Goal: Task Accomplishment & Management: Manage account settings

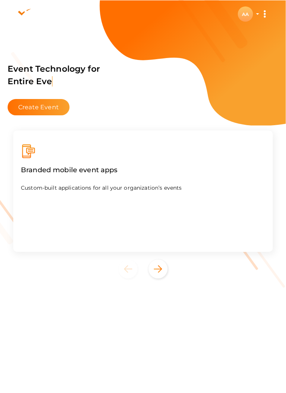
click at [241, 16] on div "AA" at bounding box center [245, 13] width 15 height 15
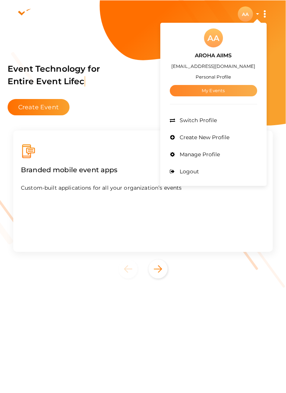
click at [218, 88] on link "My Events" at bounding box center [213, 90] width 87 height 11
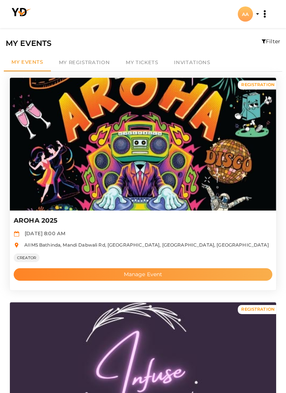
click at [183, 275] on button "Manage Event" at bounding box center [143, 274] width 259 height 13
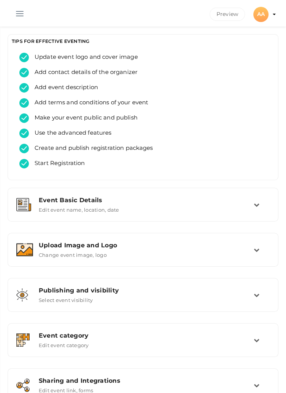
click at [16, 6] on button "button" at bounding box center [20, 12] width 20 height 20
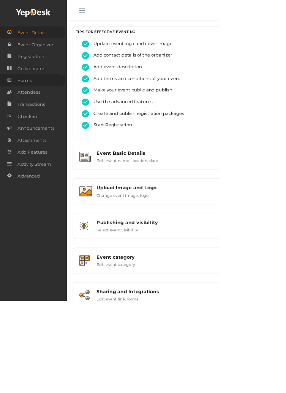
click at [47, 107] on link "Forms" at bounding box center [42, 105] width 85 height 16
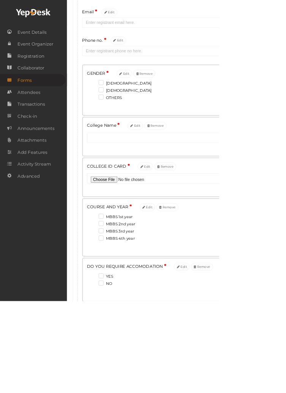
scroll to position [148, 0]
click at [256, 393] on section "AROHA 2025 ACTIVE Preview Unpublish Preview AA AA AROHA AIIMS projectofcfm@gmai…" at bounding box center [143, 205] width 286 height 707
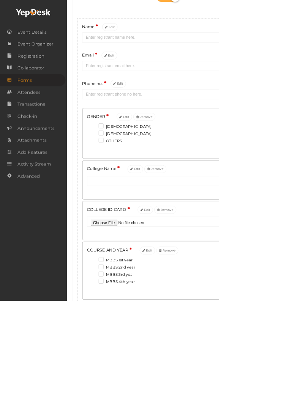
scroll to position [0, 0]
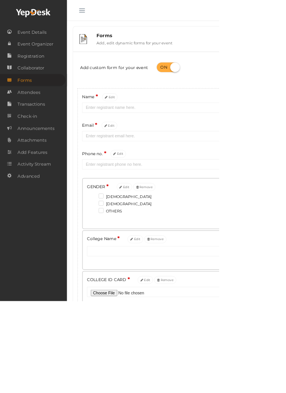
click at [105, 11] on button "button" at bounding box center [107, 12] width 20 height 20
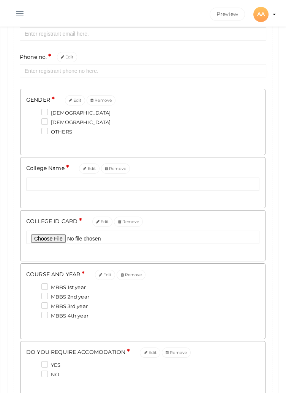
scroll to position [279, 0]
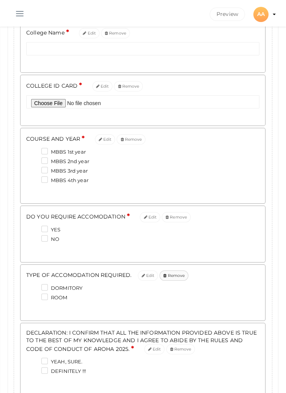
click at [169, 276] on button "Remove" at bounding box center [173, 276] width 29 height 10
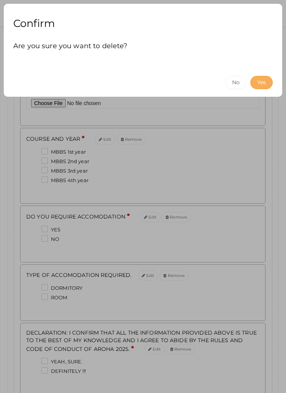
click at [260, 82] on button "Yes" at bounding box center [261, 82] width 22 height 13
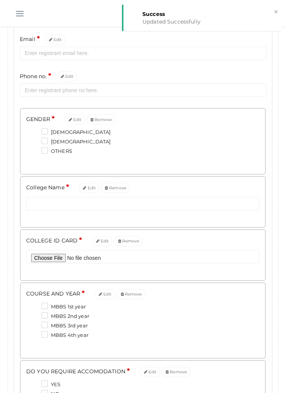
scroll to position [0, 0]
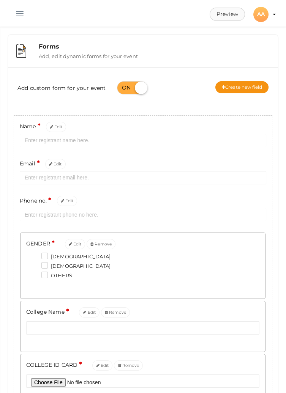
click at [226, 13] on button "Preview" at bounding box center [227, 14] width 35 height 13
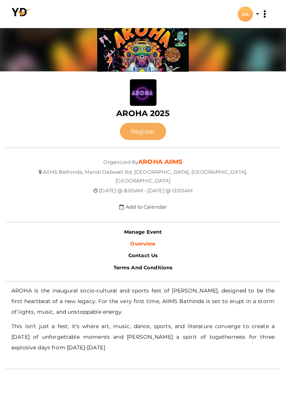
click at [144, 131] on button "Register" at bounding box center [143, 131] width 46 height 17
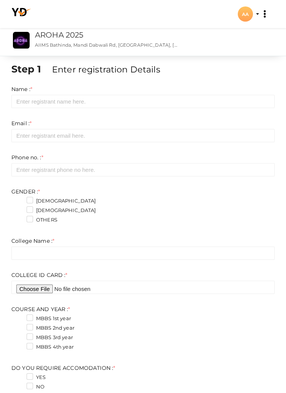
click at [249, 17] on div "AA" at bounding box center [245, 13] width 15 height 15
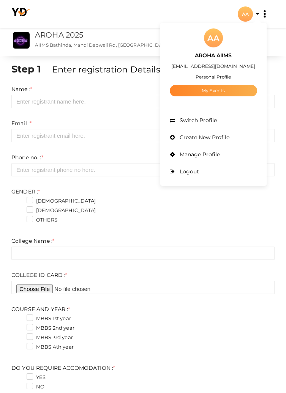
click at [231, 92] on link "My Events" at bounding box center [213, 90] width 87 height 11
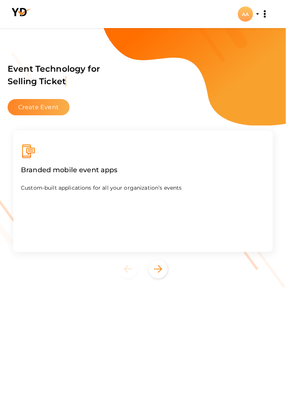
click at [40, 106] on button "Create Event" at bounding box center [39, 107] width 62 height 16
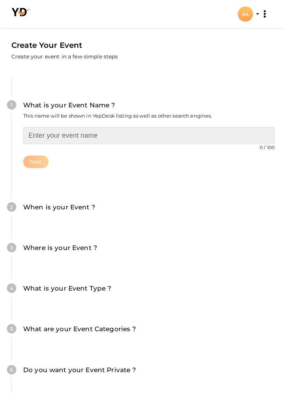
click at [103, 138] on input "text" at bounding box center [148, 135] width 251 height 17
type input "L"
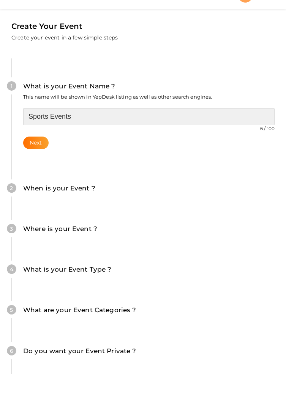
click at [29, 136] on input "Sports Events" at bounding box center [148, 135] width 251 height 17
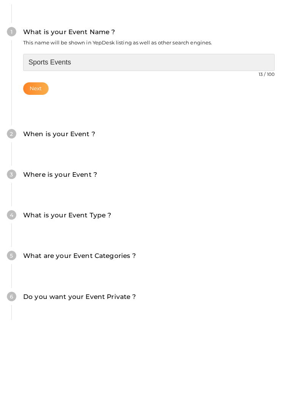
type input "Sports Events"
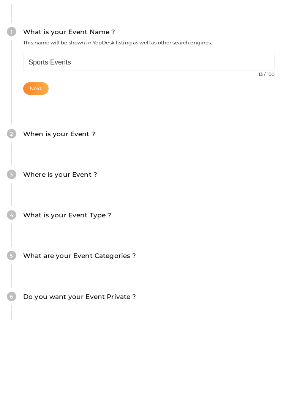
click at [33, 163] on button "Next" at bounding box center [35, 162] width 25 height 13
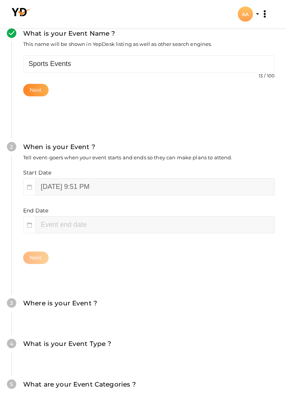
scroll to position [72, 0]
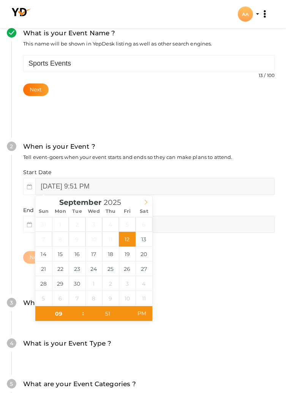
click at [140, 203] on span at bounding box center [145, 201] width 13 height 11
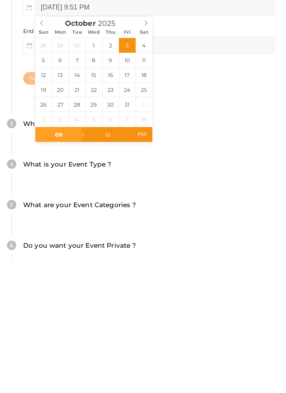
scroll to position [123, 0]
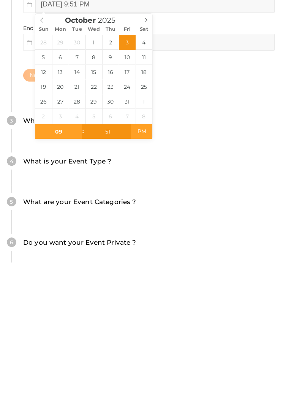
click at [144, 260] on span "PM" at bounding box center [141, 262] width 21 height 15
type input "October 3, 2025 9:51 AM"
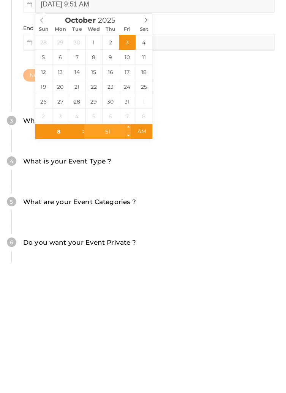
click at [109, 263] on input "51" at bounding box center [107, 262] width 47 height 15
type input "08"
type input "October 3, 2025 8:51 AM"
type input "00"
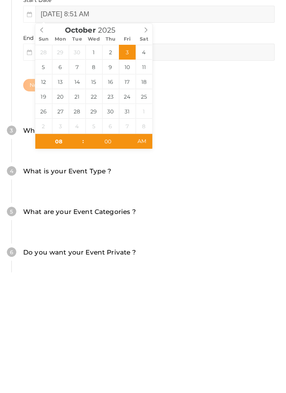
click at [226, 251] on div "Where is your Event ? Tell event-goers where your event location is." at bounding box center [143, 256] width 240 height 18
type input "10"
type input "[DATE] 8:00 AM"
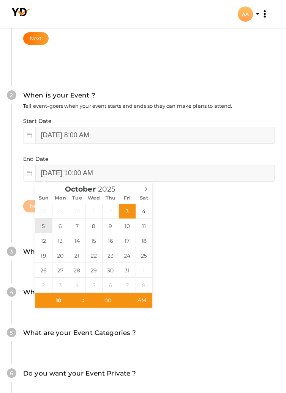
type input "October 5, 2025 10:00 AM"
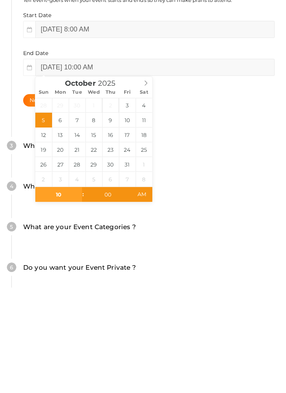
scroll to position [161, 0]
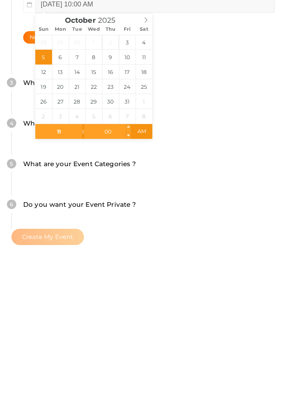
type input "11"
click at [102, 262] on input "00" at bounding box center [107, 262] width 47 height 15
type input "October 5, 2025 11:00 AM"
type input "50"
click at [142, 263] on span "AM" at bounding box center [141, 262] width 21 height 15
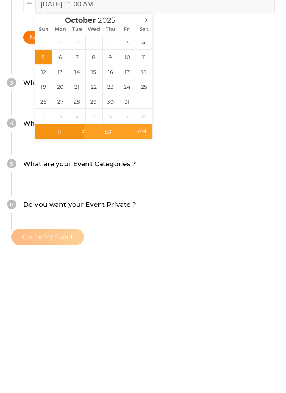
type input "October 5, 2025 11:50 PM"
click at [230, 245] on div "4 What is your Event Type ? Choose the right event type. Registration Ticketing…" at bounding box center [142, 258] width 263 height 41
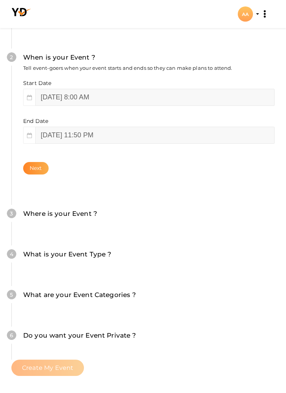
click at [38, 170] on button "Next" at bounding box center [35, 168] width 25 height 13
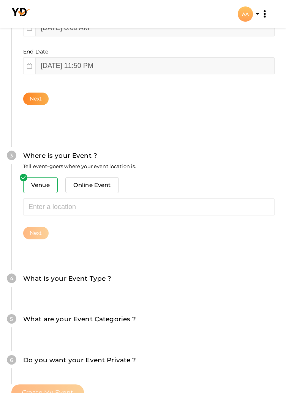
scroll to position [239, 0]
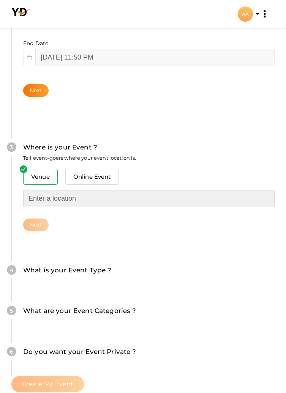
click at [63, 201] on input "text" at bounding box center [148, 198] width 251 height 17
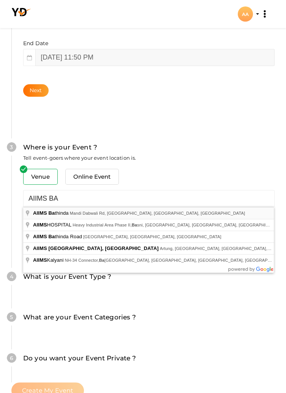
type input "AIIMS Bathinda, Mandi Dabwali Rd, [GEOGRAPHIC_DATA], [GEOGRAPHIC_DATA], [GEOGRA…"
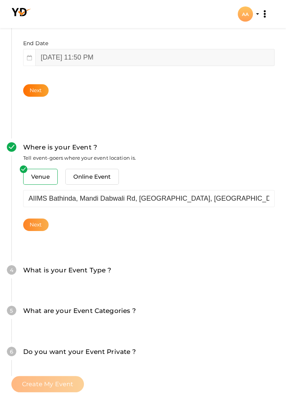
click at [36, 226] on button "Next" at bounding box center [35, 225] width 25 height 13
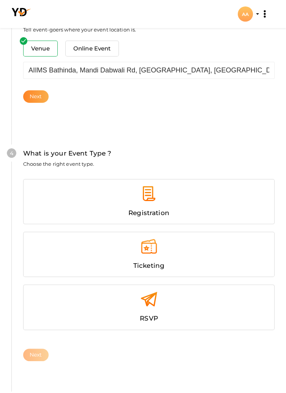
scroll to position [374, 0]
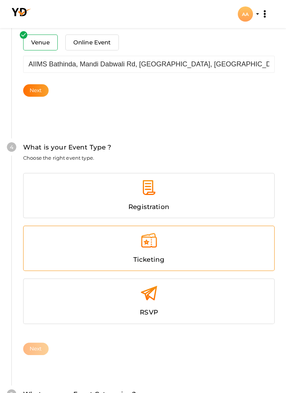
click at [150, 248] on div at bounding box center [148, 243] width 239 height 23
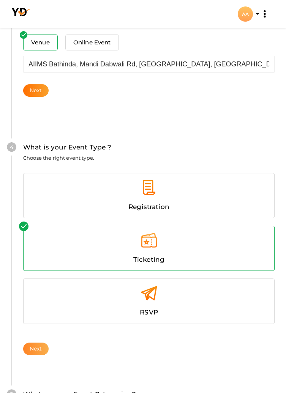
click at [33, 345] on button "Next" at bounding box center [35, 349] width 25 height 13
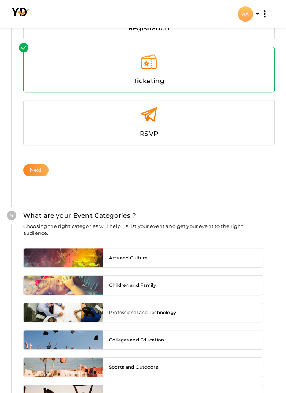
scroll to position [632, 0]
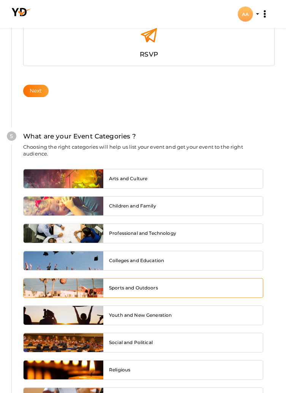
click at [40, 286] on div at bounding box center [64, 288] width 80 height 19
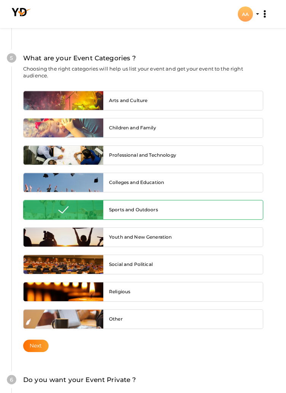
scroll to position [710, 0]
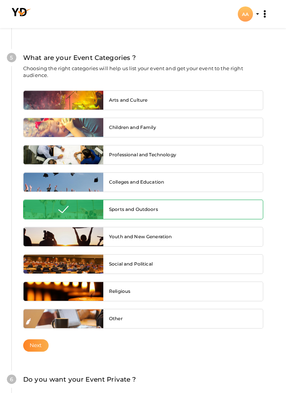
click at [34, 343] on button "Next" at bounding box center [35, 345] width 25 height 13
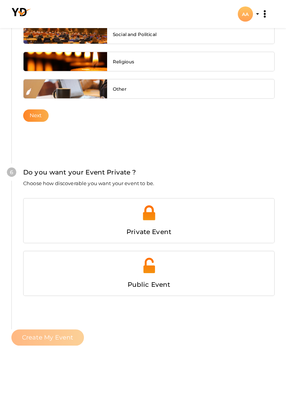
scroll to position [953, 0]
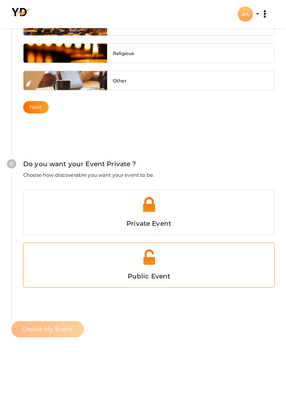
click at [164, 260] on div at bounding box center [148, 260] width 239 height 23
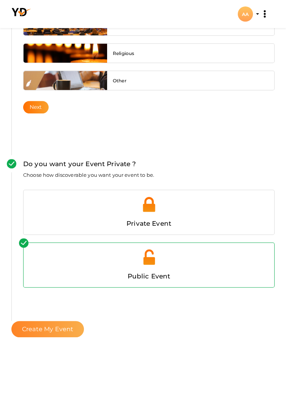
click at [36, 328] on span "Create My Event" at bounding box center [47, 329] width 51 height 7
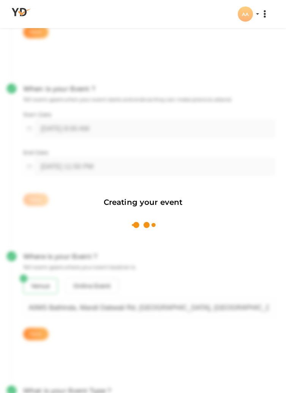
scroll to position [114, 0]
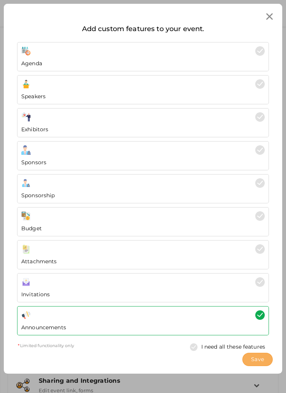
click at [253, 361] on span "Save" at bounding box center [257, 360] width 13 height 8
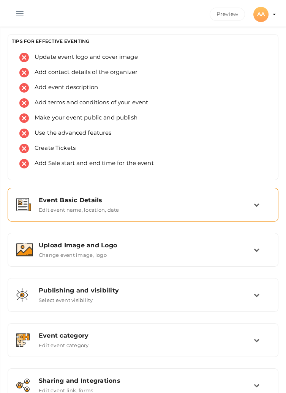
click at [253, 204] on div "Event Basic Details" at bounding box center [146, 200] width 215 height 7
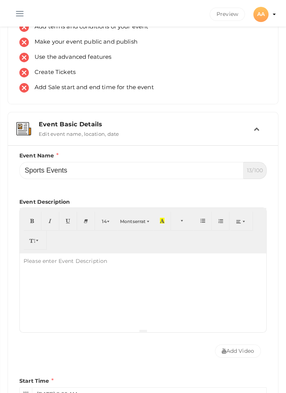
scroll to position [79, 0]
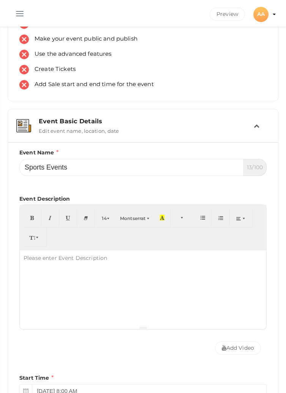
click at [33, 281] on div at bounding box center [143, 289] width 246 height 76
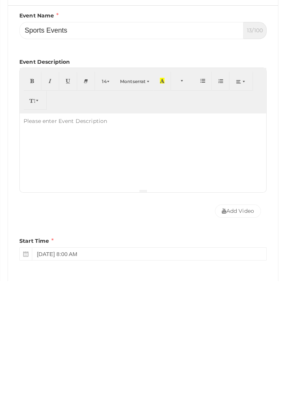
scroll to position [104, 0]
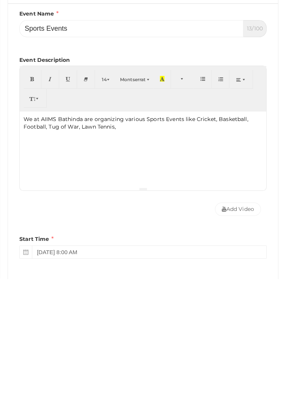
click at [43, 244] on p "We at AIIMS Bathinda are organizing various Sports Events like Cricket, Basketb…" at bounding box center [143, 237] width 239 height 15
click at [45, 242] on p "We at AIIMS Bathinda are organizing various Sports Events like Cricket, Basketb…" at bounding box center [143, 237] width 239 height 15
click at [46, 239] on p "We at AIIMS Bathinda are organizing various Sports Events like Cricket, Basketb…" at bounding box center [143, 237] width 239 height 15
click at [190, 240] on p "We at AIIMS Bathinda are organizing various Sports Events like Cricket, Basketb…" at bounding box center [143, 237] width 239 height 15
click at [24, 245] on div "We at AIIMS Bathinda are organizing various Sports Events like Cricket, Basketb…" at bounding box center [143, 264] width 246 height 76
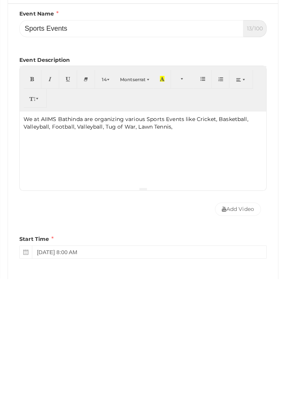
click at [75, 244] on p "We at AIIMS Bathinda are organizing various Sports Events like Cricket, Basketb…" at bounding box center [143, 237] width 239 height 15
click at [153, 243] on p "We at AIIMS Bathinda are organizing various Sports Events like Cricket, Basketb…" at bounding box center [143, 237] width 239 height 15
click at [156, 241] on p "We at AIIMS Bathinda are organizing various Sports Events like Cricket, Basketb…" at bounding box center [143, 237] width 239 height 15
click at [230, 242] on p "We at AIIMS Bathinda are organizing various Sports Events like Cricket, Basketb…" at bounding box center [143, 237] width 239 height 15
click at [31, 250] on p "We at AIIMS Bathinda are organizing various Sports Events like Cricket, Basketb…" at bounding box center [143, 241] width 239 height 23
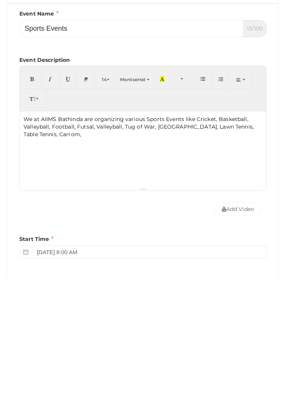
click at [62, 250] on p "We at AIIMS Bathinda are organizing various Sports Events like Cricket, Basketb…" at bounding box center [143, 241] width 239 height 23
click at [30, 247] on p "We at AIIMS Bathinda are organizing various Sports Events like Cricket, Basketb…" at bounding box center [143, 241] width 239 height 23
click at [67, 252] on div "We at AIIMS Bathinda are organizing various Sports Events like Cricket, Basketb…" at bounding box center [143, 264] width 246 height 76
click at [50, 276] on div "We at AIIMS Bathinda are organizing various Sports Events like Cricket, Basketb…" at bounding box center [143, 264] width 246 height 76
click at [77, 252] on p "We at AIIMS Bathinda are organizing various Sports Events like Cricket, Basketb…" at bounding box center [143, 241] width 239 height 23
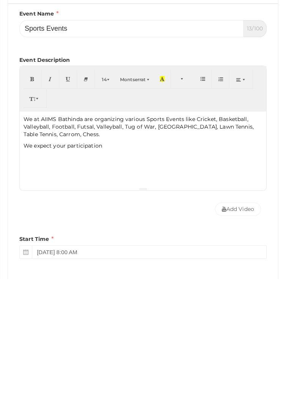
click at [78, 253] on div "We at AIIMS Bathinda are organizing various Sports Events like Cricket, Basketb…" at bounding box center [143, 264] width 246 height 76
click at [76, 248] on p "We at AIIMS Bathinda are organizing various Sports Events like Cricket, Basketb…" at bounding box center [143, 241] width 239 height 23
click at [129, 267] on div "We at AIIMS Bathinda are organizing various Sports Events like Cricket, Basketb…" at bounding box center [143, 264] width 246 height 76
click at [63, 267] on div "We at AIIMS Bathinda are organizing various Sports Events like Cricket, Basketb…" at bounding box center [143, 264] width 246 height 76
click at [70, 261] on p "We expect your participation" at bounding box center [143, 260] width 239 height 8
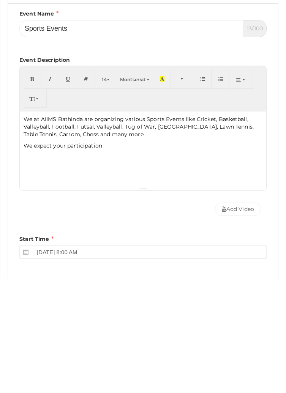
click at [66, 263] on p "We expect your participation" at bounding box center [143, 260] width 239 height 8
click at [158, 262] on p "We expect your valuable participation" at bounding box center [143, 260] width 239 height 8
click at [125, 284] on div "We at AIIMS Bathinda are organizing various Sports Events like Cricket, Basketb…" at bounding box center [143, 264] width 246 height 76
click at [164, 261] on p "We expect your valuable participation." at bounding box center [143, 260] width 239 height 8
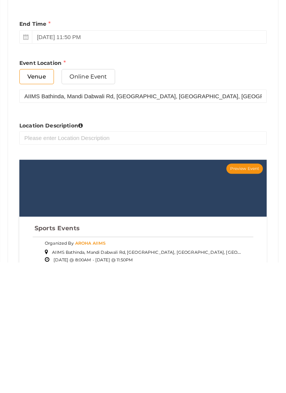
scroll to position [350, 0]
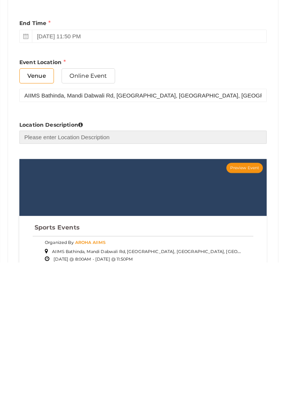
click at [208, 268] on input "text" at bounding box center [142, 268] width 247 height 13
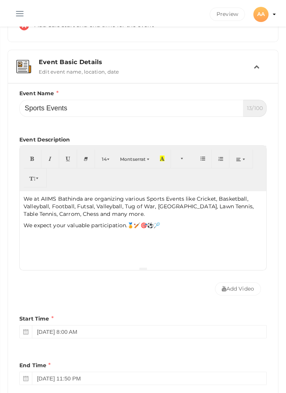
scroll to position [137, 0]
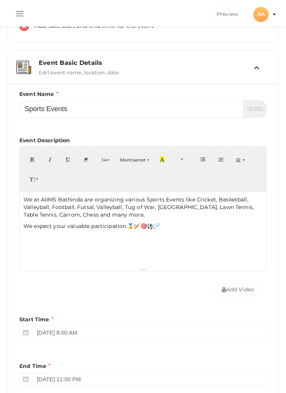
type input "AIIMS Bathinda"
click at [130, 217] on p "We at AIIMS Bathinda are organizing various Sports Events like Cricket, Basketb…" at bounding box center [143, 207] width 239 height 23
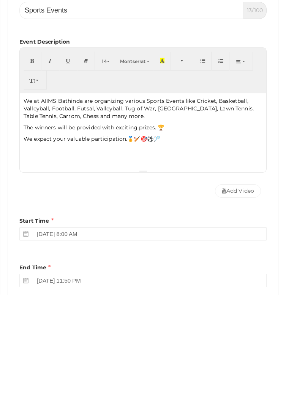
click at [134, 217] on p "We at AIIMS Bathinda are organizing various Sports Events like Cricket, Basketb…" at bounding box center [143, 207] width 239 height 23
click at [180, 287] on div "Add Video" at bounding box center [142, 288] width 247 height 25
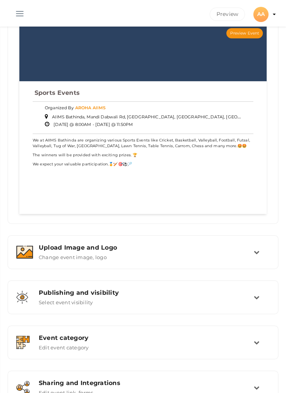
scroll to position [624, 0]
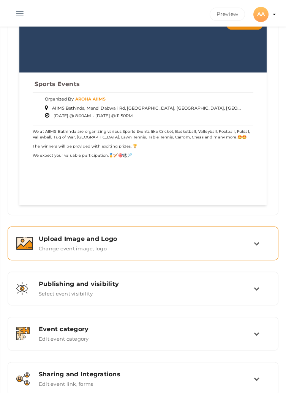
click at [251, 244] on div "Upload Image and Logo Change event image, logo" at bounding box center [143, 243] width 221 height 16
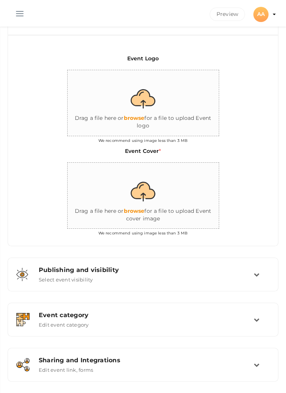
scroll to position [224, 0]
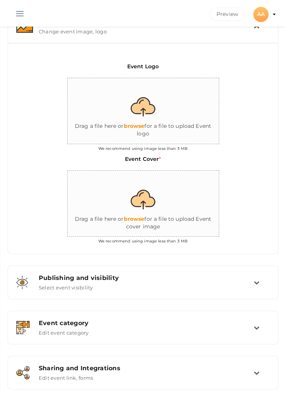
click at [142, 108] on input "file" at bounding box center [144, 111] width 152 height 66
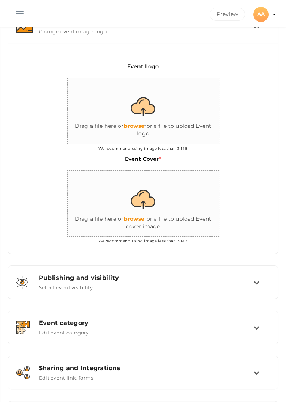
type input "C:\fakepath\IMG-20250912-WA0045.jpg"
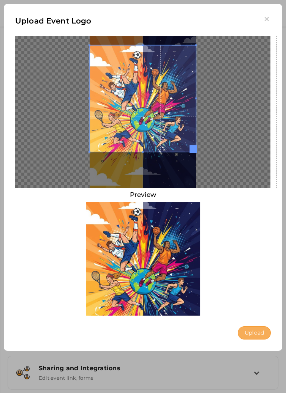
click at [251, 334] on button "Upload" at bounding box center [254, 333] width 33 height 13
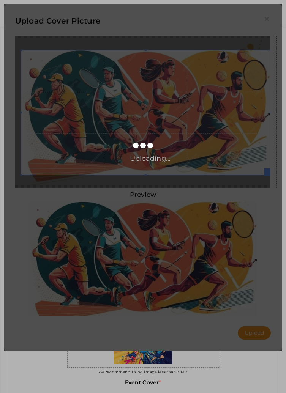
scroll to position [224, 0]
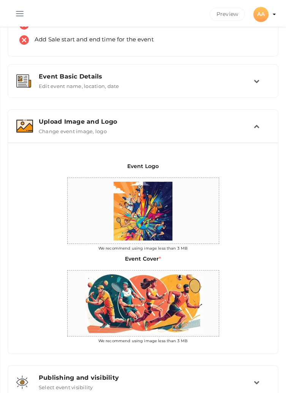
click at [260, 129] on td at bounding box center [262, 126] width 16 height 16
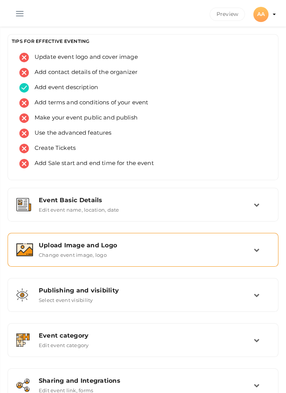
scroll to position [0, 0]
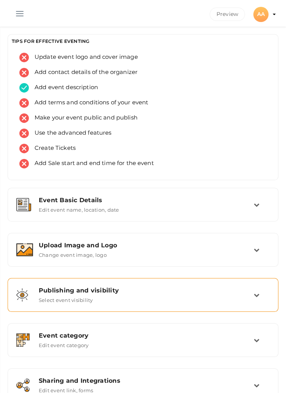
click at [255, 291] on td at bounding box center [262, 295] width 16 height 16
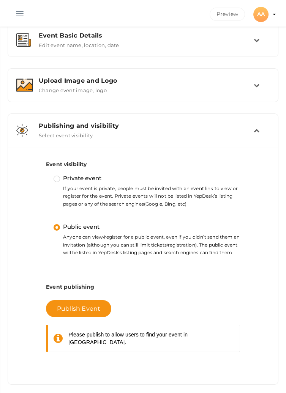
scroll to position [160, 0]
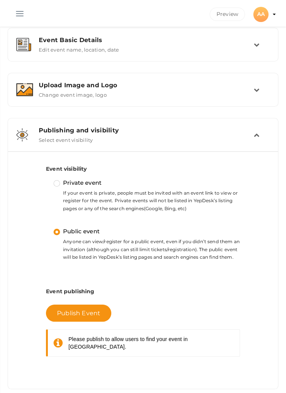
click at [251, 139] on div "Publishing and visibility Published UnPublished Select event visibility" at bounding box center [143, 135] width 221 height 16
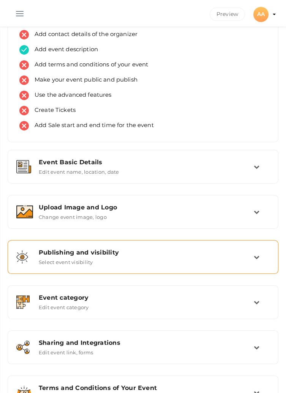
scroll to position [38, 0]
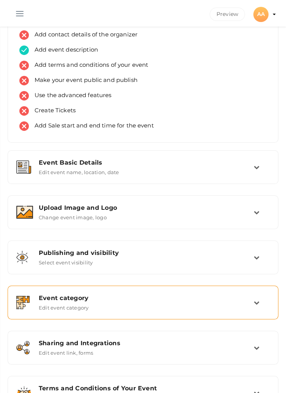
click at [257, 297] on td at bounding box center [262, 303] width 16 height 16
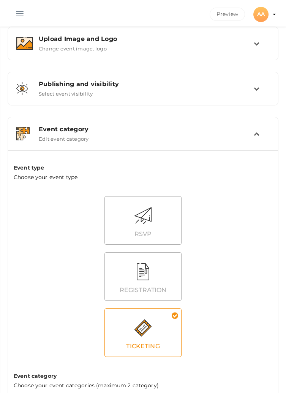
scroll to position [217, 0]
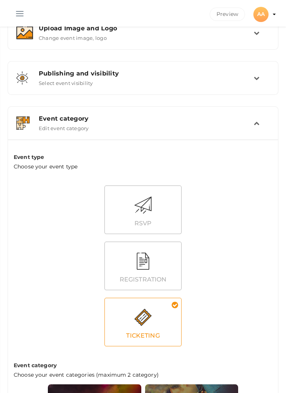
click at [259, 122] on icon at bounding box center [257, 123] width 6 height 6
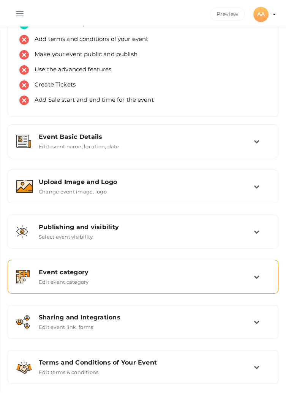
scroll to position [38, 0]
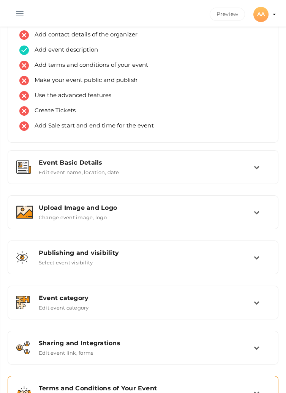
click at [252, 393] on div "Terms and Conditions of Your Event Edit terms & conditions" at bounding box center [143, 393] width 221 height 16
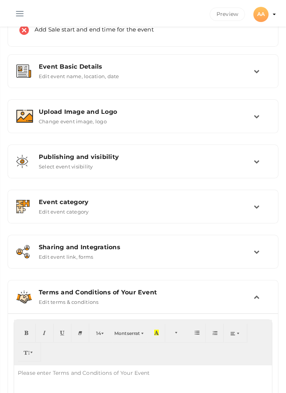
scroll to position [152, 0]
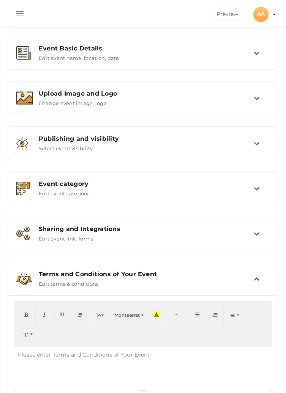
click at [139, 351] on div "Please enter Terms and Conditions of Your Event" at bounding box center [84, 354] width 140 height 15
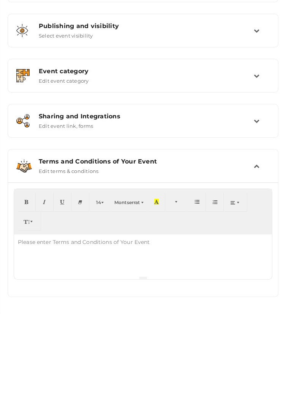
scroll to position [185, 0]
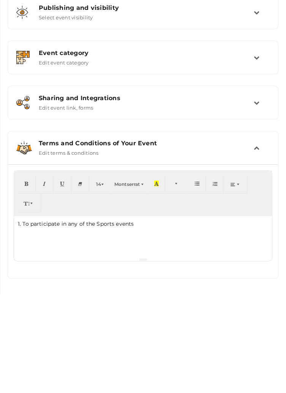
click at [117, 319] on p "1. To participate in any of the Sports events" at bounding box center [143, 322] width 250 height 8
click at [194, 312] on div "14 8 9 10 11 12 14 18 24 36 Montserrat Courier New Times New Roman Background C…" at bounding box center [143, 291] width 258 height 46
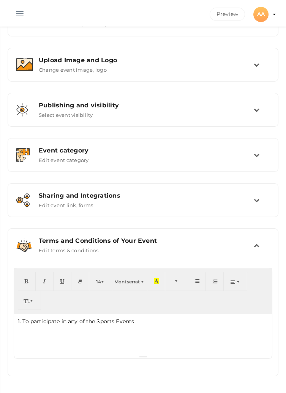
click at [165, 320] on p "1. To participate in any of the Sports Events" at bounding box center [143, 322] width 250 height 8
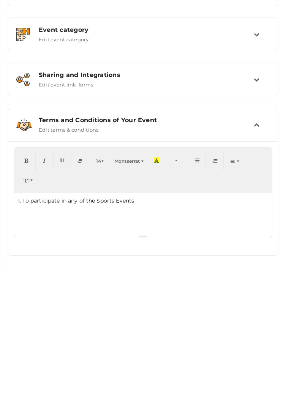
scroll to position [188, 0]
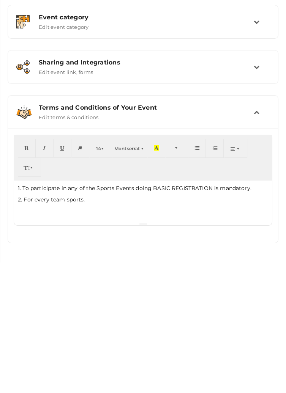
click at [75, 333] on p "2. For every team sports," at bounding box center [143, 331] width 250 height 8
click at [145, 332] on p "2. For every team sport," at bounding box center [143, 331] width 250 height 8
click at [161, 322] on p "1. To participate in any of the Sports Events doing BASIC REGISTRATION is manda…" at bounding box center [143, 320] width 250 height 8
click at [158, 322] on p "1. To participate in any of the Sports Events doing Basic REGISTRATION is manda…" at bounding box center [143, 320] width 250 height 8
click at [139, 319] on p "1. To participate in any of the Sports Events doing BASIC REGISTRATION is manda…" at bounding box center [143, 320] width 250 height 8
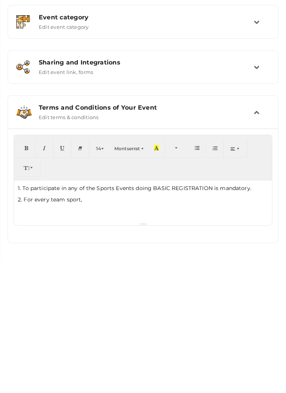
click at [112, 334] on p "2. For every team sport," at bounding box center [143, 331] width 250 height 8
click at [246, 317] on p "1. To participate in any of the Sports Events doing BASIC REGISTRATION is manda…" at bounding box center [143, 320] width 250 height 8
click at [247, 318] on p "1. To participate in any of the Sports Events doing BASIC REGISTRATION is manda…" at bounding box center [143, 320] width 250 height 8
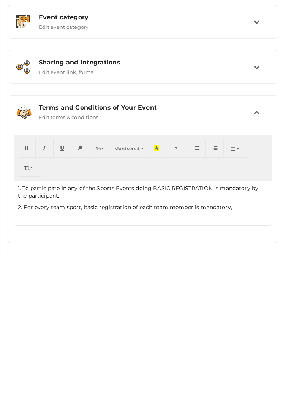
click at [243, 338] on p "2. For every team sport, basic registration of each team member is mandatory," at bounding box center [143, 338] width 250 height 8
click at [211, 352] on p "3. The team captain can register here on behalf of his team by using his bookin…" at bounding box center [143, 350] width 250 height 8
click at [215, 350] on p "3. The team captain can register here on behalf of his team by using his bookin…" at bounding box center [143, 350] width 250 height 8
click at [251, 350] on p "3. The team captain can register here on behalf of his team by using his Bookin…" at bounding box center [143, 350] width 250 height 8
click at [81, 352] on p "3. The team captain can register here on behalf of his team by using his Bookin…" at bounding box center [143, 350] width 250 height 8
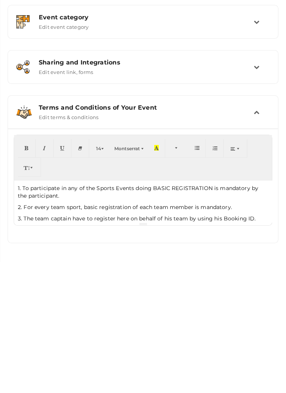
click at [119, 327] on p "1. To participate in any of the Sports Events doing BASIC REGISTRATION is manda…" at bounding box center [143, 323] width 250 height 15
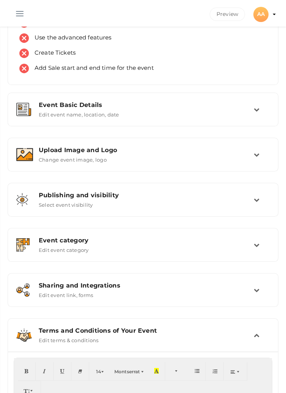
scroll to position [0, 0]
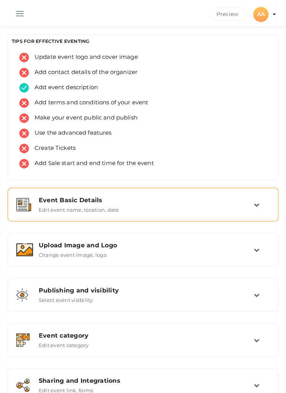
click at [254, 205] on icon at bounding box center [257, 205] width 6 height 6
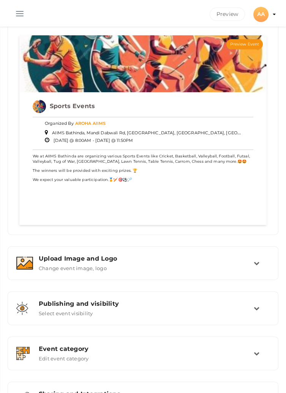
scroll to position [655, 0]
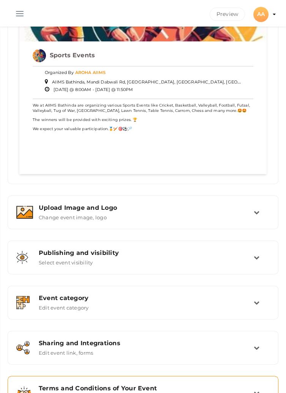
click at [251, 393] on div "Terms and Conditions of Your Event Edit terms & conditions" at bounding box center [143, 393] width 221 height 16
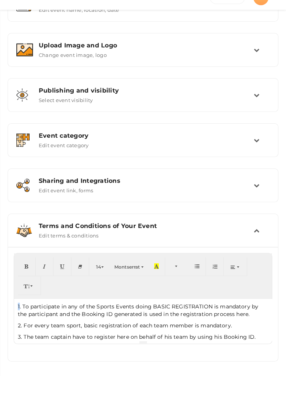
scroll to position [183, 0]
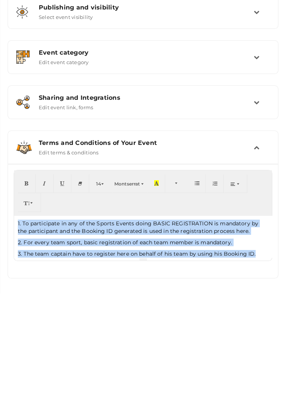
copy div "1. To participate in any of the Sports Events doing BASIC REGISTRATION is manda…"
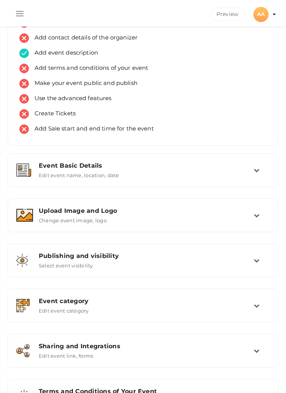
scroll to position [0, 0]
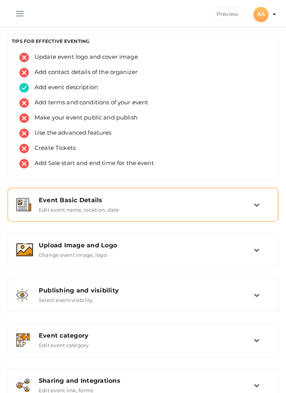
click at [255, 202] on icon at bounding box center [257, 205] width 6 height 6
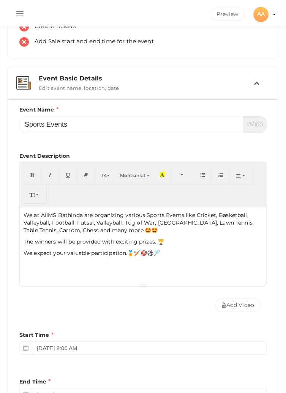
click at [83, 270] on div "We at AIIMS Bathinda are organizing various Sports Events like Cricket, Basketb…" at bounding box center [143, 246] width 246 height 76
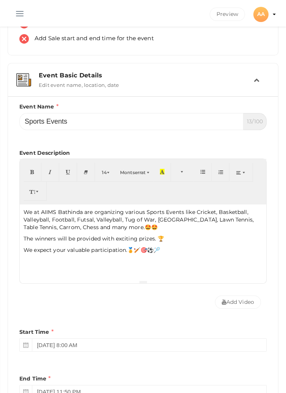
scroll to position [149, 0]
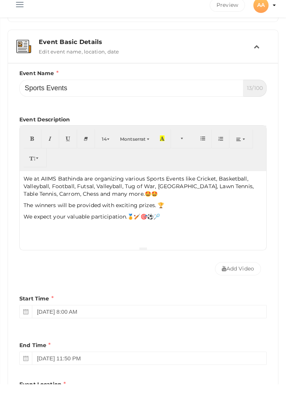
click at [174, 228] on p "We expect your valuable participation.🏅🏏🎯⚽️🏸" at bounding box center [143, 226] width 239 height 8
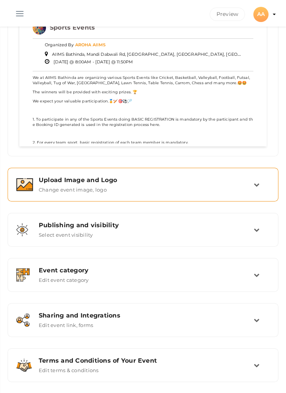
click at [256, 183] on td at bounding box center [262, 185] width 16 height 16
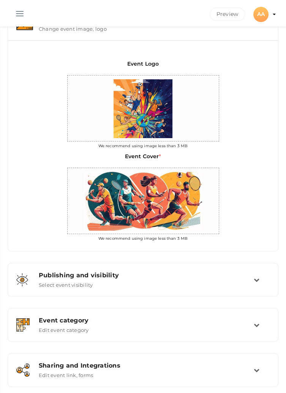
scroll to position [248, 0]
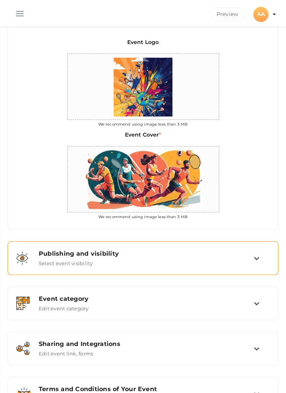
click at [257, 259] on icon at bounding box center [257, 259] width 6 height 6
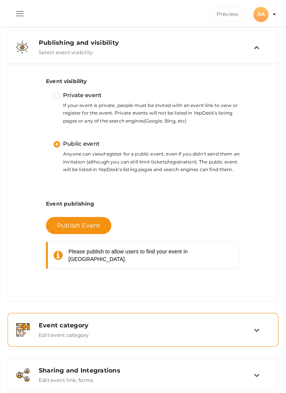
click at [252, 326] on div "Event category Edit event category" at bounding box center [143, 330] width 221 height 16
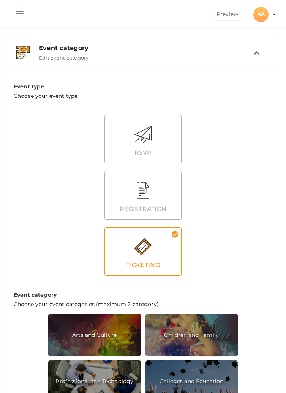
click at [254, 55] on icon at bounding box center [257, 53] width 6 height 6
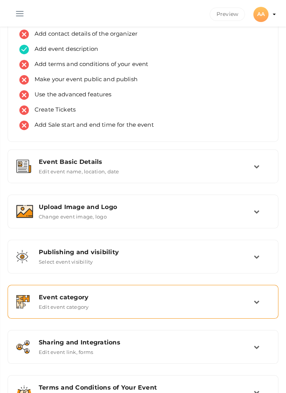
scroll to position [38, 0]
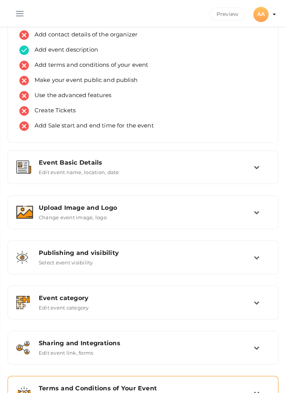
click at [253, 393] on div "Terms and Conditions of Your Event Edit terms & conditions" at bounding box center [143, 393] width 221 height 16
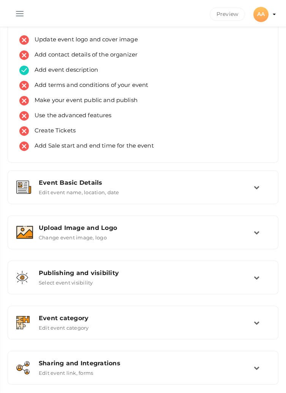
scroll to position [0, 0]
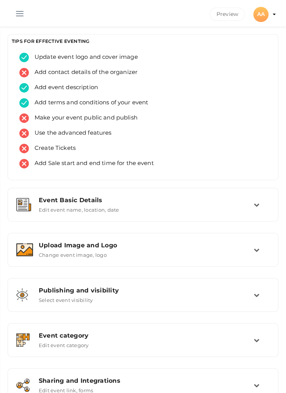
click at [23, 13] on span "button" at bounding box center [20, 13] width 8 height 1
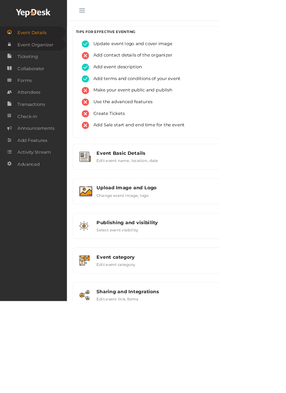
click at [46, 59] on span "Event Organizer" at bounding box center [46, 58] width 47 height 15
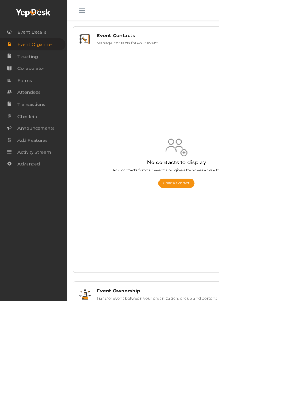
click at [232, 251] on section "Sports Events NOT PUBLISHED Preview Publish Preview AA AA AROHA AIIMS projectof…" at bounding box center [143, 210] width 286 height 421
click at [111, 11] on button "button" at bounding box center [107, 12] width 20 height 20
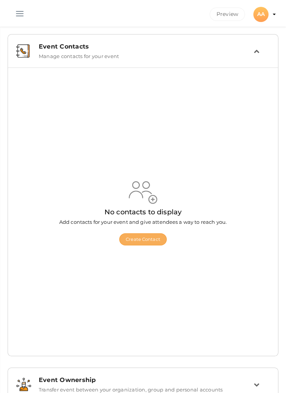
click at [140, 246] on button "Create Contact" at bounding box center [142, 240] width 47 height 12
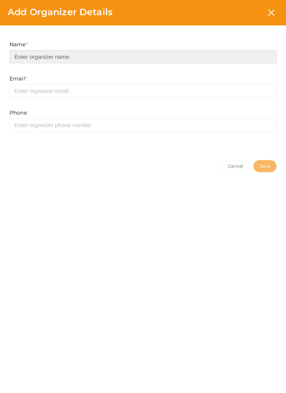
click at [31, 55] on input at bounding box center [142, 56] width 267 height 13
click at [33, 54] on input at bounding box center [142, 56] width 267 height 13
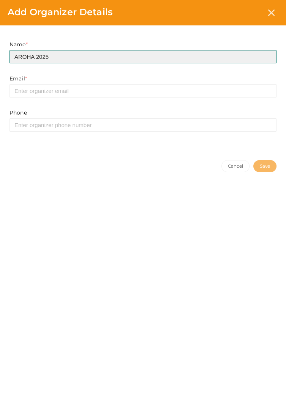
type input "AROHA 2025"
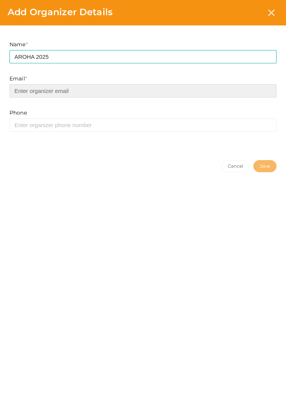
click at [118, 88] on input "email" at bounding box center [142, 90] width 267 height 13
click at [38, 88] on input "email" at bounding box center [142, 90] width 267 height 13
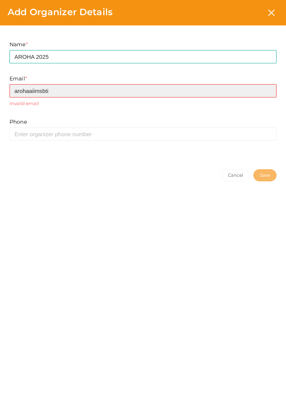
click at [202, 91] on input "arohaaiimsbti" at bounding box center [142, 90] width 267 height 13
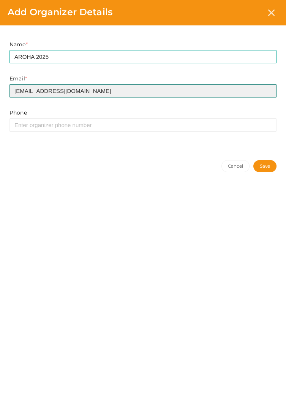
type input "arohaaiimsbti@gmail.com"
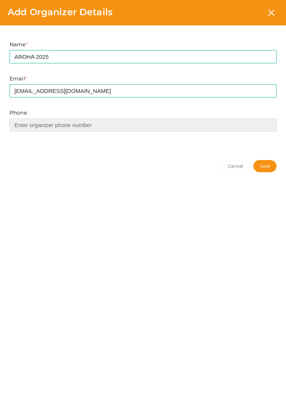
click at [120, 122] on input at bounding box center [142, 124] width 267 height 13
type input "7428930903"
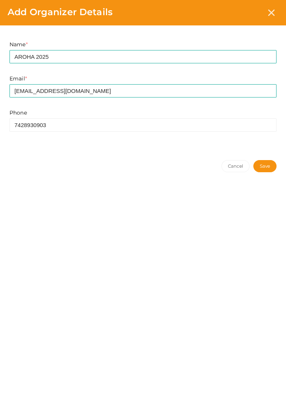
click at [264, 164] on button "Save" at bounding box center [264, 166] width 23 height 12
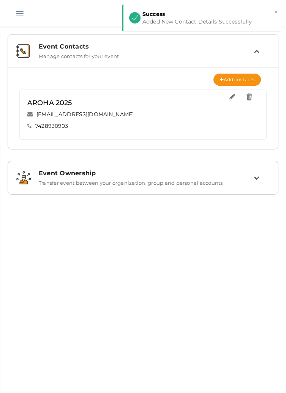
click at [248, 169] on div "Event Ownership Transfer event between your organization, group and personal ac…" at bounding box center [143, 177] width 262 height 25
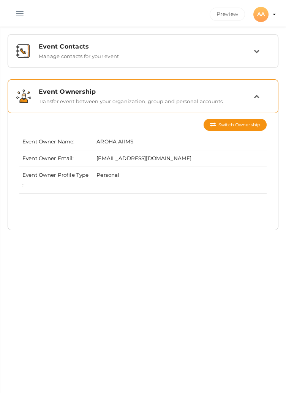
click at [257, 94] on icon at bounding box center [257, 96] width 6 height 6
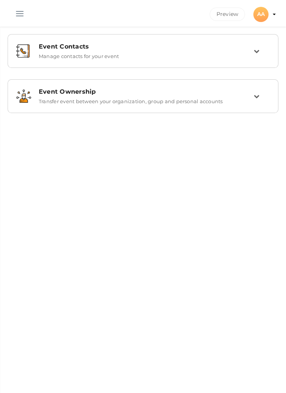
click at [17, 12] on button "button" at bounding box center [20, 12] width 20 height 20
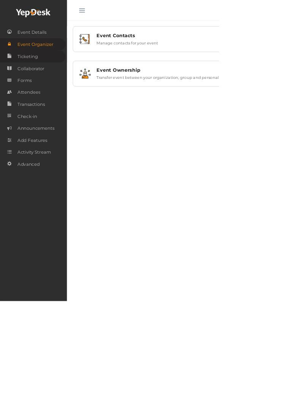
click at [35, 76] on span "Ticketing" at bounding box center [36, 73] width 27 height 15
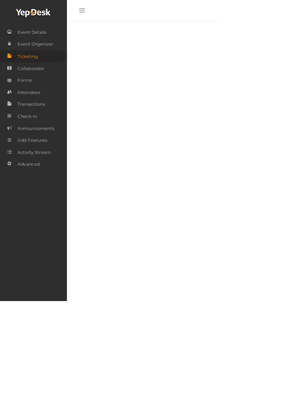
click at [103, 12] on button "button" at bounding box center [107, 12] width 20 height 20
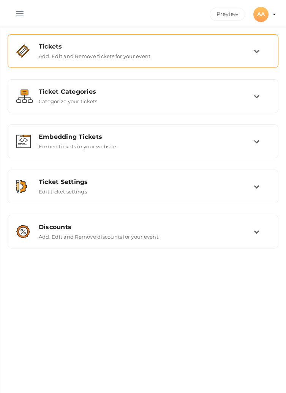
click at [253, 49] on div "Tickets" at bounding box center [146, 46] width 215 height 7
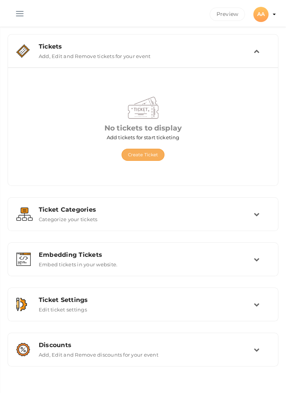
click at [140, 153] on button "Create Ticket" at bounding box center [142, 155] width 43 height 12
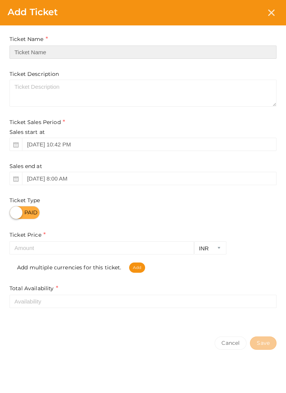
click at [169, 50] on input "text" at bounding box center [142, 52] width 267 height 13
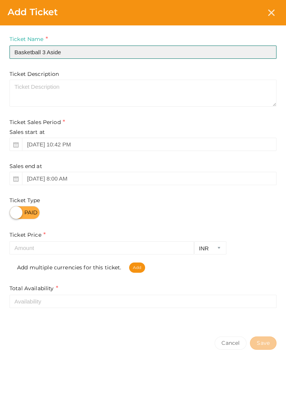
type input "Basketball 3 Aside"
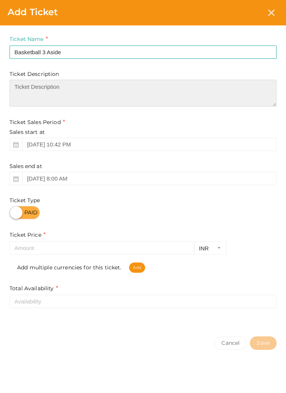
click at [147, 90] on textarea at bounding box center [142, 93] width 267 height 27
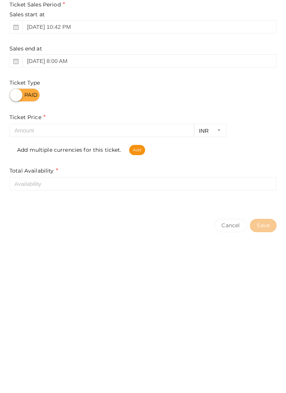
type textarea "Half court game played between two teams of 3 players each."
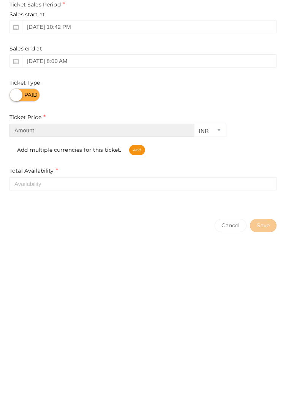
click at [73, 249] on input "number" at bounding box center [101, 247] width 185 height 13
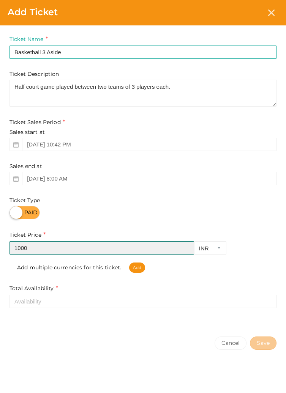
type input "1000"
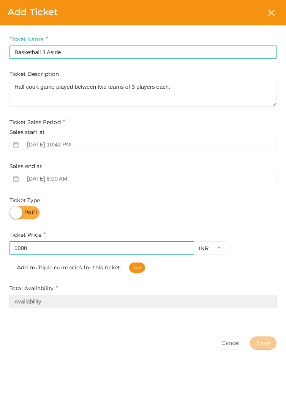
click at [28, 304] on input "number" at bounding box center [142, 301] width 267 height 13
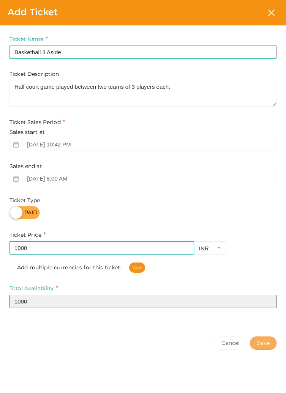
type input "1000"
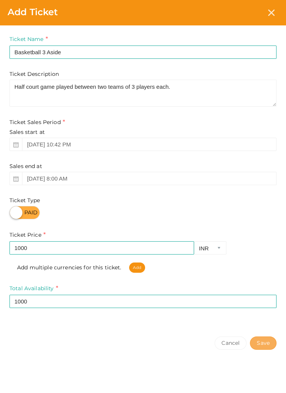
click at [262, 346] on button "Save" at bounding box center [263, 343] width 27 height 13
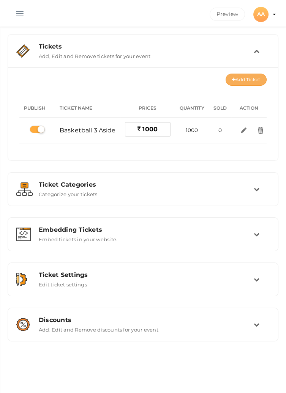
click at [231, 76] on button "Add Ticket" at bounding box center [246, 80] width 41 height 12
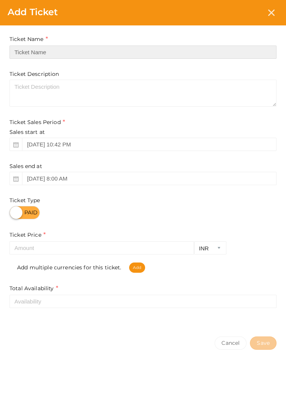
click at [58, 55] on input "text" at bounding box center [142, 52] width 267 height 13
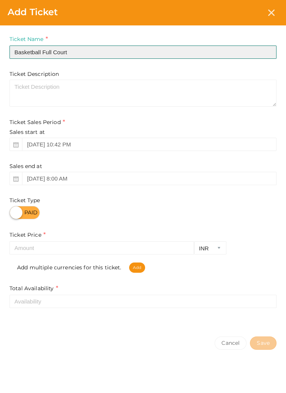
type input "Basketball Full Court"
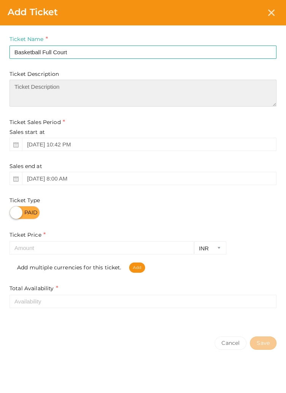
click at [110, 98] on textarea at bounding box center [142, 93] width 267 height 27
click at [22, 87] on textarea "Full court" at bounding box center [142, 93] width 267 height 27
click at [32, 88] on textarea "Full court" at bounding box center [142, 93] width 267 height 27
click at [130, 88] on textarea "Full Court" at bounding box center [142, 93] width 267 height 27
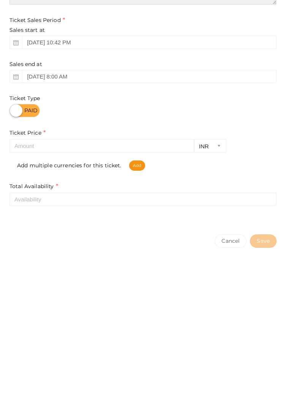
type textarea "Full Court Basketball game played between two teams of 5 players each."
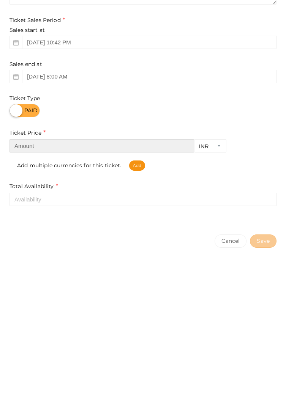
click at [102, 250] on input "number" at bounding box center [101, 247] width 185 height 13
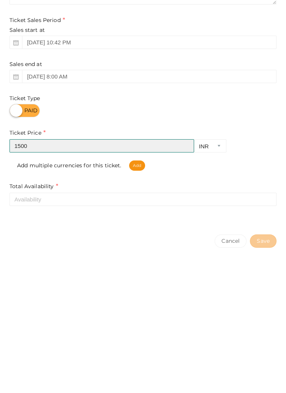
type input "1500"
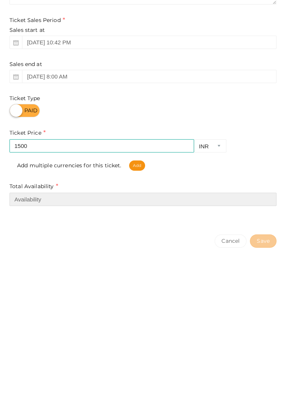
click at [155, 304] on input "number" at bounding box center [142, 301] width 267 height 13
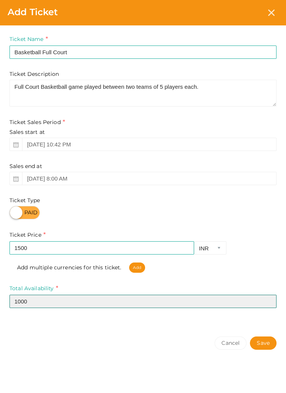
type input "1000"
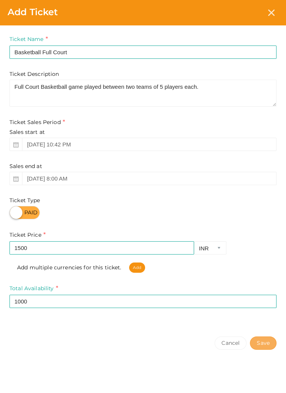
click at [260, 346] on button "Save" at bounding box center [263, 343] width 27 height 13
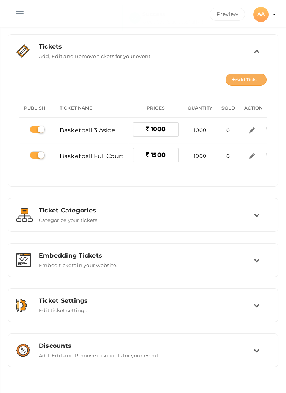
click at [233, 85] on button "Add Ticket" at bounding box center [246, 80] width 41 height 12
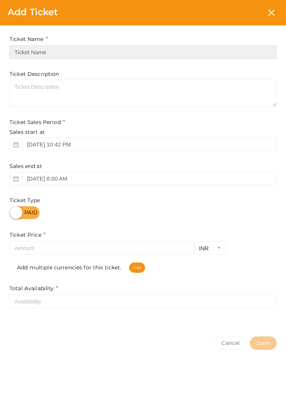
click at [68, 52] on input "text" at bounding box center [142, 52] width 267 height 13
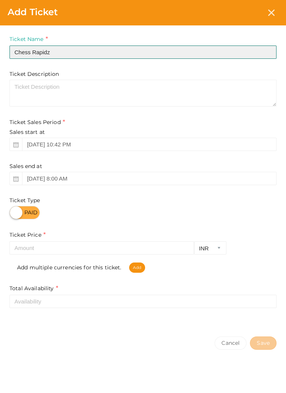
type input "Chess Rapidz"
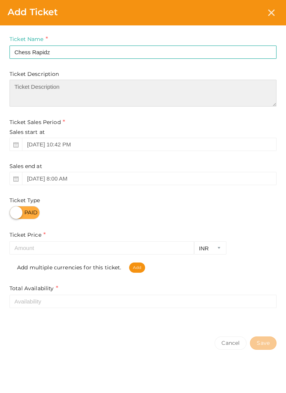
click at [77, 90] on textarea at bounding box center [142, 93] width 267 height 27
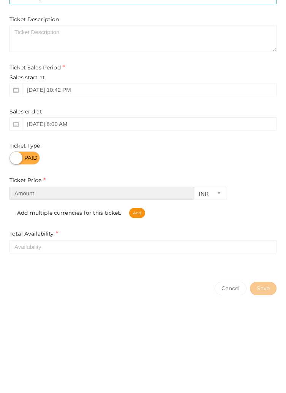
click at [62, 250] on input "number" at bounding box center [101, 247] width 185 height 13
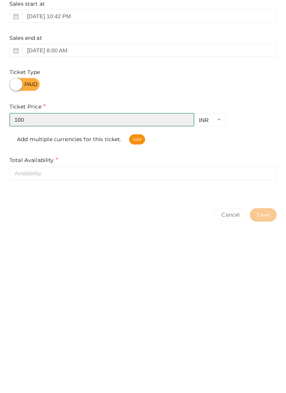
type input "100"
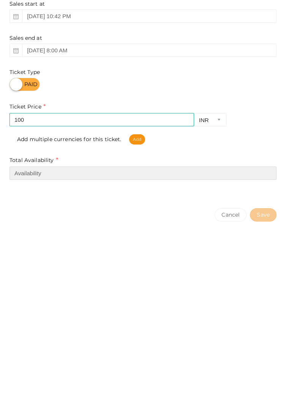
click at [57, 305] on input "number" at bounding box center [142, 301] width 267 height 13
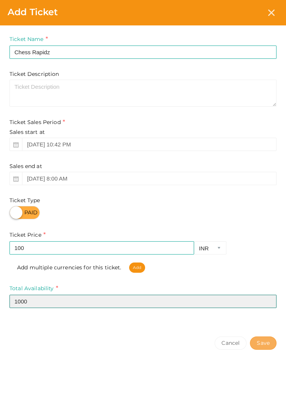
type input "1000"
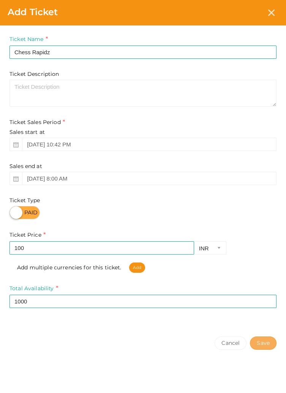
click at [262, 346] on button "Save" at bounding box center [263, 343] width 27 height 13
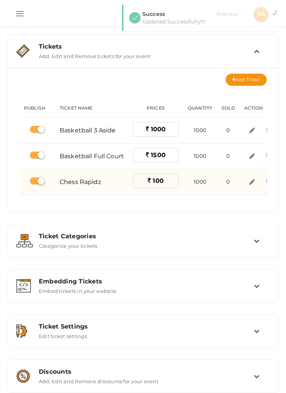
click at [102, 180] on div "Chess Rapidz" at bounding box center [92, 182] width 64 height 12
click at [251, 181] on img at bounding box center [252, 182] width 9 height 9
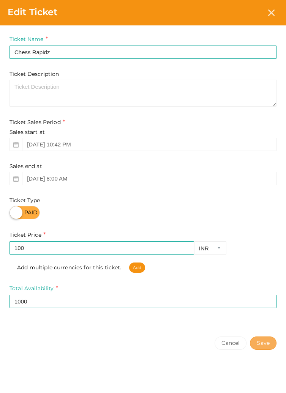
click at [262, 346] on button "Save" at bounding box center [263, 343] width 27 height 13
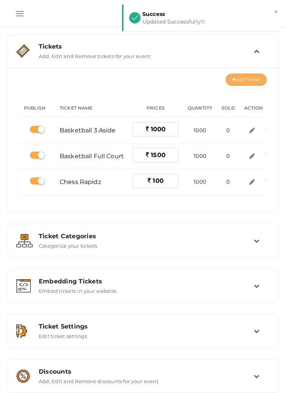
click at [244, 76] on button "Add Ticket" at bounding box center [246, 80] width 41 height 12
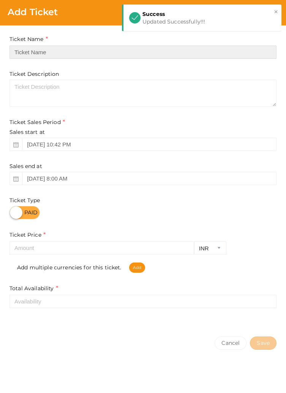
click at [71, 50] on input "text" at bounding box center [142, 52] width 267 height 13
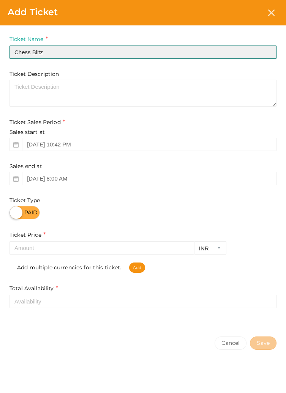
type input "Chess Blitz"
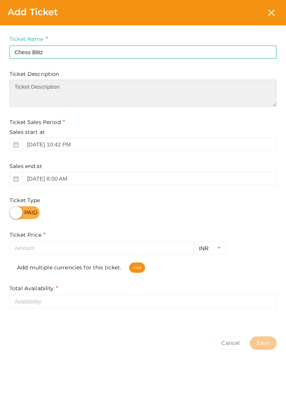
click at [110, 88] on textarea at bounding box center [142, 93] width 267 height 27
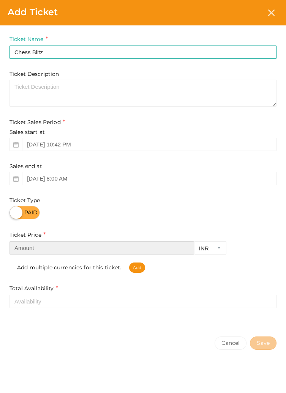
click at [51, 246] on input "number" at bounding box center [101, 247] width 185 height 13
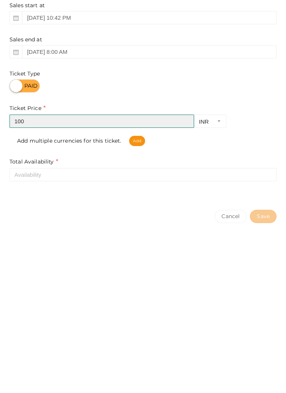
type input "100"
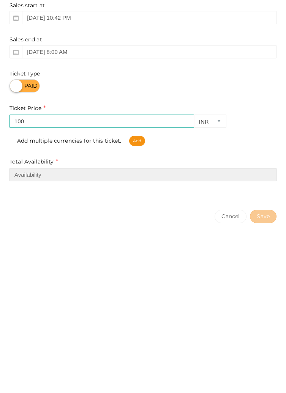
click at [134, 302] on input "number" at bounding box center [142, 301] width 267 height 13
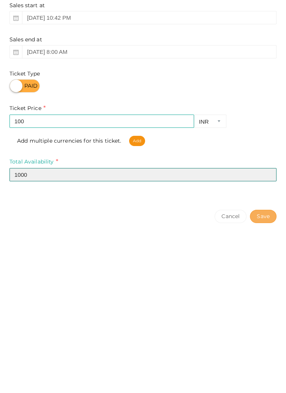
type input "1000"
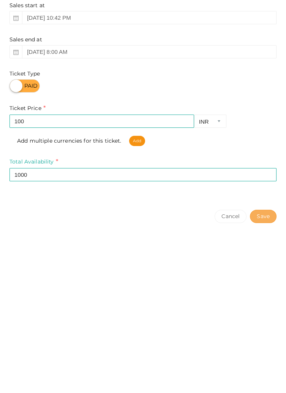
click at [266, 344] on button "Save" at bounding box center [263, 343] width 27 height 13
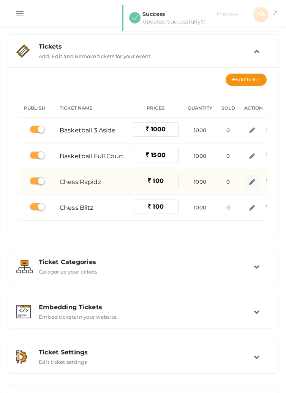
click at [248, 183] on img at bounding box center [252, 182] width 9 height 9
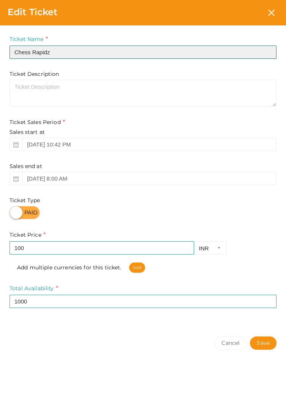
click at [73, 52] on input "Chess Rapidz" at bounding box center [142, 52] width 267 height 13
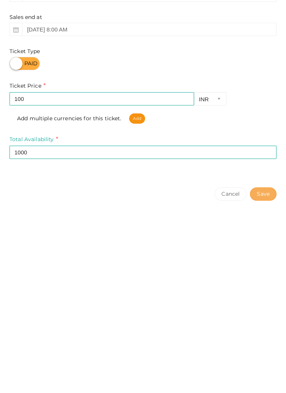
type input "Chess Rapids"
click at [265, 343] on button "Save" at bounding box center [263, 343] width 27 height 13
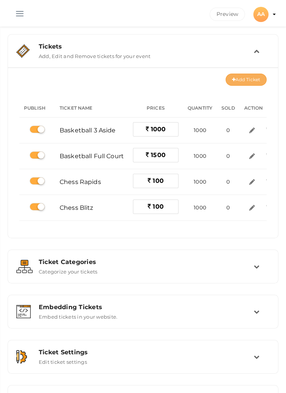
click at [241, 79] on button "Add Ticket" at bounding box center [246, 80] width 41 height 12
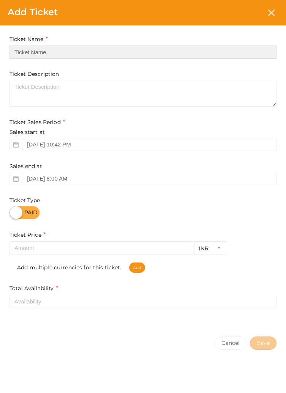
click at [83, 50] on input "text" at bounding box center [142, 52] width 267 height 13
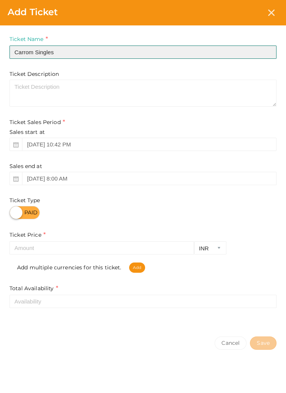
type input "Carrom Singles"
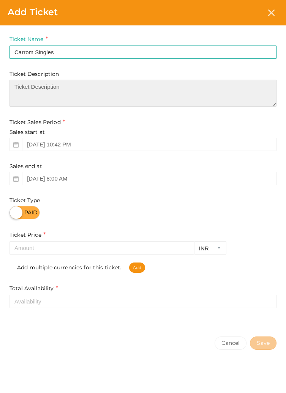
click at [118, 86] on textarea at bounding box center [142, 93] width 267 height 27
click at [41, 87] on textarea "A solo players" at bounding box center [142, 93] width 267 height 27
type textarea "A solo player have to compete with other three players to lure the queen."
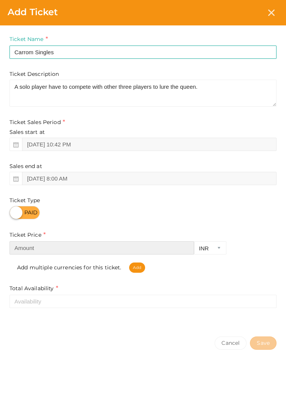
click at [71, 248] on input "number" at bounding box center [101, 247] width 185 height 13
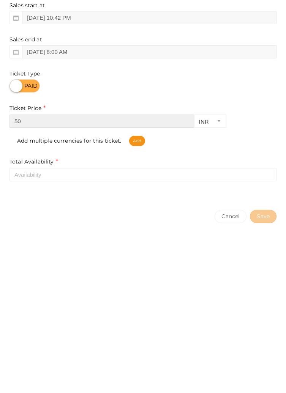
type input "50"
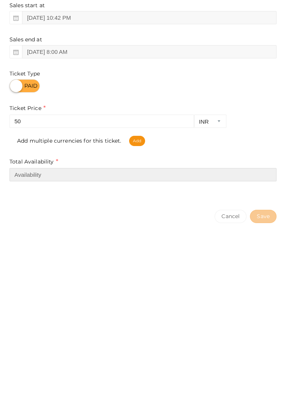
click at [149, 300] on input "number" at bounding box center [142, 301] width 267 height 13
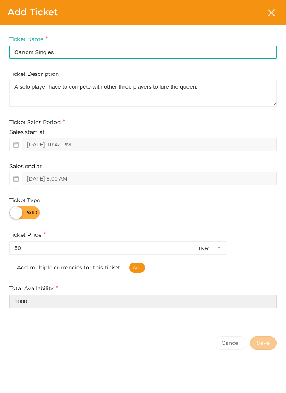
type input "1000"
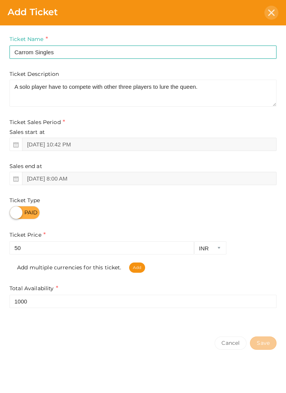
click at [275, 11] on div at bounding box center [271, 13] width 14 height 14
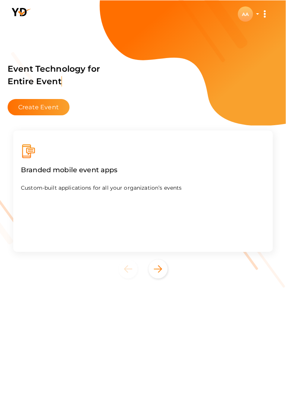
click at [246, 15] on div "AA" at bounding box center [245, 13] width 15 height 15
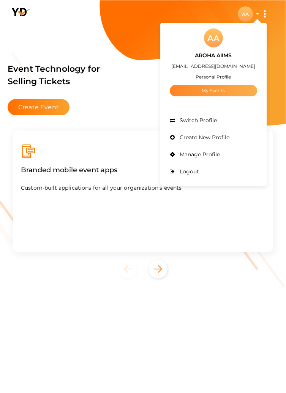
click at [221, 92] on link "My Events" at bounding box center [213, 90] width 87 height 11
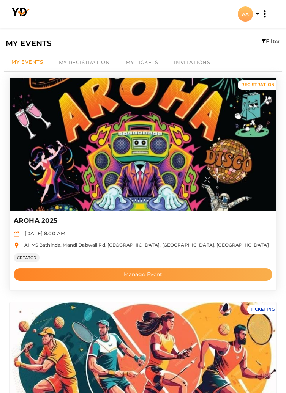
click at [164, 271] on button "Manage Event" at bounding box center [143, 274] width 259 height 13
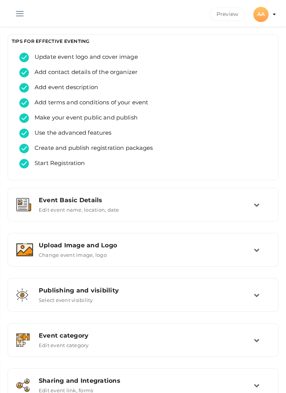
click at [15, 11] on button "button" at bounding box center [20, 12] width 20 height 20
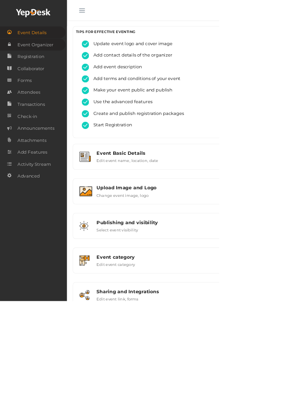
click at [34, 63] on span "Event Organizer" at bounding box center [46, 58] width 47 height 15
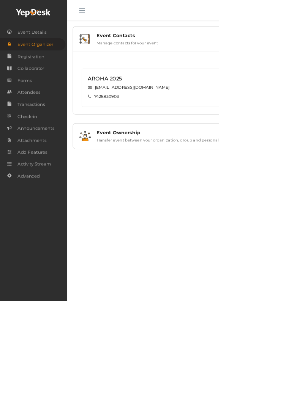
click at [286, 178] on html "Discover Events How it works Powerful Registration / Ticketing Start selling yo…" at bounding box center [143, 196] width 286 height 393
click at [106, 8] on button "button" at bounding box center [107, 12] width 20 height 20
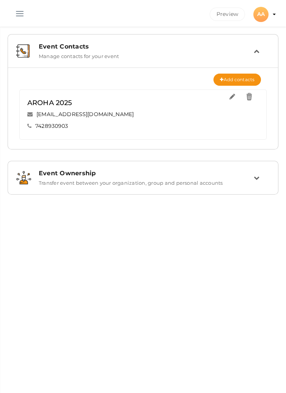
click at [256, 179] on icon at bounding box center [257, 178] width 6 height 6
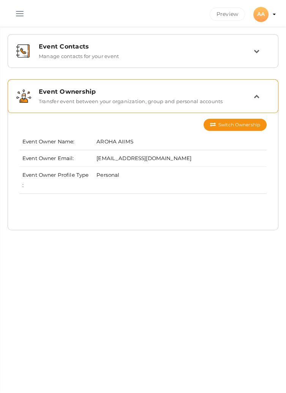
click at [262, 98] on td at bounding box center [262, 96] width 16 height 16
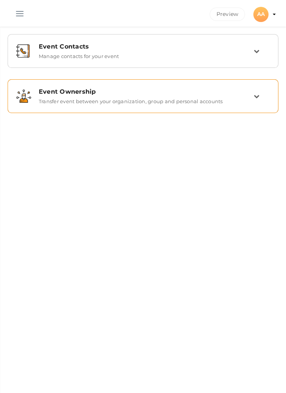
click at [256, 100] on td at bounding box center [262, 96] width 16 height 16
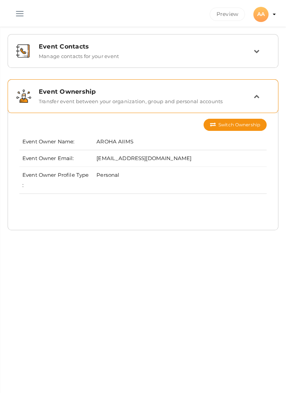
click at [254, 99] on icon at bounding box center [257, 96] width 6 height 6
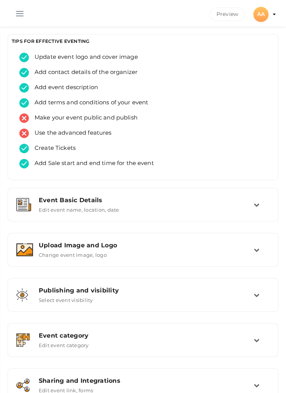
click at [17, 16] on button "button" at bounding box center [20, 12] width 20 height 20
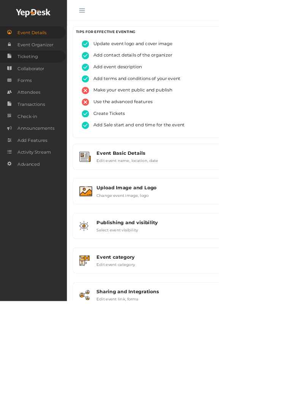
click at [38, 79] on span "Ticketing" at bounding box center [36, 73] width 27 height 15
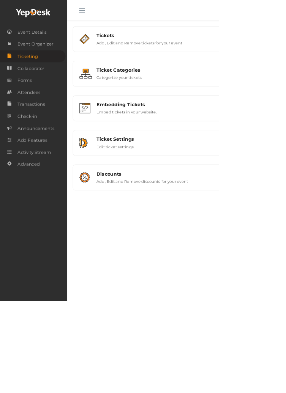
click at [110, 14] on button "button" at bounding box center [107, 12] width 20 height 20
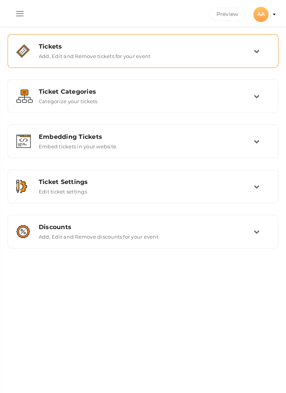
click at [257, 47] on td at bounding box center [262, 51] width 16 height 16
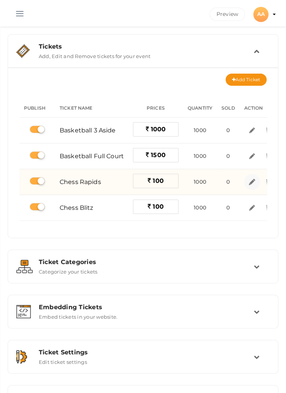
click at [251, 181] on img at bounding box center [252, 182] width 9 height 9
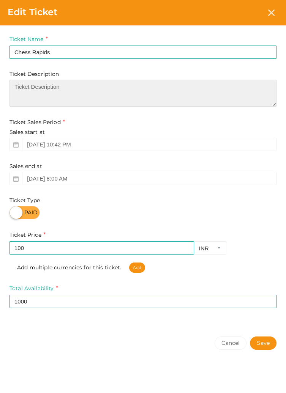
click at [131, 88] on textarea at bounding box center [142, 93] width 267 height 27
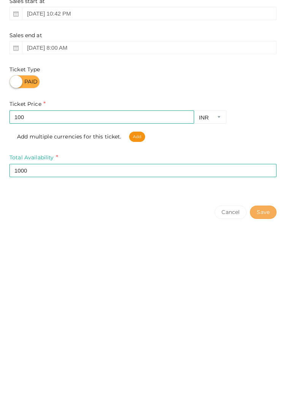
type textarea "10 minutes + zero seconds Increment"
click at [264, 340] on button "Save" at bounding box center [263, 343] width 27 height 13
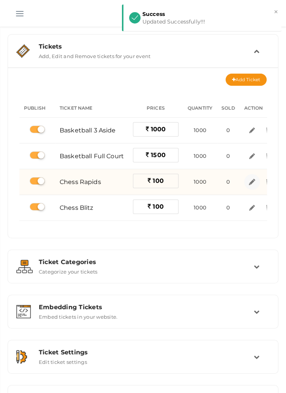
click at [252, 177] on link at bounding box center [252, 182] width 16 height 16
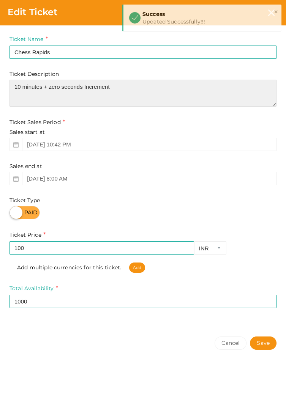
click at [185, 85] on textarea "10 minutes + zero seconds Increment" at bounding box center [142, 93] width 267 height 27
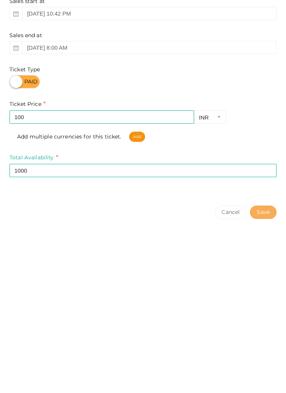
type textarea "10 minutes + zero seconds Increment😉"
click at [267, 348] on button "Save" at bounding box center [263, 343] width 27 height 13
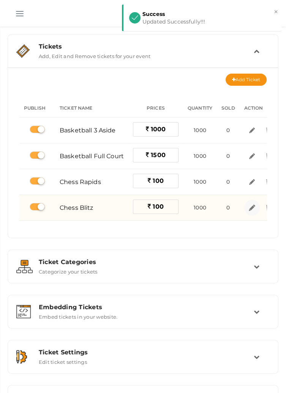
click at [252, 207] on img at bounding box center [252, 208] width 9 height 9
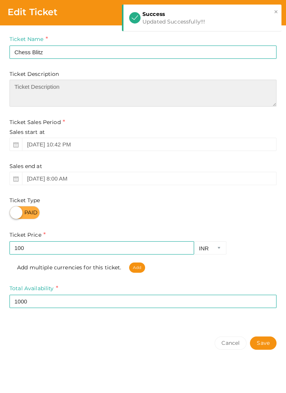
click at [29, 89] on textarea at bounding box center [142, 93] width 267 height 27
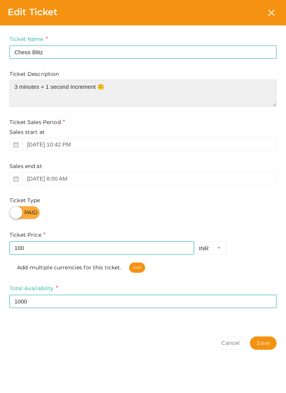
click at [95, 84] on textarea "3 minutes + 1 second Increment 🙃" at bounding box center [142, 93] width 267 height 27
click at [99, 88] on textarea "3 minutes + 1 second Increment 🙃" at bounding box center [142, 93] width 267 height 27
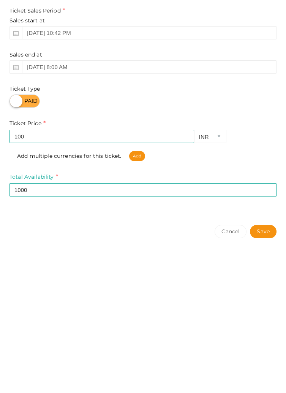
type textarea "3 minutes + 1 second Increment.🙃"
click at [262, 344] on button "Save" at bounding box center [263, 343] width 27 height 13
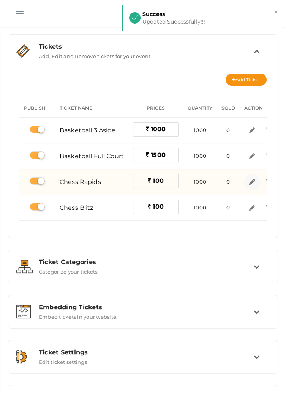
click at [250, 179] on img at bounding box center [252, 182] width 9 height 9
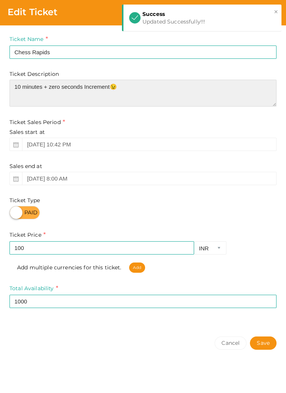
click at [109, 88] on textarea "10 minutes + zero seconds Increment😉" at bounding box center [142, 93] width 267 height 27
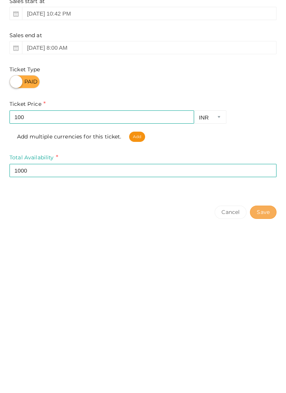
type textarea "10 minutes + zero seconds Increment.😉"
click at [264, 343] on button "Save" at bounding box center [263, 343] width 27 height 13
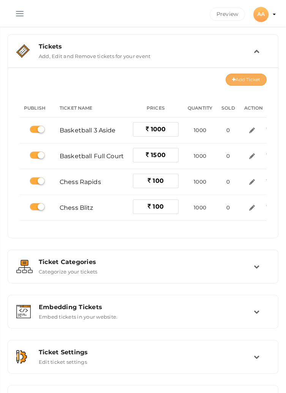
click at [243, 78] on button "Add Ticket" at bounding box center [246, 80] width 41 height 12
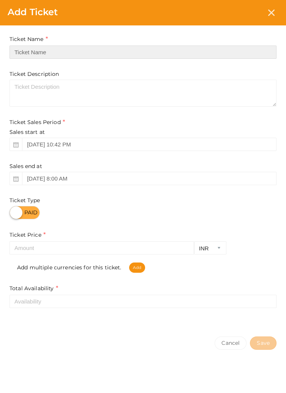
click at [22, 50] on input "text" at bounding box center [142, 52] width 267 height 13
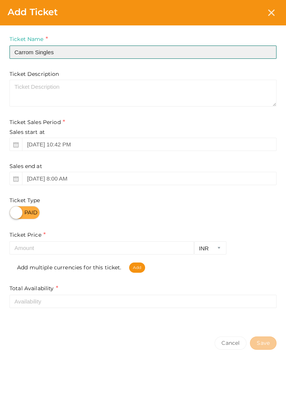
type input "Carrom Singles"
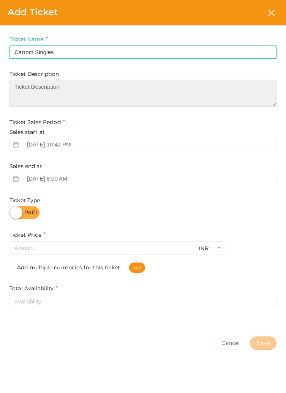
click at [30, 88] on textarea at bounding box center [142, 93] width 267 height 27
click at [41, 87] on textarea "A solo players have to" at bounding box center [142, 93] width 267 height 27
click at [77, 90] on textarea "A solo player have to" at bounding box center [142, 93] width 267 height 27
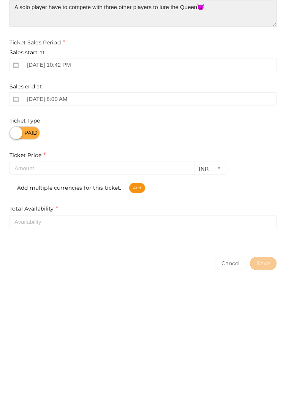
type textarea "A solo player have to compete with three other players to lure the Queen😈"
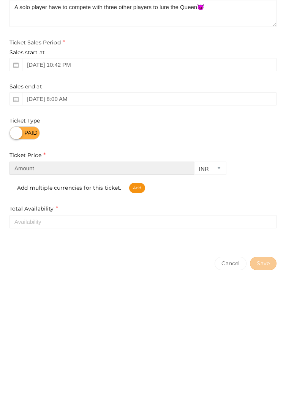
click at [158, 250] on input "number" at bounding box center [101, 247] width 185 height 13
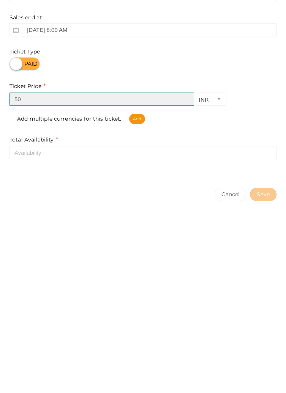
type input "50"
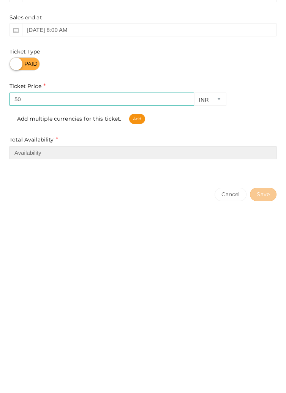
click at [19, 301] on input "number" at bounding box center [142, 301] width 267 height 13
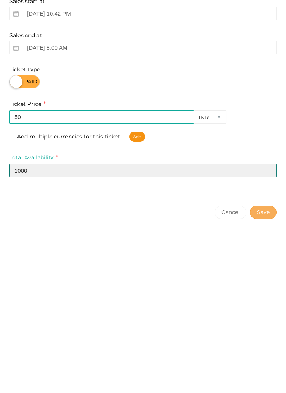
type input "1000"
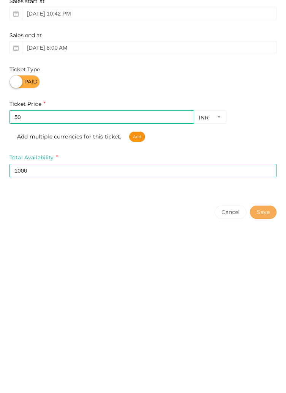
click at [265, 342] on button "Save" at bounding box center [263, 343] width 27 height 13
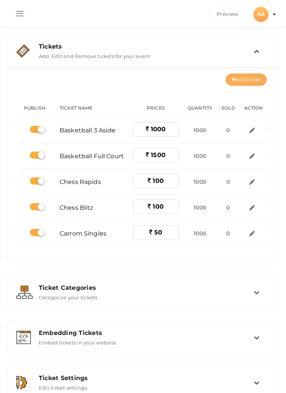
click at [243, 78] on button "Add Ticket" at bounding box center [246, 80] width 41 height 12
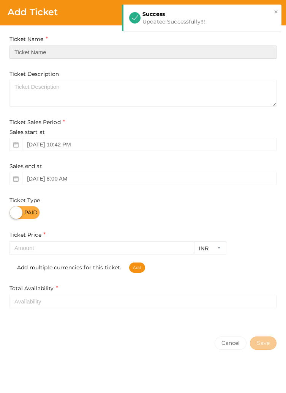
click at [159, 52] on input "text" at bounding box center [142, 52] width 267 height 13
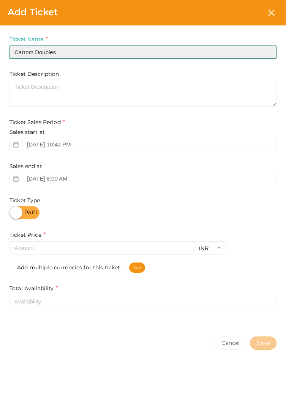
type input "Carrom Doubles"
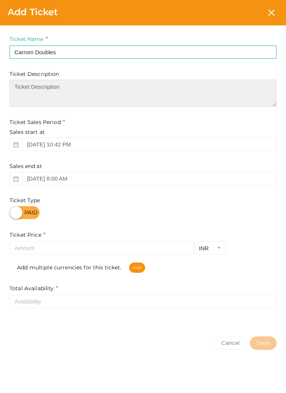
click at [202, 107] on textarea at bounding box center [142, 93] width 267 height 27
click at [15, 95] on textarea "Players come in teams. Try their luck" at bounding box center [142, 93] width 267 height 27
click at [73, 86] on textarea "Players come in teams.Try their luck" at bounding box center [142, 93] width 267 height 27
click at [80, 86] on textarea "Players come in teams.Try their luck" at bounding box center [142, 93] width 267 height 27
click at [76, 83] on textarea "Players come in teams.Try their luck" at bounding box center [142, 93] width 267 height 27
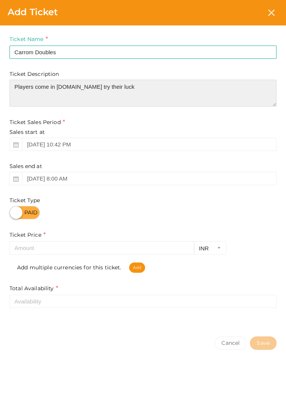
click at [196, 87] on textarea "Players come in teams.To try their luck" at bounding box center [142, 93] width 267 height 27
click at [113, 88] on textarea "Players come in teams.To try their luck 😃" at bounding box center [142, 93] width 267 height 27
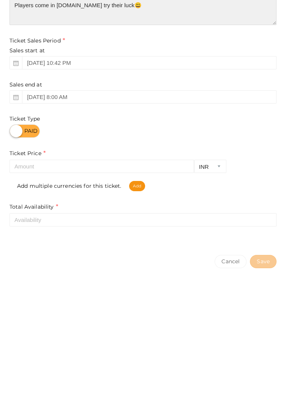
type textarea "Players come in teams.To try their luck😃"
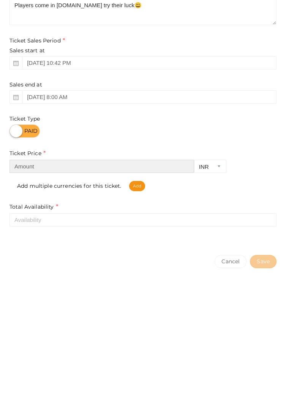
click at [34, 247] on input "number" at bounding box center [101, 247] width 185 height 13
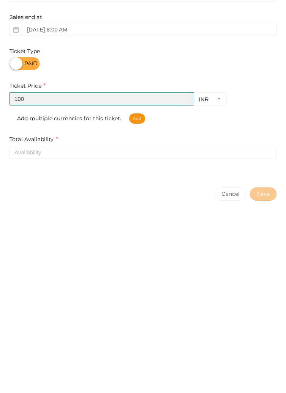
type input "100"
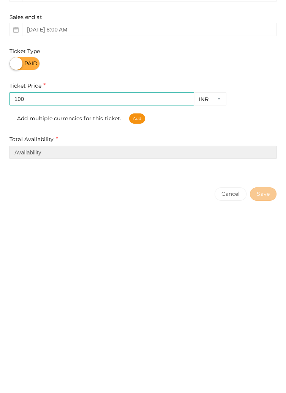
click at [27, 305] on input "number" at bounding box center [142, 301] width 267 height 13
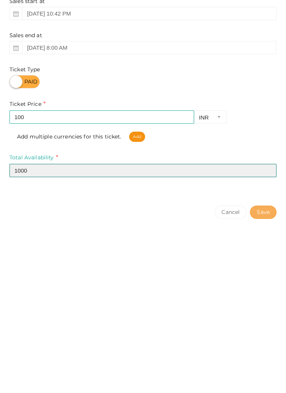
type input "1000"
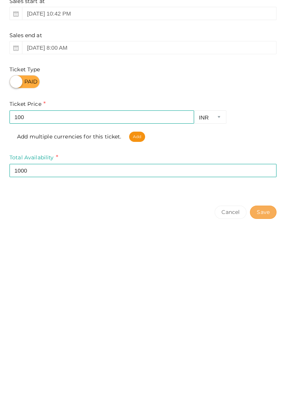
click at [262, 344] on button "Save" at bounding box center [263, 343] width 27 height 13
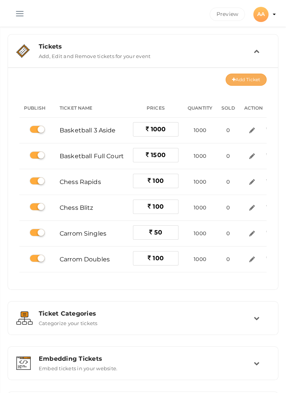
click at [250, 77] on button "Add Ticket" at bounding box center [246, 80] width 41 height 12
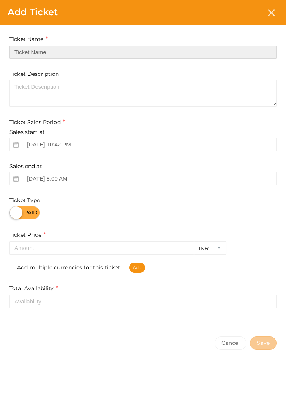
click at [166, 53] on input "text" at bounding box center [142, 52] width 267 height 13
type input "Football"
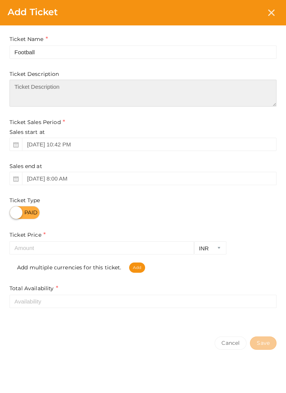
click at [30, 90] on textarea at bounding box center [142, 93] width 267 height 27
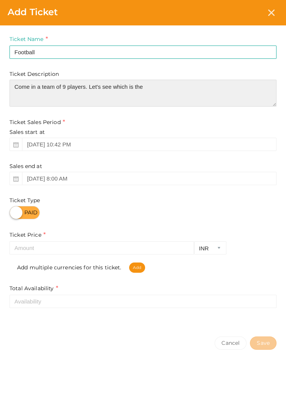
click at [118, 85] on textarea "Come in a team of 9 players. Let's see which is the" at bounding box center [142, 93] width 267 height 27
click at [161, 84] on textarea "Come in a team of 9 players. Let's see who is the" at bounding box center [142, 93] width 267 height 27
click at [155, 87] on textarea "Come in a team of 9 players. Let's see who is the GOAT🤩" at bounding box center [142, 93] width 267 height 27
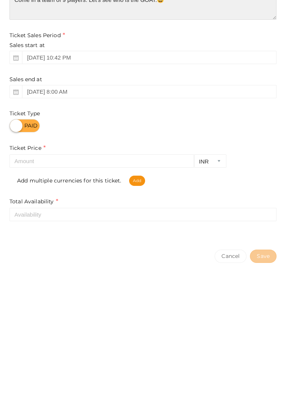
type textarea "Come in a team of 9 players. Let's see who is the GOAT.🤩"
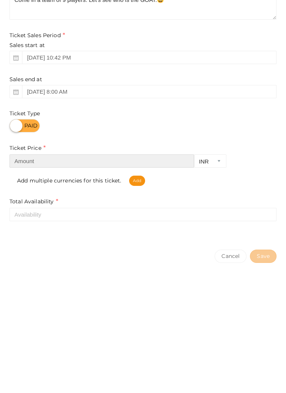
click at [20, 249] on input "number" at bounding box center [101, 247] width 185 height 13
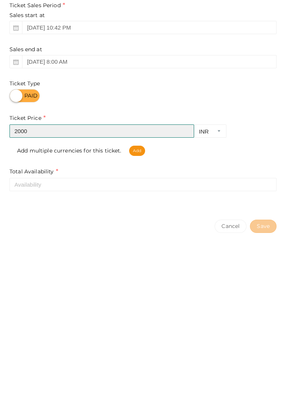
type input "2000"
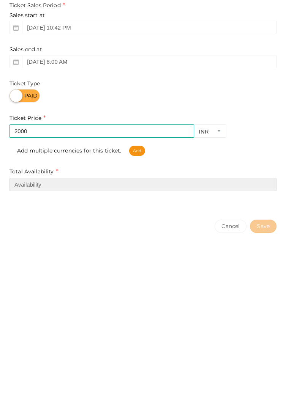
click at [21, 300] on input "number" at bounding box center [142, 301] width 267 height 13
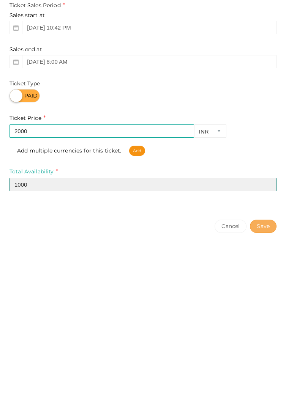
type input "1000"
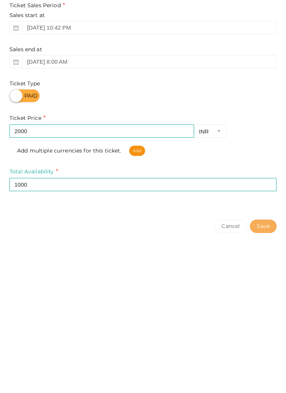
click at [268, 343] on button "Save" at bounding box center [263, 343] width 27 height 13
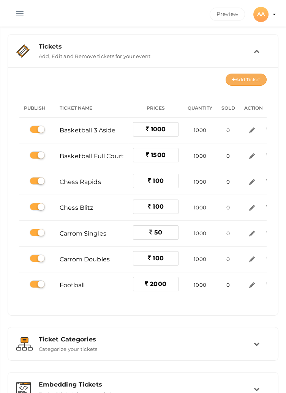
click at [244, 80] on button "Add Ticket" at bounding box center [246, 80] width 41 height 12
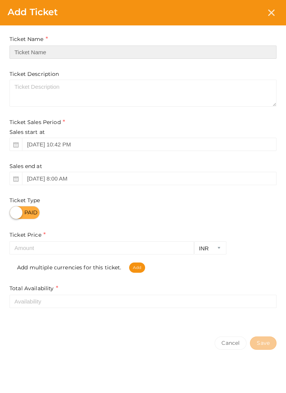
click at [229, 46] on input "text" at bounding box center [142, 52] width 267 height 13
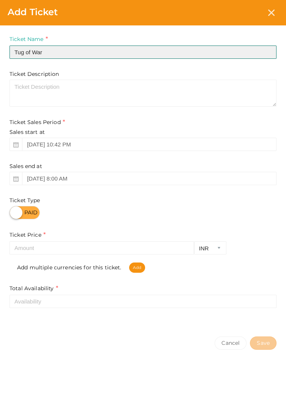
type input "Tug of War"
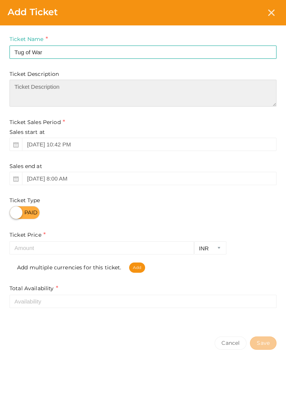
click at [179, 87] on textarea at bounding box center [142, 93] width 267 height 27
click at [76, 84] on textarea "Come in a team of 8 modest" at bounding box center [142, 93] width 267 height 27
click at [74, 85] on textarea "Come in a team of 8 todust" at bounding box center [142, 93] width 267 height 27
click at [68, 86] on textarea "Come in a team of 8 todust" at bounding box center [142, 93] width 267 height 27
click at [74, 89] on textarea "Come in a team of 8 todust" at bounding box center [142, 93] width 267 height 27
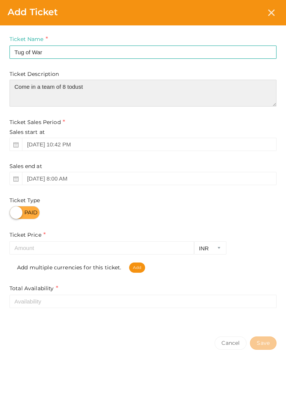
click at [68, 87] on textarea "Come in a team of 8 todust" at bounding box center [142, 93] width 267 height 27
click at [77, 88] on textarea "Come in a team of 8 modest" at bounding box center [142, 93] width 267 height 27
click at [76, 87] on textarea "Come in a team of 8 todust" at bounding box center [142, 93] width 267 height 27
click at [109, 81] on textarea "Come in a team of 8 to dust" at bounding box center [142, 93] width 267 height 27
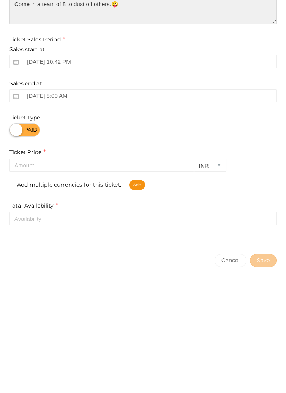
type textarea "Come in a team of 8 to dust off others.😜"
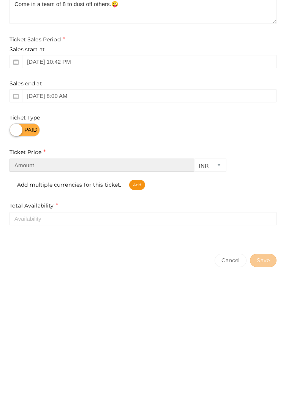
click at [27, 246] on input "number" at bounding box center [101, 247] width 185 height 13
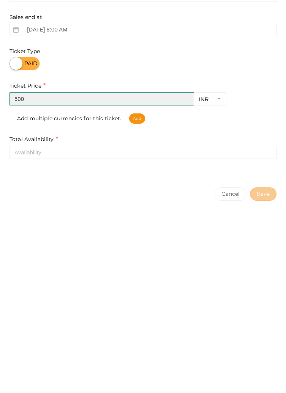
type input "500"
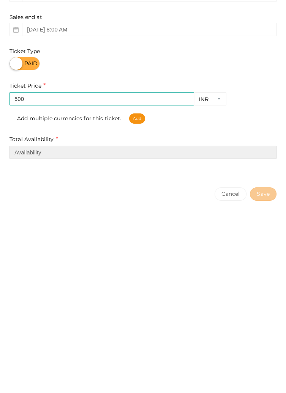
click at [227, 302] on input "number" at bounding box center [142, 301] width 267 height 13
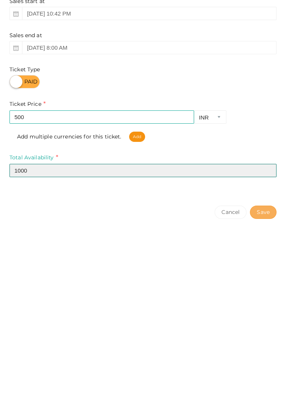
type input "1000"
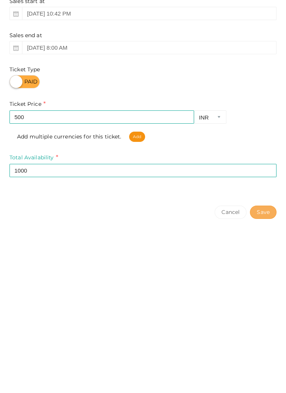
click at [267, 343] on button "Save" at bounding box center [263, 343] width 27 height 13
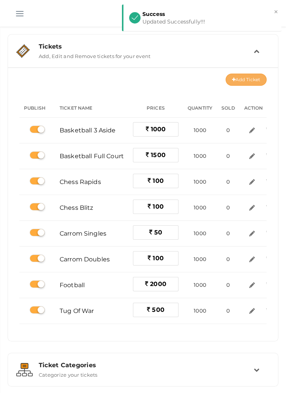
click at [250, 79] on button "Add Ticket" at bounding box center [246, 80] width 41 height 12
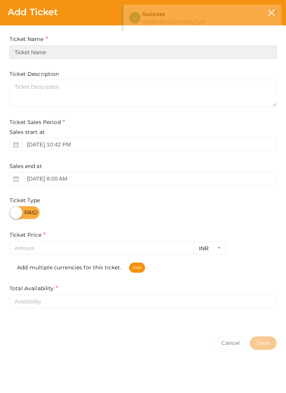
click at [180, 50] on input "text" at bounding box center [142, 52] width 267 height 13
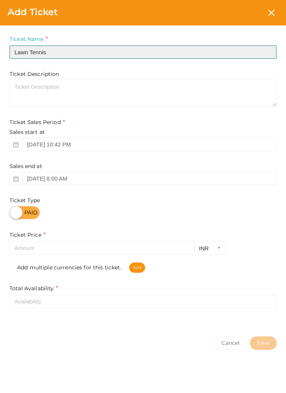
type input "Lawn Tennis"
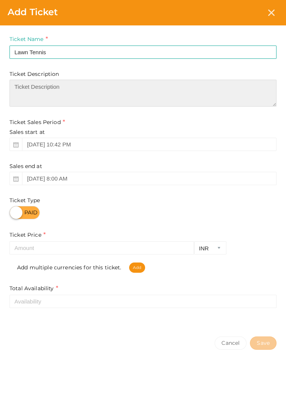
click at [226, 101] on textarea at bounding box center [142, 93] width 267 height 27
click at [79, 85] on textarea "Come, armed with Rackets 🎾" at bounding box center [142, 93] width 267 height 27
click at [85, 88] on textarea "Come, armed with Rackets 🎾" at bounding box center [142, 93] width 267 height 27
click at [100, 88] on textarea "Come, armed with Rackets,🎾" at bounding box center [142, 93] width 267 height 27
click at [87, 86] on textarea "Come, armed with Rackets,🎾" at bounding box center [142, 93] width 267 height 27
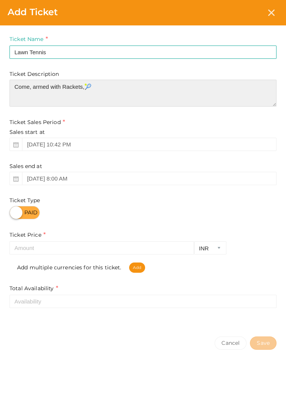
click at [81, 85] on textarea "Come, armed with Rackets,🎾" at bounding box center [142, 93] width 267 height 27
click at [84, 88] on textarea "Come, armed with Rackets,🎾" at bounding box center [142, 93] width 267 height 27
click at [113, 85] on textarea "Come, armed with Rackets.🎾" at bounding box center [142, 93] width 267 height 27
type textarea "Come, armed with Rackets.🎾 Show your speed, precision and strategy."
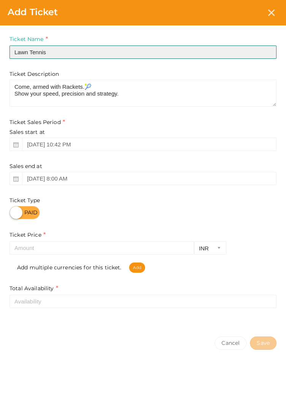
click at [175, 51] on input "Lawn Tennis" at bounding box center [142, 52] width 267 height 13
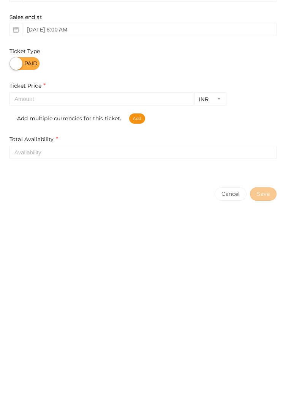
type input "Lawn Tennis Singles"
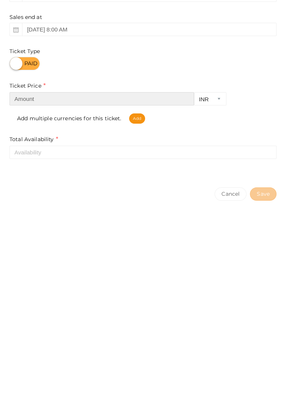
click at [154, 247] on input "number" at bounding box center [101, 247] width 185 height 13
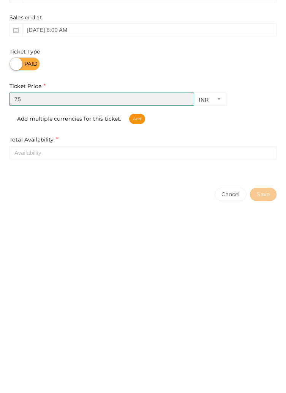
type input "75"
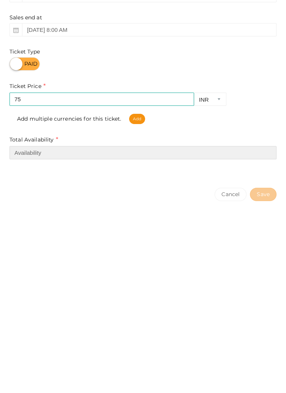
click at [30, 301] on input "number" at bounding box center [142, 301] width 267 height 13
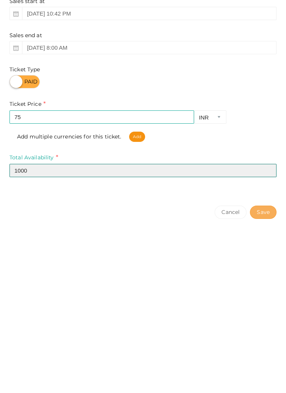
type input "1000"
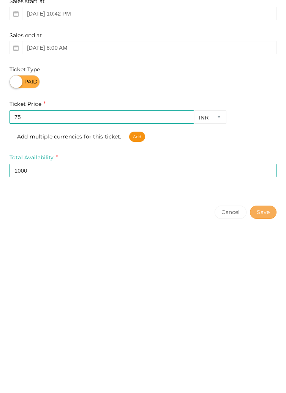
click at [266, 344] on button "Save" at bounding box center [263, 343] width 27 height 13
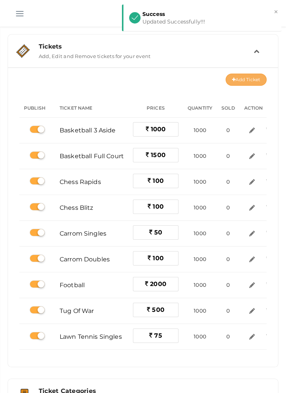
click at [246, 74] on button "Add Ticket" at bounding box center [246, 80] width 41 height 12
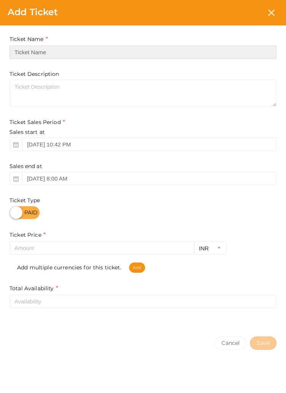
click at [219, 50] on input "text" at bounding box center [142, 52] width 267 height 13
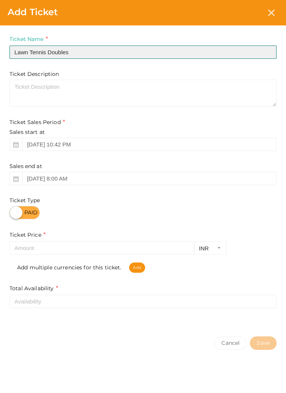
type input "Lawn Tennis Doubles"
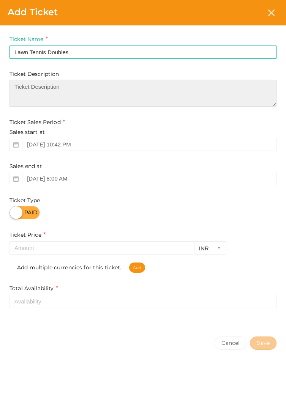
click at [249, 90] on textarea at bounding box center [142, 93] width 267 height 27
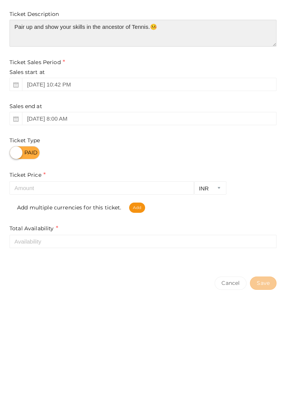
type textarea "Pair up and show your skills in the ancestor of Tennis.🤒"
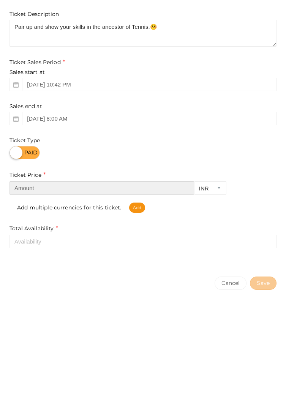
click at [128, 252] on input "number" at bounding box center [101, 247] width 185 height 13
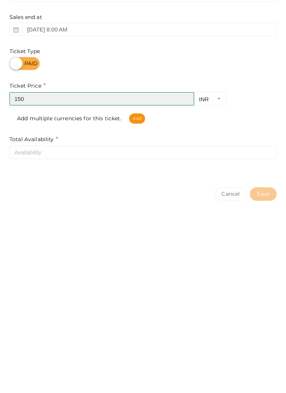
type input "150"
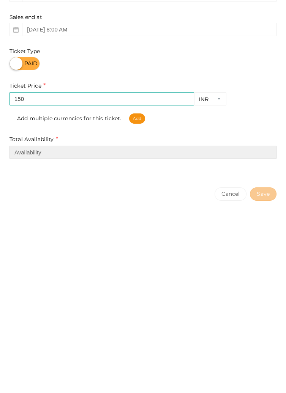
click at [192, 300] on input "number" at bounding box center [142, 301] width 267 height 13
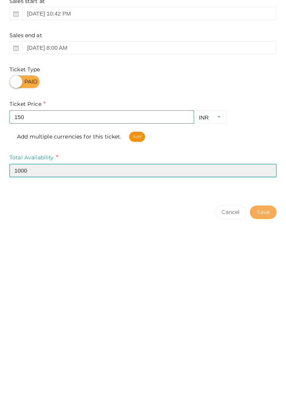
type input "1000"
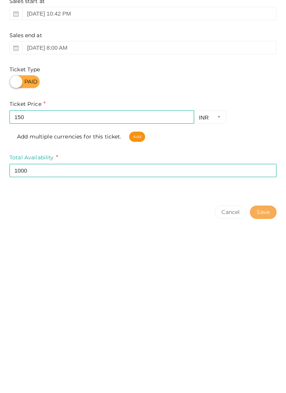
click at [258, 346] on button "Save" at bounding box center [263, 343] width 27 height 13
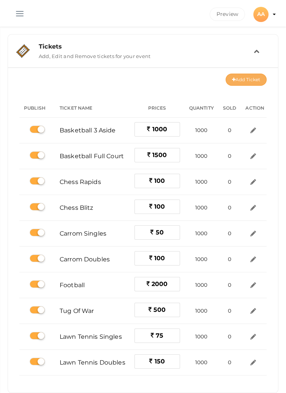
click at [243, 80] on button "Add Ticket" at bounding box center [246, 80] width 41 height 12
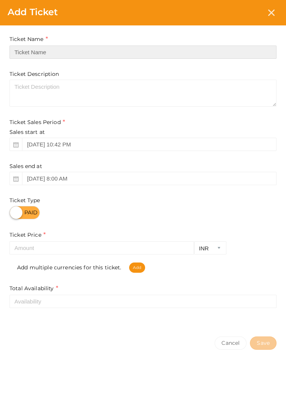
click at [126, 46] on input "text" at bounding box center [142, 52] width 267 height 13
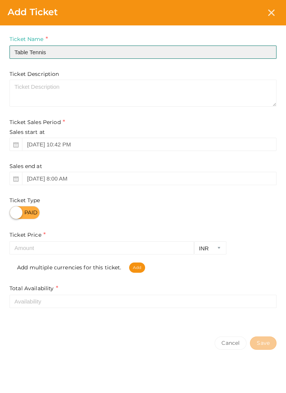
type input "Table Tennis"
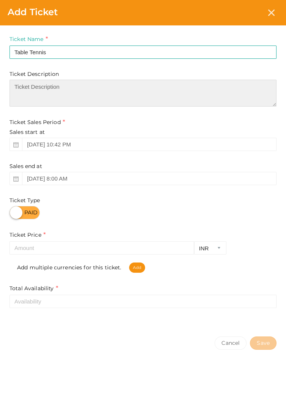
click at [235, 89] on textarea at bounding box center [142, 93] width 267 height 27
click at [94, 86] on textarea "Show the high speed dance of reflexes" at bounding box center [142, 93] width 267 height 27
click at [161, 87] on textarea "Show the high speed dance of Reflexes" at bounding box center [142, 93] width 267 height 27
click at [43, 86] on textarea "Show the high speed dance of Reflexes and Spin." at bounding box center [142, 93] width 267 height 27
click at [199, 84] on textarea "Show the High speed dance of Reflexes and Spin." at bounding box center [142, 93] width 267 height 27
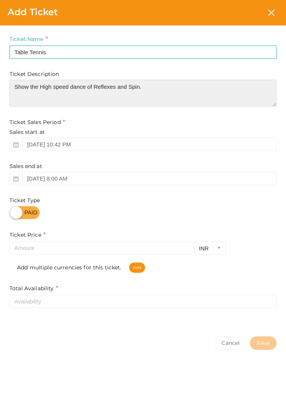
click at [53, 88] on textarea "Show the High speed dance of Reflexes and Spin." at bounding box center [142, 93] width 267 height 27
click at [55, 85] on textarea "Show the High speed dance of Reflexes and Spin." at bounding box center [142, 93] width 267 height 27
click at [176, 87] on textarea "Show the High Speed dance of Reflexes and Spin." at bounding box center [142, 93] width 267 height 27
type textarea "Show the High Speed dance of Reflexes and Spin.🏓"
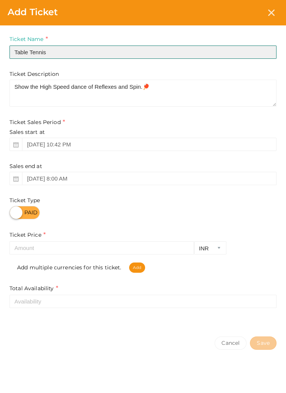
click at [86, 50] on input "Table Tennis" at bounding box center [142, 52] width 267 height 13
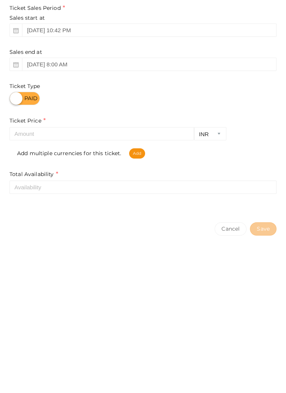
type input "Table Tennis Singles"
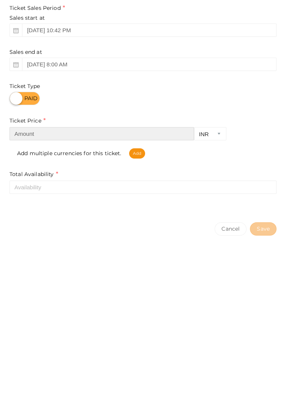
click at [137, 251] on input "number" at bounding box center [101, 247] width 185 height 13
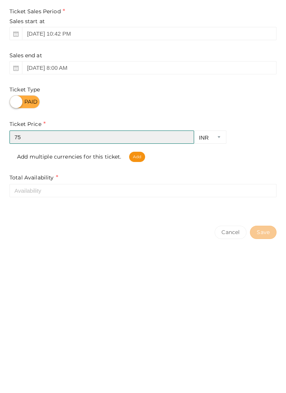
type input "75"
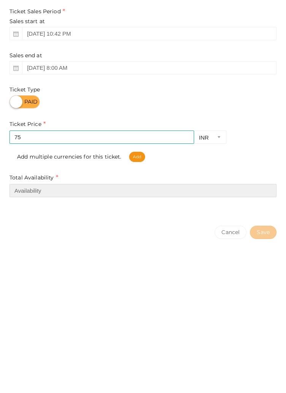
click at [142, 305] on input "number" at bounding box center [142, 301] width 267 height 13
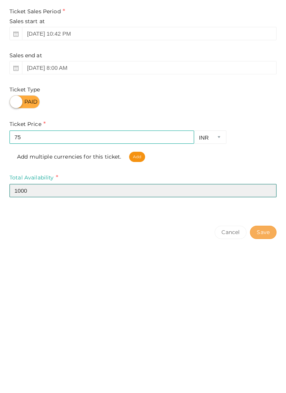
type input "1000"
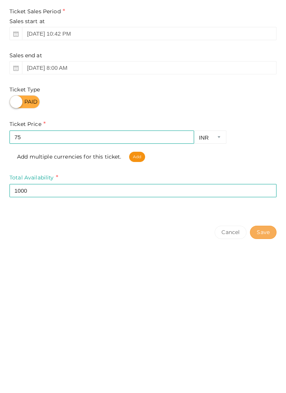
click at [262, 346] on button "Save" at bounding box center [263, 343] width 27 height 13
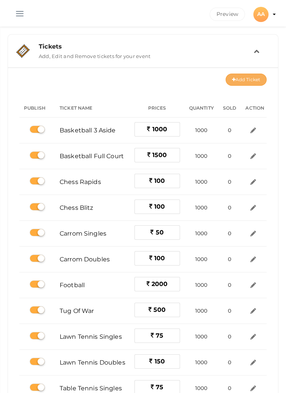
click at [245, 79] on button "Add Ticket" at bounding box center [246, 80] width 41 height 12
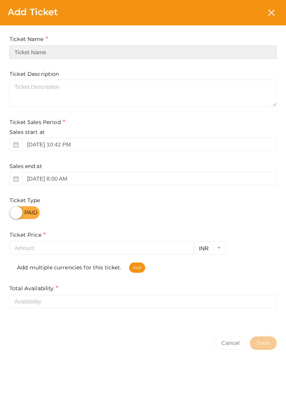
click at [134, 50] on input "text" at bounding box center [142, 52] width 267 height 13
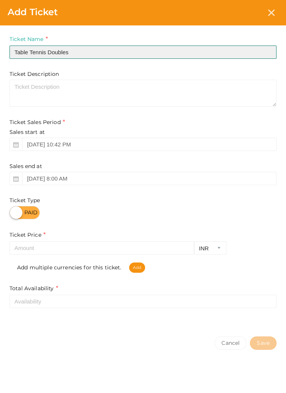
type input "Table Tennis Doubles"
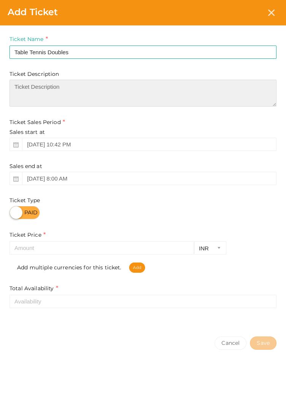
click at [103, 87] on textarea at bounding box center [142, 93] width 267 height 27
click at [189, 87] on textarea "Show your tactical game of angles with your Partner." at bounding box center [142, 93] width 267 height 27
click at [210, 87] on textarea "Show your tactical game of angles with your Partner." at bounding box center [142, 93] width 267 height 27
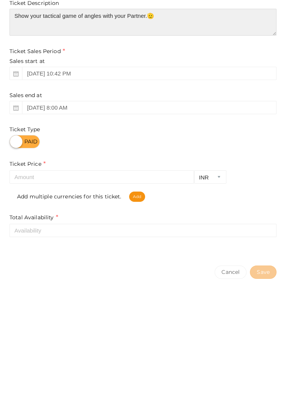
type textarea "Show your tactical game of angles with your Partner.🫡"
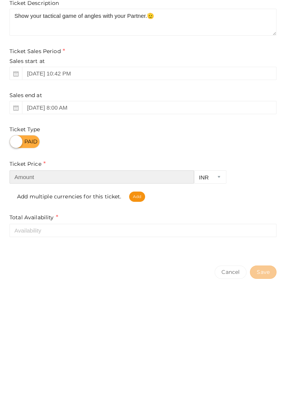
click at [123, 251] on input "number" at bounding box center [101, 247] width 185 height 13
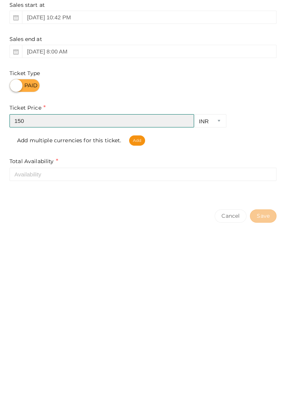
type input "150"
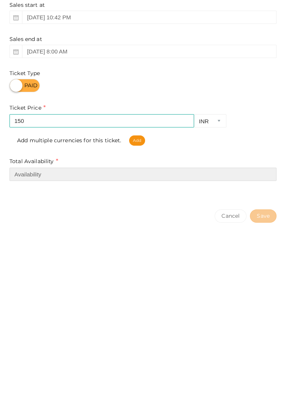
click at [178, 303] on input "number" at bounding box center [142, 301] width 267 height 13
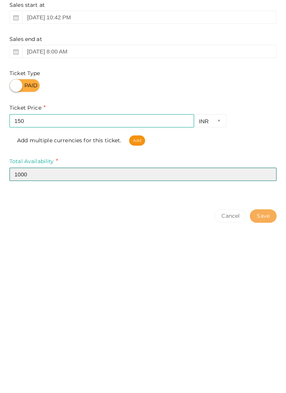
type input "1000"
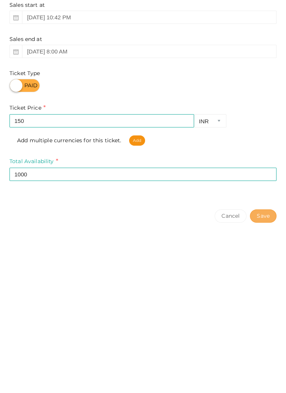
click at [265, 341] on button "Save" at bounding box center [263, 343] width 27 height 13
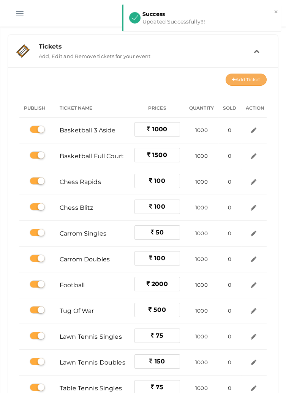
click at [242, 79] on button "Add Ticket" at bounding box center [246, 80] width 41 height 12
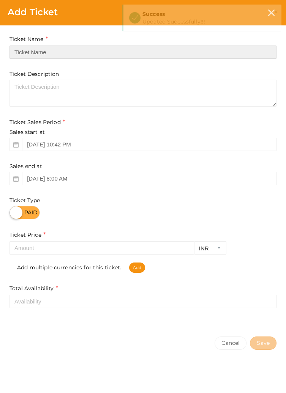
click at [229, 49] on input "text" at bounding box center [142, 52] width 267 height 13
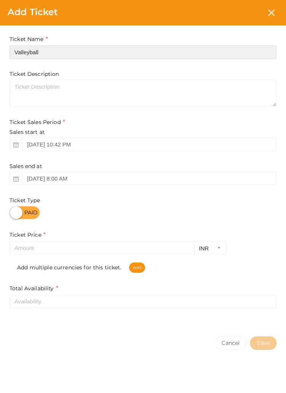
type input "Valleyball"
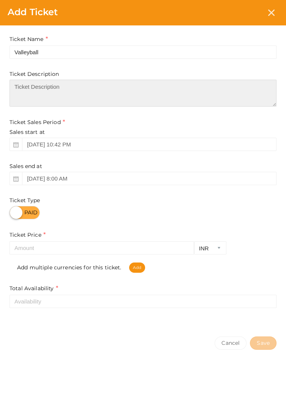
click at [185, 88] on textarea at bounding box center [142, 93] width 267 height 27
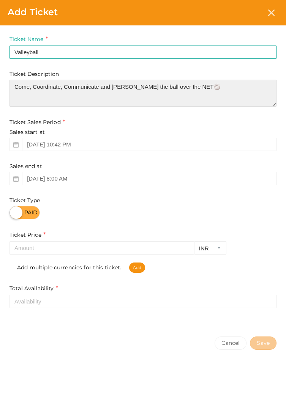
type textarea "Come, Coordinate, Communicate and [PERSON_NAME] the ball over the NET🏐"
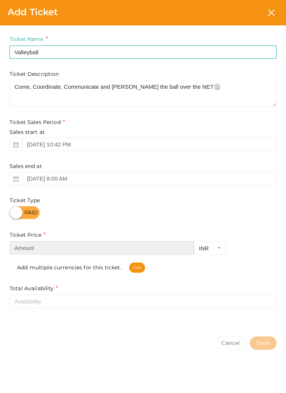
click at [84, 246] on input "number" at bounding box center [101, 247] width 185 height 13
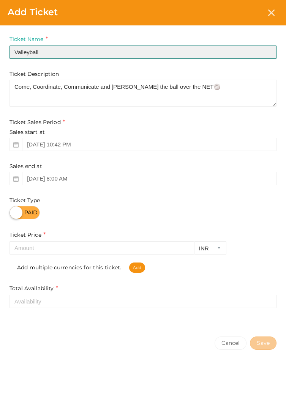
click at [113, 52] on input "Valleyball" at bounding box center [142, 52] width 267 height 13
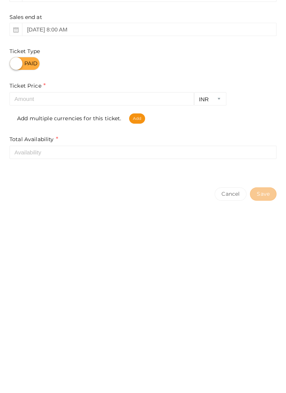
type input "Valleyball Boys"
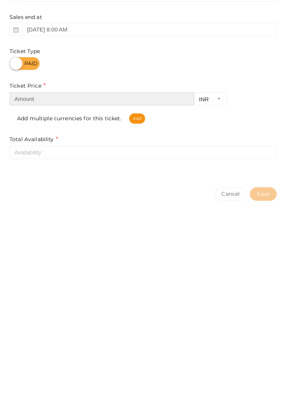
click at [125, 250] on input "number" at bounding box center [101, 247] width 185 height 13
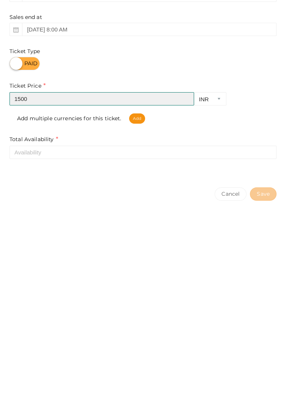
type input "1500"
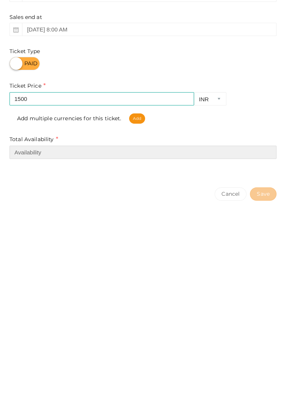
click at [24, 303] on input "number" at bounding box center [142, 301] width 267 height 13
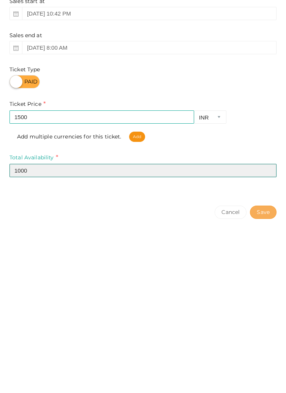
type input "1000"
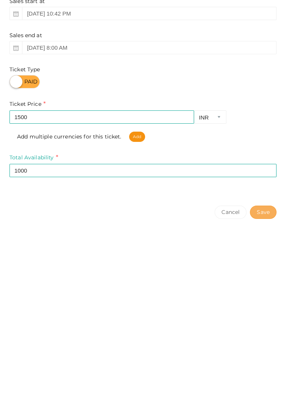
click at [265, 344] on button "Save" at bounding box center [263, 343] width 27 height 13
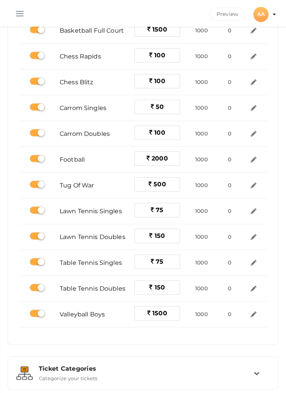
scroll to position [125, 0]
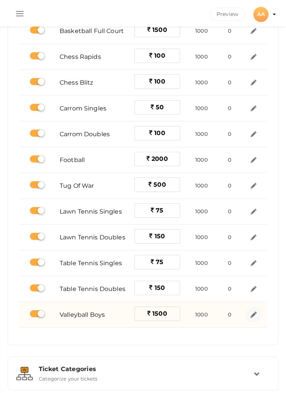
click at [251, 313] on img at bounding box center [253, 315] width 9 height 9
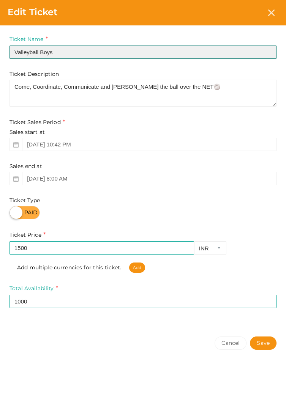
click at [19, 51] on input "Valleyball Boys" at bounding box center [142, 52] width 267 height 13
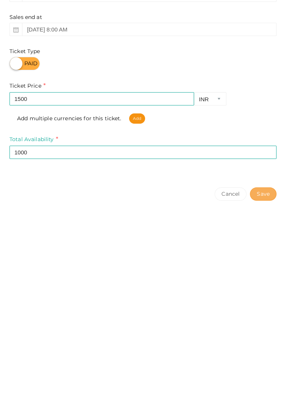
type input "Volleyball Boys"
click at [260, 346] on button "Save" at bounding box center [263, 343] width 27 height 13
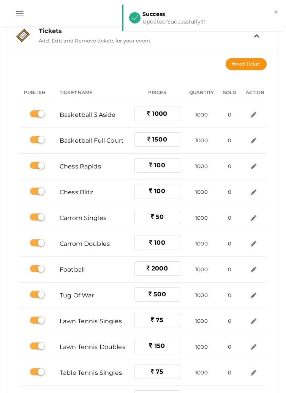
scroll to position [0, 0]
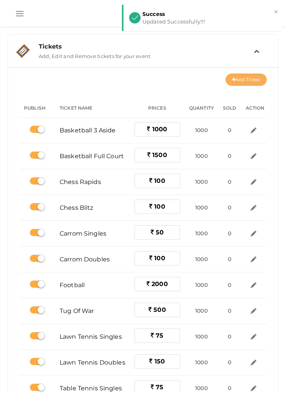
click at [243, 79] on button "Add Ticket" at bounding box center [246, 80] width 41 height 12
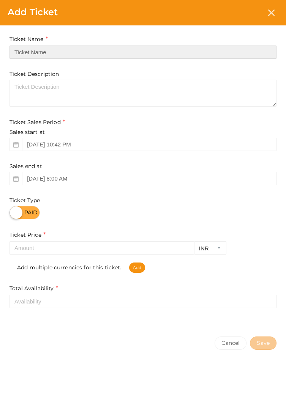
click at [131, 50] on input "text" at bounding box center [142, 52] width 267 height 13
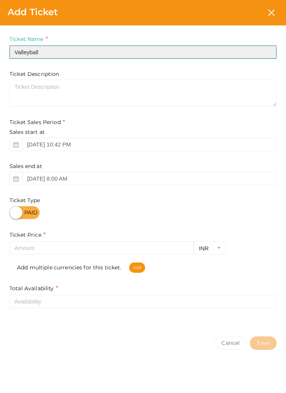
click at [22, 50] on input "Valleyball" at bounding box center [142, 52] width 267 height 13
click at [133, 50] on input "Volleyball" at bounding box center [142, 52] width 267 height 13
type input "Volleyball Girls"
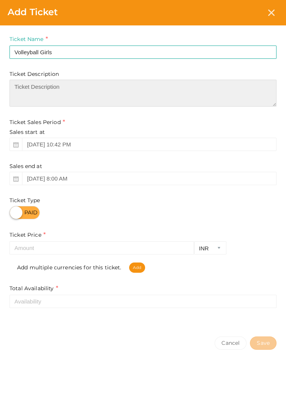
click at [136, 87] on textarea at bounding box center [142, 93] width 267 height 27
click at [43, 85] on textarea "Come girl ZZZ" at bounding box center [142, 93] width 267 height 27
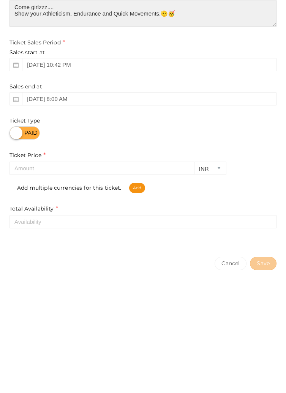
type textarea "Come girlzzz.... Show your Athleticism, Endurance and Quick Movements.🫡🥳"
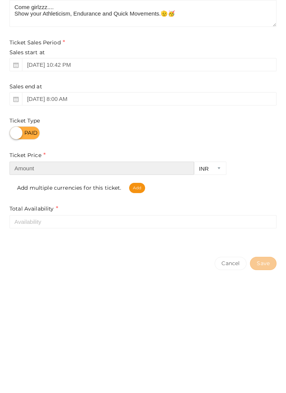
click at [118, 249] on input "number" at bounding box center [101, 247] width 185 height 13
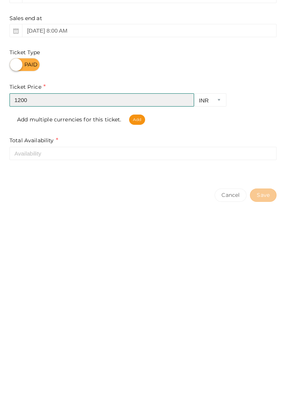
type input "1200"
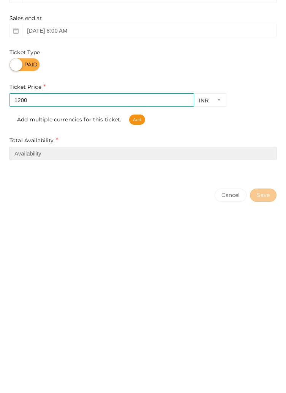
click at [161, 303] on input "number" at bounding box center [142, 301] width 267 height 13
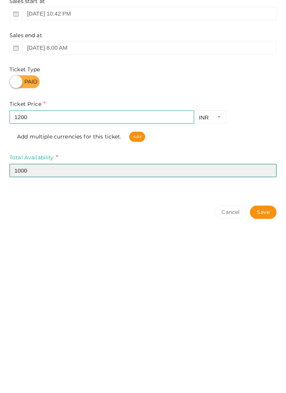
type input "1000"
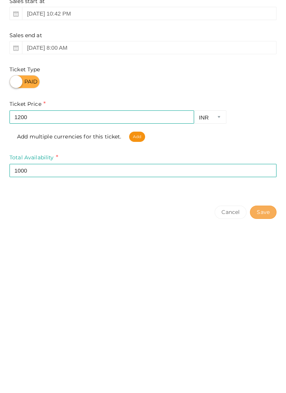
click at [264, 342] on button "Save" at bounding box center [263, 343] width 27 height 13
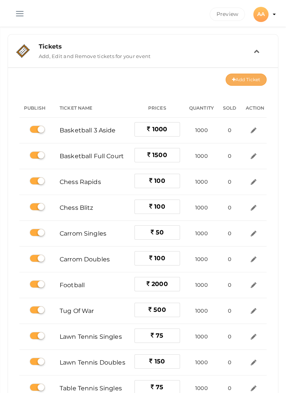
click at [241, 78] on button "Add Ticket" at bounding box center [246, 80] width 41 height 12
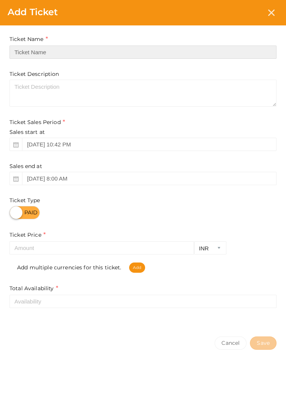
click at [178, 49] on input "text" at bounding box center [142, 52] width 267 height 13
type input "Futsal"
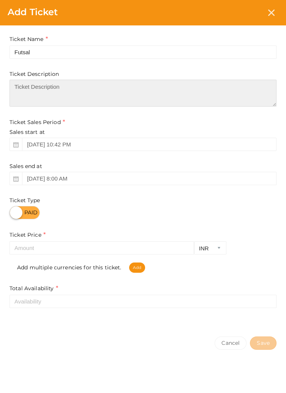
click at [214, 86] on textarea at bounding box center [142, 93] width 267 height 27
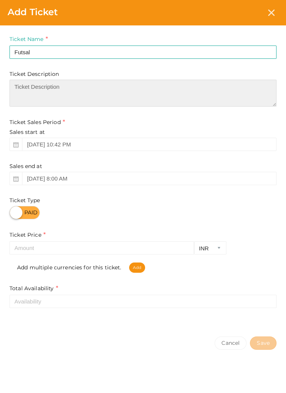
click at [88, 87] on textarea at bounding box center [142, 93] width 267 height 27
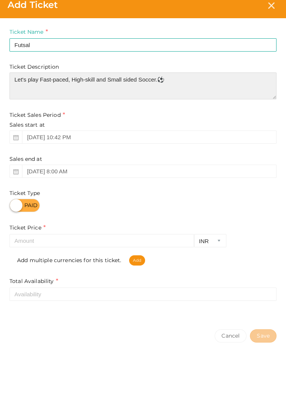
type textarea "Let's play Fast-paced, High-skill and Small sided Soccer.⚽️"
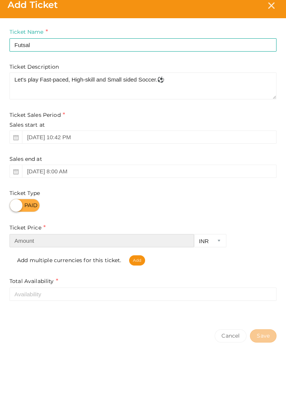
click at [60, 248] on input "number" at bounding box center [101, 247] width 185 height 13
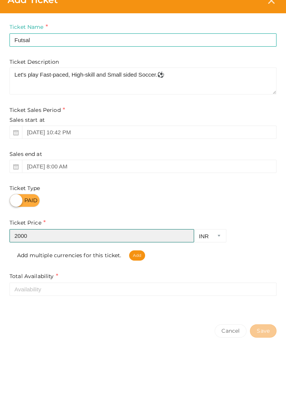
type input "2000"
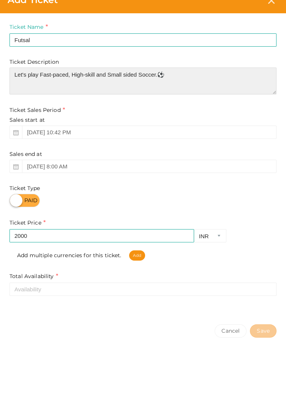
click at [156, 85] on textarea "Let's play Fast-paced, High-skill and Small sided Soccer.⚽️" at bounding box center [142, 93] width 267 height 27
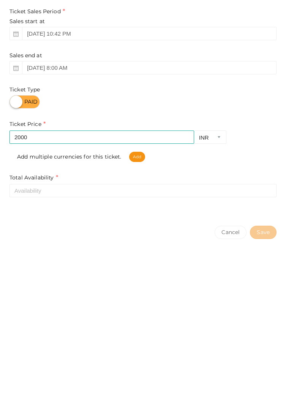
type textarea "Let's play Fast-paced, High-skill and Small sided Soccer with 5 players each si…"
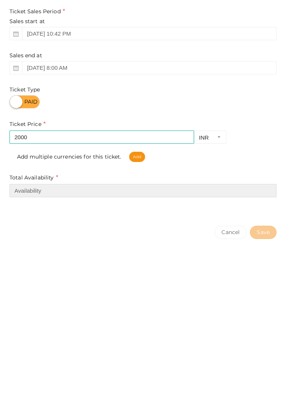
click at [196, 303] on input "number" at bounding box center [142, 301] width 267 height 13
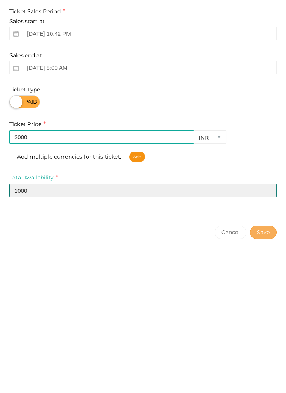
type input "1000"
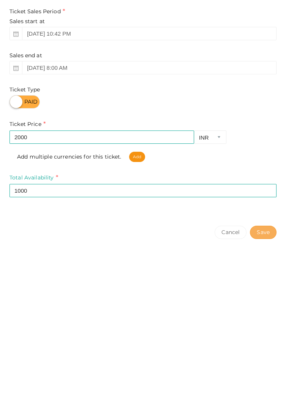
click at [266, 345] on button "Save" at bounding box center [263, 343] width 27 height 13
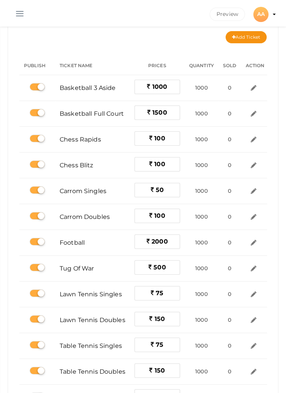
scroll to position [42, 0]
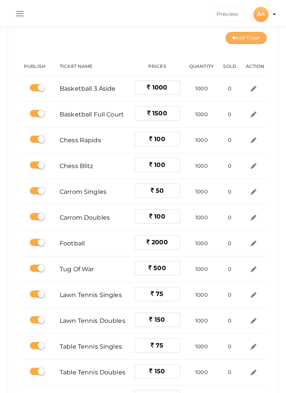
click at [244, 40] on button "Add Ticket" at bounding box center [246, 38] width 41 height 12
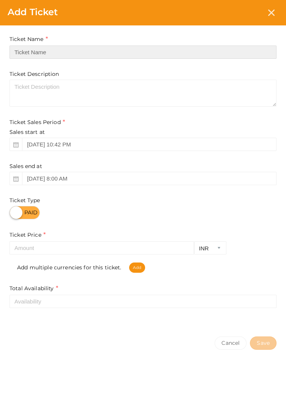
click at [208, 54] on input "text" at bounding box center [142, 52] width 267 height 13
type input "Cricket"
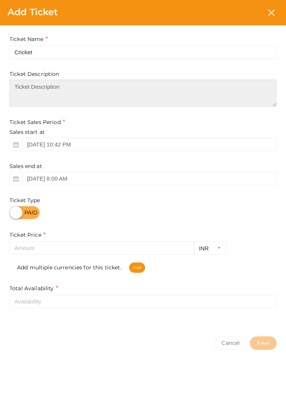
click at [167, 90] on textarea at bounding box center [142, 93] width 267 height 27
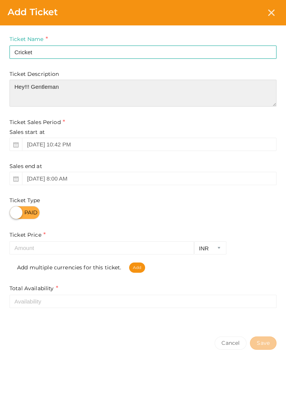
click at [183, 87] on textarea "Hey!!! Gentleman" at bounding box center [142, 93] width 267 height 27
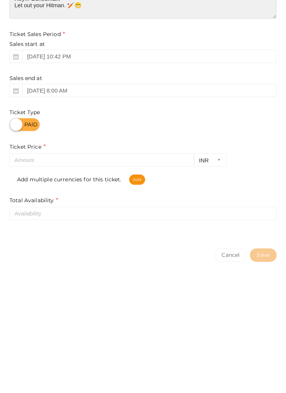
type textarea "Hey!!! Gentleman. Let out your Hitman. 🏏😬"
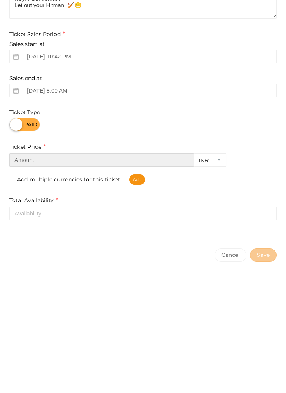
click at [70, 249] on input "number" at bounding box center [101, 247] width 185 height 13
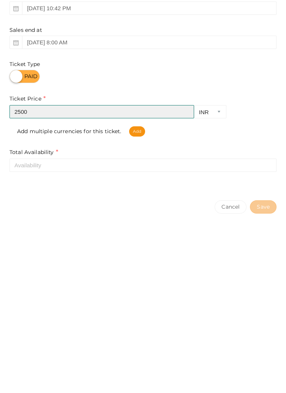
type input "2500"
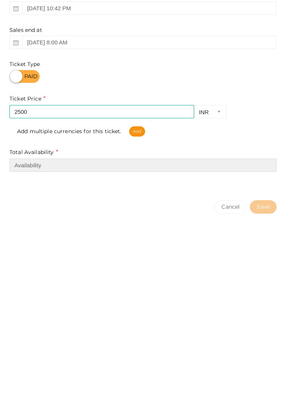
click at [128, 304] on input "number" at bounding box center [142, 301] width 267 height 13
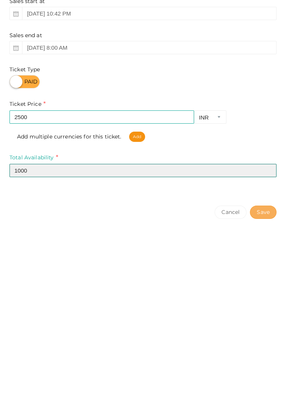
type input "1000"
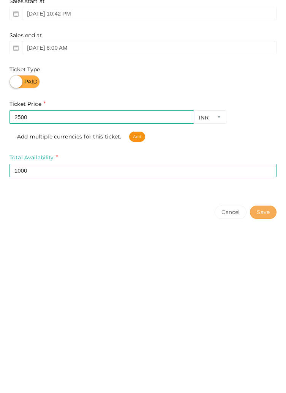
click at [265, 348] on button "Save" at bounding box center [263, 343] width 27 height 13
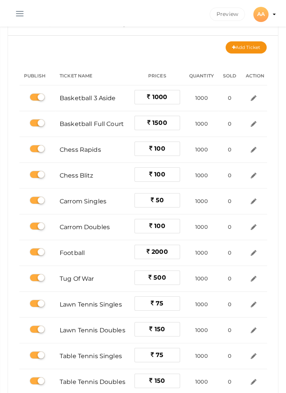
scroll to position [0, 0]
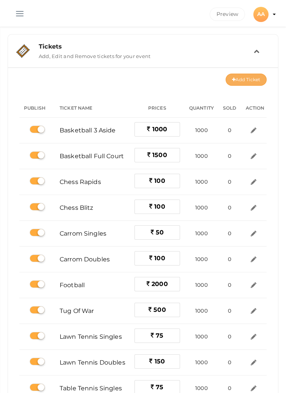
click at [234, 82] on button "Add Ticket" at bounding box center [246, 80] width 41 height 12
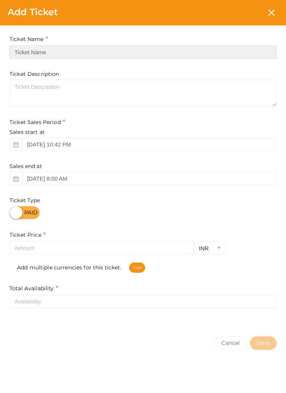
click at [192, 50] on input "text" at bounding box center [142, 52] width 267 height 13
type input "Kabaddi"
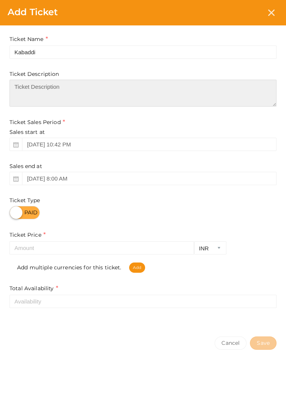
click at [146, 95] on textarea at bounding box center [142, 93] width 267 height 27
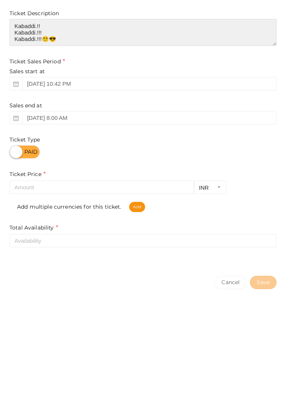
type textarea "Kabaddi.!! Kabaddi.!!! Kabaddi.!!!😵‍💫😎"
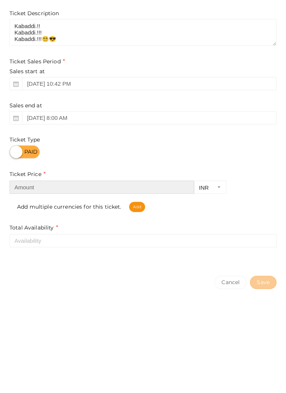
click at [106, 251] on input "number" at bounding box center [101, 247] width 185 height 13
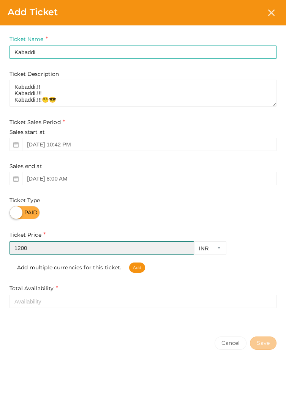
type input "1200"
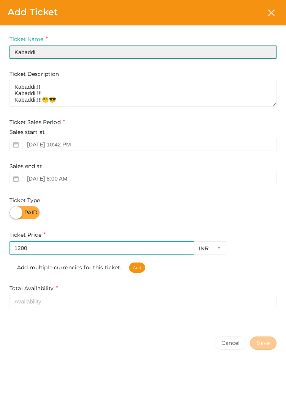
click at [129, 54] on input "Kabaddi" at bounding box center [142, 52] width 267 height 13
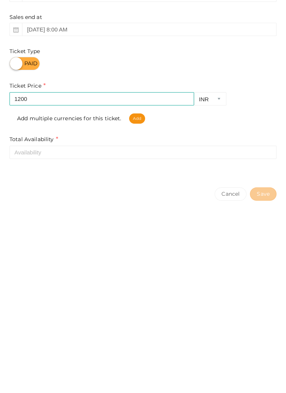
type input "Kabaddi Boys"
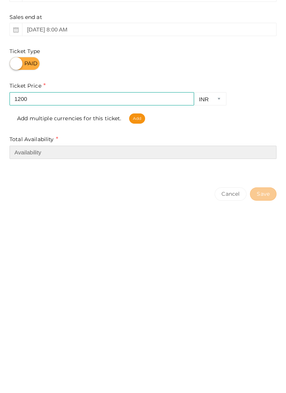
click at [138, 306] on input "number" at bounding box center [142, 301] width 267 height 13
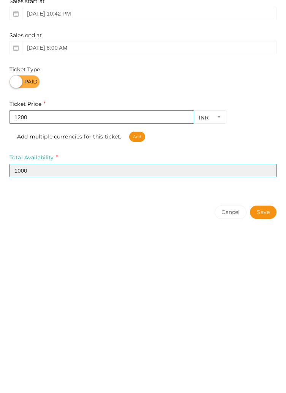
type input "1000"
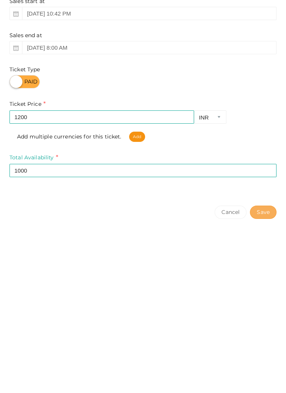
click at [263, 345] on button "Save" at bounding box center [263, 343] width 27 height 13
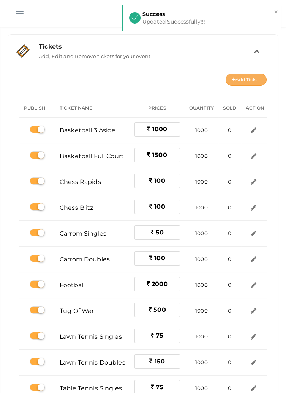
click at [240, 76] on button "Add Ticket" at bounding box center [246, 80] width 41 height 12
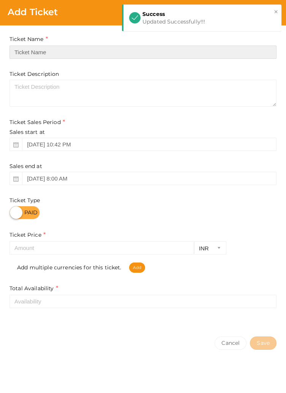
click at [145, 49] on input "text" at bounding box center [142, 52] width 267 height 13
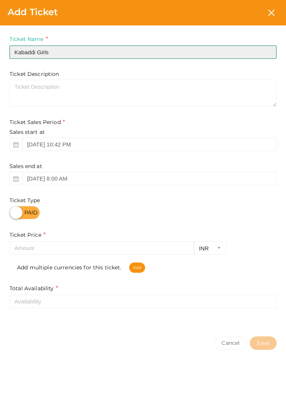
type input "Kabaddi Girls"
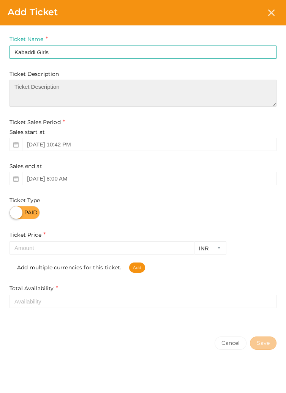
click at [181, 86] on textarea at bounding box center [142, 93] width 267 height 27
type textarea "Can Defenders tackle the Raiders. 😶‍🌫️🤠"
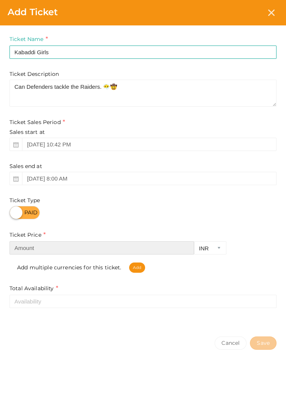
click at [74, 250] on input "number" at bounding box center [101, 247] width 185 height 13
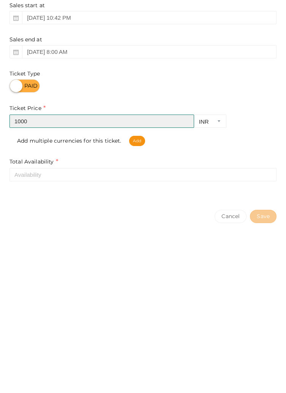
type input "1000"
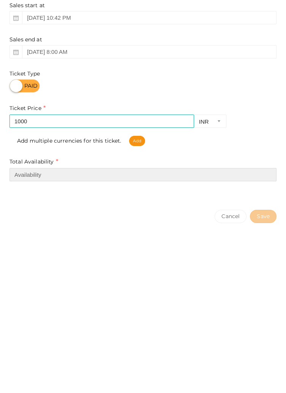
click at [116, 305] on input "number" at bounding box center [142, 301] width 267 height 13
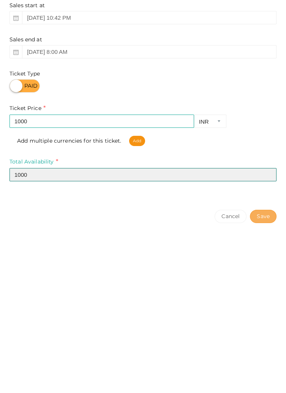
type input "1000"
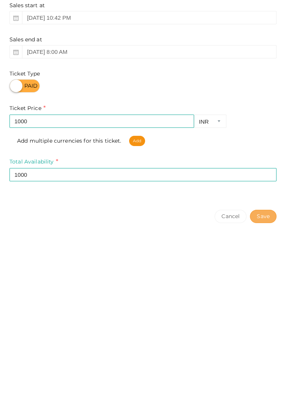
click at [267, 345] on button "Save" at bounding box center [263, 343] width 27 height 13
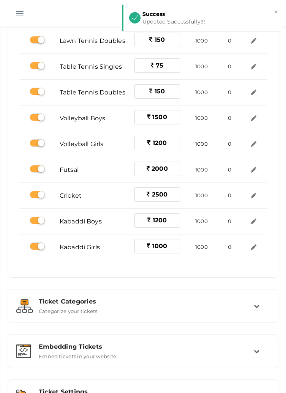
scroll to position [361, 0]
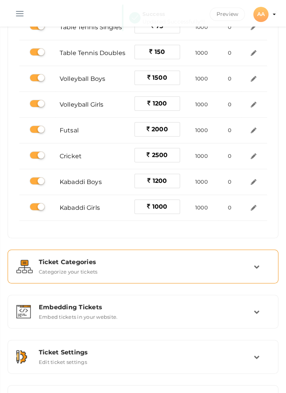
click at [251, 270] on div "Ticket Categories Categorize your tickets" at bounding box center [143, 267] width 221 height 16
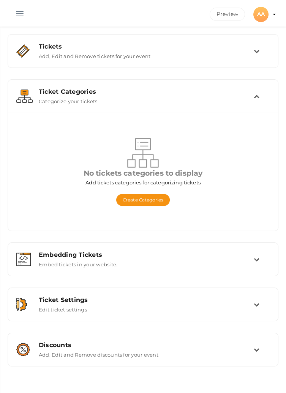
scroll to position [0, 0]
click at [140, 199] on button "Create Categories" at bounding box center [143, 200] width 54 height 12
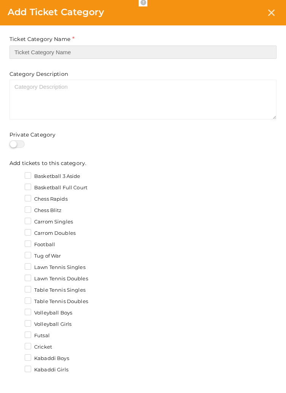
click at [211, 51] on input "text" at bounding box center [142, 52] width 267 height 13
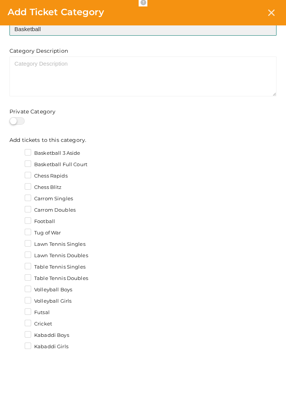
scroll to position [44, 0]
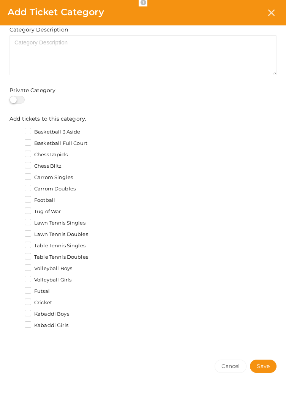
type input "Basketball"
click at [31, 135] on label "Basketball 3 Aside" at bounding box center [53, 132] width 56 height 8
click at [17, 130] on input "Basketball 3 Aside" at bounding box center [17, 130] width 0 height 0
click at [26, 146] on label "Basketball Full Court" at bounding box center [56, 144] width 63 height 8
click at [17, 141] on input "Basketball Full Court" at bounding box center [17, 141] width 0 height 0
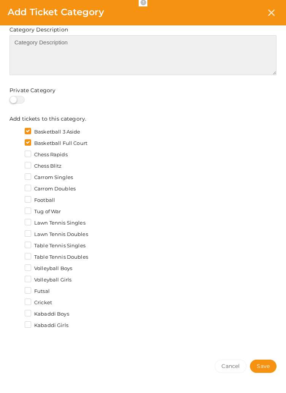
click at [103, 53] on textarea at bounding box center [142, 55] width 267 height 40
click at [100, 53] on textarea "Dribble" at bounding box center [142, 55] width 267 height 40
click at [33, 44] on textarea "Dribblebabyyy" at bounding box center [142, 55] width 267 height 40
click at [158, 43] on textarea "Dribble babyyy" at bounding box center [142, 55] width 267 height 40
type textarea "Dribble babyyy🏀🗑"
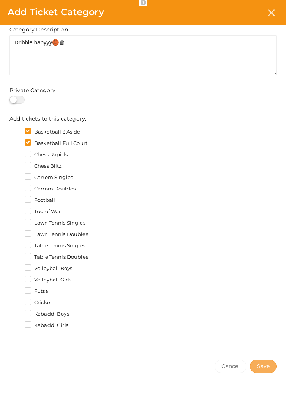
click at [265, 368] on span "Save" at bounding box center [263, 367] width 13 height 8
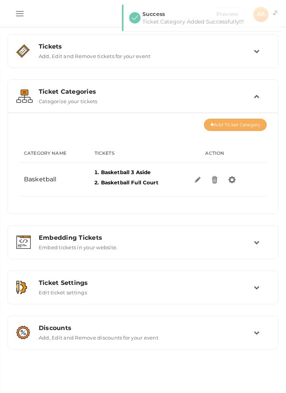
click at [231, 128] on button "Add Ticket Category" at bounding box center [235, 125] width 63 height 12
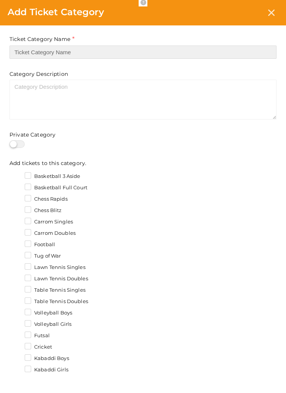
click at [118, 55] on input "text" at bounding box center [142, 52] width 267 height 13
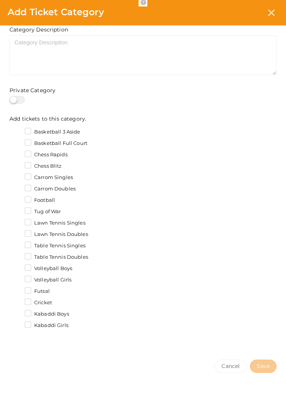
type input "Chess"
click at [39, 158] on ul "Basketball 3 Aside Basketball Full Court Chess Rapids Chess Blitz Carrom Single…" at bounding box center [142, 229] width 267 height 203
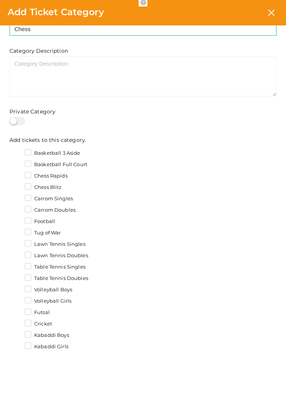
click at [31, 175] on label "Chess Rapids" at bounding box center [46, 176] width 43 height 8
click at [17, 174] on input "Chess Rapids" at bounding box center [17, 174] width 0 height 0
click at [31, 190] on label "Chess Blitz" at bounding box center [43, 188] width 37 height 8
click at [17, 185] on input "Chess Blitz" at bounding box center [17, 185] width 0 height 0
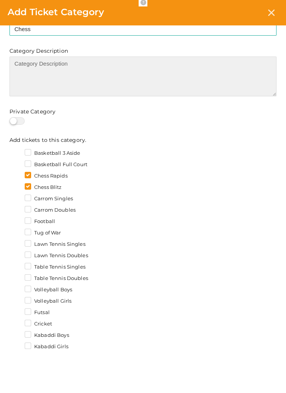
click at [133, 83] on textarea at bounding box center [142, 77] width 267 height 40
click at [63, 66] on textarea "Come and have a calculated" at bounding box center [142, 77] width 267 height 40
click at [192, 66] on textarea "Come and have a Calculated" at bounding box center [142, 77] width 267 height 40
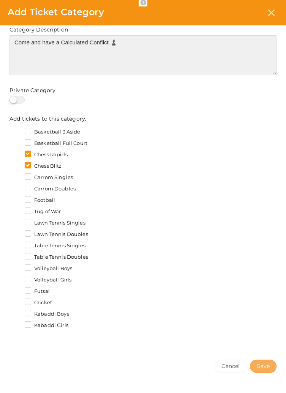
type textarea "Come and have a Calculated Conflict.♟️"
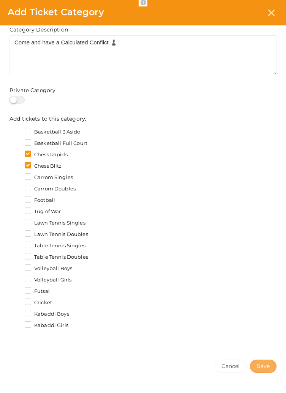
click at [267, 368] on span "Save" at bounding box center [263, 367] width 13 height 8
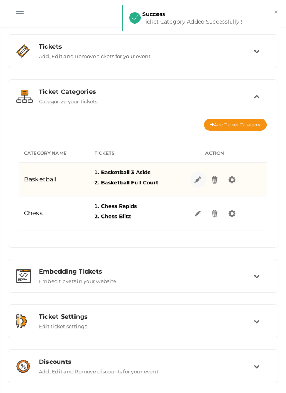
click at [196, 182] on img at bounding box center [197, 179] width 9 height 9
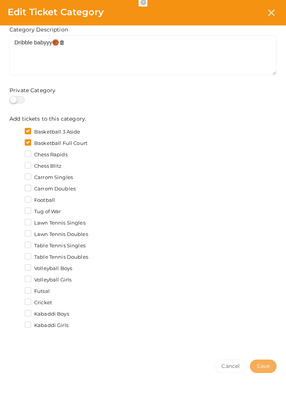
click at [267, 369] on span "Save" at bounding box center [263, 367] width 13 height 8
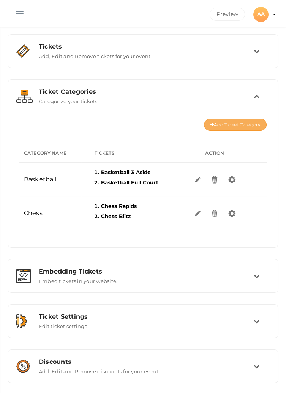
click at [229, 124] on button "Add Ticket Category" at bounding box center [235, 125] width 63 height 12
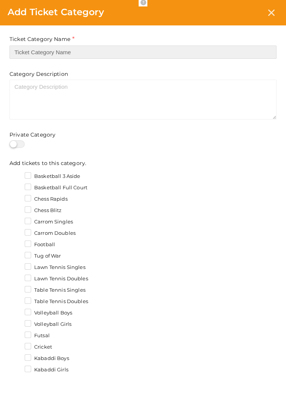
click at [81, 54] on input "text" at bounding box center [142, 52] width 267 height 13
type input "Carrom"
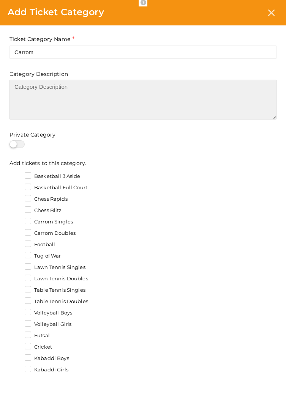
click at [197, 109] on textarea at bounding box center [142, 100] width 267 height 40
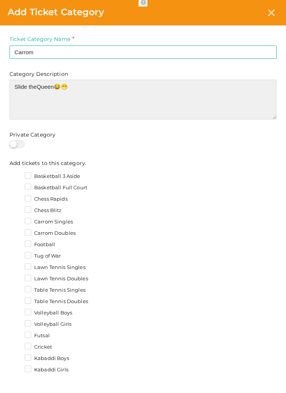
click at [38, 90] on textarea "Slide theQueen😂😁" at bounding box center [142, 100] width 267 height 40
click at [35, 90] on textarea "Slide theQueen😂😁" at bounding box center [142, 100] width 267 height 40
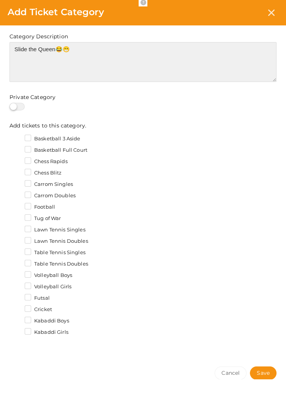
scroll to position [40, 0]
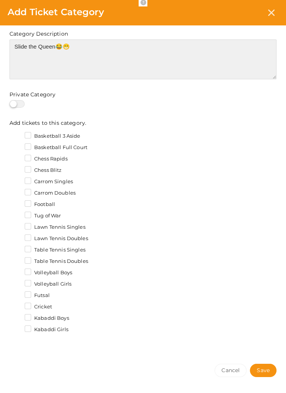
type textarea "Slide the Queen😂😁"
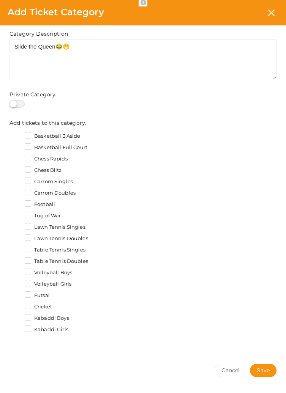
click at [25, 182] on label "Carrom Singles" at bounding box center [49, 182] width 48 height 8
click at [17, 180] on input "Carrom Singles" at bounding box center [17, 180] width 0 height 0
click at [29, 195] on label "Carrom Doubles" at bounding box center [50, 193] width 51 height 8
click at [17, 191] on input "Carrom Doubles" at bounding box center [17, 191] width 0 height 0
click at [267, 373] on span "Save" at bounding box center [263, 371] width 13 height 8
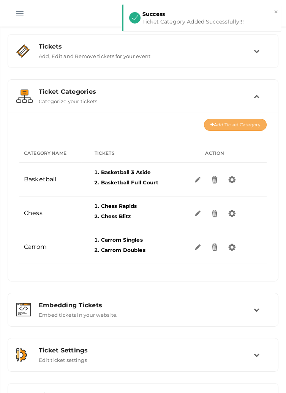
click at [237, 127] on button "Add Ticket Category" at bounding box center [235, 125] width 63 height 12
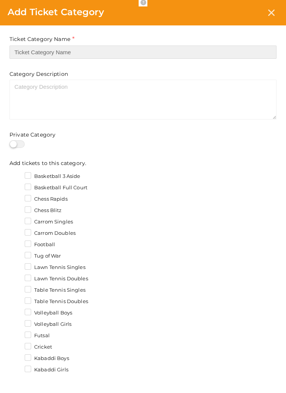
click at [99, 54] on input "text" at bounding box center [142, 52] width 267 height 13
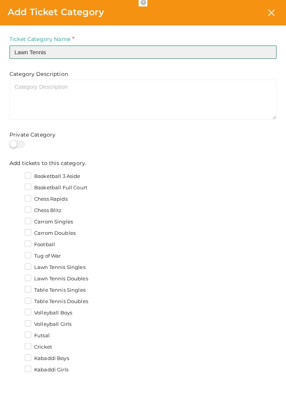
type input "Lawn Tennis"
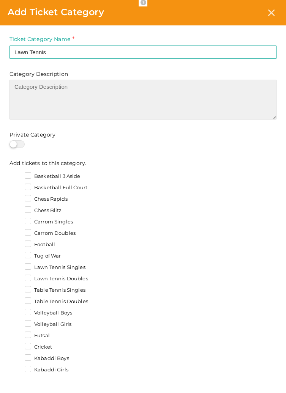
click at [194, 106] on textarea at bounding box center [142, 100] width 267 height 40
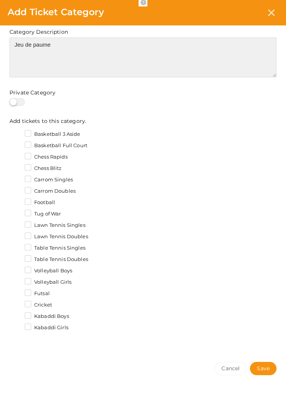
scroll to position [42, 0]
type textarea "Jeu de paume"
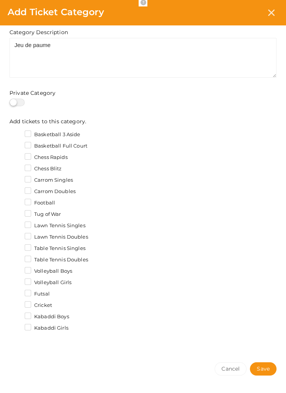
click at [34, 226] on label "Lawn Tennis Singles" at bounding box center [55, 226] width 61 height 8
click at [17, 224] on input "Lawn Tennis Singles" at bounding box center [17, 224] width 0 height 0
click at [29, 238] on label "Lawn Tennis Doubles" at bounding box center [56, 238] width 63 height 8
click at [17, 235] on input "Lawn Tennis Doubles" at bounding box center [17, 235] width 0 height 0
click at [268, 370] on span "Save" at bounding box center [263, 369] width 13 height 8
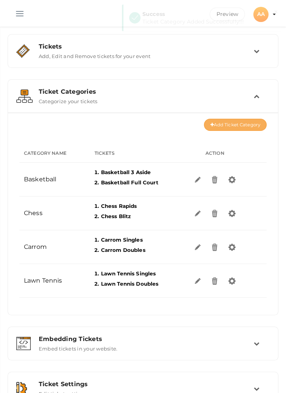
click at [238, 123] on button "Add Ticket Category" at bounding box center [235, 125] width 63 height 12
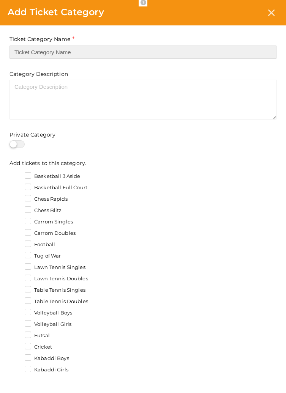
click at [170, 55] on input "text" at bounding box center [142, 52] width 267 height 13
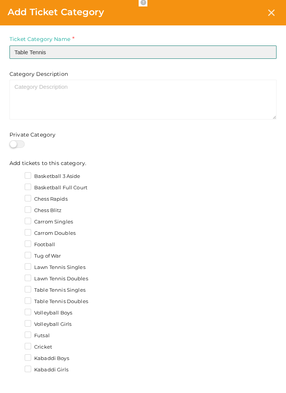
type input "Table Tennis"
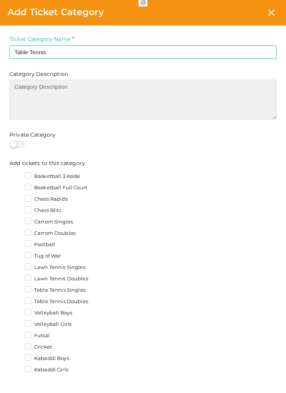
click at [173, 102] on textarea at bounding box center [142, 100] width 267 height 40
click at [79, 85] on textarea at bounding box center [142, 100] width 267 height 40
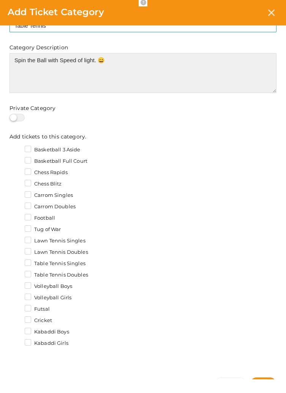
scroll to position [44, 0]
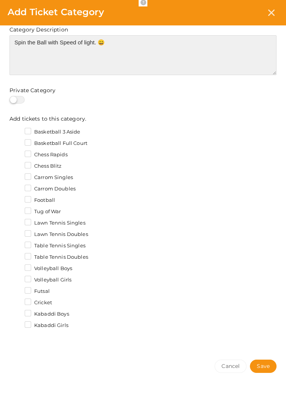
type textarea "Spin the Ball with Speed of light. 😄"
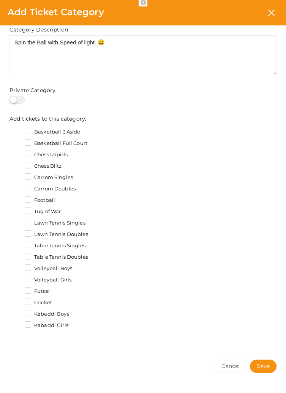
click at [28, 248] on label "Table Tennis Singles" at bounding box center [55, 246] width 61 height 8
click at [17, 244] on input "Table Tennis Singles" at bounding box center [17, 244] width 0 height 0
click at [25, 259] on label "Table Tennis Doubles" at bounding box center [56, 258] width 63 height 8
click at [17, 255] on input "Table Tennis Doubles" at bounding box center [17, 255] width 0 height 0
click at [267, 371] on span "Save" at bounding box center [263, 367] width 13 height 8
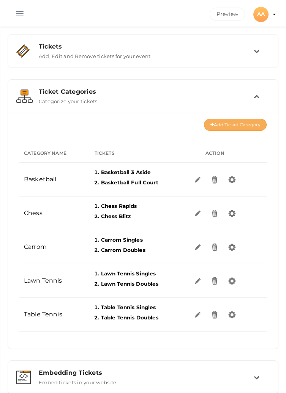
click at [235, 129] on button "Add Ticket Category" at bounding box center [235, 125] width 63 height 12
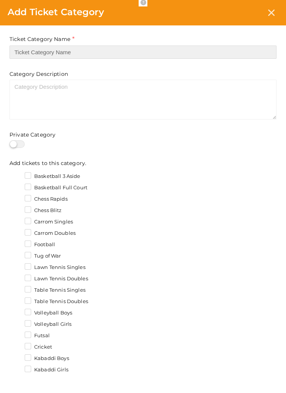
click at [99, 52] on input "text" at bounding box center [142, 52] width 267 height 13
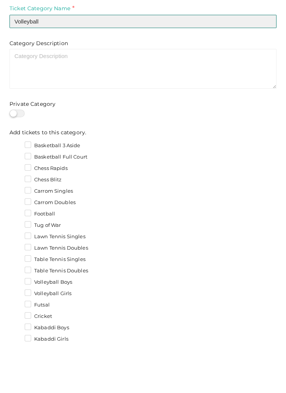
scroll to position [0, 0]
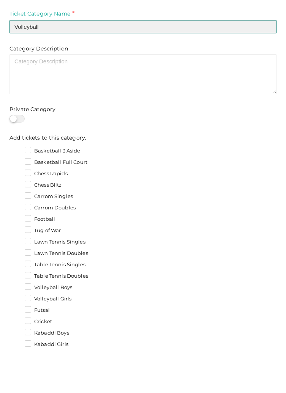
type input "Volleyball"
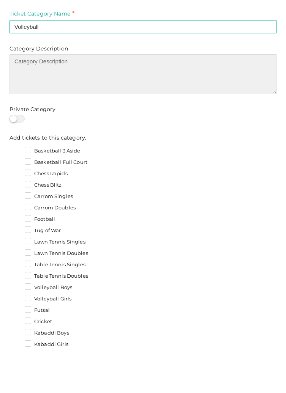
click at [214, 103] on textarea at bounding box center [142, 100] width 267 height 40
type textarea "Let's Smash ittt.....🔥🔥"
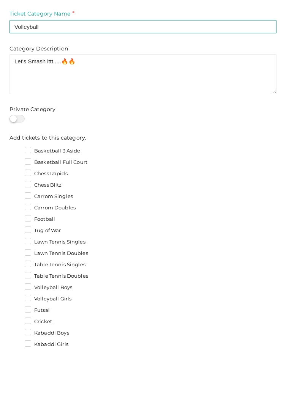
click at [250, 143] on div at bounding box center [142, 144] width 267 height 8
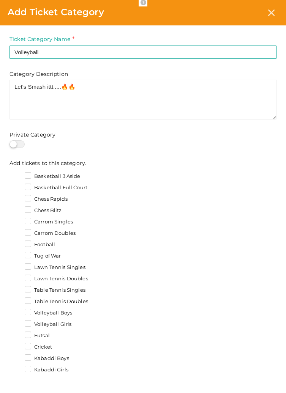
click at [31, 313] on label "Volleyball Boys" at bounding box center [48, 313] width 47 height 8
click at [17, 311] on input "Volleyball Boys" at bounding box center [17, 311] width 0 height 0
click at [28, 323] on label "Volleyball Girls" at bounding box center [48, 325] width 47 height 8
click at [17, 322] on input "Volleyball Girls" at bounding box center [17, 322] width 0 height 0
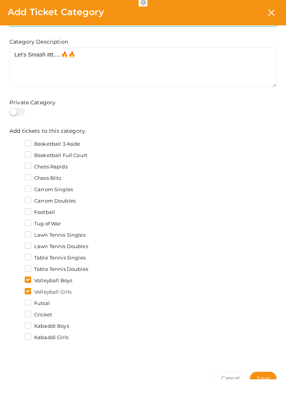
scroll to position [44, 0]
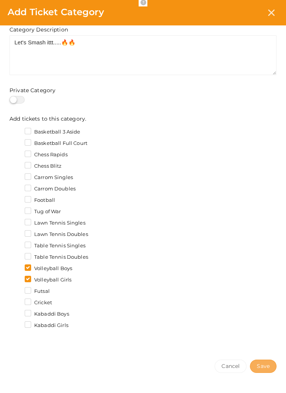
click at [264, 371] on span "Save" at bounding box center [263, 367] width 13 height 8
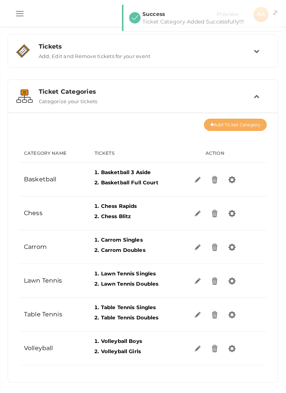
click at [248, 127] on button "Add Ticket Category" at bounding box center [235, 125] width 63 height 12
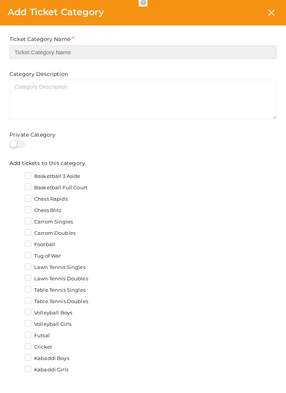
click at [166, 50] on input "text" at bounding box center [142, 52] width 267 height 13
type input "Kabaddi"
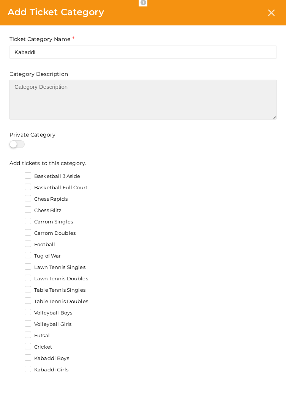
click at [224, 95] on textarea at bounding box center [142, 100] width 267 height 40
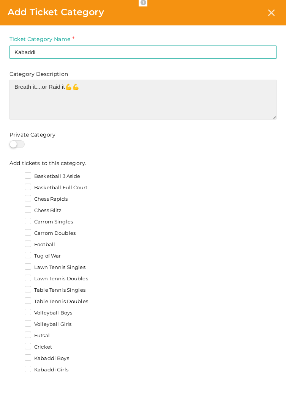
click at [219, 103] on textarea "Breath it....or Raid it💪💪" at bounding box center [142, 100] width 267 height 40
type textarea "Breath it....or Raid it💪💪"
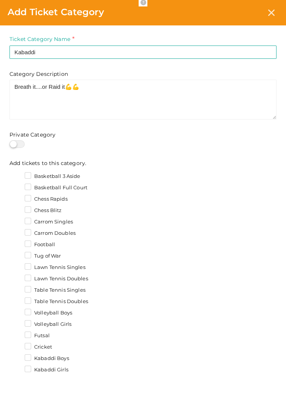
click at [242, 144] on div at bounding box center [142, 144] width 267 height 8
click at [61, 360] on label "Kabaddi Boys" at bounding box center [47, 359] width 44 height 8
click at [17, 357] on input "Kabaddi Boys" at bounding box center [17, 357] width 0 height 0
click at [50, 374] on label "Kabaddi Girls" at bounding box center [47, 370] width 44 height 8
click at [17, 368] on input "Kabaddi Girls" at bounding box center [17, 368] width 0 height 0
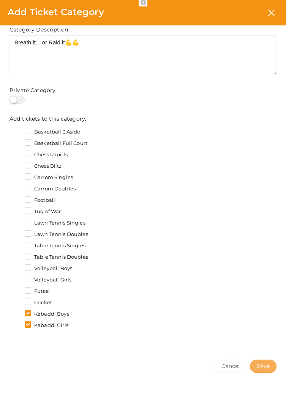
click at [267, 370] on span "Save" at bounding box center [263, 367] width 13 height 8
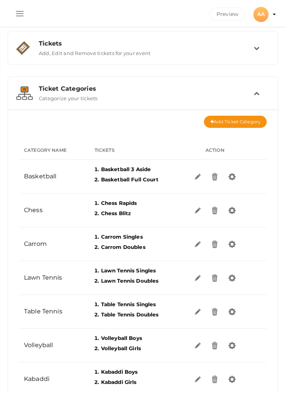
scroll to position [3, 0]
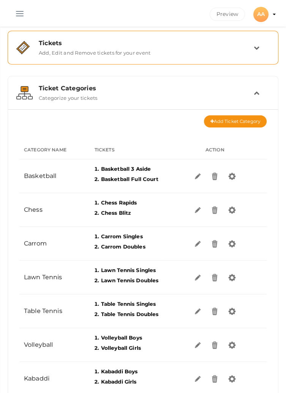
click at [261, 50] on td at bounding box center [262, 47] width 16 height 16
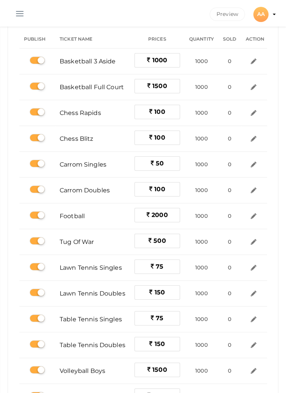
scroll to position [0, 0]
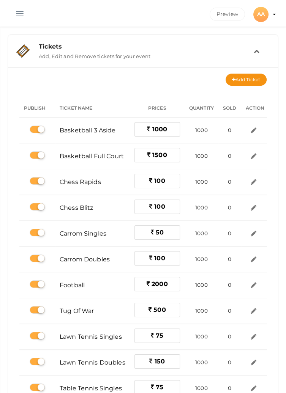
click at [256, 52] on icon at bounding box center [257, 51] width 6 height 6
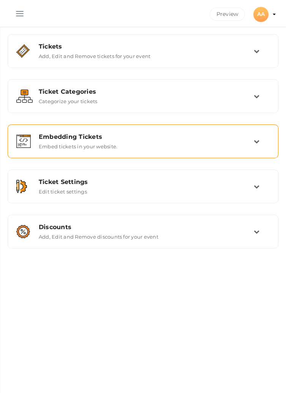
click at [255, 145] on td at bounding box center [262, 141] width 16 height 16
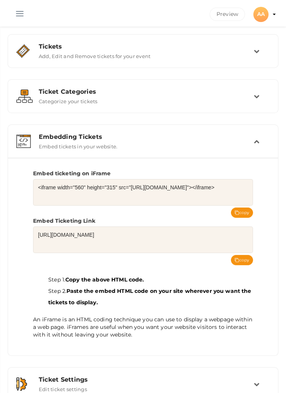
click at [260, 141] on td at bounding box center [262, 141] width 16 height 16
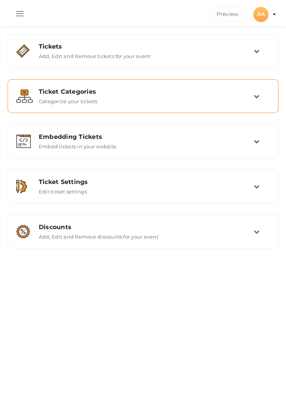
click at [264, 95] on td at bounding box center [262, 96] width 16 height 16
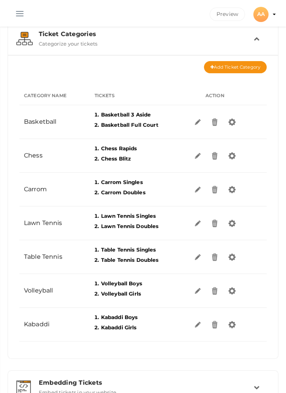
scroll to position [58, 0]
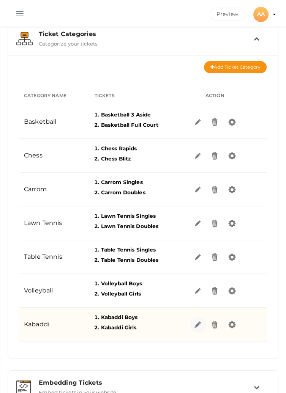
click at [196, 325] on img at bounding box center [197, 324] width 9 height 9
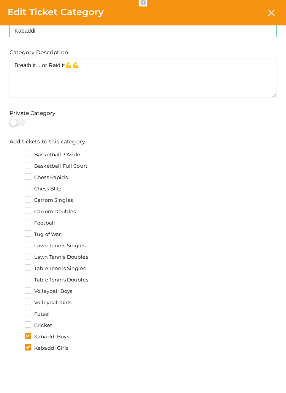
scroll to position [44, 0]
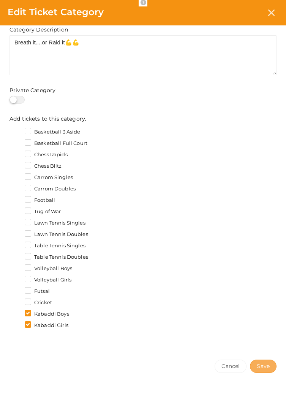
click at [268, 369] on span "Save" at bounding box center [263, 367] width 13 height 8
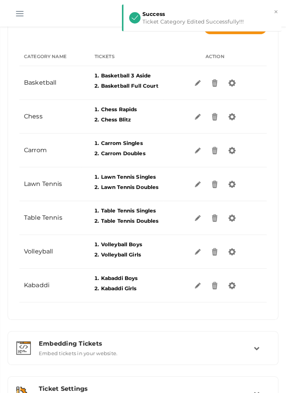
scroll to position [134, 0]
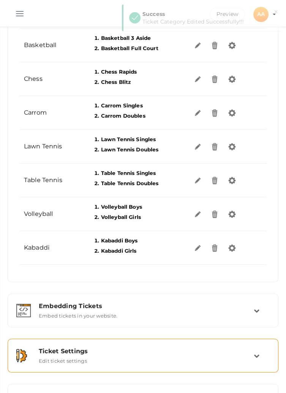
click at [262, 362] on td at bounding box center [262, 356] width 16 height 16
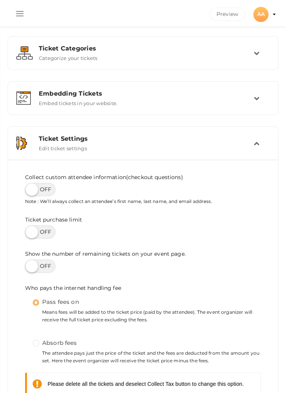
scroll to position [41, 0]
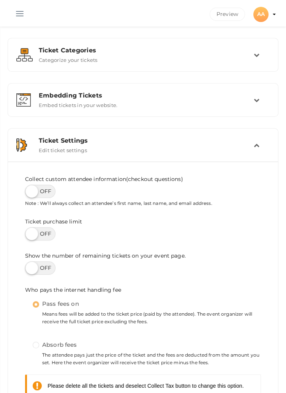
click at [43, 195] on label at bounding box center [40, 191] width 30 height 13
click at [30, 191] on input "checkbox" at bounding box center [27, 188] width 5 height 5
checkbox input "true"
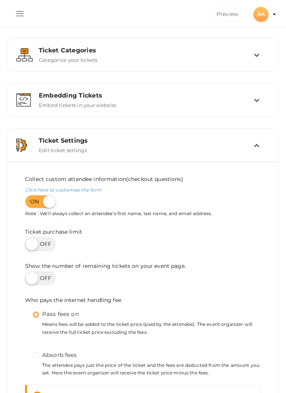
click at [22, 8] on button "button" at bounding box center [20, 12] width 20 height 20
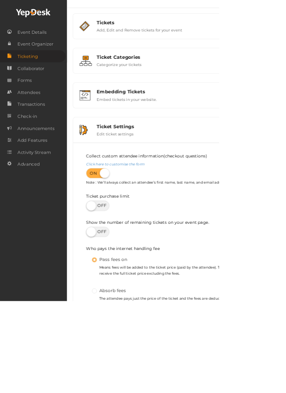
scroll to position [0, 0]
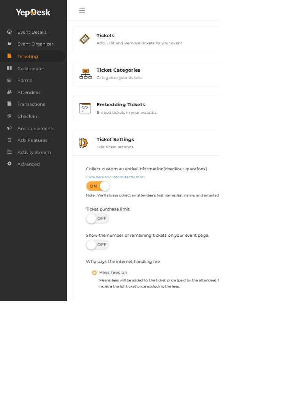
click at [108, 13] on span "button" at bounding box center [107, 13] width 8 height 1
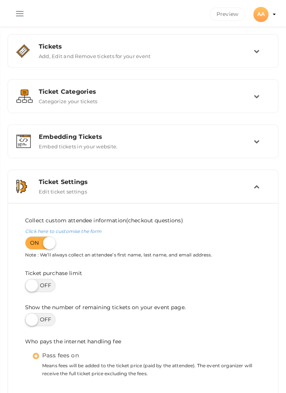
click at [256, 188] on icon at bounding box center [257, 187] width 6 height 6
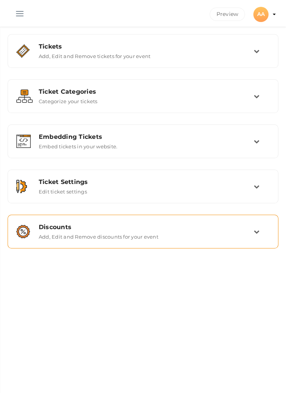
click at [246, 241] on div "Discounts Add, Edit and Remove discounts for your event" at bounding box center [143, 231] width 262 height 25
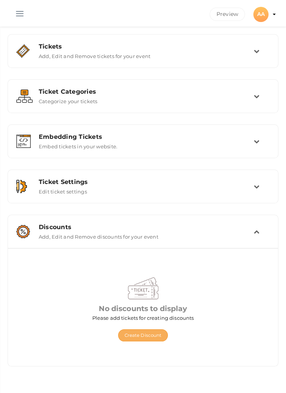
click at [142, 334] on button "Create Discount" at bounding box center [143, 336] width 50 height 12
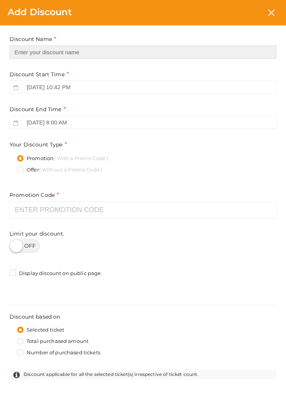
click at [199, 50] on input "text" at bounding box center [142, 52] width 267 height 13
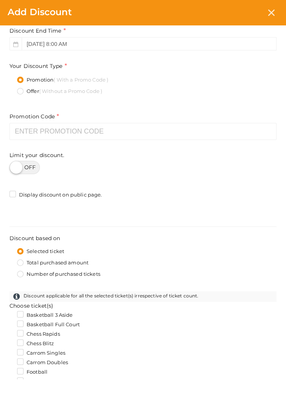
type input "AROHA2025"
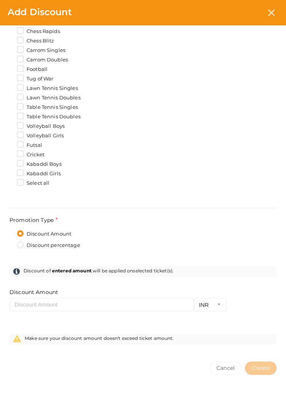
scroll to position [181, 0]
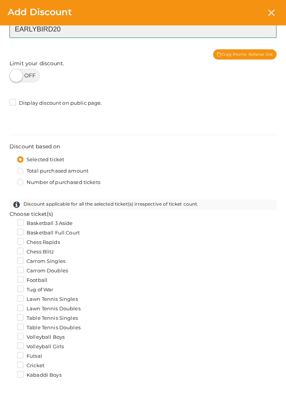
type input "EARLYBIRD20"
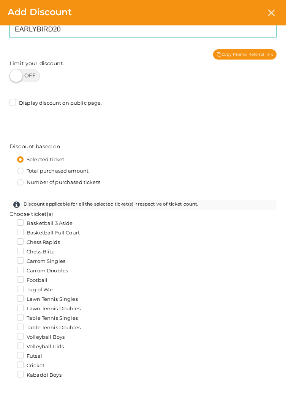
click at [18, 172] on label "Total purchased amount" at bounding box center [52, 171] width 71 height 8
click at [9, 169] on input "Total purchased amount" at bounding box center [9, 169] width 0 height 0
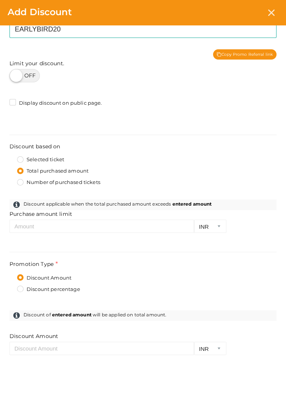
click at [20, 156] on label "Selected ticket" at bounding box center [40, 160] width 47 height 8
click at [9, 158] on input "Selected ticket" at bounding box center [9, 158] width 0 height 0
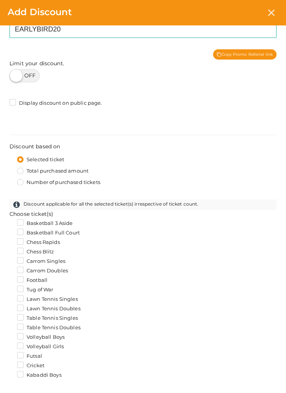
click at [20, 220] on label "Basketball 3 Aside" at bounding box center [45, 224] width 56 height 8
click at [9, 221] on input "Basketball 3 Aside" at bounding box center [9, 221] width 0 height 0
click at [19, 229] on label "Basketball Full Court" at bounding box center [48, 233] width 63 height 8
click at [9, 231] on input "Basketball Full Court" at bounding box center [9, 231] width 0 height 0
click at [19, 240] on label "Chess Rapids" at bounding box center [38, 243] width 43 height 8
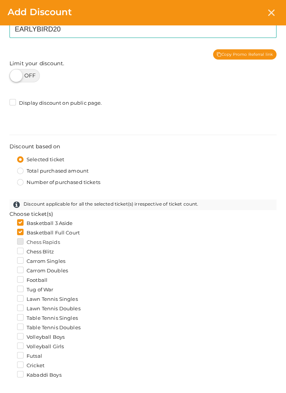
click at [9, 240] on input "Chess Rapids" at bounding box center [9, 240] width 0 height 0
click at [18, 253] on label "Chess Blitz" at bounding box center [35, 252] width 37 height 8
click at [9, 250] on input "Chess Blitz" at bounding box center [9, 250] width 0 height 0
click at [20, 262] on label "Carrom Singles" at bounding box center [41, 262] width 48 height 8
click at [9, 259] on input "Carrom Singles" at bounding box center [9, 259] width 0 height 0
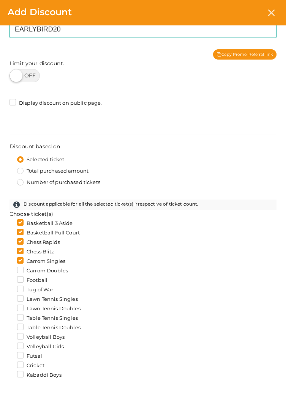
click at [19, 271] on label "Carrom Doubles" at bounding box center [42, 271] width 51 height 8
click at [9, 269] on input "Carrom Doubles" at bounding box center [9, 269] width 0 height 0
click at [19, 282] on label "Football" at bounding box center [32, 281] width 30 height 8
click at [9, 278] on input "Football" at bounding box center [9, 278] width 0 height 0
click at [18, 289] on label "Tug of War" at bounding box center [35, 290] width 36 height 8
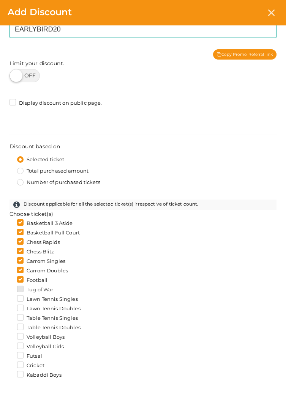
click at [9, 288] on input "Tug of War" at bounding box center [9, 288] width 0 height 0
click at [18, 298] on label "Lawn Tennis Singles" at bounding box center [47, 300] width 61 height 8
click at [9, 297] on input "Lawn Tennis Singles" at bounding box center [9, 297] width 0 height 0
click at [18, 308] on label "Lawn Tennis Doubles" at bounding box center [48, 309] width 63 height 8
click at [9, 307] on input "Lawn Tennis Doubles" at bounding box center [9, 307] width 0 height 0
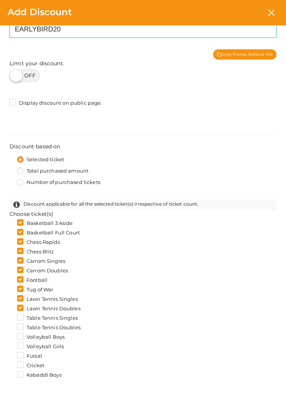
click at [18, 319] on label "Table Tennis Singles" at bounding box center [47, 319] width 61 height 8
click at [9, 316] on input "Table Tennis Singles" at bounding box center [9, 316] width 0 height 0
click at [18, 325] on label "Table Tennis Doubles" at bounding box center [48, 328] width 63 height 8
click at [9, 326] on input "Table Tennis Doubles" at bounding box center [9, 326] width 0 height 0
click at [18, 229] on label "Basketball Full Court" at bounding box center [48, 233] width 63 height 8
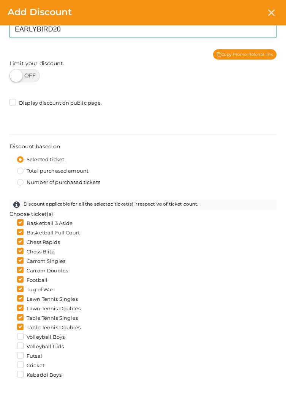
click at [9, 231] on input "Basketball Full Court" at bounding box center [9, 231] width 0 height 0
click at [18, 239] on label "Chess Rapids" at bounding box center [38, 243] width 43 height 8
click at [9, 240] on input "Chess Rapids" at bounding box center [9, 240] width 0 height 0
click at [18, 250] on label "Chess Blitz" at bounding box center [35, 252] width 37 height 8
click at [9, 250] on input "Chess Blitz" at bounding box center [9, 250] width 0 height 0
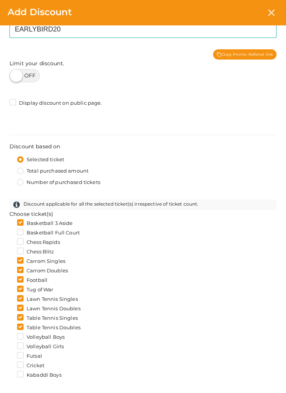
click at [17, 261] on label "Carrom Singles" at bounding box center [41, 262] width 48 height 8
click at [9, 259] on input "Carrom Singles" at bounding box center [9, 259] width 0 height 0
click at [18, 270] on label "Carrom Doubles" at bounding box center [42, 271] width 51 height 8
click at [9, 269] on input "Carrom Doubles" at bounding box center [9, 269] width 0 height 0
click at [17, 280] on label "Football" at bounding box center [32, 281] width 30 height 8
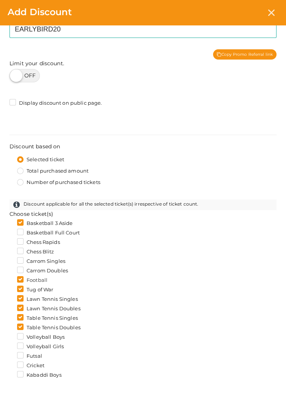
click at [9, 278] on input "Football" at bounding box center [9, 278] width 0 height 0
click at [17, 290] on label "Tug of War" at bounding box center [35, 290] width 36 height 8
click at [9, 288] on input "Tug of War" at bounding box center [9, 288] width 0 height 0
click at [17, 300] on label "Lawn Tennis Singles" at bounding box center [47, 300] width 61 height 8
click at [9, 297] on input "Lawn Tennis Singles" at bounding box center [9, 297] width 0 height 0
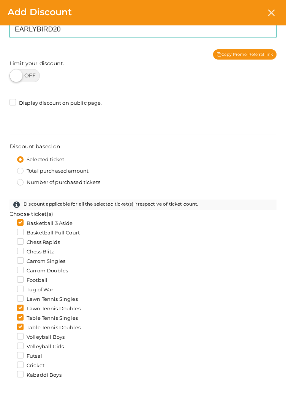
click at [19, 309] on label "Lawn Tennis Doubles" at bounding box center [48, 309] width 63 height 8
click at [9, 307] on input "Lawn Tennis Doubles" at bounding box center [9, 307] width 0 height 0
click at [17, 316] on label "Table Tennis Singles" at bounding box center [47, 319] width 61 height 8
click at [9, 316] on input "Table Tennis Singles" at bounding box center [9, 316] width 0 height 0
click at [17, 325] on label "Table Tennis Doubles" at bounding box center [48, 328] width 63 height 8
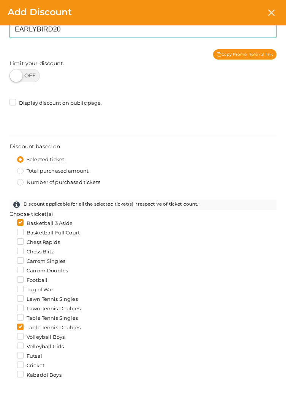
click at [9, 326] on input "Table Tennis Doubles" at bounding box center [9, 326] width 0 height 0
click at [19, 235] on label "Basketball Full Court" at bounding box center [48, 233] width 63 height 8
click at [9, 231] on input "Basketball Full Court" at bounding box center [9, 231] width 0 height 0
click at [19, 283] on label "Football" at bounding box center [32, 281] width 30 height 8
click at [9, 278] on input "Football" at bounding box center [9, 278] width 0 height 0
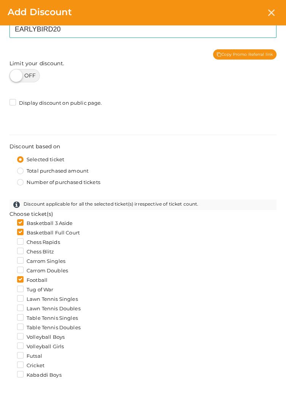
click at [20, 339] on label "Volleyball Boys" at bounding box center [40, 338] width 47 height 8
click at [9, 335] on input "Volleyball Boys" at bounding box center [9, 335] width 0 height 0
click at [17, 347] on label "Volleyball Girls" at bounding box center [40, 347] width 47 height 8
click at [9, 345] on input "Volleyball Girls" at bounding box center [9, 345] width 0 height 0
click at [28, 353] on label "Futsal" at bounding box center [29, 357] width 25 height 8
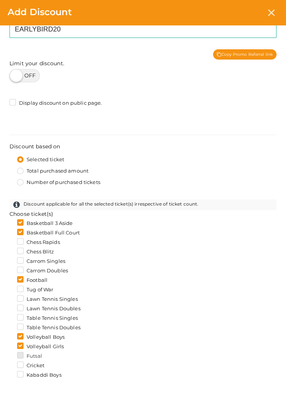
click at [9, 354] on input "Futsal" at bounding box center [9, 354] width 0 height 0
click at [29, 363] on label "Cricket" at bounding box center [30, 366] width 27 height 8
click at [9, 364] on input "Cricket" at bounding box center [9, 364] width 0 height 0
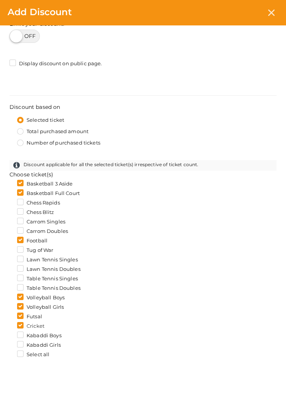
scroll to position [221, 0]
click at [32, 333] on label "Kabaddi Boys" at bounding box center [39, 335] width 44 height 8
click at [9, 333] on input "Kabaddi Boys" at bounding box center [9, 333] width 0 height 0
click at [33, 342] on label "Kabaddi Girls" at bounding box center [39, 345] width 44 height 8
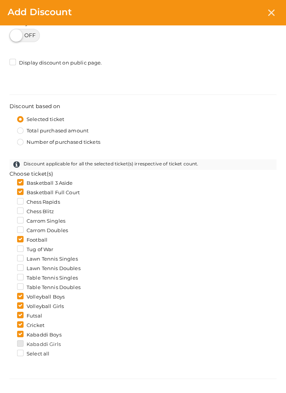
click at [9, 342] on input "Kabaddi Girls" at bounding box center [9, 342] width 0 height 0
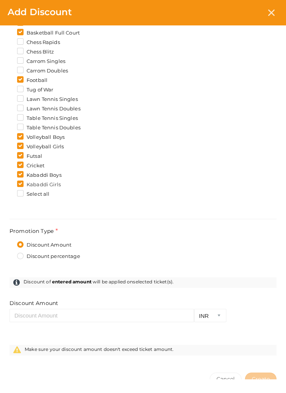
scroll to position [392, 0]
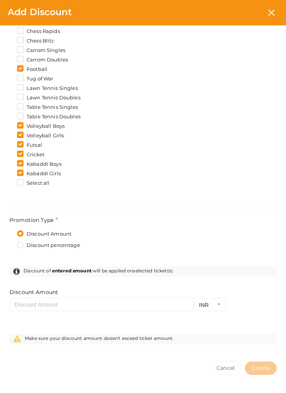
click at [19, 247] on label "Discount percentage" at bounding box center [48, 246] width 63 height 8
click at [9, 243] on input "Discount percentage" at bounding box center [9, 243] width 0 height 0
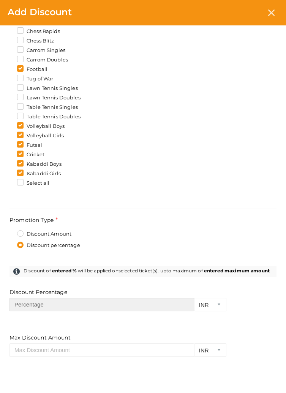
click at [173, 307] on input "number" at bounding box center [101, 304] width 185 height 13
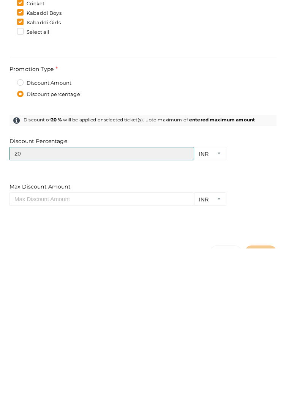
scroll to position [412, 0]
type input "20"
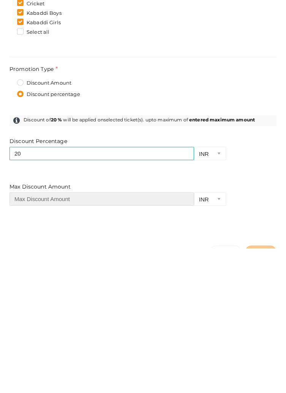
click at [28, 330] on input "number" at bounding box center [101, 329] width 185 height 13
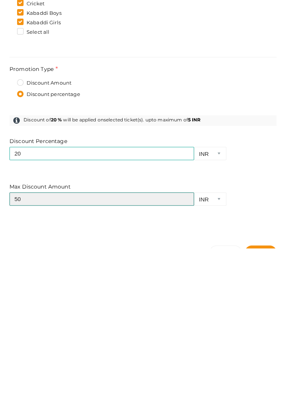
type input "500"
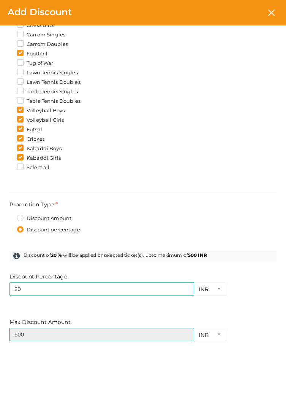
scroll to position [427, 0]
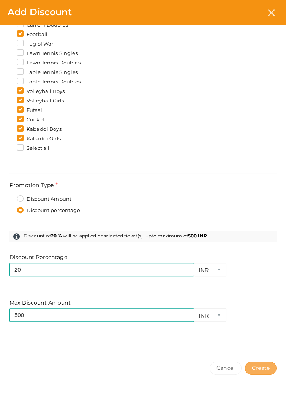
click at [263, 368] on span "Create" at bounding box center [261, 368] width 18 height 7
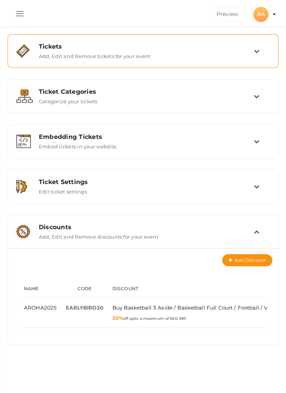
click at [257, 54] on td at bounding box center [262, 51] width 16 height 16
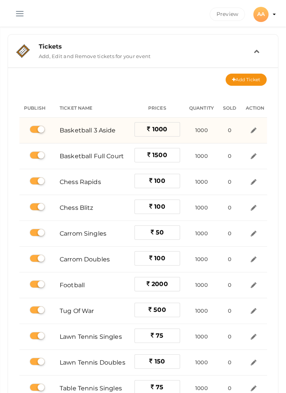
click at [170, 133] on label "1000" at bounding box center [157, 129] width 46 height 14
click at [252, 132] on img at bounding box center [253, 130] width 9 height 9
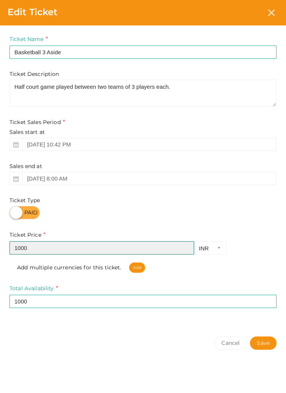
click at [37, 249] on input "1000" at bounding box center [101, 247] width 185 height 13
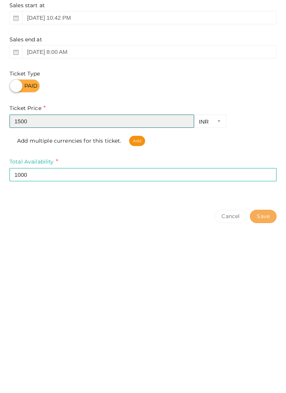
type input "1500"
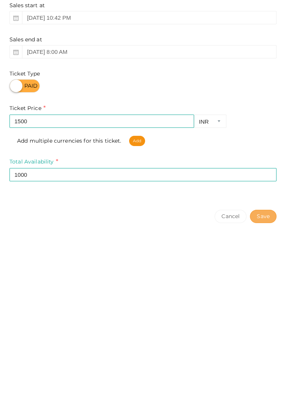
click at [266, 341] on button "Save" at bounding box center [263, 343] width 27 height 13
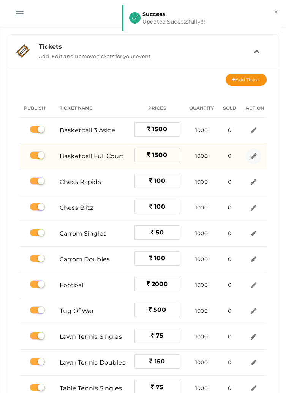
click at [251, 154] on img at bounding box center [253, 156] width 9 height 9
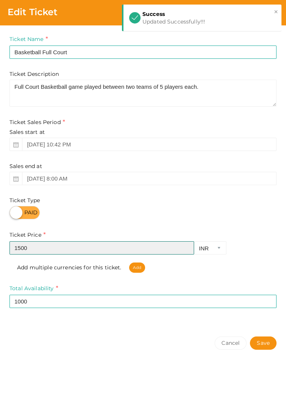
click at [40, 248] on input "1500" at bounding box center [101, 247] width 185 height 13
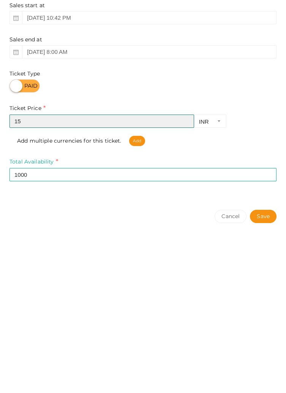
type input "1"
type input "2000"
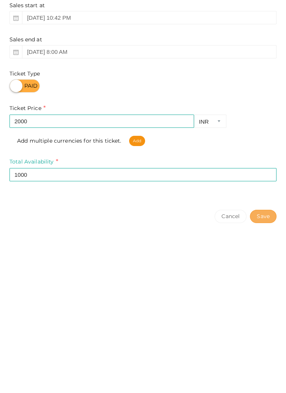
click at [262, 343] on button "Save" at bounding box center [263, 343] width 27 height 13
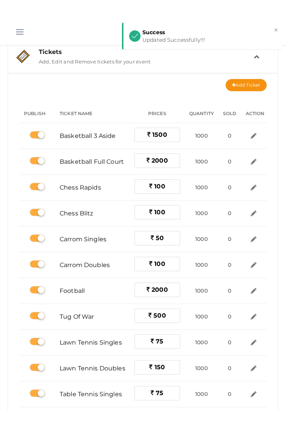
scroll to position [17, 0]
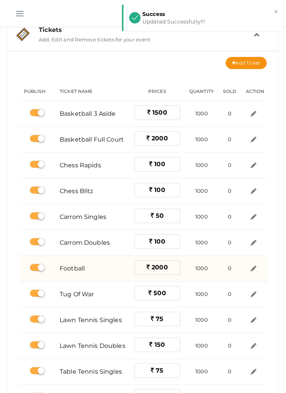
click at [172, 266] on label "2000" at bounding box center [157, 267] width 46 height 14
click at [251, 270] on img at bounding box center [253, 268] width 9 height 9
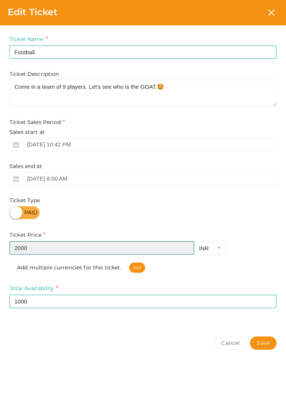
click at [39, 246] on input "2000" at bounding box center [101, 247] width 185 height 13
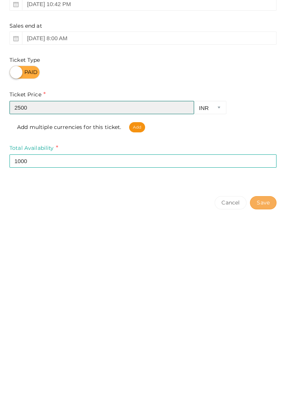
type input "2500"
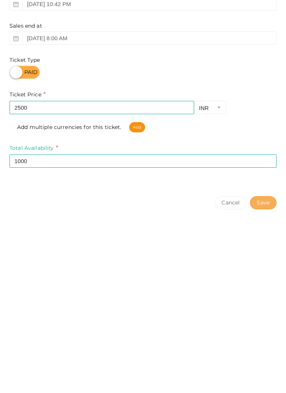
click at [260, 344] on button "Save" at bounding box center [263, 343] width 27 height 13
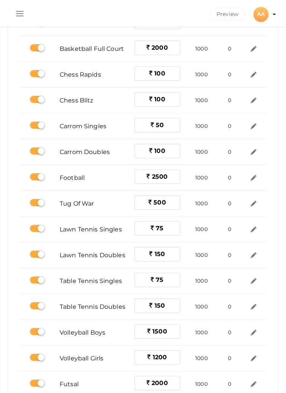
scroll to position [120, 0]
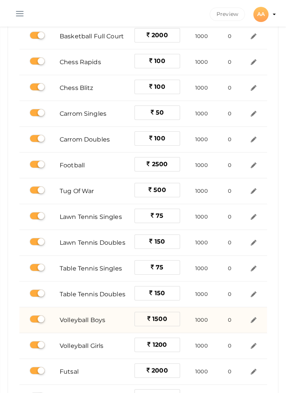
click at [173, 317] on label "1500" at bounding box center [157, 319] width 46 height 14
click at [252, 320] on img at bounding box center [253, 320] width 9 height 9
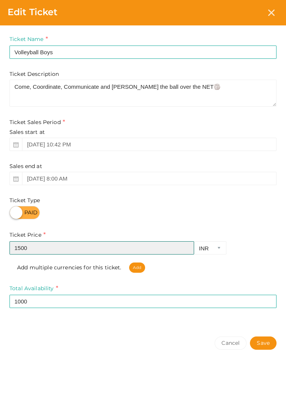
click at [39, 249] on input "1500" at bounding box center [101, 247] width 185 height 13
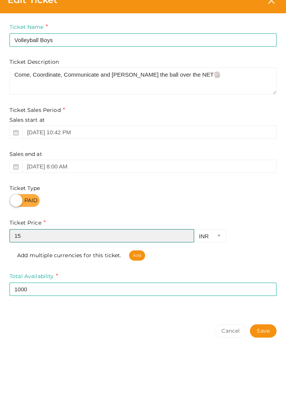
type input "1"
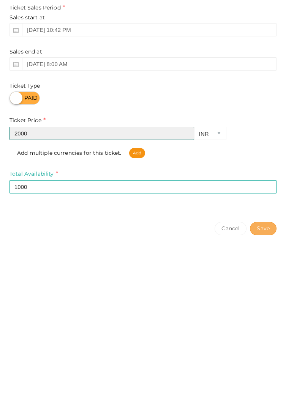
type input "2000"
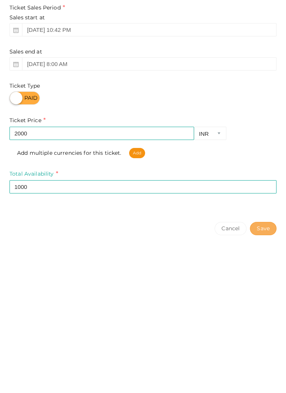
click at [258, 346] on button "Save" at bounding box center [263, 343] width 27 height 13
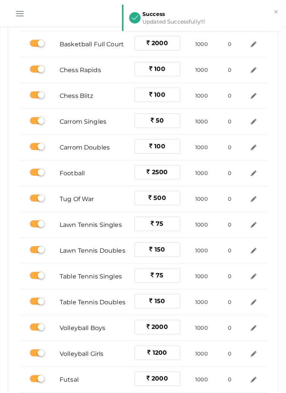
scroll to position [114, 0]
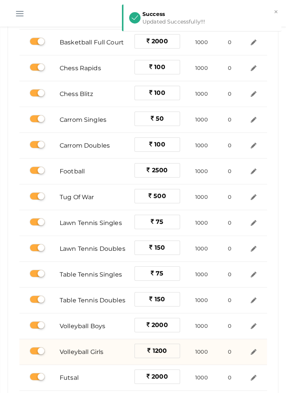
click at [172, 353] on label "1200" at bounding box center [157, 351] width 46 height 14
click at [251, 353] on img at bounding box center [253, 352] width 9 height 9
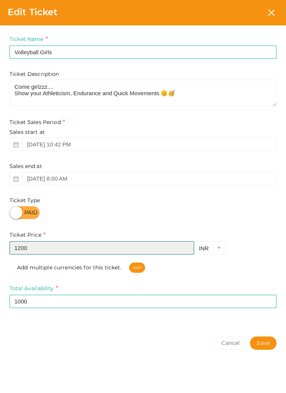
click at [43, 249] on input "1200" at bounding box center [101, 247] width 185 height 13
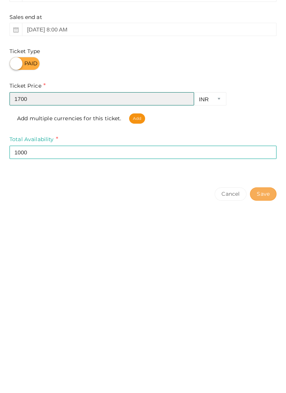
type input "1700"
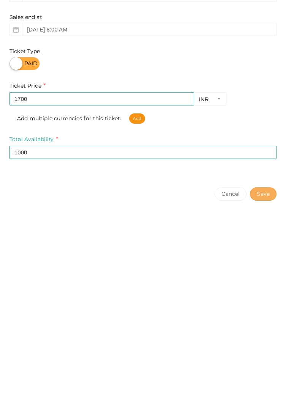
click at [260, 343] on button "Save" at bounding box center [263, 343] width 27 height 13
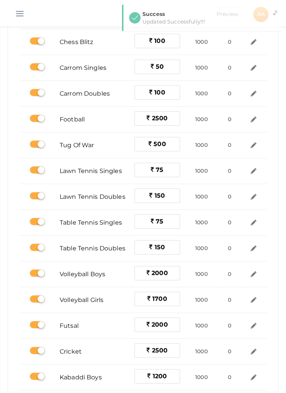
scroll to position [168, 0]
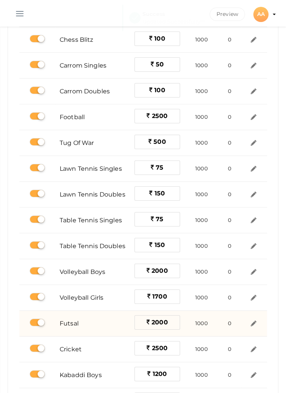
click at [174, 322] on label "2000" at bounding box center [157, 323] width 46 height 14
click at [249, 325] on img at bounding box center [253, 324] width 8 height 8
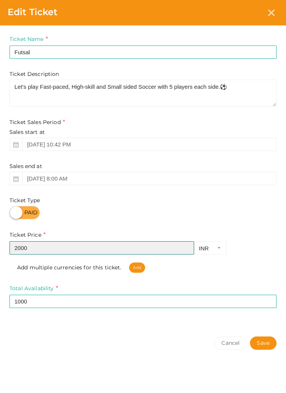
click at [37, 248] on input "2000" at bounding box center [101, 247] width 185 height 13
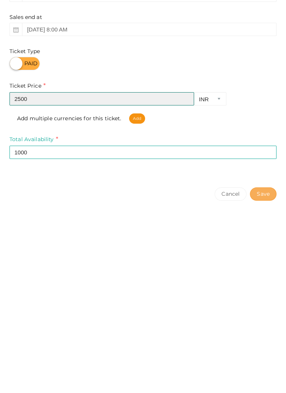
type input "2500"
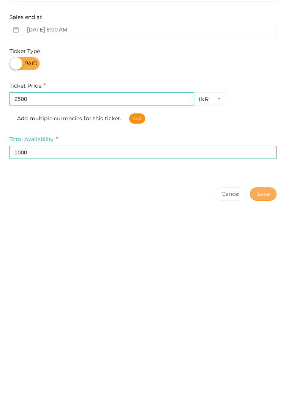
click at [263, 342] on button "Save" at bounding box center [263, 343] width 27 height 13
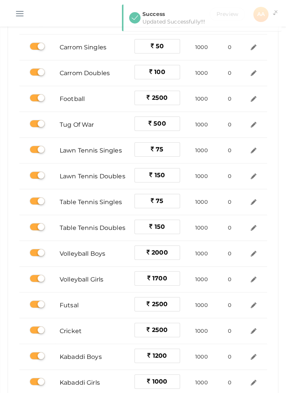
scroll to position [189, 0]
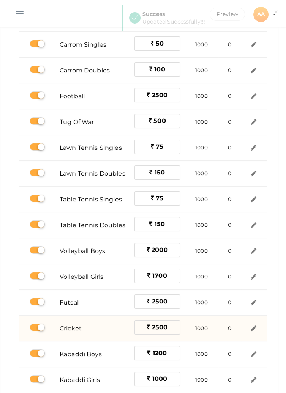
click at [170, 327] on label "2500" at bounding box center [157, 327] width 46 height 14
click at [251, 328] on img at bounding box center [253, 328] width 9 height 9
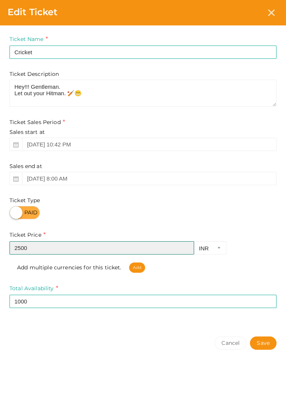
click at [38, 246] on input "2500" at bounding box center [101, 247] width 185 height 13
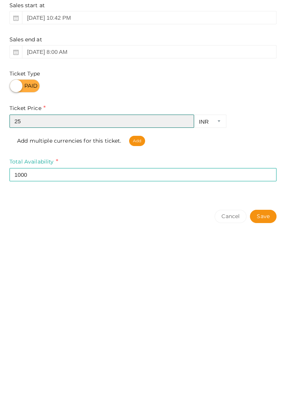
type input "2"
type input "3000"
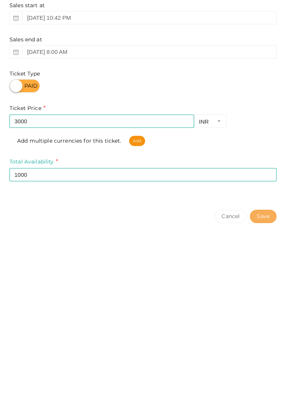
click at [264, 341] on button "Save" at bounding box center [263, 343] width 27 height 13
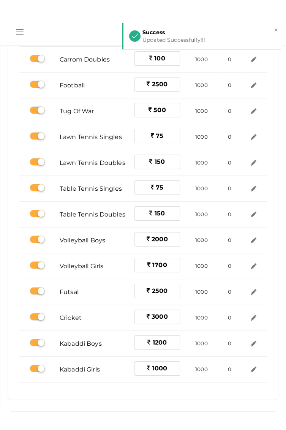
scroll to position [219, 0]
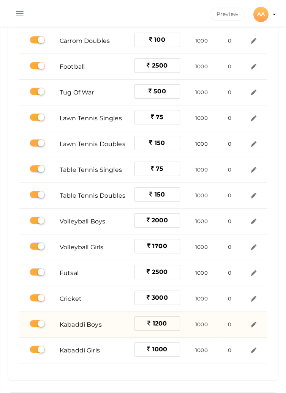
click at [174, 322] on label "1200" at bounding box center [157, 324] width 46 height 14
click at [250, 323] on img at bounding box center [253, 324] width 9 height 9
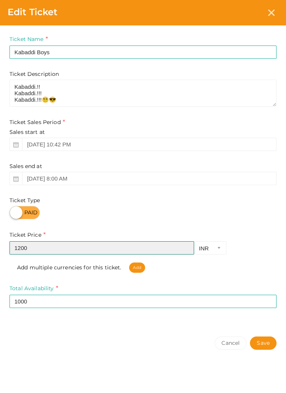
click at [38, 250] on input "1200" at bounding box center [101, 247] width 185 height 13
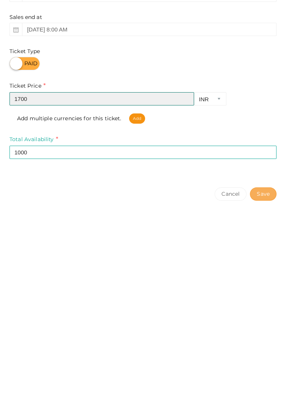
type input "1700"
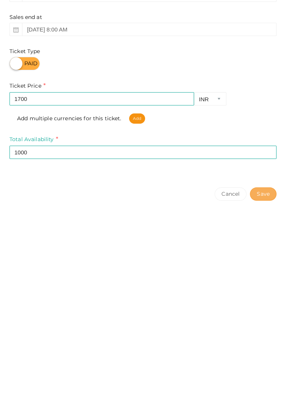
click at [261, 341] on button "Save" at bounding box center [263, 343] width 27 height 13
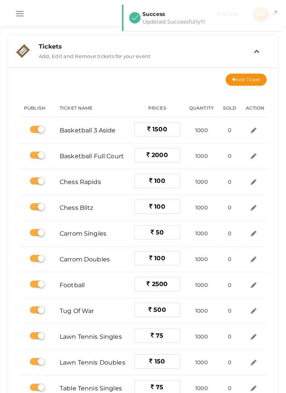
scroll to position [361, 0]
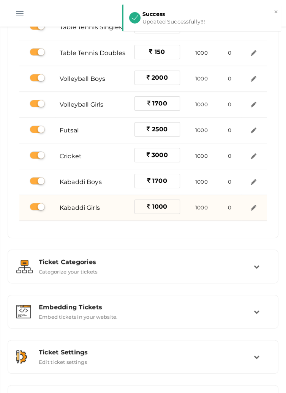
click at [174, 208] on label "1000" at bounding box center [157, 207] width 46 height 14
click at [251, 208] on img at bounding box center [253, 208] width 9 height 9
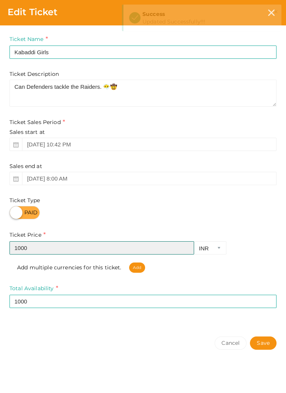
click at [41, 250] on input "1000" at bounding box center [101, 247] width 185 height 13
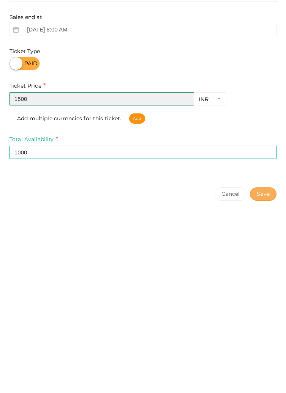
type input "1500"
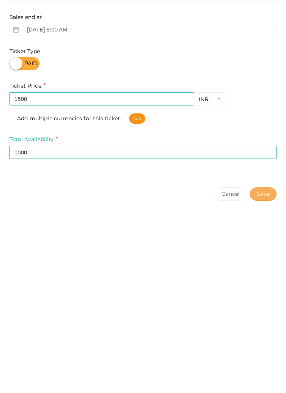
click at [265, 344] on button "Save" at bounding box center [263, 343] width 27 height 13
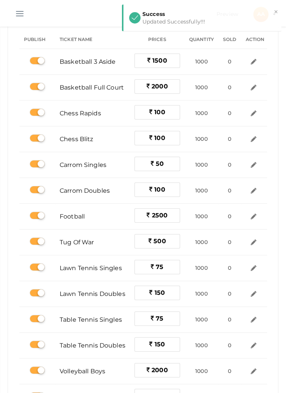
scroll to position [0, 0]
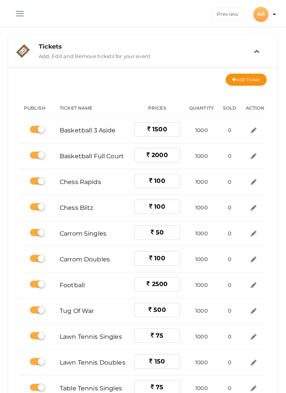
click at [254, 50] on icon at bounding box center [257, 51] width 6 height 6
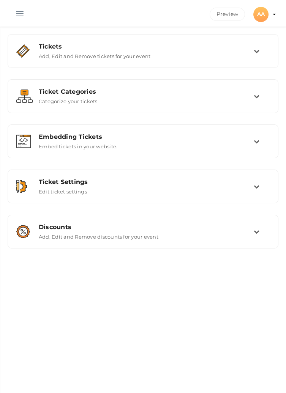
click at [20, 13] on button "button" at bounding box center [20, 12] width 20 height 20
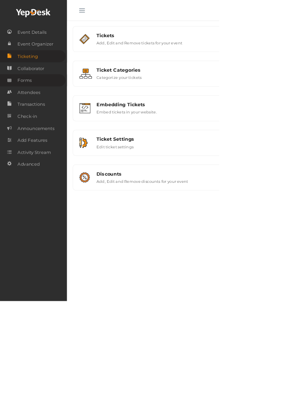
click at [31, 110] on span "Forms" at bounding box center [32, 105] width 19 height 15
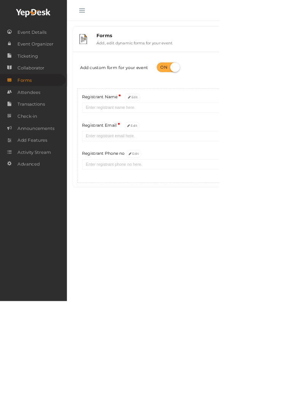
click at [177, 124] on section "Sports Events NOT PUBLISHED Preview Publish Preview AA AA AROHA AIIMS projectof…" at bounding box center [143, 132] width 286 height 264
click at [107, 13] on button "button" at bounding box center [107, 12] width 20 height 20
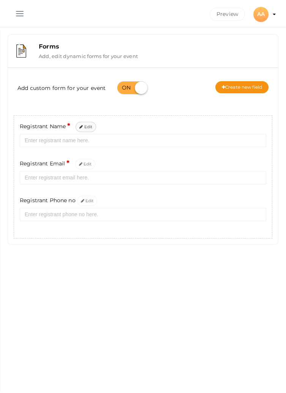
click at [85, 126] on button "Edit" at bounding box center [86, 127] width 21 height 10
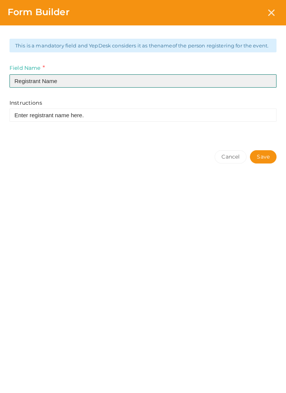
click at [40, 88] on input "Registrant Name" at bounding box center [142, 80] width 267 height 13
type input "College Name"
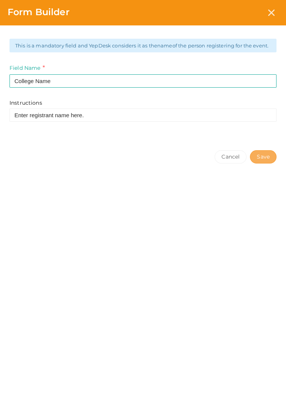
click at [263, 163] on button "Save" at bounding box center [263, 156] width 27 height 13
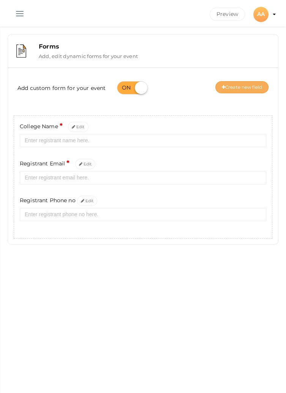
click at [238, 84] on button "Create new field" at bounding box center [241, 87] width 53 height 12
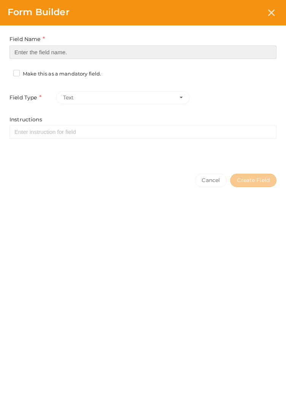
click at [27, 54] on input at bounding box center [142, 52] width 267 height 13
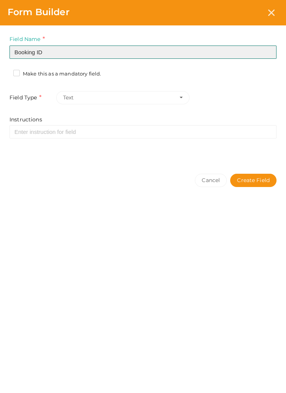
type input "Booking ID"
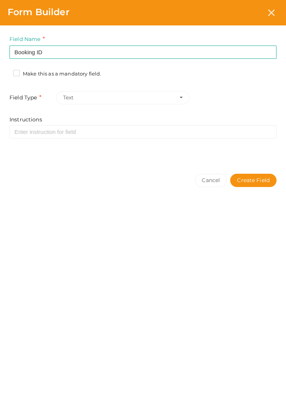
click at [21, 76] on label "Make this as a mandatory field." at bounding box center [57, 74] width 88 height 8
click at [6, 72] on input "Make this as a mandatory field." at bounding box center [6, 72] width 0 height 0
click at [262, 176] on button "Create Field" at bounding box center [253, 180] width 46 height 13
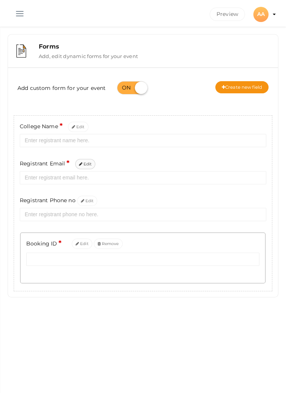
click at [87, 165] on button "Edit" at bounding box center [85, 164] width 21 height 10
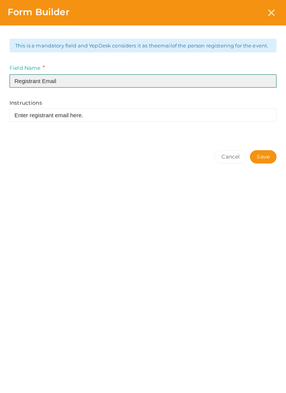
click at [40, 87] on input "Registrant Email" at bounding box center [142, 80] width 267 height 13
click at [43, 87] on input "Registrant Email" at bounding box center [142, 80] width 267 height 13
type input "Email"
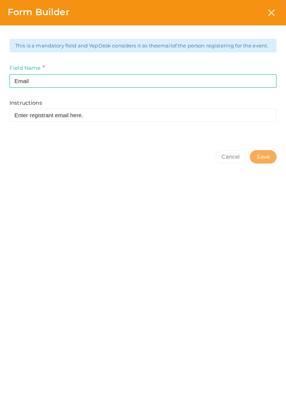
click at [259, 164] on button "Save" at bounding box center [263, 156] width 27 height 13
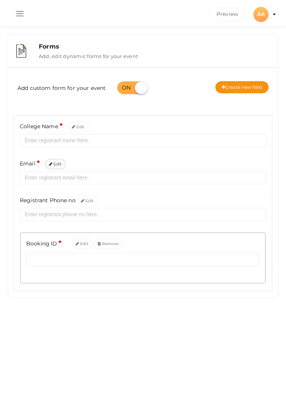
click at [57, 166] on button "Edit" at bounding box center [55, 164] width 21 height 10
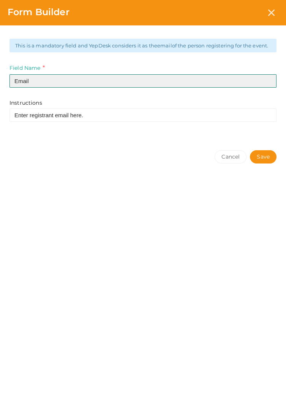
click at [40, 87] on input "Email" at bounding box center [142, 80] width 267 height 13
type input "E"
type input "Capt"
type input "Email"
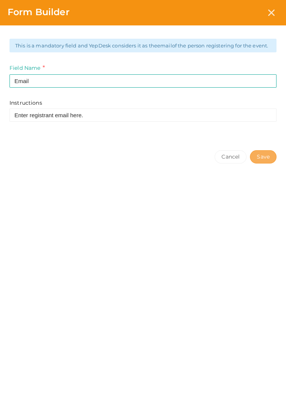
click at [266, 160] on button "Save" at bounding box center [263, 156] width 27 height 13
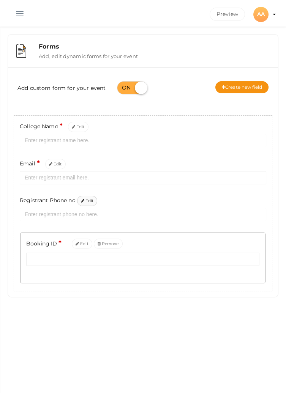
click at [87, 198] on button "Edit" at bounding box center [87, 201] width 21 height 10
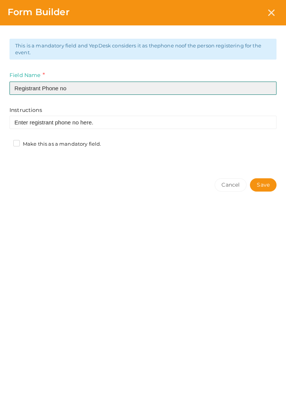
click at [42, 86] on input "Registrant Phone no" at bounding box center [142, 88] width 267 height 13
click at [50, 88] on input "Phone no" at bounding box center [142, 88] width 267 height 13
type input "Phone no."
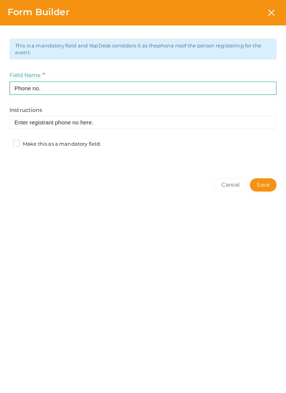
click at [22, 143] on label "Make this as a mandatory field." at bounding box center [57, 144] width 88 height 8
click at [6, 142] on input "Make this as a mandatory field." at bounding box center [6, 142] width 0 height 0
click at [263, 180] on button "Save" at bounding box center [263, 184] width 27 height 13
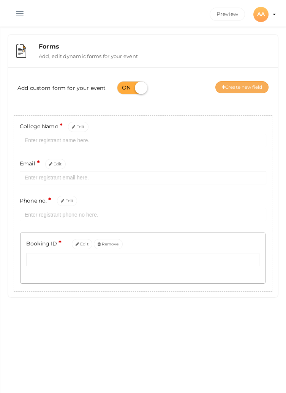
click at [252, 84] on button "Create new field" at bounding box center [241, 87] width 53 height 12
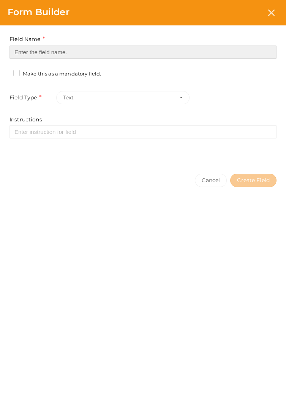
click at [30, 50] on input at bounding box center [142, 52] width 267 height 13
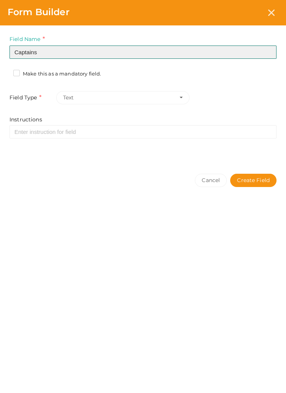
type input "Captains"
type input "Captain's Name"
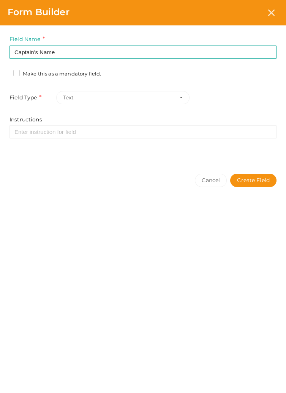
click at [14, 70] on label "Make this as a mandatory field." at bounding box center [57, 74] width 88 height 8
click at [6, 72] on input "Make this as a mandatory field." at bounding box center [6, 72] width 0 height 0
click at [257, 180] on button "Create Field" at bounding box center [253, 180] width 46 height 13
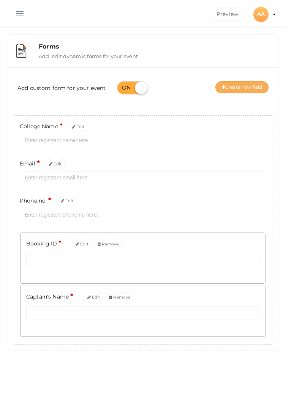
click at [251, 88] on button "Create new field" at bounding box center [241, 87] width 53 height 12
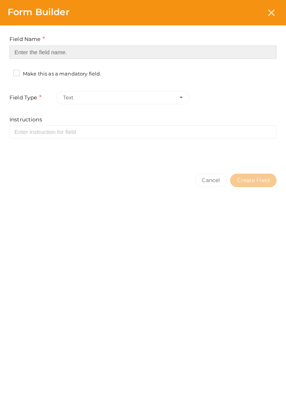
click at [30, 54] on input at bounding box center [142, 52] width 267 height 13
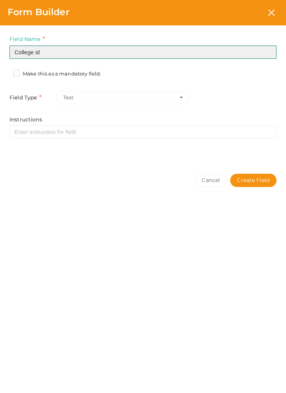
click at [39, 50] on input "College id" at bounding box center [142, 52] width 267 height 13
type input "College ID card"
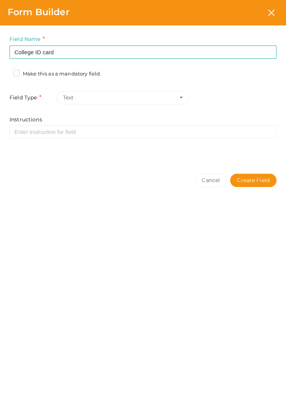
click at [16, 70] on label "Make this as a mandatory field." at bounding box center [57, 74] width 88 height 8
click at [6, 72] on input "Make this as a mandatory field." at bounding box center [6, 72] width 0 height 0
click at [96, 104] on button "Text" at bounding box center [123, 97] width 134 height 13
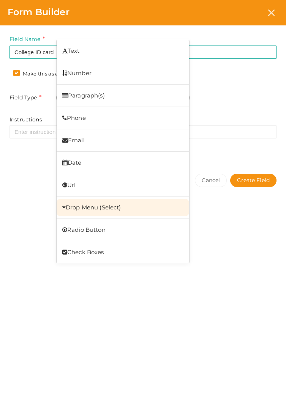
click at [128, 205] on link "Drop Menu (Select)" at bounding box center [123, 207] width 133 height 17
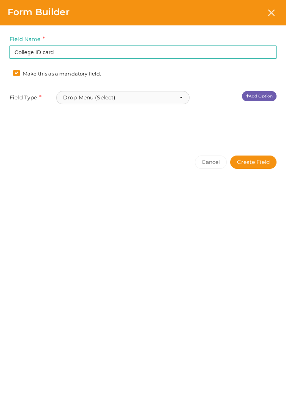
click at [87, 94] on button "Drop Menu (Select)" at bounding box center [123, 97] width 134 height 13
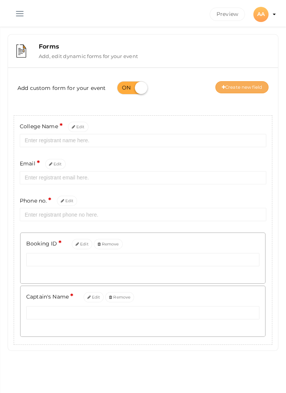
click at [244, 89] on button "Create new field" at bounding box center [241, 87] width 53 height 12
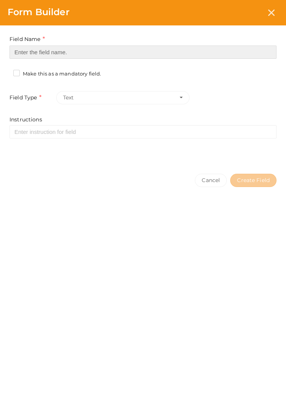
click at [192, 50] on input at bounding box center [142, 52] width 267 height 13
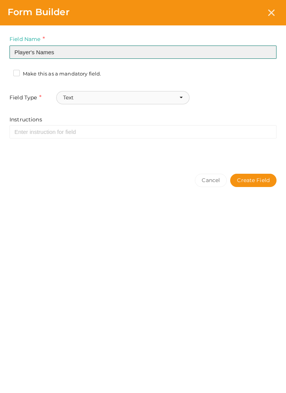
type input "Player's Names"
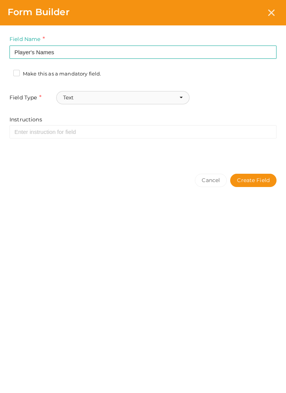
click at [173, 95] on button "Text" at bounding box center [123, 97] width 134 height 13
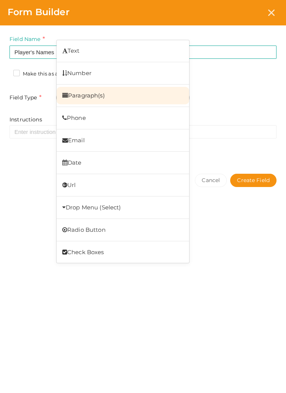
click at [131, 98] on link "Paragraph(s)" at bounding box center [123, 95] width 133 height 17
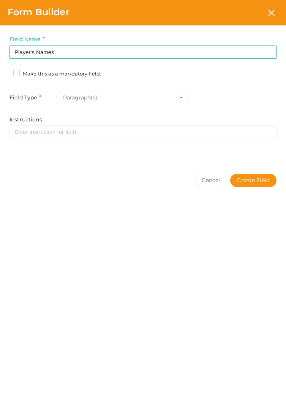
click at [22, 66] on div "Field Name Player's Names Required. Form field name already used. Make this as …" at bounding box center [143, 95] width 286 height 141
click at [16, 72] on label "Make this as a mandatory field." at bounding box center [57, 74] width 88 height 8
click at [6, 72] on input "Make this as a mandatory field." at bounding box center [6, 72] width 0 height 0
click at [255, 180] on button "Create Field" at bounding box center [253, 180] width 46 height 13
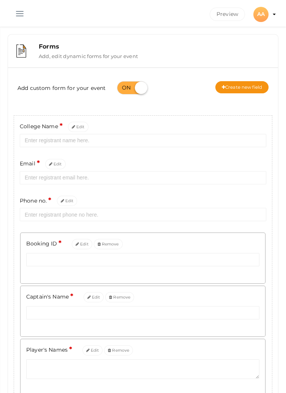
click at [22, 10] on button "button" at bounding box center [20, 12] width 20 height 20
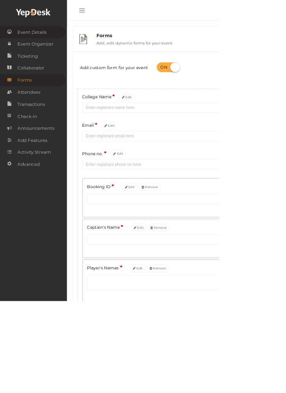
click at [33, 43] on span "Event Details" at bounding box center [42, 42] width 38 height 15
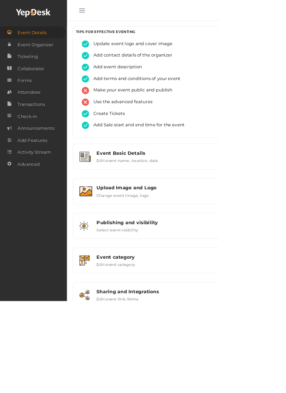
click at [200, 118] on section "Sports Events NOT PUBLISHED [GEOGRAPHIC_DATA] Publish [GEOGRAPHIC_DATA] AA AA A…" at bounding box center [143, 233] width 286 height 467
click at [286, 299] on html "Discover Events How it works Powerful Registration / Ticketing Start selling yo…" at bounding box center [143, 196] width 286 height 393
click at [111, 11] on button "button" at bounding box center [107, 12] width 20 height 20
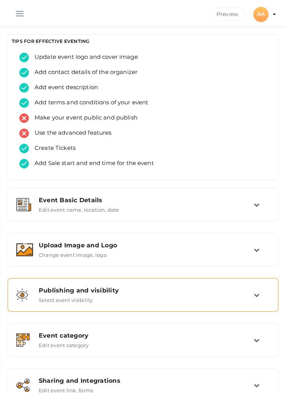
click at [251, 292] on div "Publishing and visibility Published UnPublished" at bounding box center [146, 290] width 215 height 7
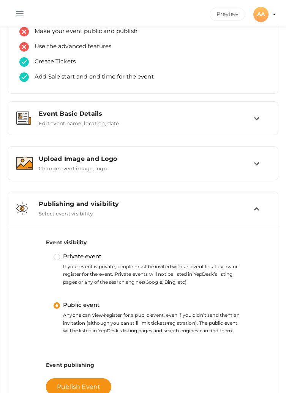
scroll to position [90, 0]
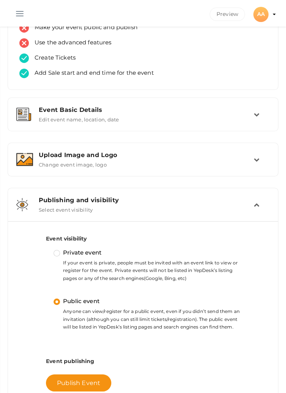
click at [58, 300] on label "Public event" at bounding box center [77, 301] width 46 height 9
click at [46, 298] on input "Public event" at bounding box center [46, 298] width 0 height 0
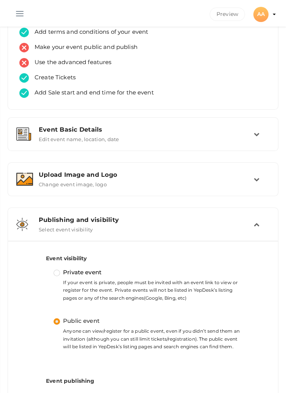
scroll to position [0, 0]
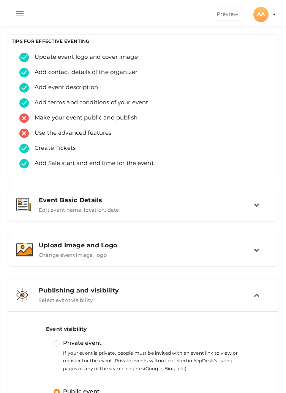
click at [14, 11] on button "button" at bounding box center [20, 12] width 20 height 20
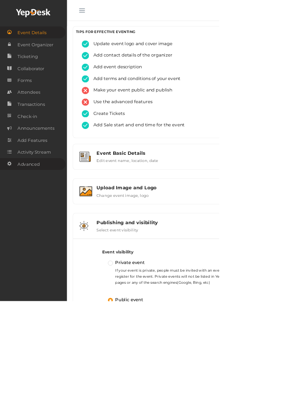
click at [29, 219] on span "Advanced" at bounding box center [37, 214] width 29 height 15
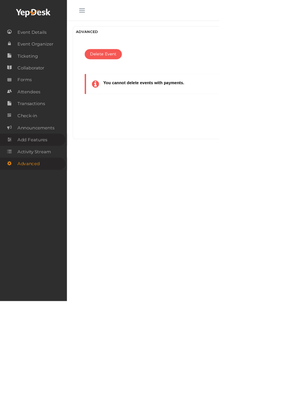
click at [28, 184] on span "Add Features" at bounding box center [42, 182] width 39 height 15
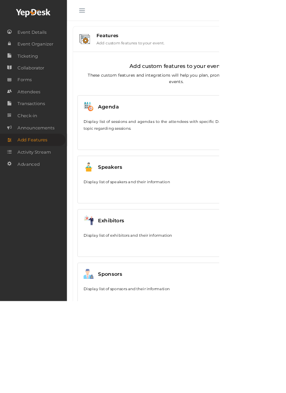
click at [106, 12] on button "button" at bounding box center [107, 12] width 20 height 20
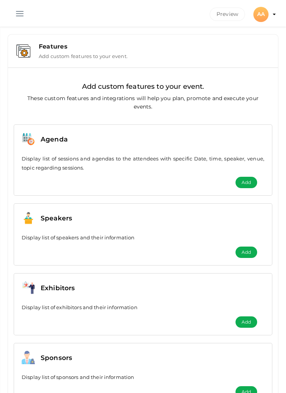
click at [15, 16] on button "button" at bounding box center [20, 12] width 20 height 20
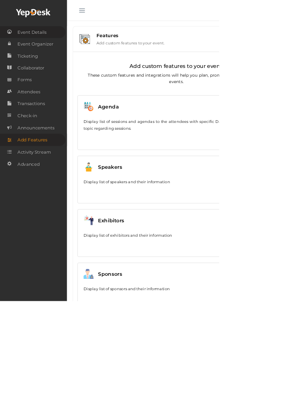
click at [32, 43] on span "Event Details" at bounding box center [42, 42] width 38 height 15
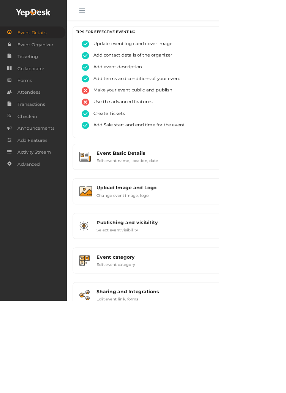
click at [286, 10] on html "Discover Events How it works Powerful Registration / Ticketing Start selling yo…" at bounding box center [143, 196] width 286 height 393
click at [107, 11] on button "button" at bounding box center [107, 12] width 20 height 20
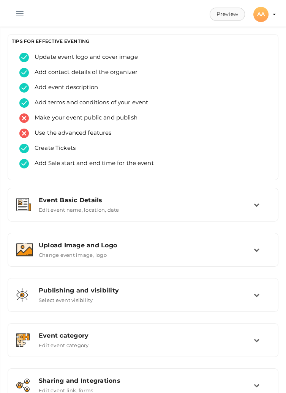
click at [228, 16] on button "Preview" at bounding box center [227, 14] width 35 height 13
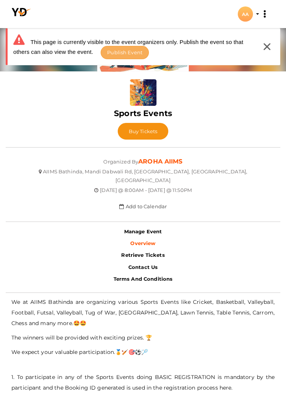
click at [120, 49] on span "Publish Event" at bounding box center [124, 52] width 35 height 6
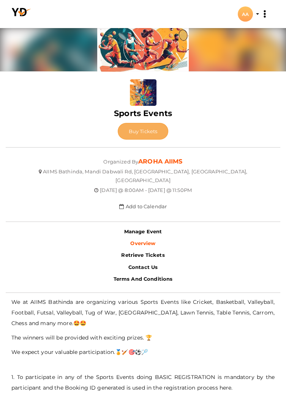
click at [143, 130] on span "Buy Tickets" at bounding box center [143, 131] width 29 height 6
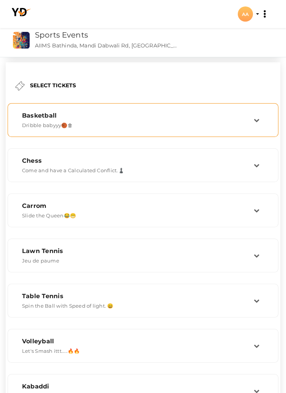
click at [249, 121] on div "Basketball Dribble babyyy🏀🗑" at bounding box center [134, 120] width 237 height 16
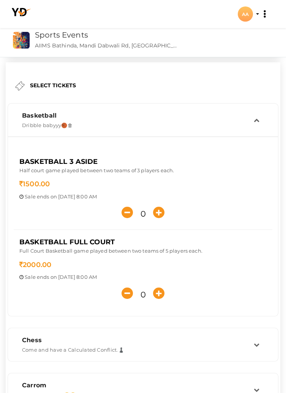
click at [252, 9] on button "AA AA AROHA AIIMS [EMAIL_ADDRESS][DOMAIN_NAME] Personal Profile My Events Admin…" at bounding box center [245, 14] width 20 height 16
click at [251, 15] on div "AA" at bounding box center [245, 13] width 15 height 15
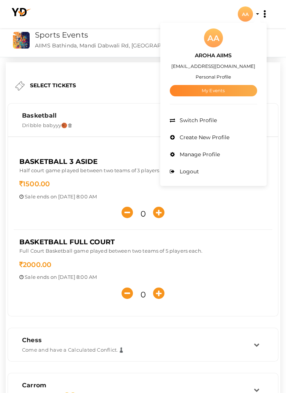
click at [218, 90] on link "My Events" at bounding box center [213, 90] width 87 height 11
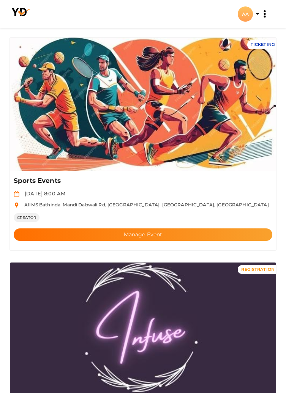
scroll to position [268, 0]
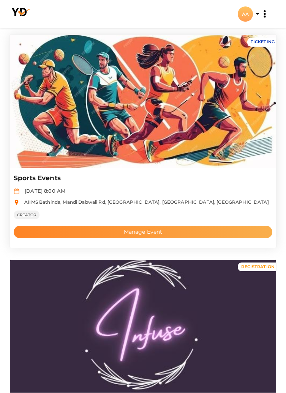
click at [169, 230] on button "Manage Event" at bounding box center [143, 232] width 259 height 13
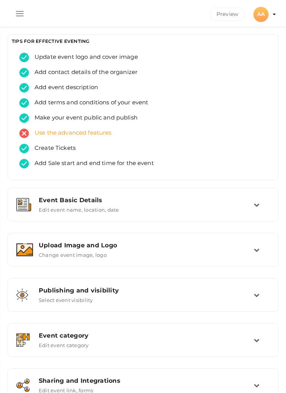
click at [79, 132] on span "Use the advanced features" at bounding box center [70, 133] width 83 height 9
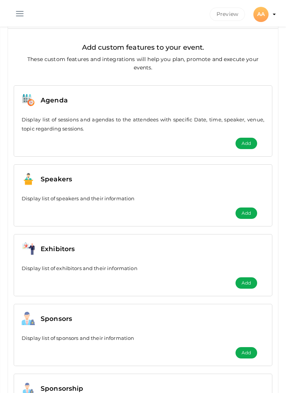
scroll to position [39, 0]
click at [249, 146] on span "Add" at bounding box center [245, 144] width 9 height 8
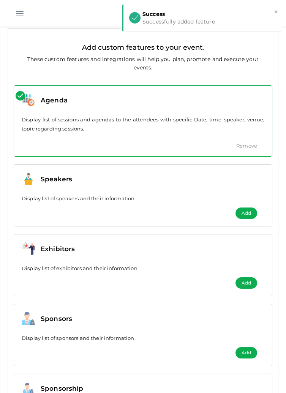
click at [16, 12] on button "button" at bounding box center [20, 12] width 20 height 20
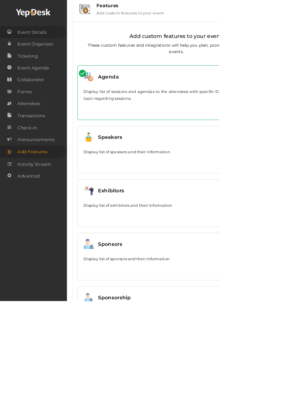
click at [50, 41] on span "Event Details" at bounding box center [42, 42] width 38 height 15
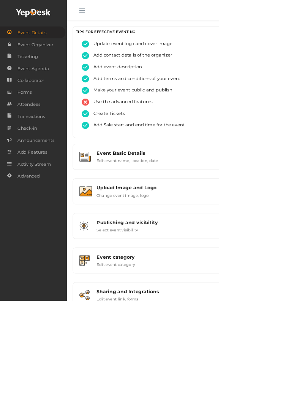
click at [108, 13] on span "button" at bounding box center [107, 13] width 8 height 1
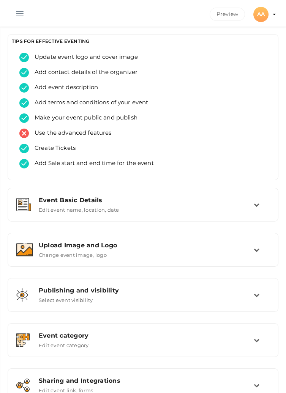
click at [17, 11] on button "button" at bounding box center [20, 12] width 20 height 20
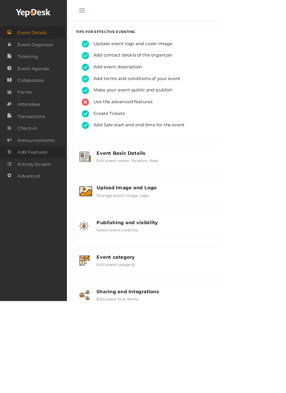
click at [61, 200] on span "Add Features" at bounding box center [42, 198] width 39 height 15
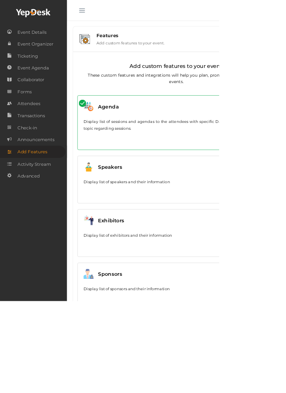
click at [286, 186] on html "Discover Events How it works Powerful Registration / Ticketing Start selling yo…" at bounding box center [143, 196] width 286 height 393
click at [286, 183] on html "Discover Events How it works Powerful Registration / Ticketing Start selling yo…" at bounding box center [143, 196] width 286 height 393
click at [101, 11] on button "button" at bounding box center [107, 12] width 20 height 20
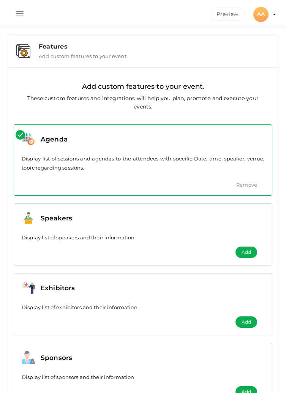
click at [251, 186] on link "Remove" at bounding box center [246, 185] width 21 height 6
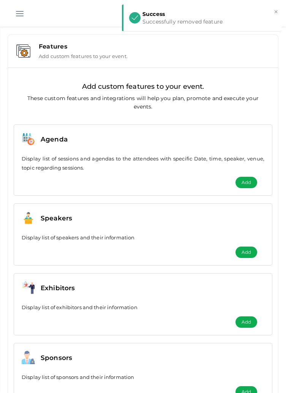
click at [20, 13] on span "button" at bounding box center [20, 13] width 8 height 1
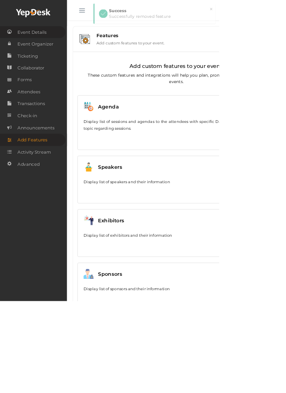
click at [53, 42] on span "Event Details" at bounding box center [42, 42] width 38 height 15
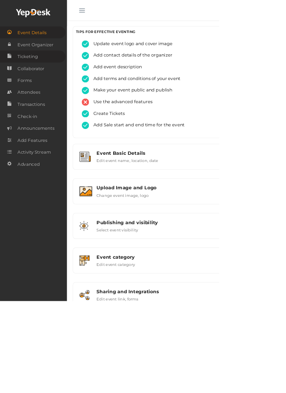
click at [23, 76] on span "Ticketing" at bounding box center [36, 73] width 27 height 15
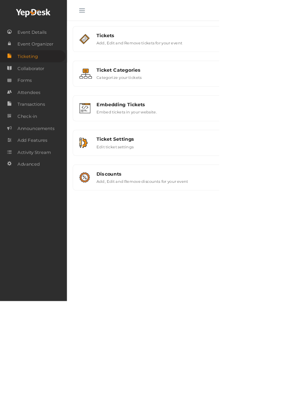
click at [106, 14] on button "button" at bounding box center [107, 12] width 20 height 20
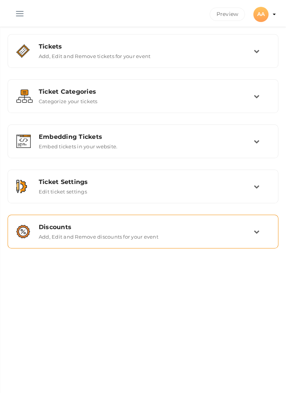
click at [257, 230] on icon at bounding box center [257, 232] width 6 height 6
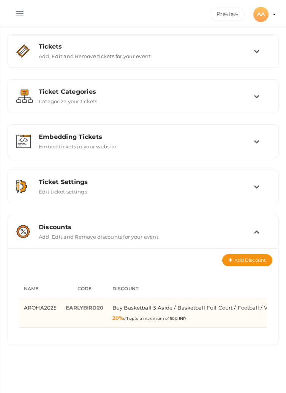
click at [181, 306] on span "Basketball Full Court" at bounding box center [204, 308] width 55 height 6
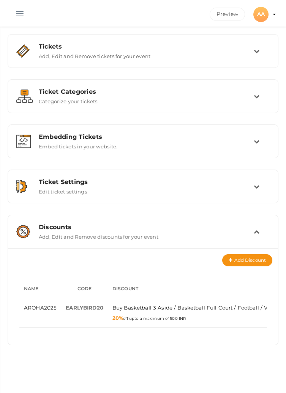
click at [259, 234] on icon at bounding box center [257, 232] width 6 height 6
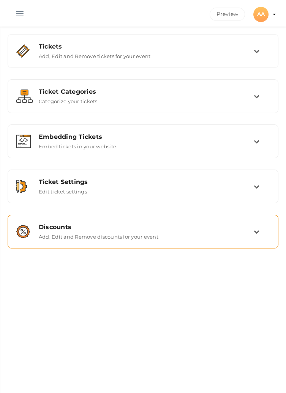
click at [262, 228] on td at bounding box center [262, 232] width 16 height 16
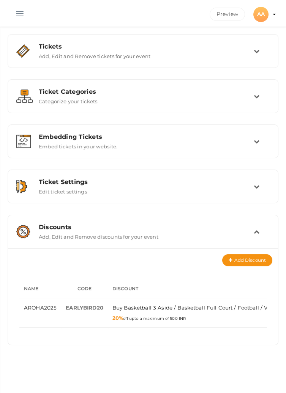
click at [91, 289] on th "Code" at bounding box center [84, 289] width 47 height 19
click at [63, 286] on th "Code" at bounding box center [84, 289] width 47 height 19
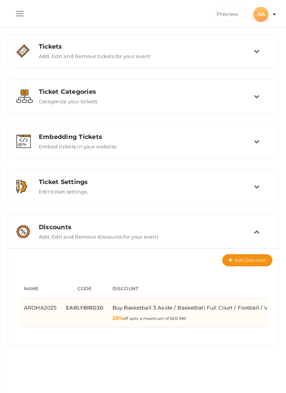
click at [81, 322] on td "EARLYBIRD20 -" at bounding box center [84, 313] width 47 height 30
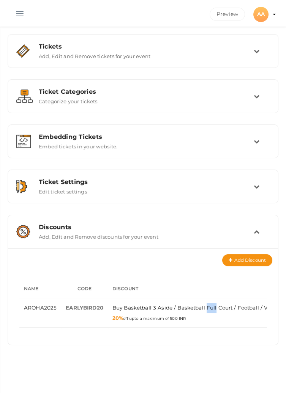
click at [235, 345] on div "Add Discount No discounts to display Please add tickets for creating discounts …" at bounding box center [143, 296] width 270 height 97
click at [262, 229] on td at bounding box center [262, 232] width 16 height 16
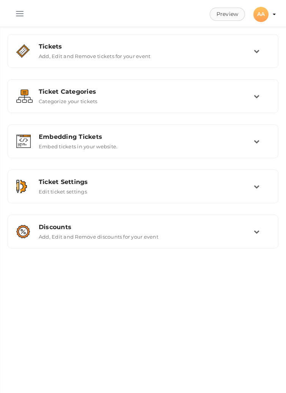
click at [228, 12] on button "Preview" at bounding box center [227, 14] width 35 height 13
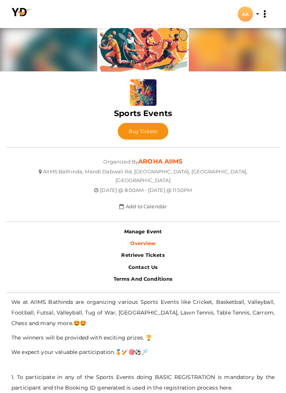
click at [247, 12] on div "AA" at bounding box center [245, 13] width 15 height 15
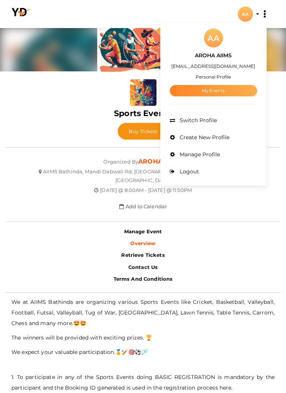
click at [220, 90] on link "My Events" at bounding box center [213, 90] width 87 height 11
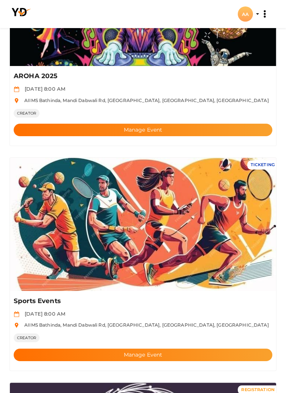
scroll to position [191, 0]
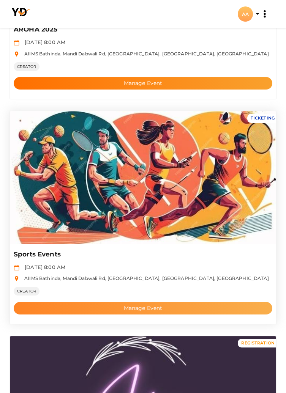
click at [153, 306] on button "Manage Event" at bounding box center [143, 308] width 259 height 13
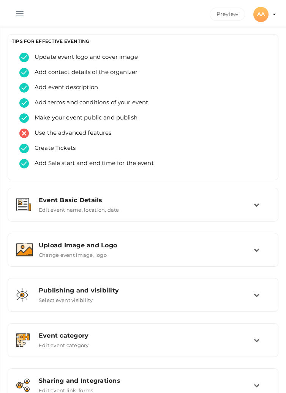
click at [15, 16] on button "button" at bounding box center [20, 12] width 20 height 20
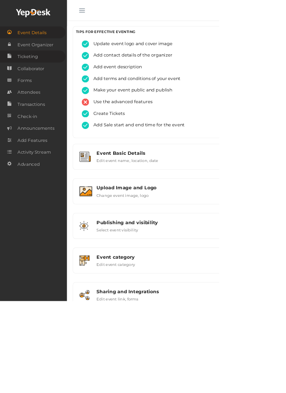
click at [58, 73] on link "Ticketing" at bounding box center [42, 74] width 85 height 16
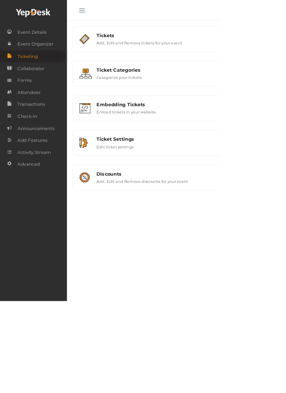
click at [107, 13] on button "button" at bounding box center [107, 12] width 20 height 20
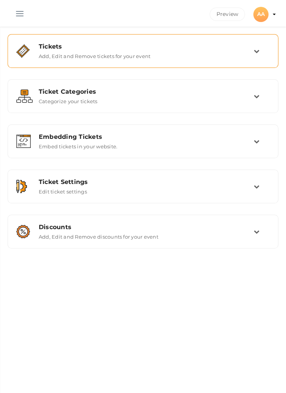
click at [249, 53] on div "Tickets Add, Edit and Remove tickets for your event" at bounding box center [143, 51] width 221 height 16
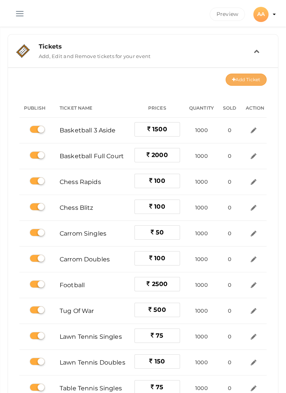
click at [240, 81] on button "Add Ticket" at bounding box center [246, 80] width 41 height 12
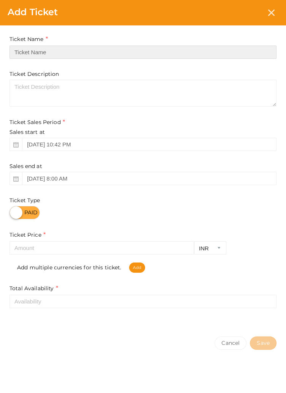
click at [128, 53] on input "text" at bounding box center [142, 52] width 267 height 13
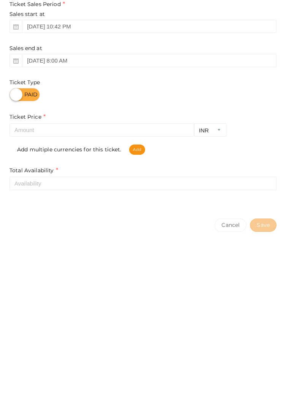
type input "Trial"
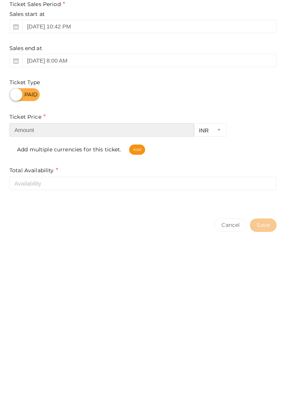
click at [23, 251] on input "number" at bounding box center [101, 247] width 185 height 13
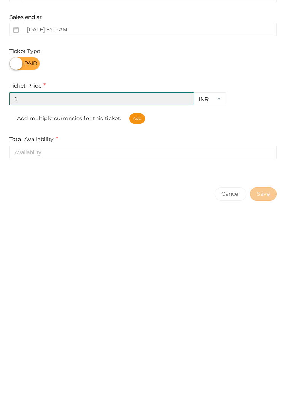
type input "1"
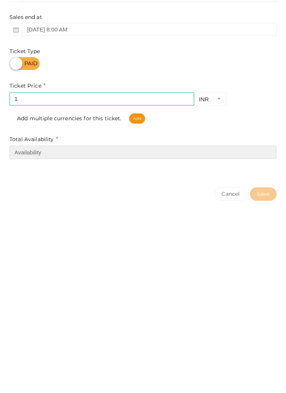
click at [21, 305] on input "number" at bounding box center [142, 301] width 267 height 13
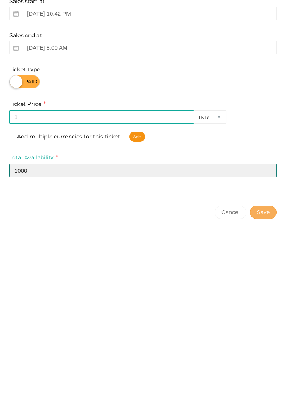
type input "1000"
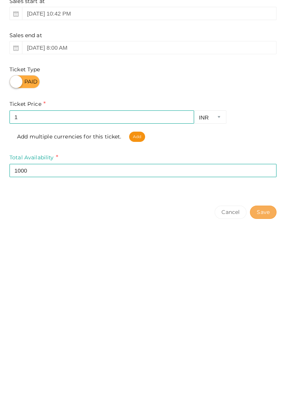
click at [262, 344] on button "Save" at bounding box center [263, 343] width 27 height 13
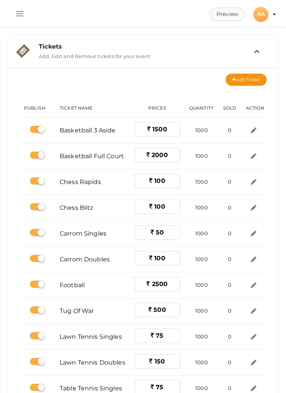
click at [231, 14] on button "Preview" at bounding box center [227, 14] width 35 height 13
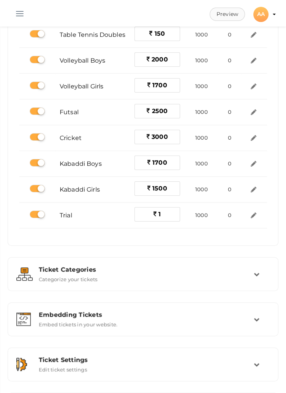
scroll to position [388, 0]
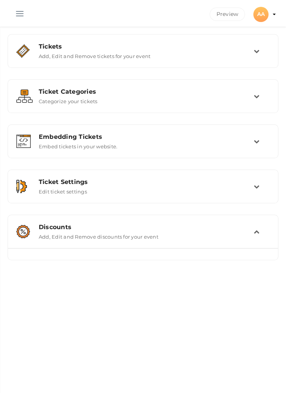
scroll to position [0, 0]
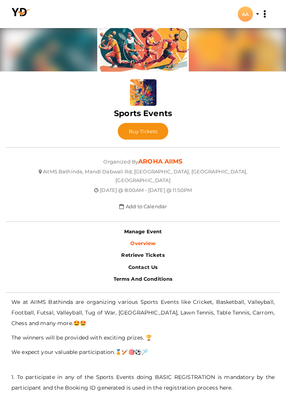
click at [249, 13] on div "AA" at bounding box center [245, 13] width 15 height 15
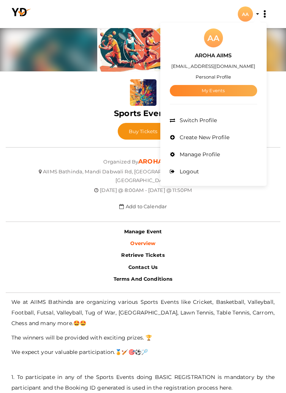
click at [219, 90] on link "My Events" at bounding box center [213, 90] width 87 height 11
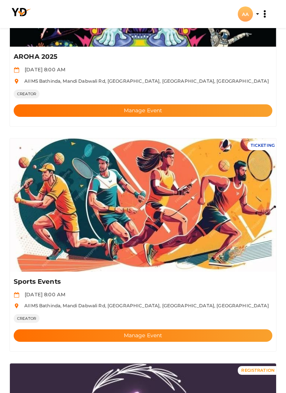
scroll to position [165, 0]
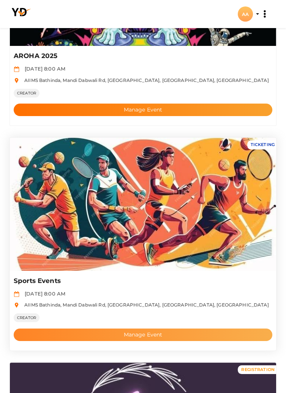
click at [152, 337] on button "Manage Event" at bounding box center [143, 335] width 259 height 13
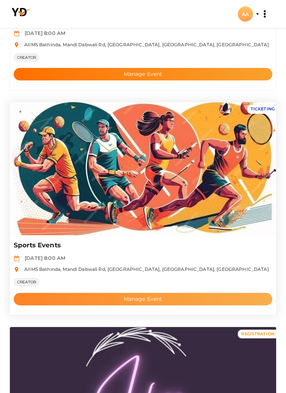
scroll to position [201, 0]
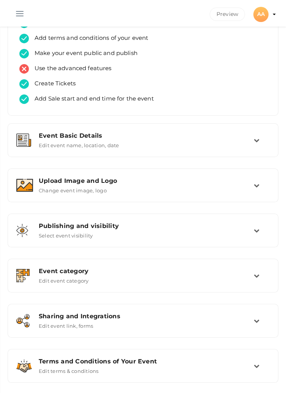
scroll to position [74, 0]
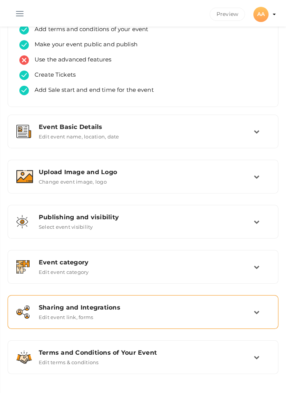
click at [141, 310] on div "Sharing and Integrations" at bounding box center [146, 307] width 215 height 7
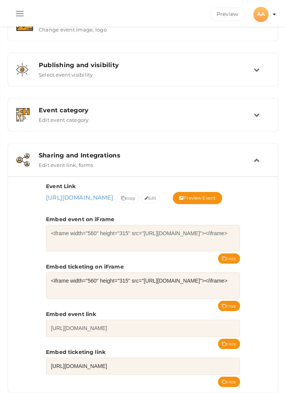
scroll to position [226, 0]
click at [136, 197] on span "copy" at bounding box center [128, 198] width 14 height 8
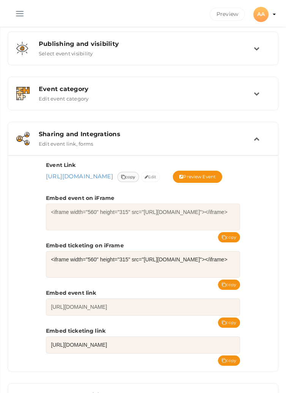
scroll to position [262, 0]
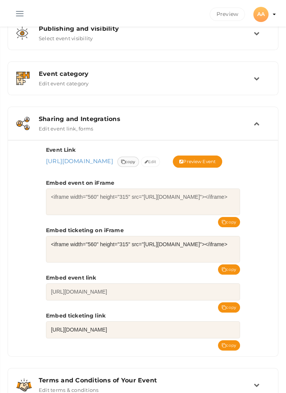
click at [125, 160] on icon at bounding box center [123, 162] width 4 height 4
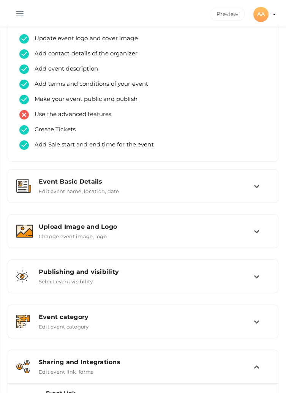
scroll to position [0, 0]
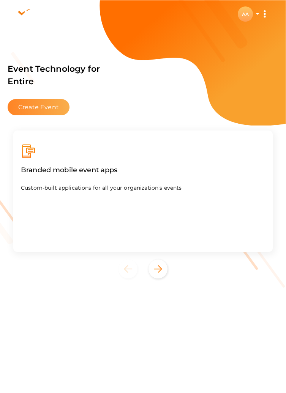
click at [34, 109] on button "Create Event" at bounding box center [39, 107] width 62 height 16
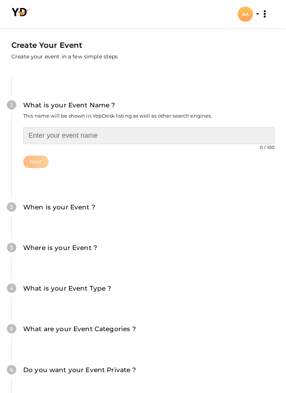
click at [36, 134] on input "text" at bounding box center [148, 135] width 251 height 17
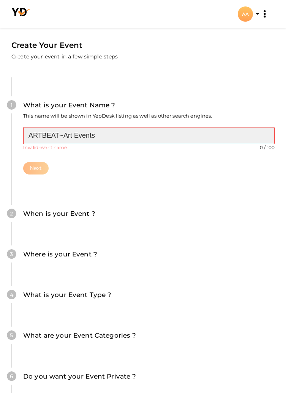
click at [63, 134] on input "ARTBEAT~Art Events" at bounding box center [148, 135] width 251 height 17
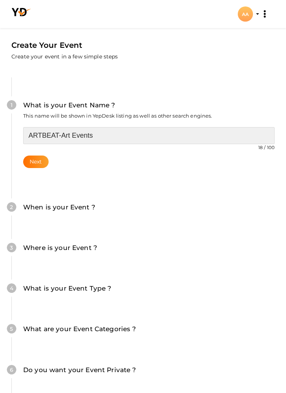
type input "ARTBEAT-Art Events"
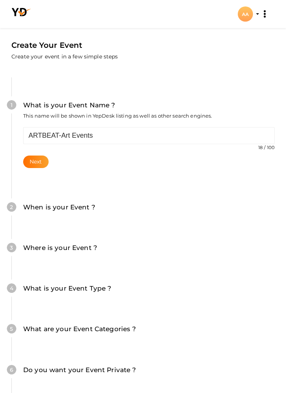
click at [16, 159] on div "1 What is your Event Name ? This name will be shown in YepDesk listing as well …" at bounding box center [142, 134] width 263 height 114
click at [44, 166] on button "Next" at bounding box center [35, 162] width 25 height 13
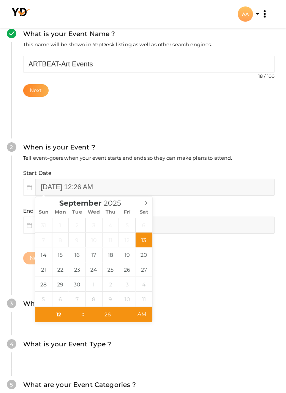
scroll to position [72, 0]
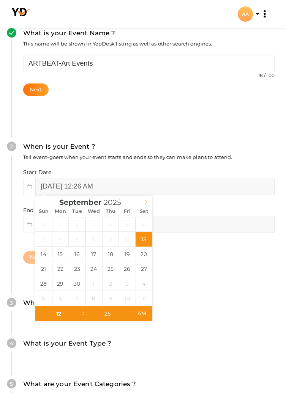
click at [146, 200] on icon at bounding box center [145, 202] width 5 height 5
type input "October 3, 2025 12:26 AM"
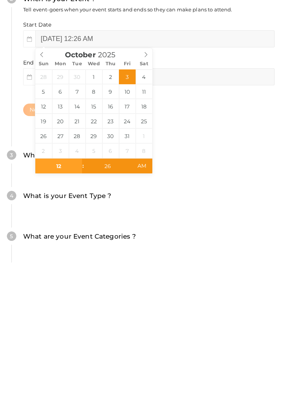
scroll to position [123, 0]
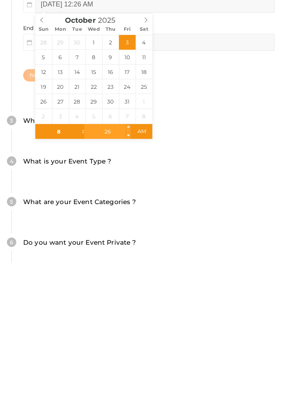
click at [110, 257] on input "26" at bounding box center [107, 262] width 47 height 15
type input "08"
type input "October 3, 2025 8:26 AM"
type input "00"
click at [207, 248] on div "Where is your Event ? Tell event-goers where your event location is." at bounding box center [143, 256] width 240 height 18
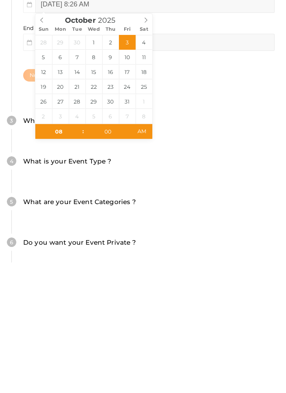
type input "10"
type input "[DATE] 8:00 AM"
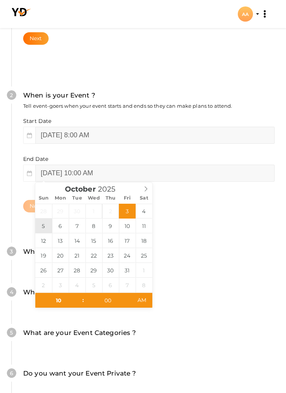
type input "October 5, 2025 10:00 AM"
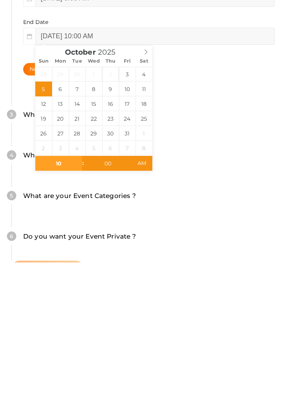
scroll to position [161, 0]
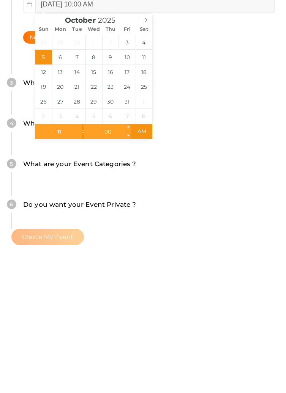
type input "11"
click at [112, 264] on input "00" at bounding box center [107, 262] width 47 height 15
type input "October 5, 2025 11:00 AM"
type input "55"
click at [141, 262] on span "AM" at bounding box center [141, 262] width 21 height 15
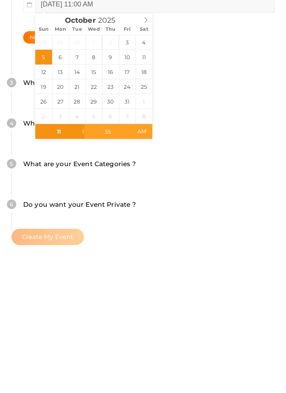
type input "October 5, 2025 11:55 PM"
click at [257, 259] on div "What is your Event Type ? Choose the right event type." at bounding box center [143, 258] width 240 height 18
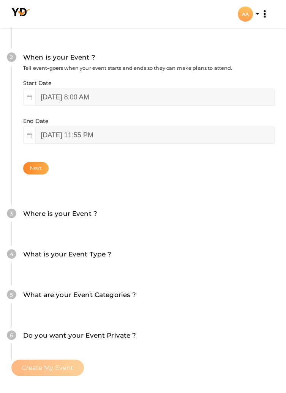
click at [41, 169] on button "Next" at bounding box center [35, 168] width 25 height 13
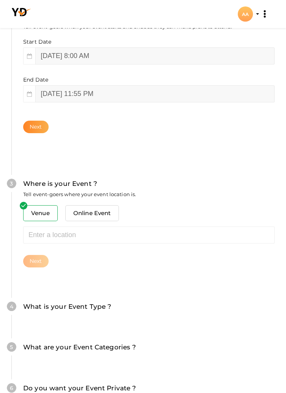
scroll to position [239, 0]
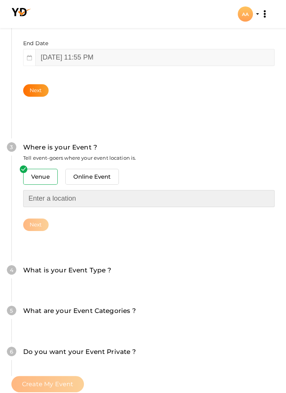
click at [83, 197] on input "text" at bounding box center [148, 198] width 251 height 17
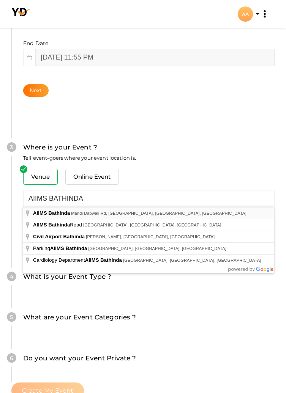
type input "AIIMS Bathinda, Mandi Dabwali Rd, [GEOGRAPHIC_DATA], [GEOGRAPHIC_DATA], [GEOGRA…"
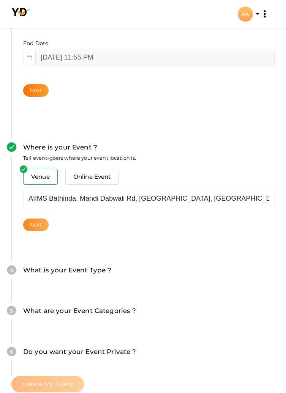
click at [39, 225] on button "Next" at bounding box center [35, 225] width 25 height 13
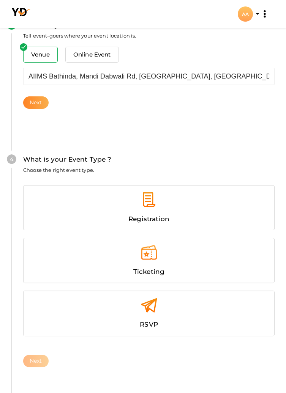
scroll to position [374, 0]
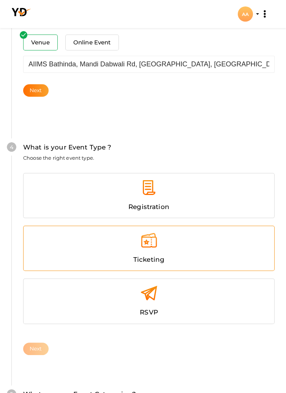
click at [144, 241] on img at bounding box center [148, 240] width 17 height 17
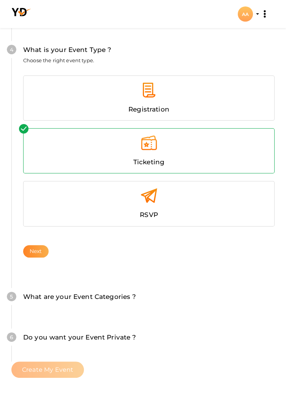
click at [35, 247] on button "Next" at bounding box center [35, 251] width 25 height 13
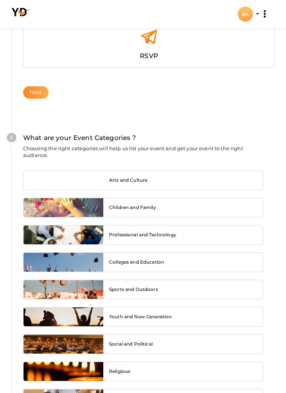
scroll to position [632, 0]
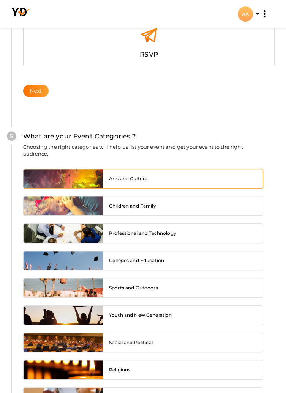
click at [141, 175] on span "Arts and Culture" at bounding box center [128, 178] width 38 height 6
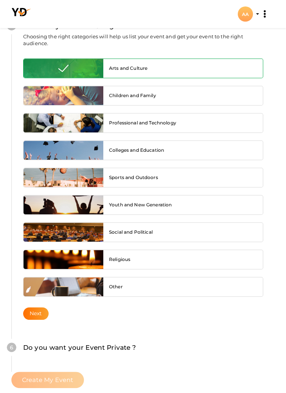
scroll to position [743, 0]
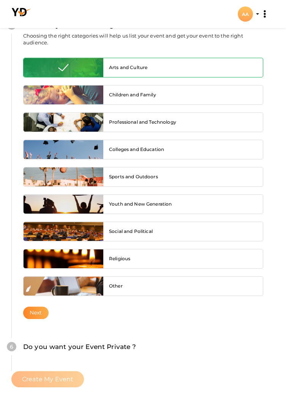
click at [37, 308] on button "Next" at bounding box center [35, 313] width 25 height 13
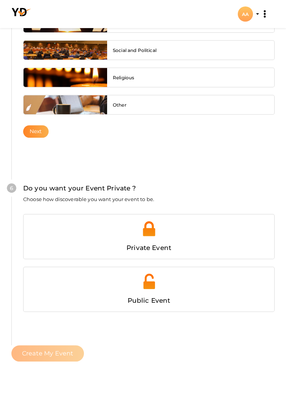
scroll to position [953, 0]
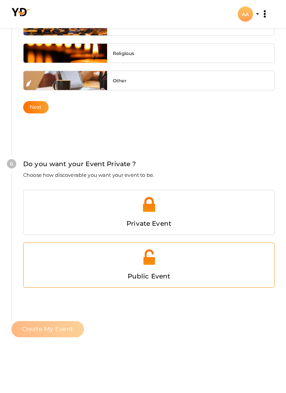
click at [156, 262] on img at bounding box center [148, 257] width 17 height 17
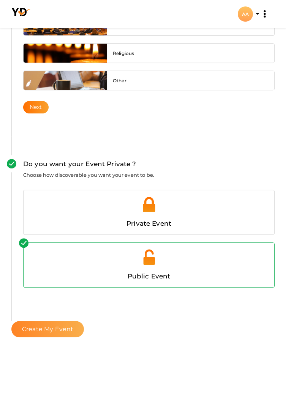
click at [33, 326] on span "Create My Event" at bounding box center [47, 329] width 51 height 7
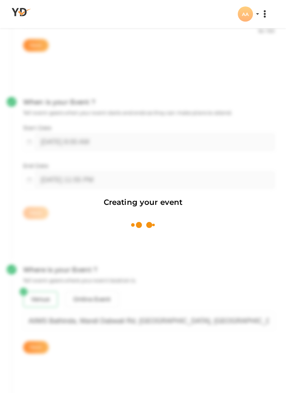
scroll to position [114, 0]
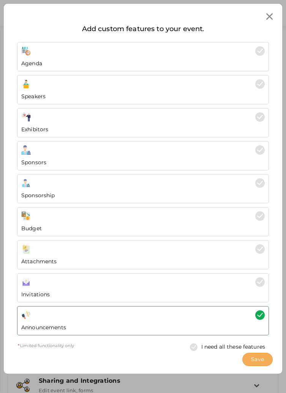
click at [257, 360] on span "Save" at bounding box center [257, 360] width 13 height 8
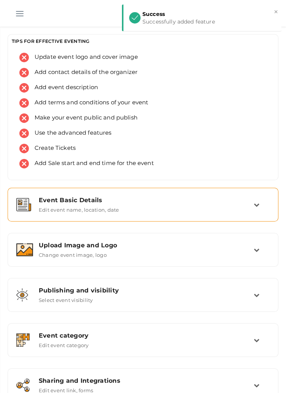
click at [253, 203] on div "Event Basic Details" at bounding box center [146, 200] width 215 height 7
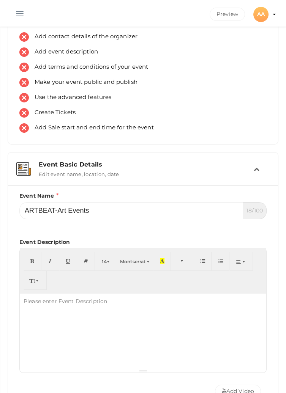
scroll to position [35, 0]
click at [270, 11] on button "AA AA AROHA AIIMS projectofcfm@gmail.com Personal Profile My Events Admin Switc…" at bounding box center [261, 14] width 20 height 17
click at [260, 17] on div "AA" at bounding box center [260, 14] width 15 height 15
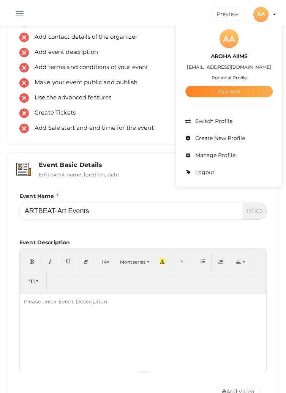
click at [230, 93] on link "My Events" at bounding box center [228, 91] width 87 height 11
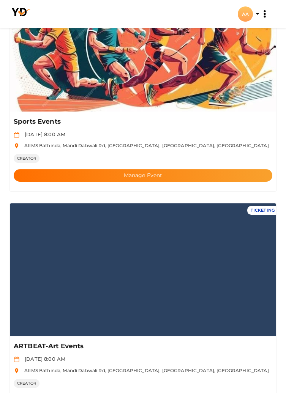
scroll to position [328, 0]
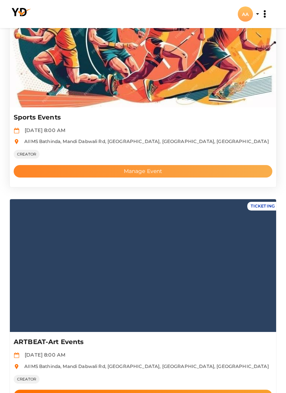
click at [184, 169] on button "Manage Event" at bounding box center [143, 171] width 259 height 13
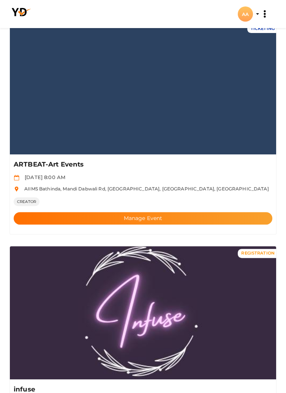
scroll to position [506, 0]
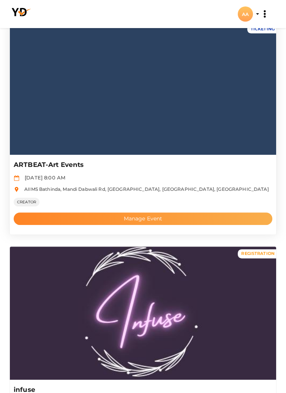
click at [167, 219] on button "Manage Event" at bounding box center [143, 219] width 259 height 13
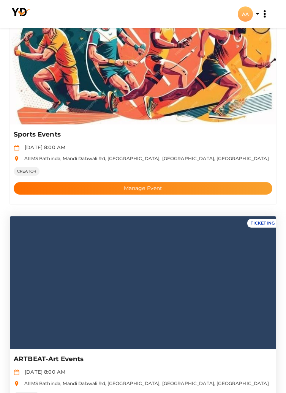
scroll to position [314, 0]
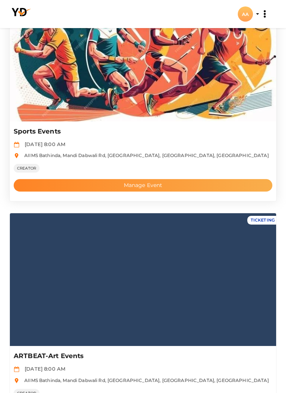
click at [194, 191] on button "Manage Event" at bounding box center [143, 185] width 259 height 13
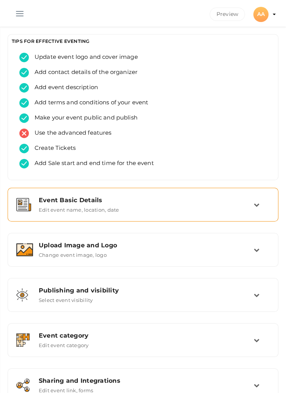
click at [63, 212] on label "Edit event name, location, date" at bounding box center [79, 208] width 80 height 9
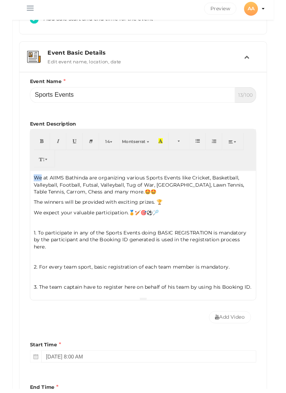
scroll to position [138, 0]
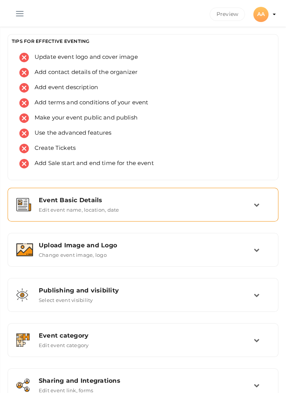
click at [257, 207] on icon at bounding box center [257, 205] width 6 height 6
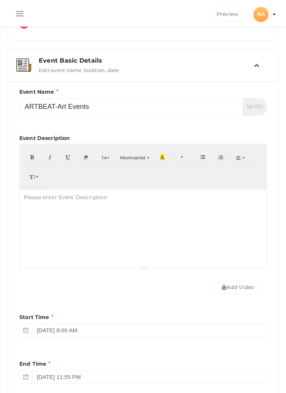
click at [142, 213] on div at bounding box center [143, 228] width 246 height 76
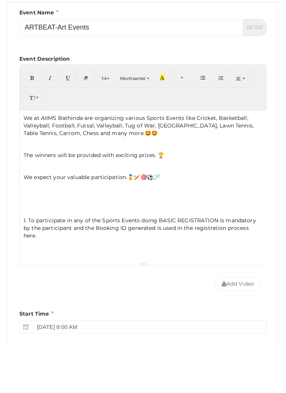
click at [163, 165] on p "We at AIIMS Bathinda are organizing various Sports Events like Cricket, Basketb…" at bounding box center [143, 171] width 239 height 23
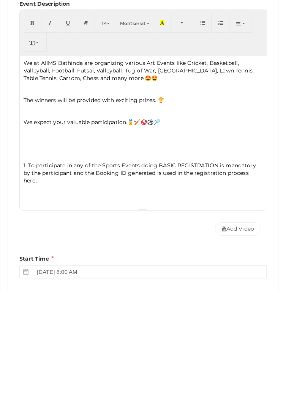
click at [63, 180] on p "We at AIIMS Bathinda are organizing various Art Events like Cricket, Basketball…" at bounding box center [143, 171] width 239 height 23
click at [49, 189] on p at bounding box center [143, 190] width 239 height 7
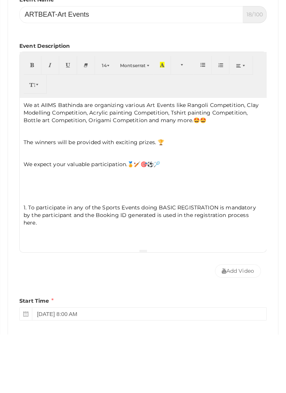
click at [206, 181] on p "We at AIIMS Bathinda are organizing various Art Events like Rangoli Competition…" at bounding box center [143, 171] width 239 height 23
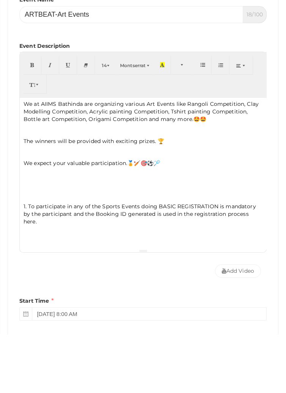
scroll to position [0, 0]
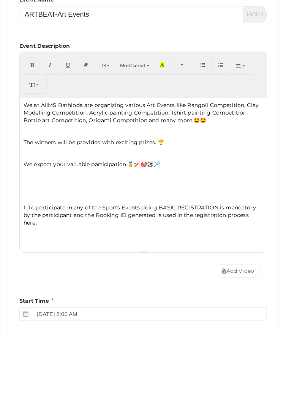
click at [177, 222] on p "We expect your valuable participation.🏅🏏🎯⚽️🏸" at bounding box center [143, 223] width 239 height 8
click at [129, 222] on p "We expect your valuable participation. 😇❤️" at bounding box center [143, 223] width 239 height 8
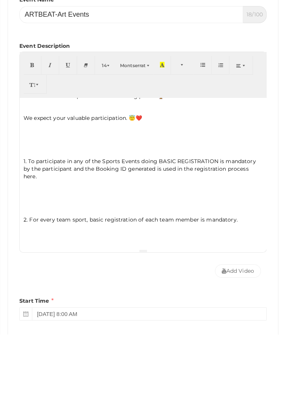
scroll to position [52, 0]
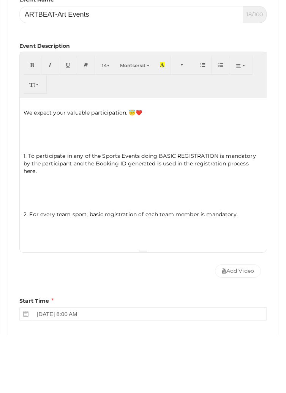
click at [119, 215] on p "1. To participate in any of the Sports Events doing BASIC REGISTRATION is manda…" at bounding box center [143, 222] width 239 height 23
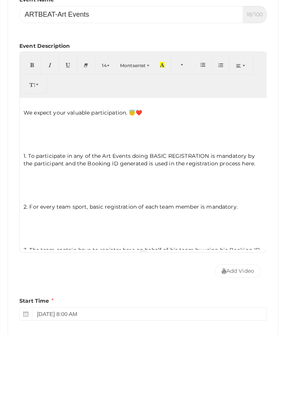
click at [84, 262] on p "2. For every team sport, basic registration of each team member is mandatory." at bounding box center [143, 266] width 239 height 8
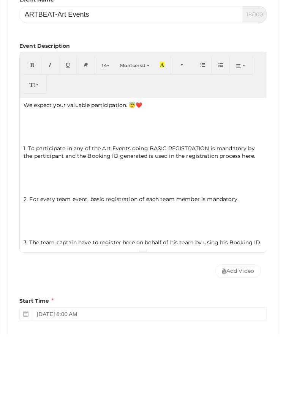
click at [39, 298] on p "3. The team captain have to register here on behalf of his team by using his Bo…" at bounding box center [143, 302] width 239 height 8
click at [79, 298] on p "3. One team captain have to register here on behalf of his team by using his Bo…" at bounding box center [143, 305] width 239 height 15
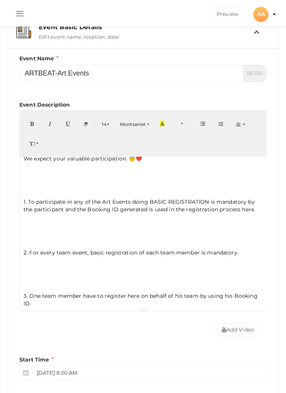
scroll to position [67, 0]
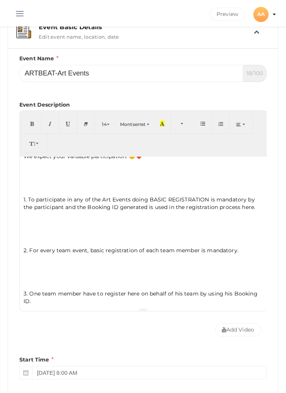
click at [20, 288] on div "We at AIIMS Bathinda are organizing various Art Events like Rangoli Competition…" at bounding box center [143, 232] width 246 height 152
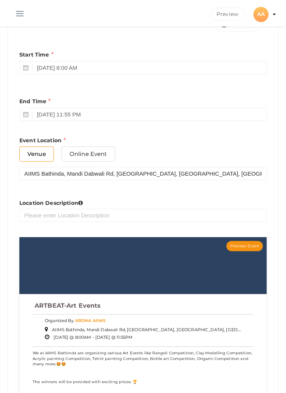
scroll to position [479, 0]
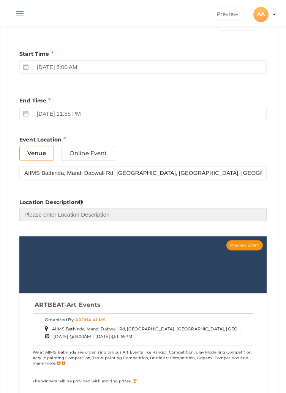
click at [136, 215] on input "text" at bounding box center [142, 214] width 247 height 13
type input "AIIMS Bathinda"
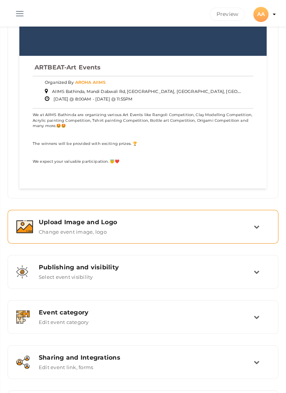
click at [255, 227] on icon at bounding box center [257, 227] width 6 height 6
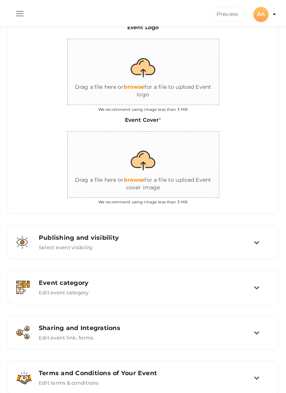
scroll to position [226, 0]
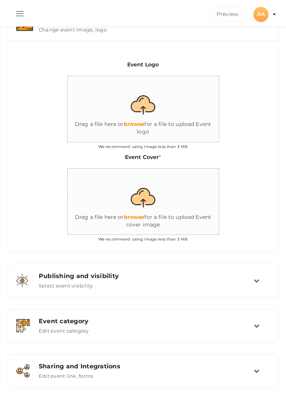
click at [143, 103] on input "file" at bounding box center [144, 109] width 152 height 66
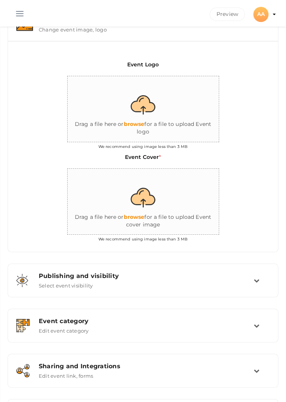
type input "C:\fakepath\IMG-20250913-WA0000.jpg"
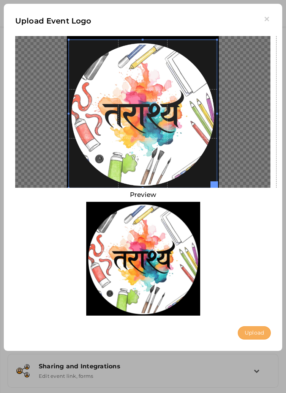
click at [252, 333] on button "Upload" at bounding box center [254, 333] width 33 height 13
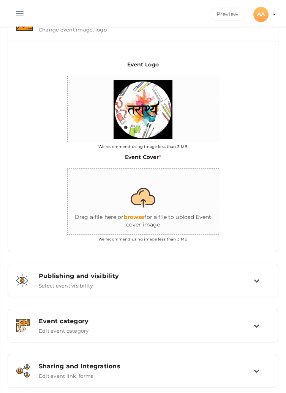
click at [148, 200] on input "file" at bounding box center [144, 202] width 152 height 66
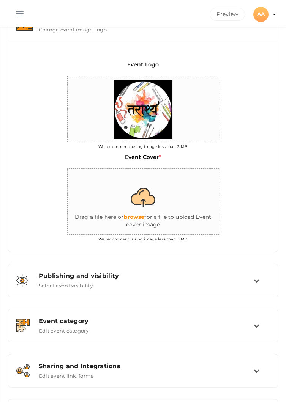
type input "C:\fakepath\IMG-20250913-WA0001.jpg"
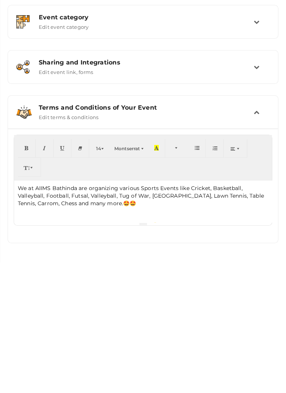
click at [132, 338] on p "We at AIIMS Bathinda are organizing various Sports Events like Cricket, Basketb…" at bounding box center [143, 327] width 250 height 23
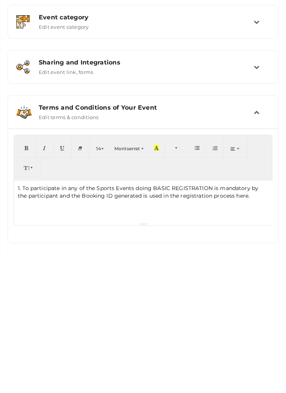
click at [119, 319] on span "1. To participate in any of the Sports Events doing BASIC REGISTRATION is manda…" at bounding box center [138, 323] width 240 height 14
click at [112, 317] on span "1. To participate in any of the Sports Events doing BASIC REGISTRATION is manda…" at bounding box center [138, 323] width 240 height 14
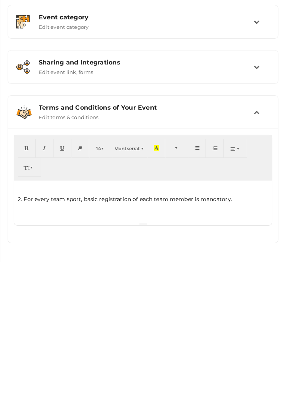
scroll to position [40, 0]
click at [79, 330] on p "2. For every team sport, basic registration of each team member is mandatory." at bounding box center [143, 331] width 250 height 8
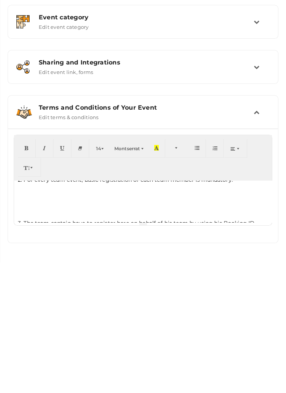
scroll to position [69, 0]
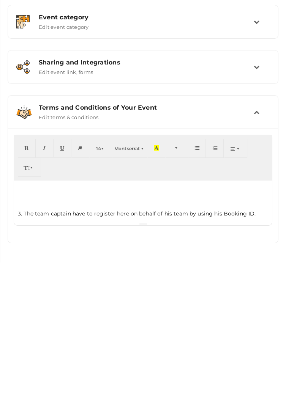
click at [36, 343] on p "3. The team captain have to register here on behalf of his team by using his Bo…" at bounding box center [143, 345] width 250 height 8
click at [73, 342] on p "3. One team captain have to register here on behalf of his team by using his Bo…" at bounding box center [143, 345] width 250 height 8
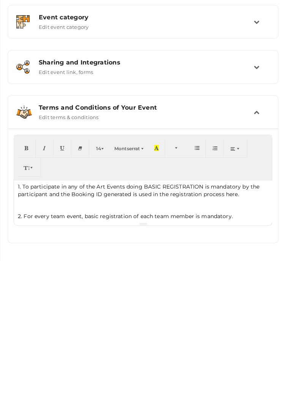
scroll to position [28, 0]
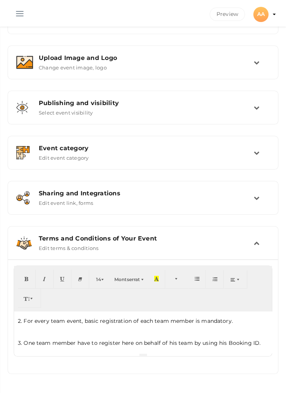
click at [255, 248] on td at bounding box center [262, 243] width 16 height 16
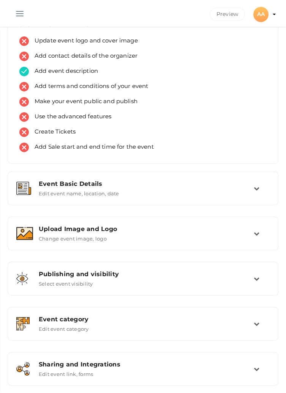
scroll to position [0, 0]
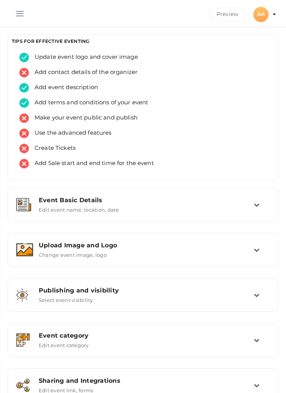
click at [18, 11] on button "button" at bounding box center [20, 12] width 20 height 20
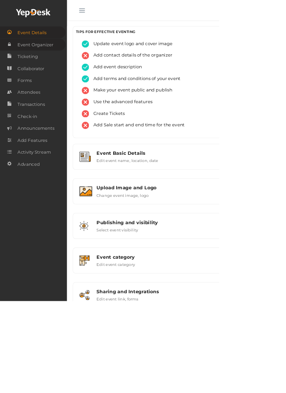
click at [33, 59] on span "Event Organizer" at bounding box center [46, 58] width 47 height 15
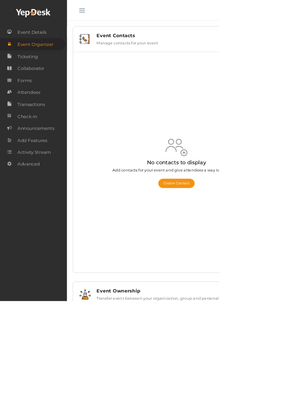
click at [106, 13] on button "button" at bounding box center [107, 12] width 20 height 20
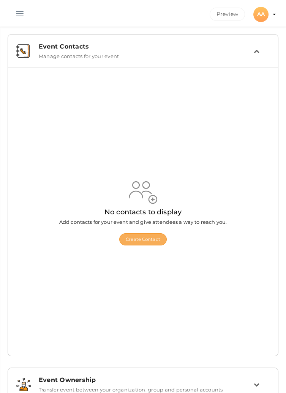
click at [146, 246] on button "Create Contact" at bounding box center [142, 240] width 47 height 12
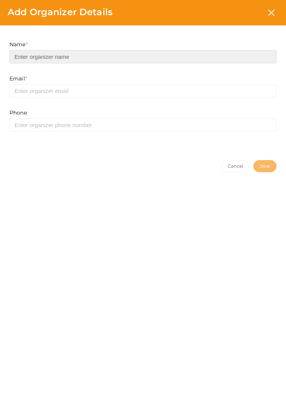
click at [158, 56] on input at bounding box center [142, 56] width 267 height 13
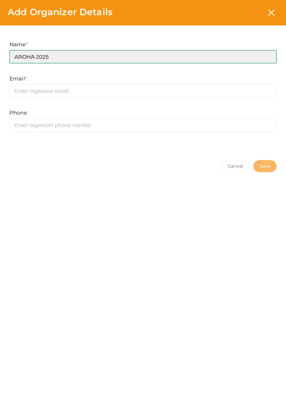
type input "AROHA 2025"
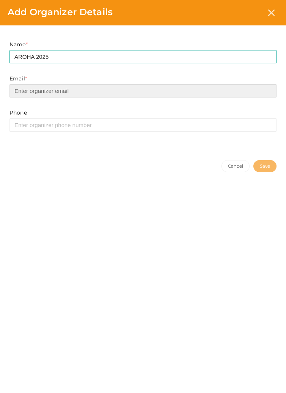
click at [162, 88] on input "email" at bounding box center [142, 90] width 267 height 13
click at [188, 93] on input "email" at bounding box center [142, 90] width 267 height 13
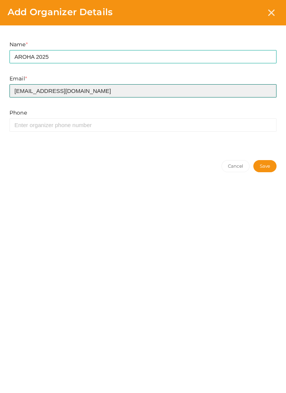
type input "[EMAIL_ADDRESS][DOMAIN_NAME]"
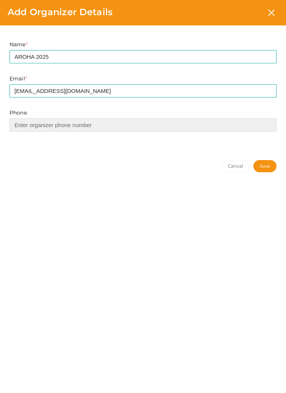
click at [115, 125] on input at bounding box center [142, 124] width 267 height 13
type input "7428930903"
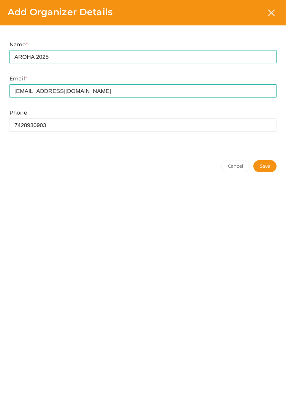
click at [268, 168] on button "Save" at bounding box center [264, 166] width 23 height 12
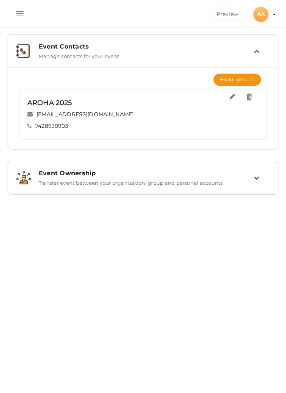
click at [18, 15] on button "button" at bounding box center [20, 12] width 20 height 20
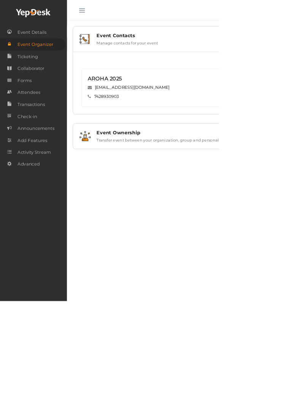
click at [110, 10] on button "button" at bounding box center [107, 12] width 20 height 20
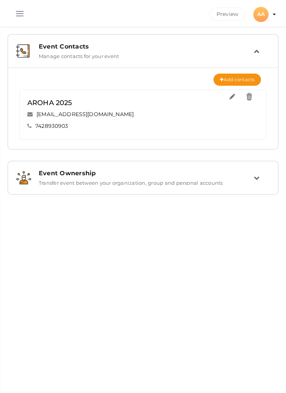
click at [255, 178] on icon at bounding box center [257, 178] width 6 height 6
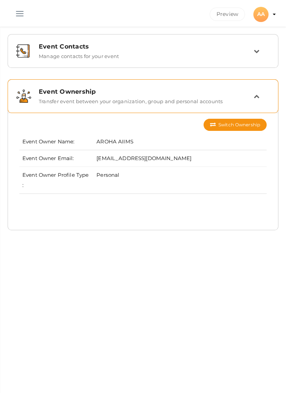
click at [255, 98] on icon at bounding box center [257, 96] width 6 height 6
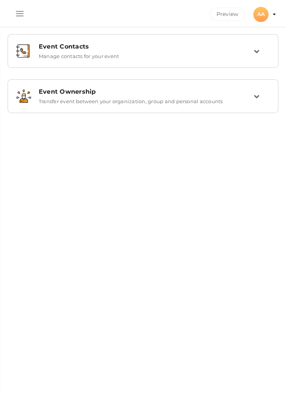
click at [21, 14] on button "button" at bounding box center [20, 12] width 20 height 20
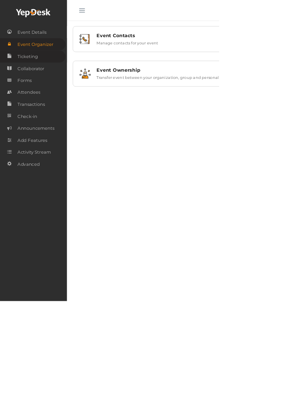
click at [28, 74] on span "Ticketing" at bounding box center [36, 73] width 27 height 15
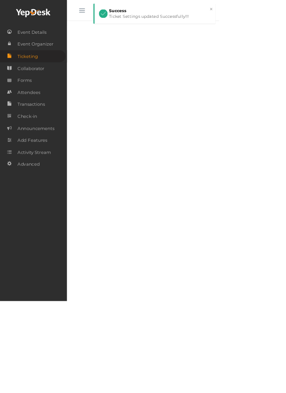
click at [104, 13] on span "button" at bounding box center [107, 13] width 8 height 1
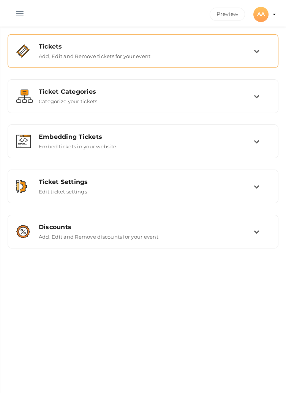
click at [255, 49] on icon at bounding box center [257, 51] width 6 height 6
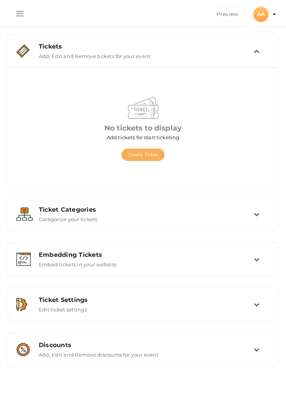
click at [152, 155] on button "Create Ticket" at bounding box center [142, 155] width 43 height 12
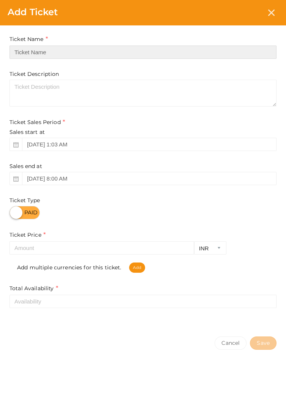
click at [71, 52] on input "text" at bounding box center [142, 52] width 267 height 13
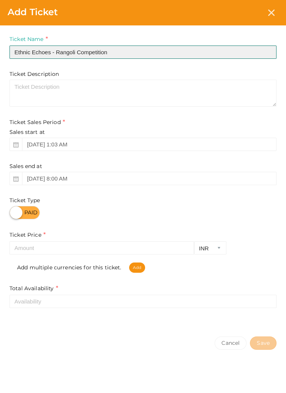
type input "Ethnic Echoes - Rangoli Competition"
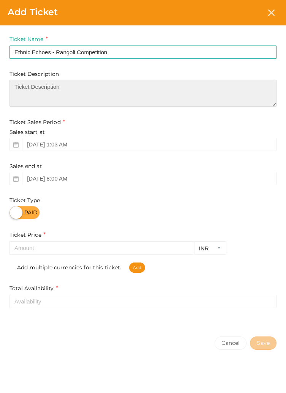
click at [150, 84] on textarea at bounding box center [142, 93] width 267 height 27
click at [115, 88] on textarea at bounding box center [142, 93] width 267 height 27
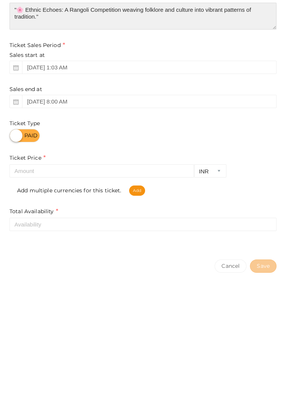
type textarea ""🌸 Ethnic Echoes: A Rangoli Competition weaving folklore and culture into vibra…"
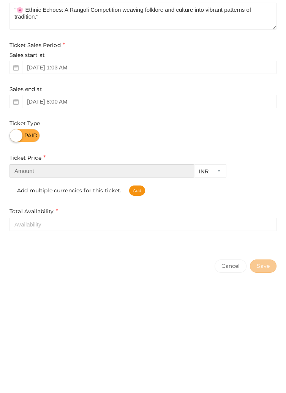
click at [92, 249] on input "number" at bounding box center [101, 247] width 185 height 13
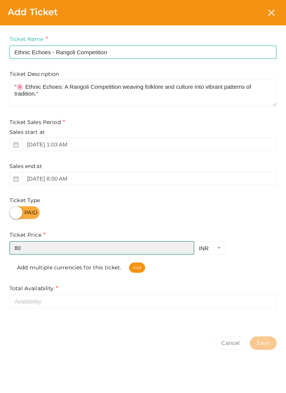
type input "80"
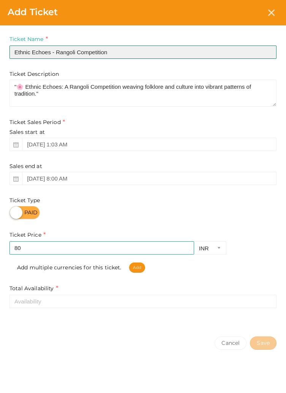
click at [147, 53] on input "Ethnic Echoes - Rangoli Competition" at bounding box center [142, 52] width 267 height 13
type input "Ethnic Echoes - Rangoli Competition (duo)"
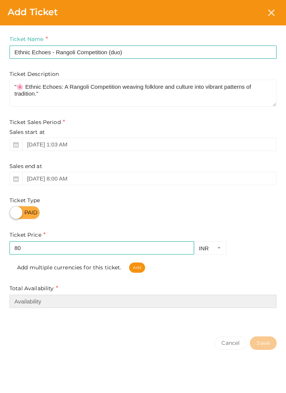
click at [200, 303] on input "number" at bounding box center [142, 301] width 267 height 13
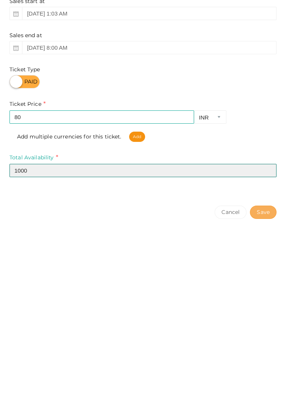
type input "1000"
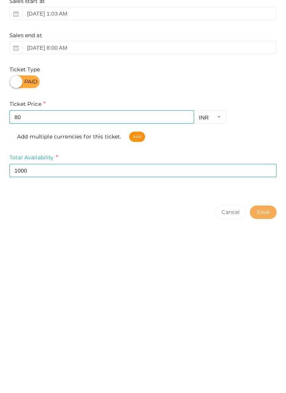
click at [262, 347] on button "Save" at bounding box center [263, 343] width 27 height 13
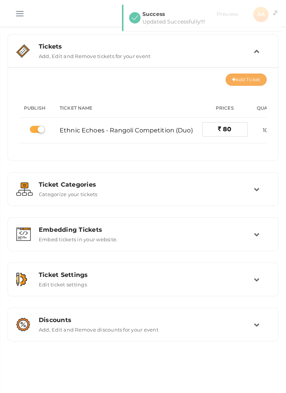
click at [239, 82] on button "Add Ticket" at bounding box center [246, 80] width 41 height 12
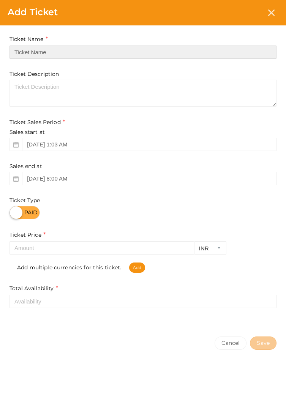
click at [105, 52] on input "text" at bounding box center [142, 52] width 267 height 13
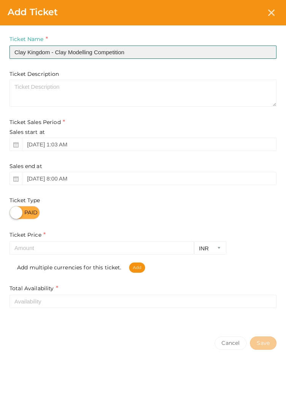
type input "Clay Kingdom - Clay Modelling Competition"
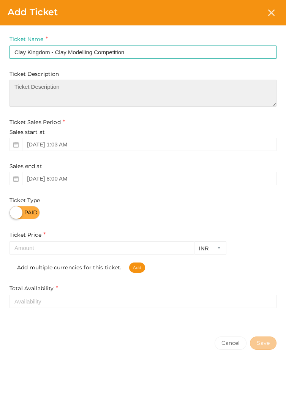
click at [133, 88] on textarea at bounding box center [142, 93] width 267 height 27
click at [106, 89] on textarea at bounding box center [142, 93] width 267 height 27
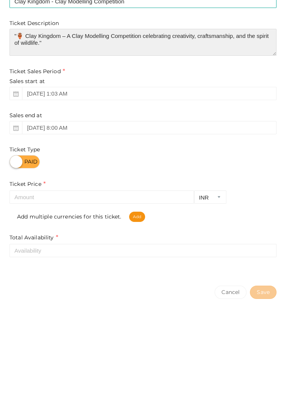
type textarea ""🏺 Clay Kingdom – A Clay Modelling Competition celebrating creativity, craftsma…"
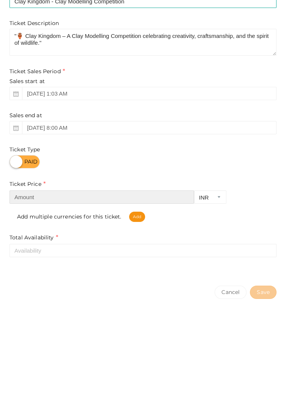
click at [85, 250] on input "number" at bounding box center [101, 247] width 185 height 13
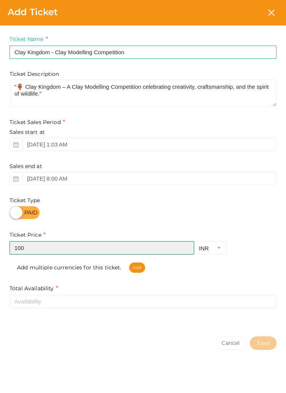
type input "100"
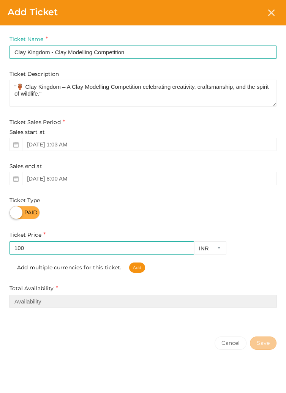
click at [153, 303] on input "number" at bounding box center [142, 301] width 267 height 13
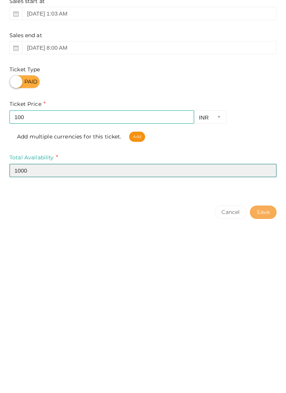
type input "1000"
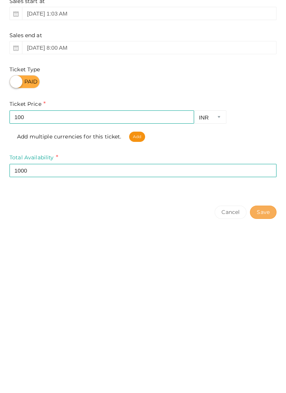
click at [263, 342] on button "Save" at bounding box center [263, 343] width 27 height 13
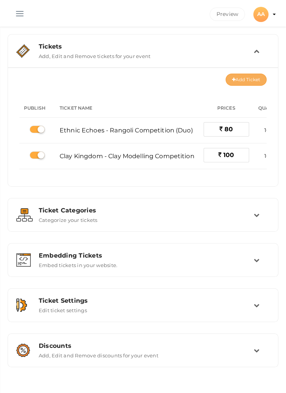
click at [239, 79] on button "Add Ticket" at bounding box center [246, 80] width 41 height 12
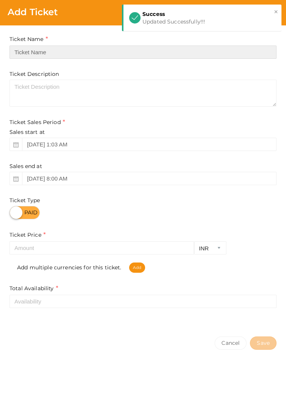
click at [77, 50] on input "text" at bounding box center [142, 52] width 267 height 13
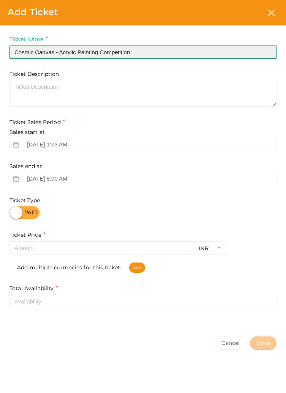
type input "Cosmic Canvas - Acrylic Painting Competition"
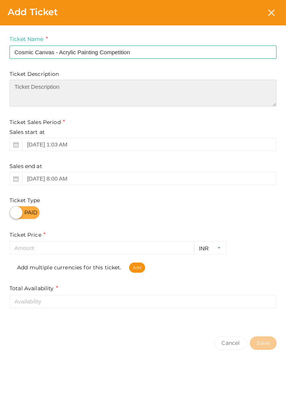
click at [141, 103] on textarea at bounding box center [142, 93] width 267 height 27
click at [96, 88] on textarea at bounding box center [142, 93] width 267 height 27
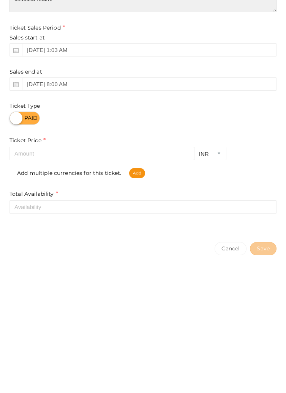
type textarea ""✨ Cosmic Canvas – An Acrylic Painting Competition capturing the beauty and mys…"
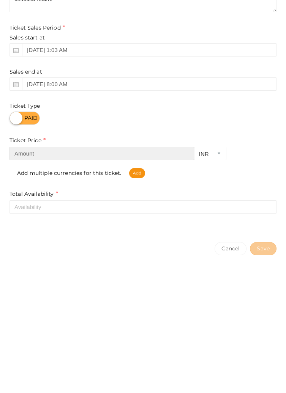
click at [65, 250] on input "number" at bounding box center [101, 247] width 185 height 13
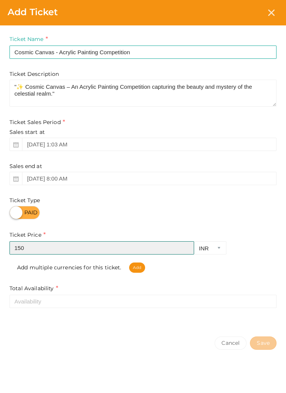
type input "150"
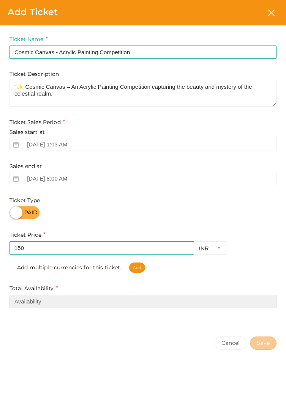
click at [122, 306] on input "number" at bounding box center [142, 301] width 267 height 13
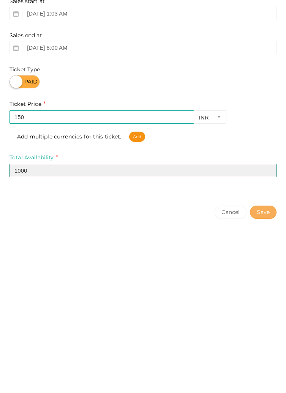
type input "1000"
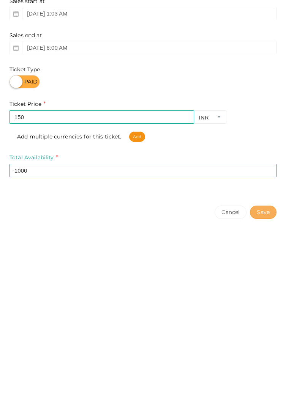
click at [261, 348] on button "Save" at bounding box center [263, 343] width 27 height 13
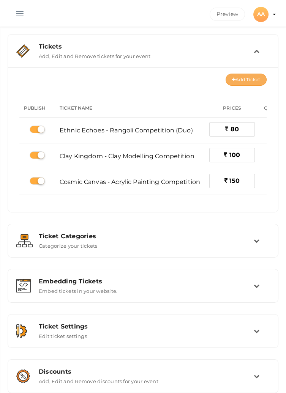
click at [243, 80] on button "Add Ticket" at bounding box center [246, 80] width 41 height 12
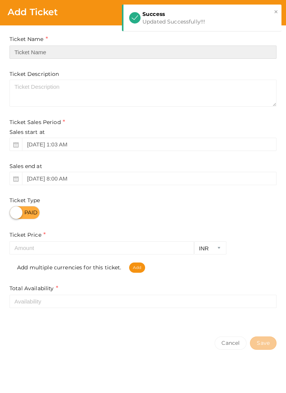
click at [93, 53] on input "text" at bounding box center [142, 52] width 267 height 13
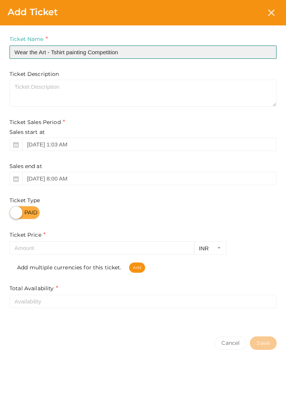
type input "Wear the Art - Tshirt painting Competition"
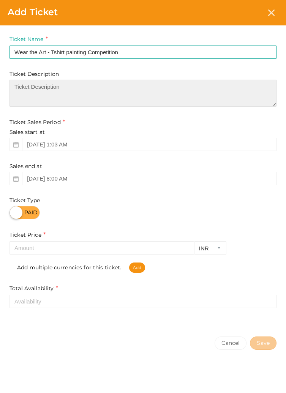
click at [111, 95] on textarea at bounding box center [142, 93] width 267 height 27
click at [109, 88] on textarea at bounding box center [142, 93] width 267 height 27
type textarea ""👕 Wear the Art – A T-Shirt Painting Competition where memes meet creativity on…"
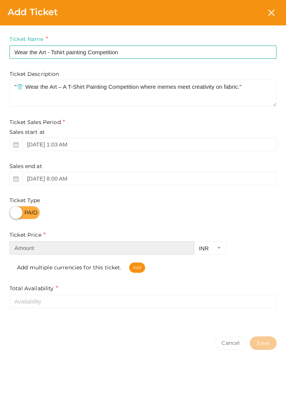
click at [52, 251] on input "number" at bounding box center [101, 247] width 185 height 13
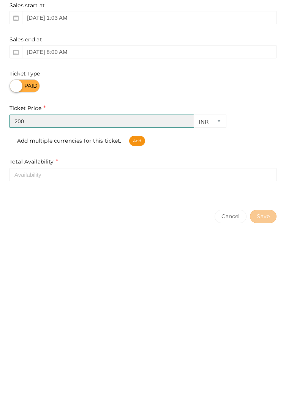
type input "200"
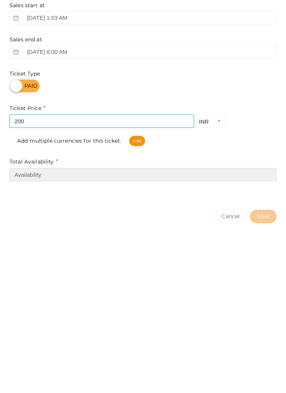
click at [140, 306] on input "number" at bounding box center [142, 301] width 267 height 13
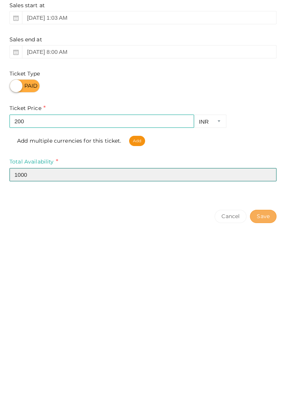
type input "1000"
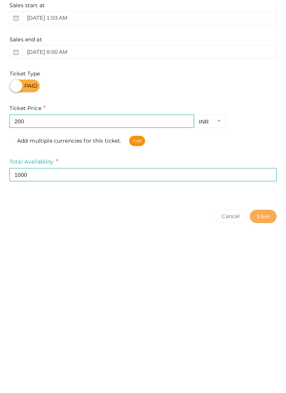
click at [266, 344] on button "Save" at bounding box center [263, 343] width 27 height 13
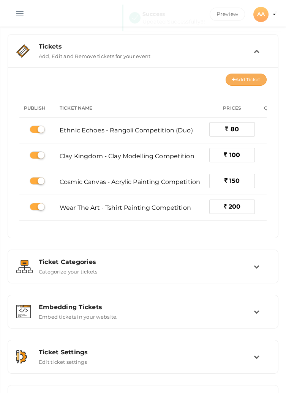
click at [249, 81] on button "Add Ticket" at bounding box center [246, 80] width 41 height 12
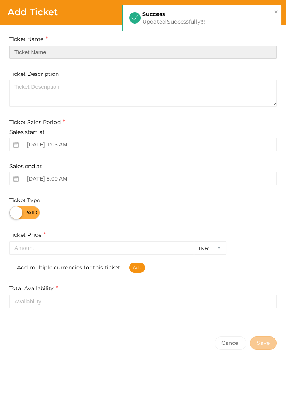
click at [86, 51] on input "text" at bounding box center [142, 52] width 267 height 13
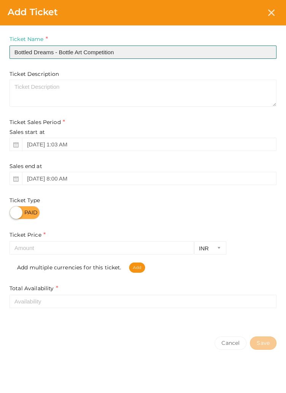
type input "Bottled Dreams - Bottle Art Competition"
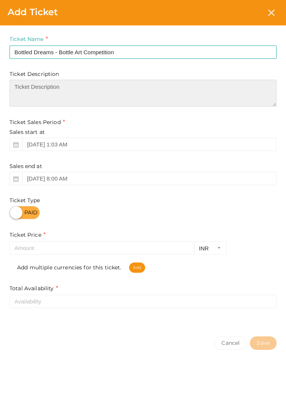
click at [163, 95] on textarea at bounding box center [142, 93] width 267 height 27
click at [128, 96] on textarea at bounding box center [142, 93] width 267 height 27
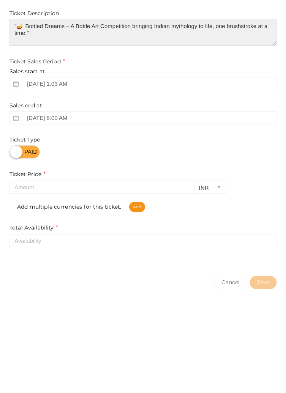
type textarea ""🪔 Bottled Dreams – A Bottle Art Competition bringing Indian mythology to life,…"
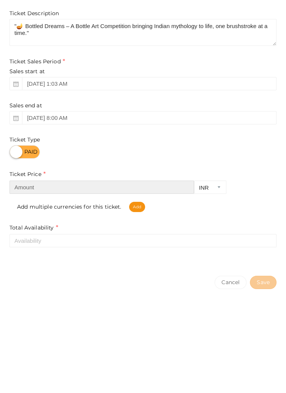
click at [75, 250] on input "number" at bounding box center [101, 247] width 185 height 13
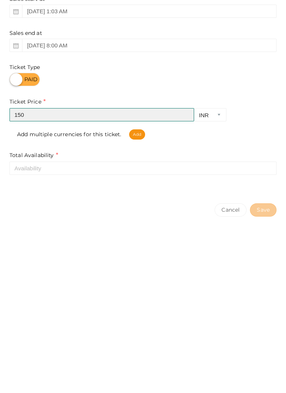
type input "150"
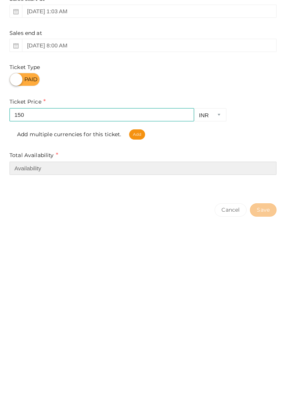
click at [100, 300] on input "number" at bounding box center [142, 301] width 267 height 13
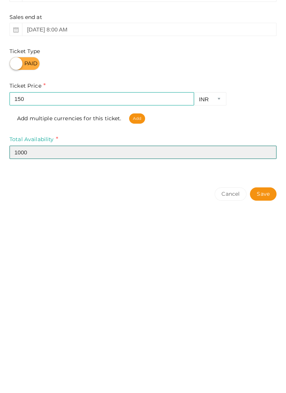
type input "1000"
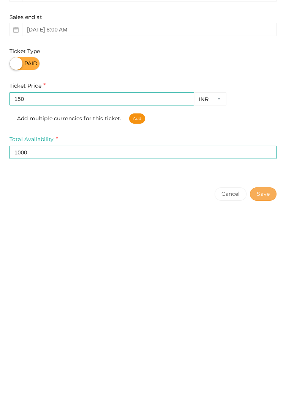
click at [263, 343] on button "Save" at bounding box center [263, 343] width 27 height 13
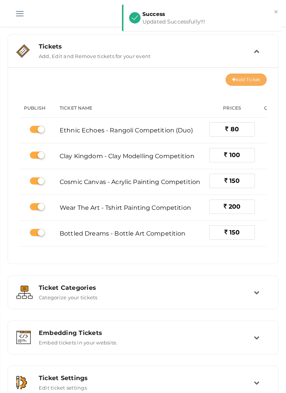
click at [236, 78] on button "Add Ticket" at bounding box center [246, 80] width 41 height 12
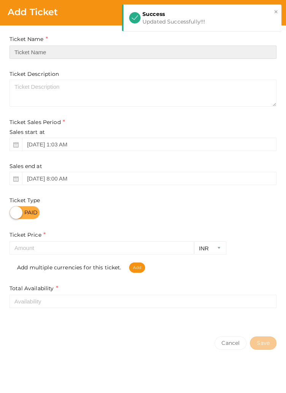
click at [117, 55] on input "text" at bounding box center [142, 52] width 267 height 13
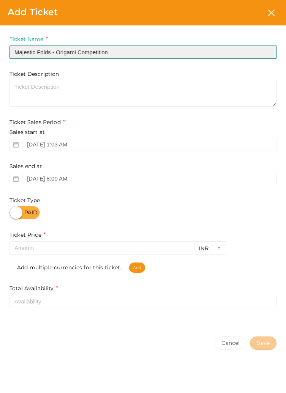
type input "Majestic Folds - Origami Competition"
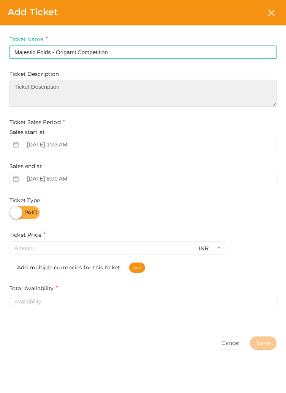
click at [152, 89] on textarea at bounding box center [142, 93] width 267 height 27
click at [107, 88] on textarea at bounding box center [142, 93] width 267 height 27
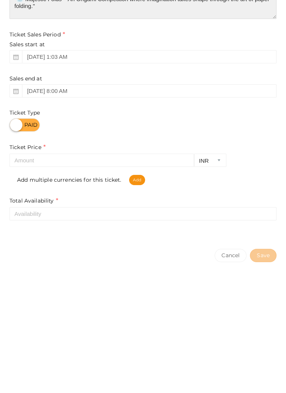
type textarea ""🦢 Majestic Folds – An Origami Competition where imagination takes shape throug…"
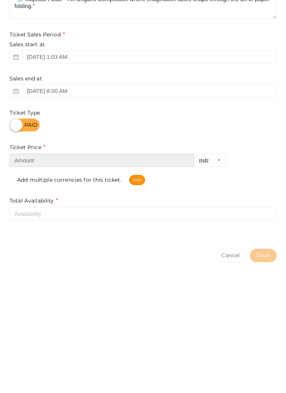
click at [71, 252] on input "number" at bounding box center [101, 247] width 185 height 13
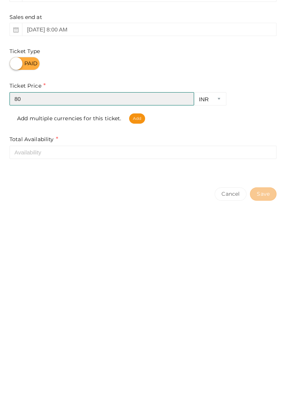
type input "80"
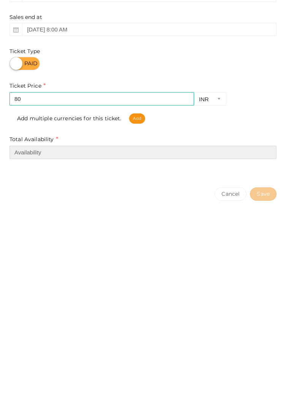
click at [137, 303] on input "number" at bounding box center [142, 301] width 267 height 13
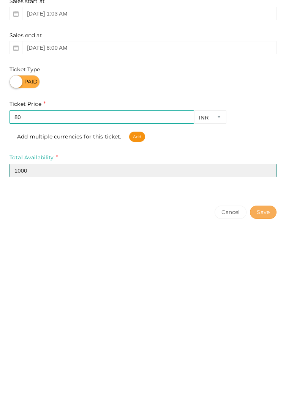
type input "1000"
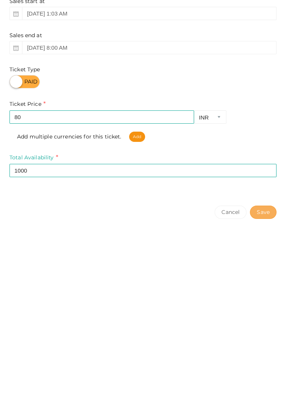
click at [265, 349] on button "Save" at bounding box center [263, 343] width 27 height 13
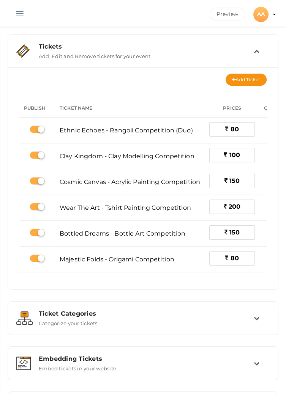
scroll to position [53, 0]
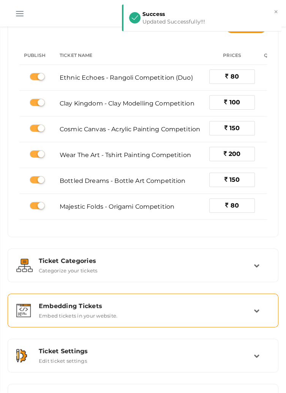
click at [249, 318] on div "Embedding Tickets Embed tickets in your website." at bounding box center [143, 311] width 221 height 16
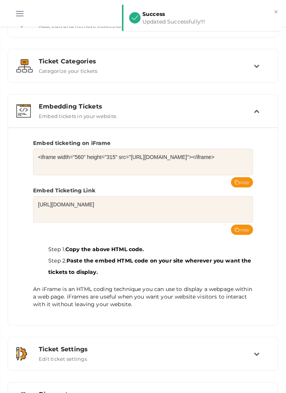
scroll to position [29, 0]
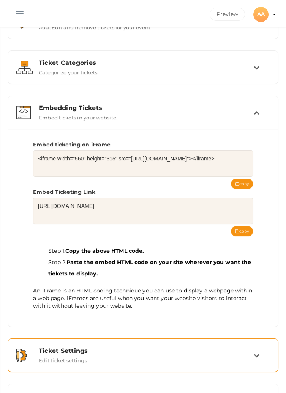
click at [255, 360] on td at bounding box center [262, 355] width 16 height 16
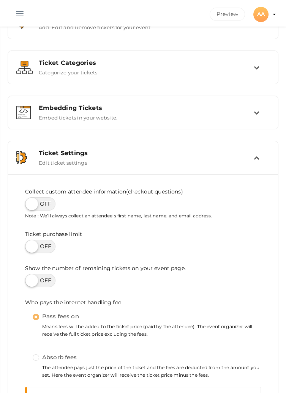
click at [43, 204] on label at bounding box center [40, 203] width 30 height 13
click at [30, 204] on input "checkbox" at bounding box center [27, 201] width 5 height 5
checkbox input "true"
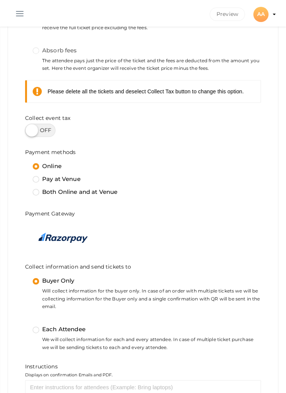
scroll to position [0, 0]
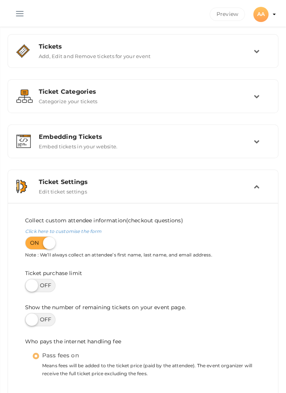
click at [260, 194] on td at bounding box center [262, 186] width 16 height 16
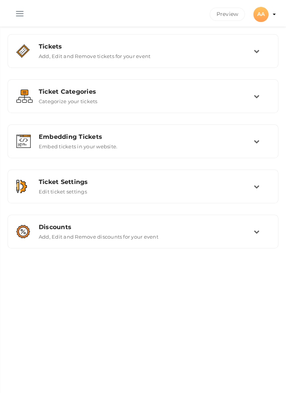
click at [20, 12] on button "button" at bounding box center [20, 12] width 20 height 20
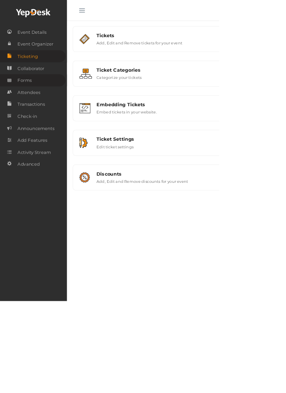
click at [55, 106] on link "Forms" at bounding box center [42, 105] width 85 height 16
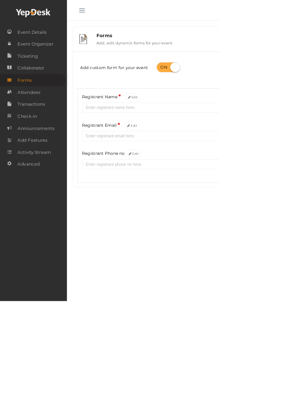
click at [107, 16] on button "button" at bounding box center [107, 12] width 20 height 20
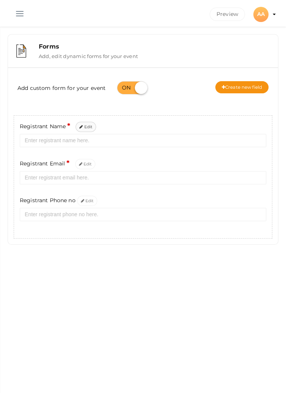
click at [87, 127] on button "Edit" at bounding box center [86, 127] width 21 height 10
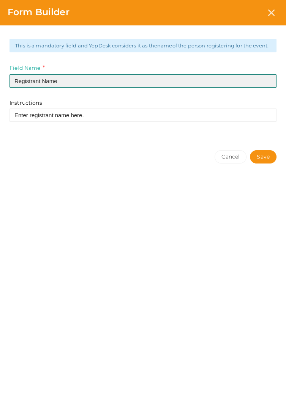
click at [40, 87] on input "Registrant Name" at bounding box center [142, 80] width 267 height 13
click at [41, 87] on input "Registrant Name" at bounding box center [142, 80] width 267 height 13
click at [47, 88] on input "Registrant Name" at bounding box center [142, 80] width 267 height 13
click at [42, 88] on input "Registrant Name" at bounding box center [142, 80] width 267 height 13
type input "Name"
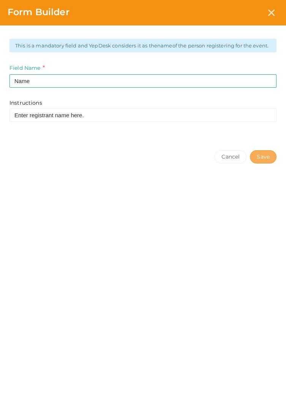
click at [262, 164] on button "Save" at bounding box center [263, 156] width 27 height 13
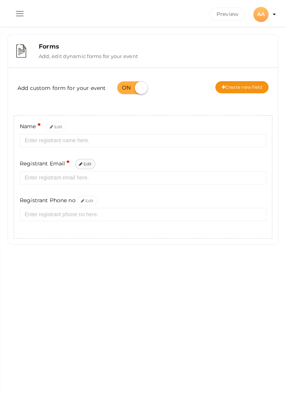
click at [87, 166] on button "Edit" at bounding box center [85, 164] width 21 height 10
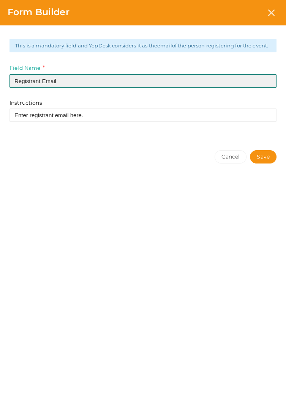
click at [41, 88] on input "Registrant Email" at bounding box center [142, 80] width 267 height 13
click at [48, 87] on input "Registrant Email" at bounding box center [142, 80] width 267 height 13
click at [39, 88] on input "Registrant Email" at bounding box center [142, 80] width 267 height 13
click at [44, 87] on input "Registrant Email" at bounding box center [142, 80] width 267 height 13
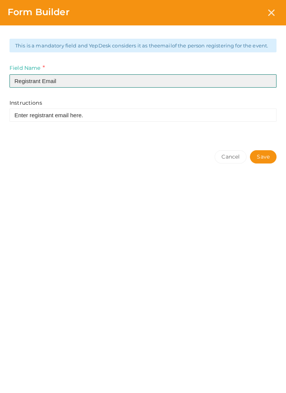
click at [42, 88] on input "Registrant Email" at bounding box center [142, 80] width 267 height 13
type input "Email"
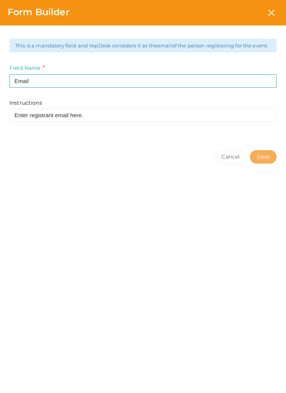
click at [261, 161] on button "Save" at bounding box center [263, 156] width 27 height 13
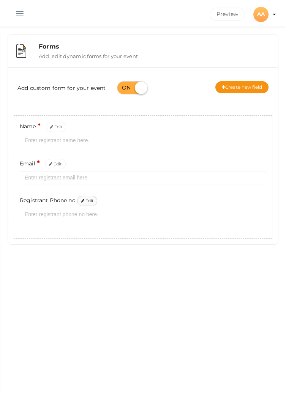
click at [87, 203] on button "Edit" at bounding box center [87, 201] width 21 height 10
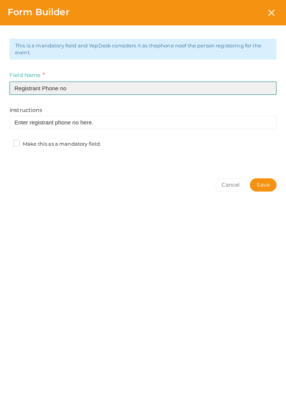
click at [43, 89] on input "Registrant Phone no" at bounding box center [142, 88] width 267 height 13
type input "Phone no"
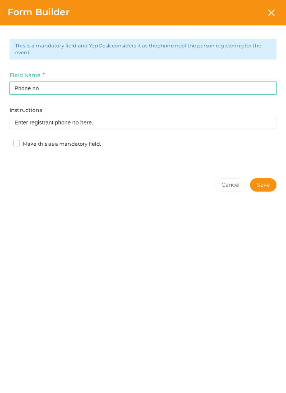
click at [21, 145] on label "Make this as a mandatory field." at bounding box center [57, 144] width 88 height 8
click at [6, 142] on input "Make this as a mandatory field." at bounding box center [6, 142] width 0 height 0
click at [263, 185] on button "Save" at bounding box center [263, 184] width 27 height 13
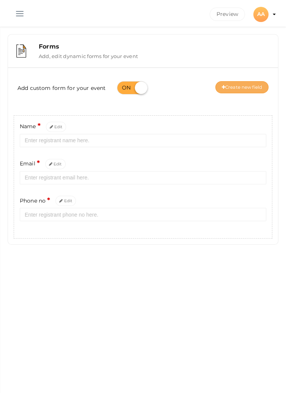
click at [227, 88] on button "Create new field" at bounding box center [241, 87] width 53 height 12
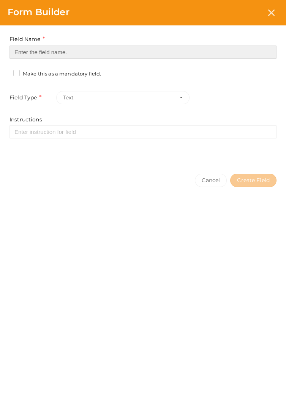
click at [98, 55] on input at bounding box center [142, 52] width 267 height 13
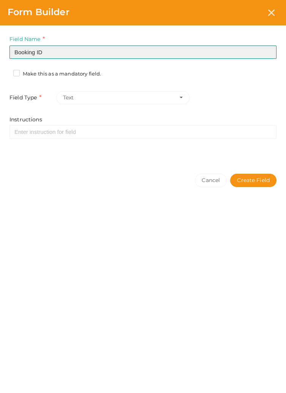
type input "Booking ID"
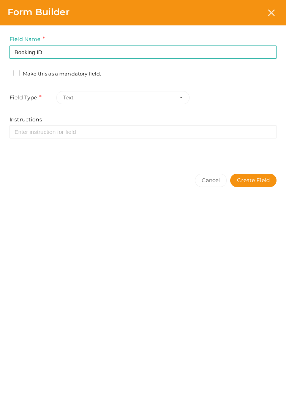
click at [21, 74] on label "Make this as a mandatory field." at bounding box center [57, 74] width 88 height 8
click at [6, 72] on input "Make this as a mandatory field." at bounding box center [6, 72] width 0 height 0
click at [256, 180] on button "Create Field" at bounding box center [253, 180] width 46 height 13
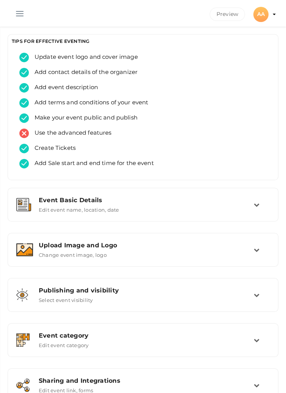
click at [17, 15] on button "button" at bounding box center [20, 12] width 20 height 20
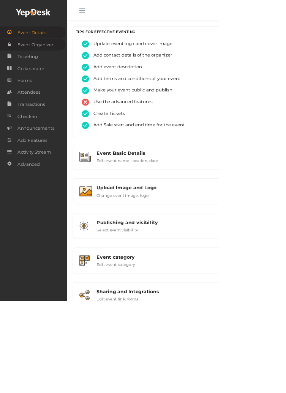
click at [33, 60] on span "Event Organizer" at bounding box center [46, 58] width 47 height 15
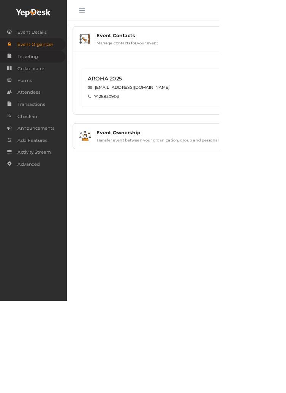
click at [47, 74] on span "Ticketing" at bounding box center [36, 73] width 27 height 15
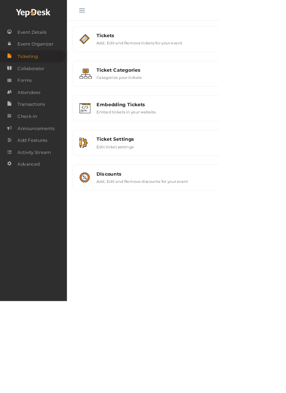
click at [286, 48] on html "Discover Events How it works Powerful Registration / Ticketing Start selling yo…" at bounding box center [143, 196] width 286 height 393
click at [107, 11] on button "button" at bounding box center [107, 12] width 20 height 20
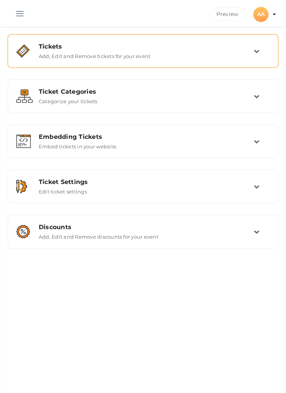
click at [254, 52] on icon at bounding box center [257, 51] width 6 height 6
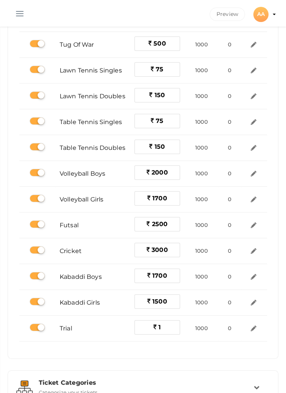
scroll to position [268, 0]
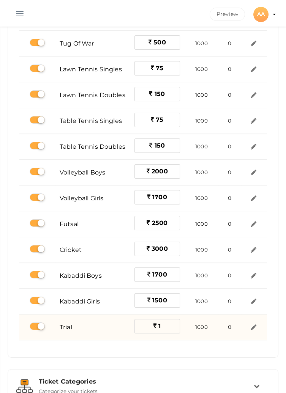
click at [34, 325] on label at bounding box center [37, 327] width 15 height 8
click at [34, 325] on input "checkbox" at bounding box center [32, 326] width 5 height 5
checkbox input "false"
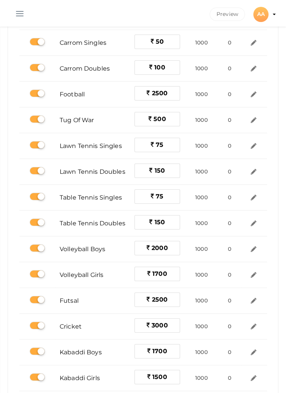
scroll to position [190, 0]
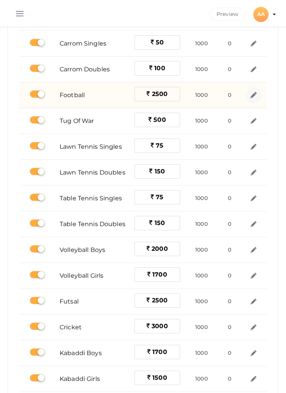
click at [252, 96] on img at bounding box center [253, 95] width 9 height 9
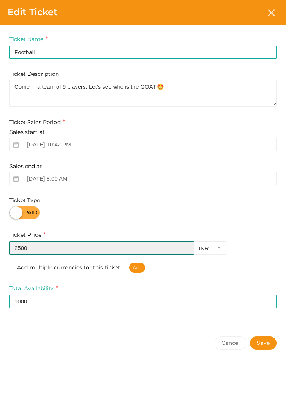
click at [60, 251] on input "2500" at bounding box center [101, 247] width 185 height 13
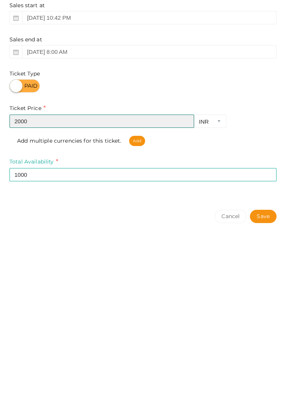
type input "2000"
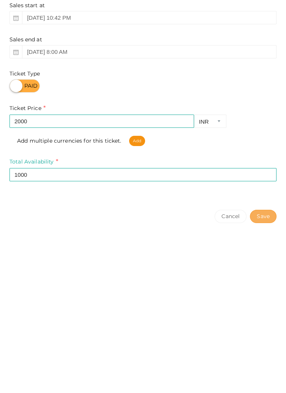
click at [262, 342] on button "Save" at bounding box center [263, 343] width 27 height 13
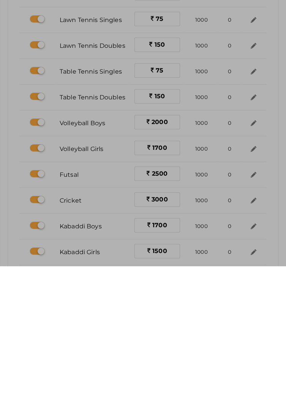
scroll to position [0, 0]
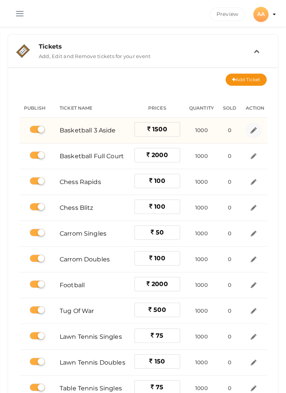
click at [252, 133] on img at bounding box center [253, 130] width 9 height 9
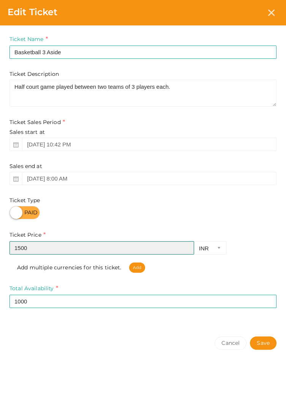
click at [78, 250] on input "1500" at bounding box center [101, 247] width 185 height 13
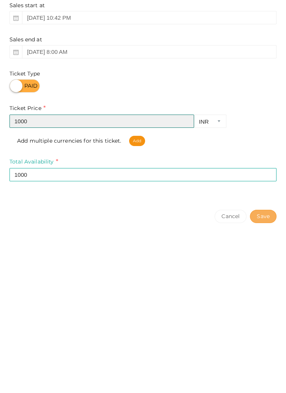
type input "1000"
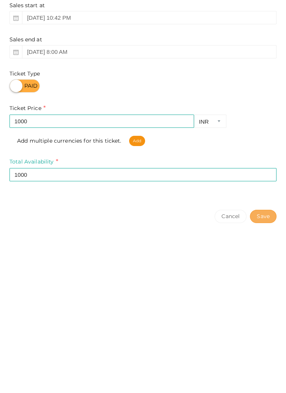
click at [270, 349] on button "Save" at bounding box center [263, 343] width 27 height 13
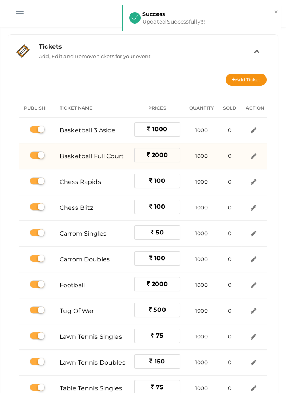
click at [174, 156] on label "2000" at bounding box center [157, 155] width 46 height 14
click at [252, 157] on img at bounding box center [253, 156] width 9 height 9
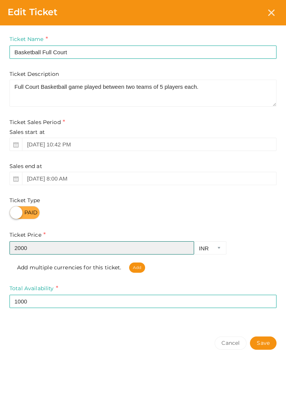
click at [86, 251] on input "2000" at bounding box center [101, 247] width 185 height 13
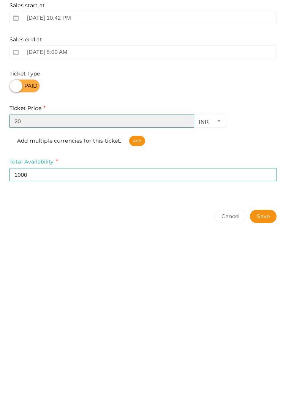
type input "2"
type input "1500"
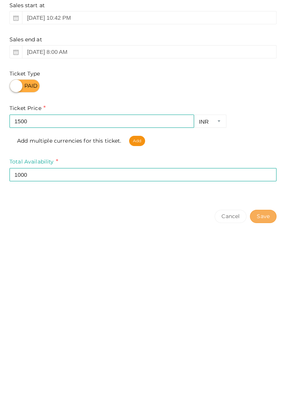
click at [260, 347] on button "Save" at bounding box center [263, 343] width 27 height 13
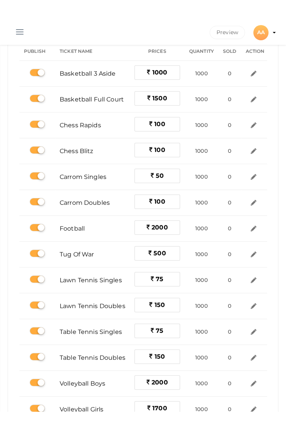
scroll to position [125, 0]
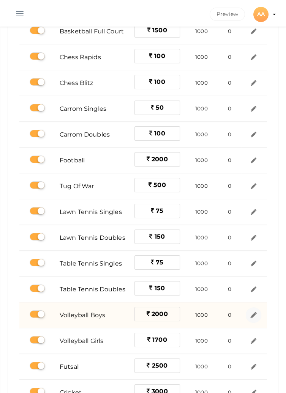
click at [251, 314] on img at bounding box center [253, 315] width 9 height 9
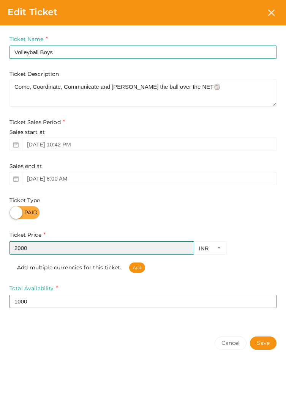
click at [131, 246] on input "2000" at bounding box center [101, 247] width 185 height 13
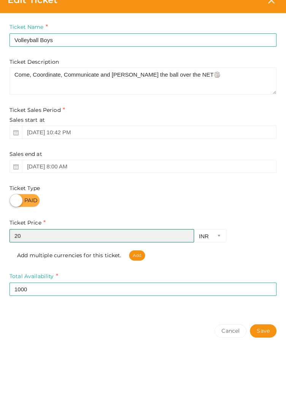
type input "2"
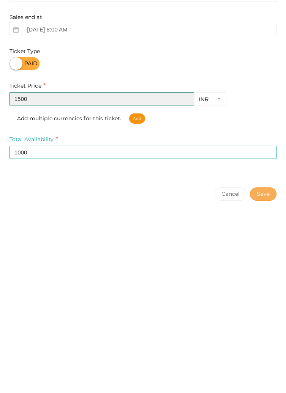
type input "1500"
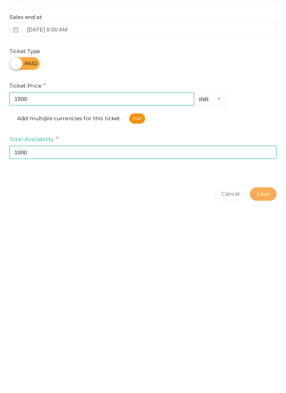
click at [263, 341] on button "Save" at bounding box center [263, 343] width 27 height 13
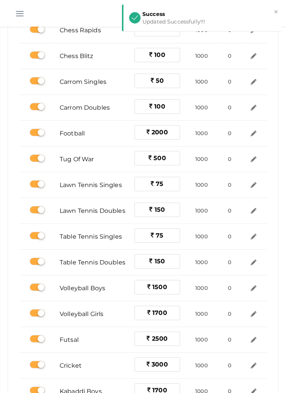
scroll to position [164, 0]
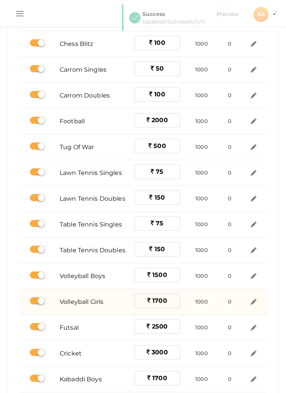
click at [170, 300] on label "1700" at bounding box center [157, 301] width 46 height 14
click at [251, 301] on img at bounding box center [253, 302] width 9 height 9
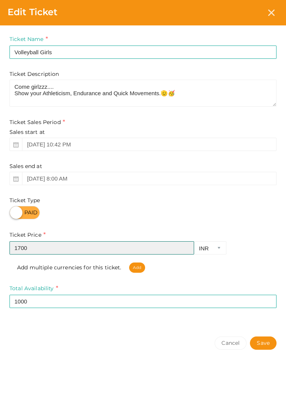
click at [136, 247] on input "1700" at bounding box center [101, 247] width 185 height 13
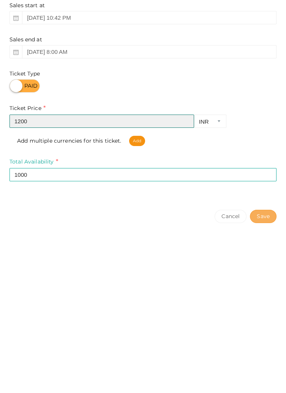
type input "1200"
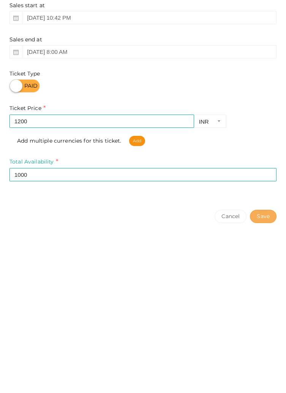
click at [268, 347] on button "Save" at bounding box center [263, 343] width 27 height 13
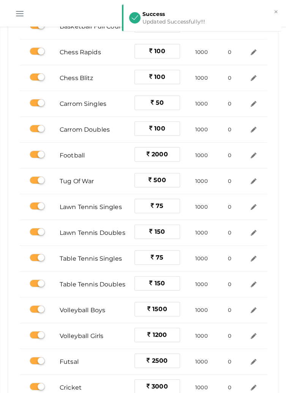
scroll to position [131, 0]
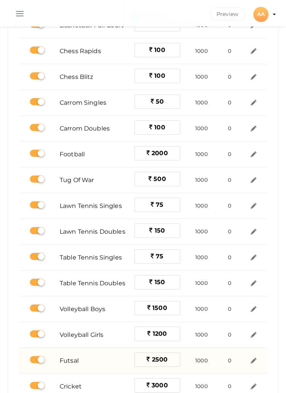
click at [169, 356] on label "2500" at bounding box center [157, 360] width 46 height 14
click at [253, 362] on img at bounding box center [253, 361] width 9 height 9
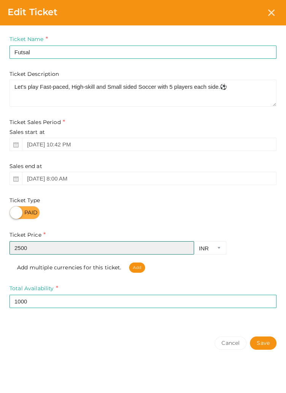
click at [115, 248] on input "2500" at bounding box center [101, 247] width 185 height 13
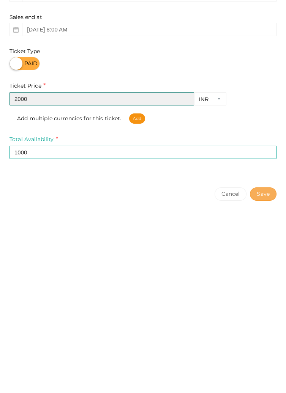
type input "2000"
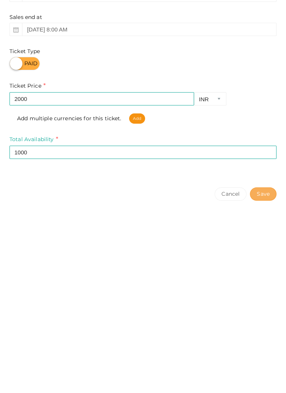
click at [265, 341] on button "Save" at bounding box center [263, 343] width 27 height 13
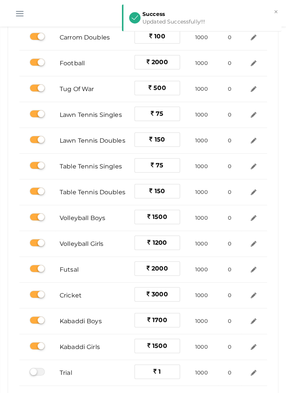
scroll to position [224, 0]
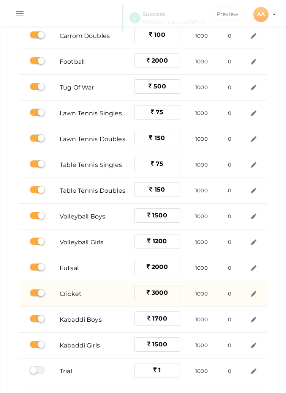
click at [166, 293] on span "3000" at bounding box center [159, 292] width 16 height 7
click at [251, 290] on img at bounding box center [253, 294] width 9 height 9
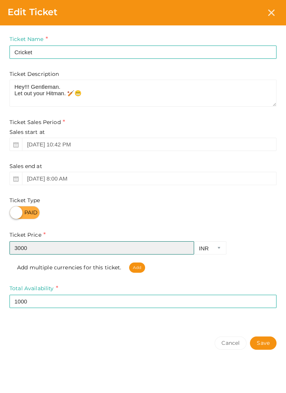
click at [154, 251] on input "3000" at bounding box center [101, 247] width 185 height 13
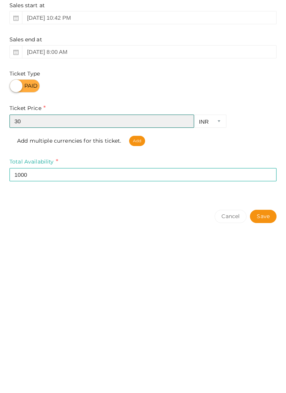
type input "3"
type input "2500"
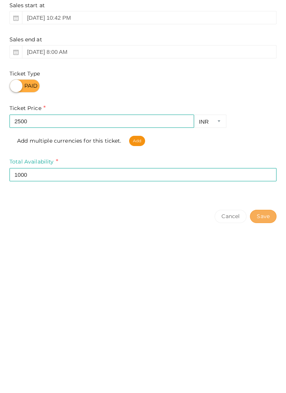
click at [262, 346] on button "Save" at bounding box center [263, 343] width 27 height 13
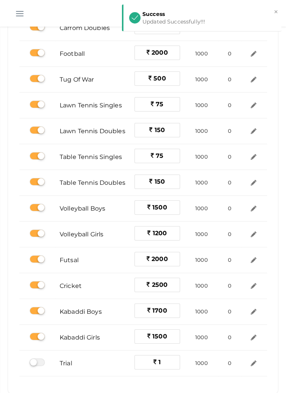
scroll to position [234, 0]
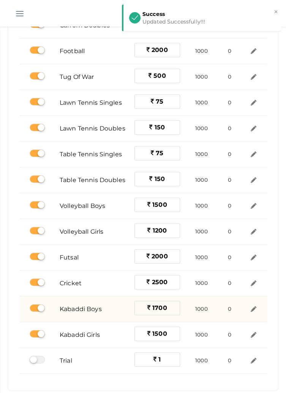
click at [170, 307] on label "1700" at bounding box center [157, 308] width 46 height 14
click at [255, 310] on img at bounding box center [253, 309] width 9 height 9
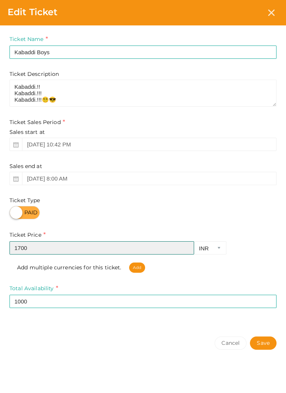
click at [117, 248] on input "1700" at bounding box center [101, 247] width 185 height 13
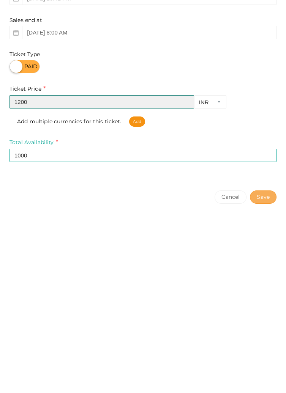
type input "1200"
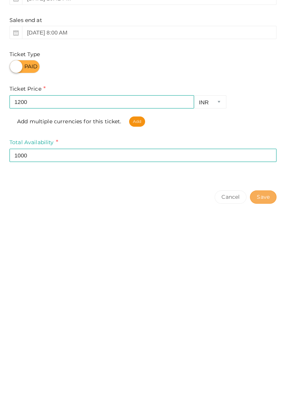
click at [267, 339] on button "Save" at bounding box center [263, 343] width 27 height 13
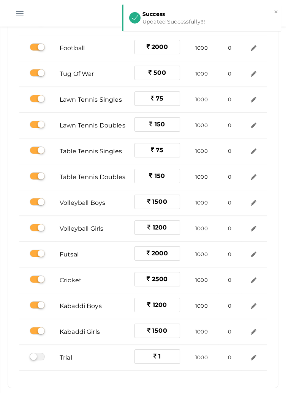
scroll to position [238, 0]
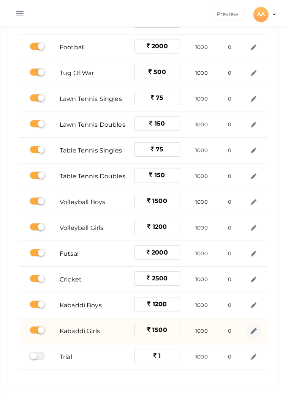
click at [249, 333] on img at bounding box center [253, 331] width 9 height 9
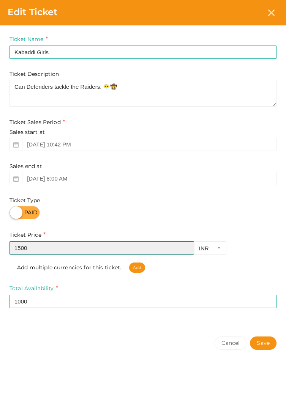
click at [129, 247] on input "1500" at bounding box center [101, 247] width 185 height 13
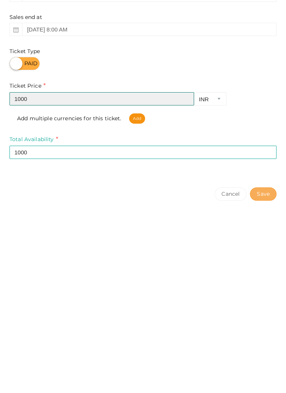
type input "1000"
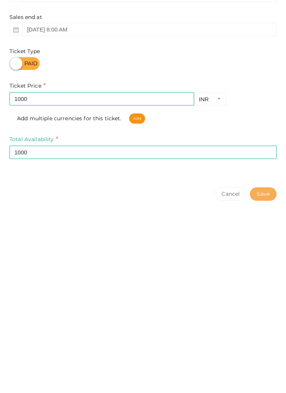
click at [265, 342] on button "Save" at bounding box center [263, 343] width 27 height 13
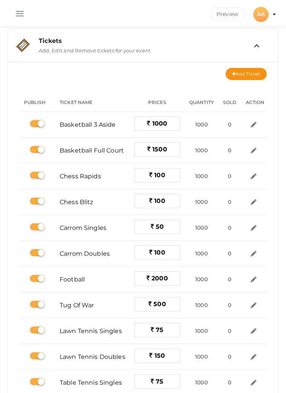
scroll to position [0, 0]
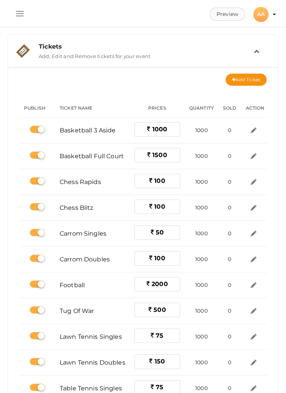
click at [232, 15] on button "Preview" at bounding box center [227, 14] width 35 height 13
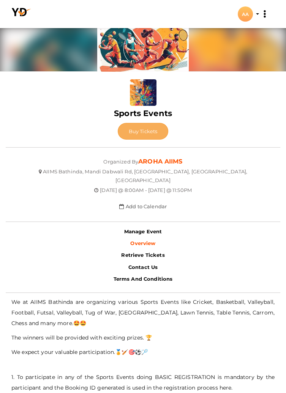
click at [147, 125] on button "Buy Tickets" at bounding box center [143, 131] width 51 height 17
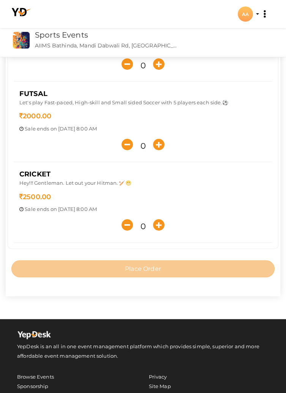
scroll to position [523, 0]
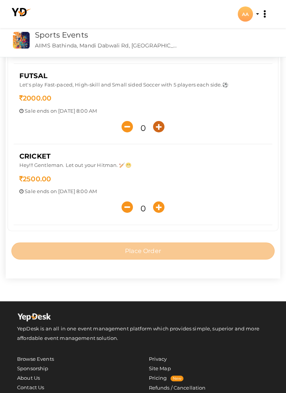
click at [157, 129] on icon "button" at bounding box center [158, 126] width 11 height 11
type input "1"
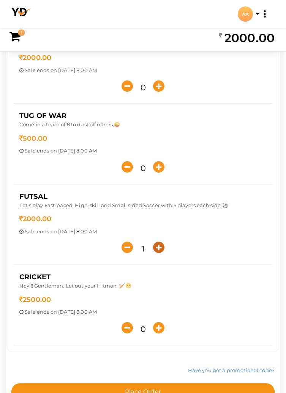
scroll to position [0, 0]
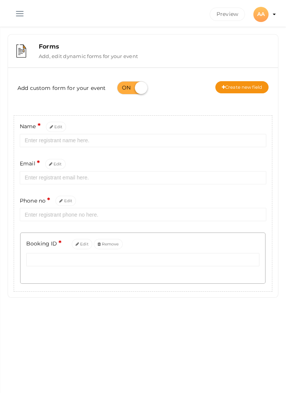
click at [18, 18] on button "button" at bounding box center [20, 12] width 20 height 20
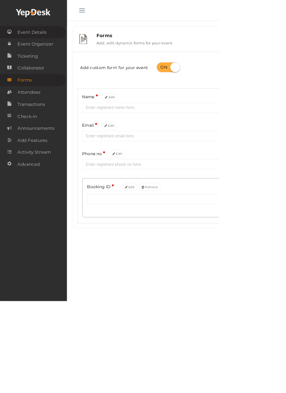
click at [30, 44] on span "Event Details" at bounding box center [42, 42] width 38 height 15
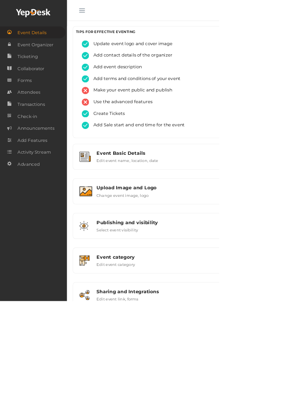
click at [286, 287] on html "Discover Events How it works Powerful Registration / Ticketing Start selling yo…" at bounding box center [143, 196] width 286 height 393
click at [105, 10] on button "button" at bounding box center [107, 12] width 20 height 20
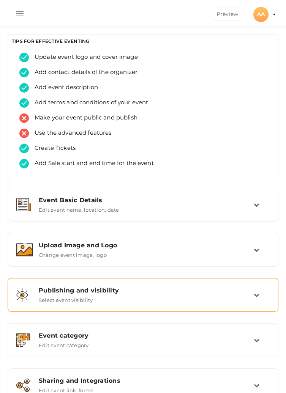
click at [255, 293] on icon at bounding box center [257, 295] width 6 height 6
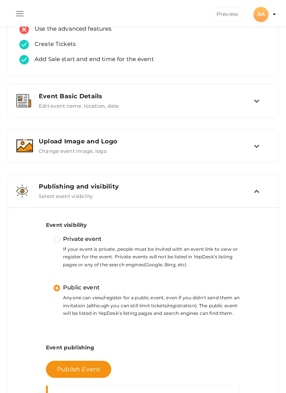
scroll to position [109, 0]
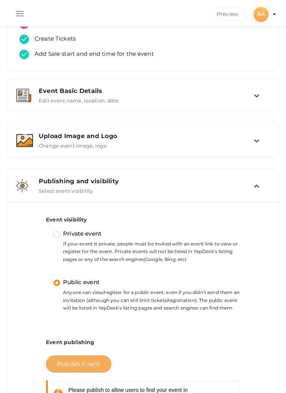
click at [82, 364] on span "Publish Event" at bounding box center [78, 364] width 43 height 7
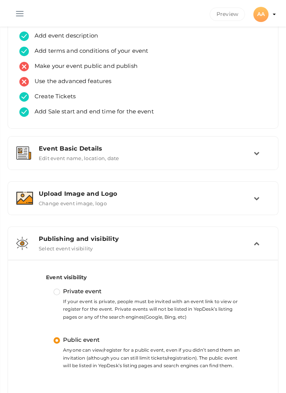
scroll to position [0, 0]
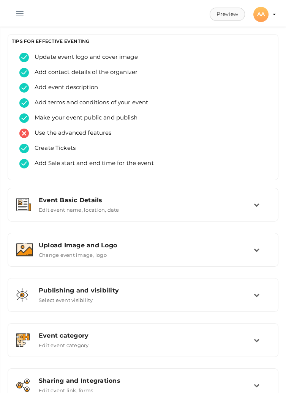
click at [225, 15] on button "Preview" at bounding box center [227, 14] width 35 height 13
click at [270, 13] on button "AA AA AROHA AIIMS [EMAIL_ADDRESS][DOMAIN_NAME] Personal Profile My Events Admin…" at bounding box center [261, 14] width 20 height 17
click at [263, 14] on div "AA" at bounding box center [260, 14] width 15 height 15
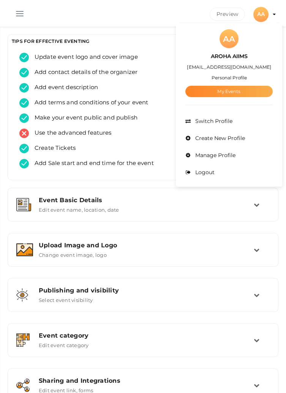
click at [223, 95] on link "My Events" at bounding box center [228, 91] width 87 height 11
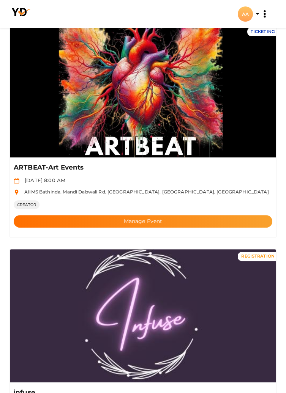
scroll to position [506, 0]
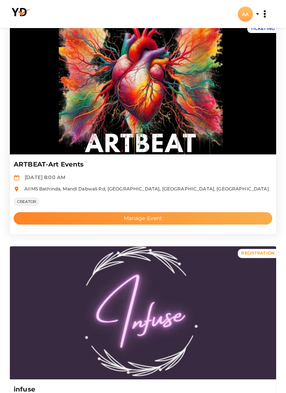
click at [138, 220] on button "Manage Event" at bounding box center [143, 218] width 259 height 13
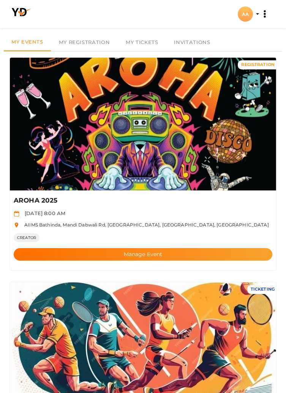
scroll to position [16, 0]
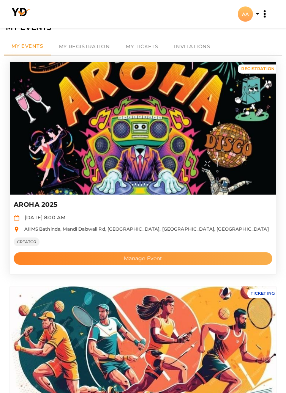
click at [148, 261] on button "Manage Event" at bounding box center [143, 258] width 259 height 13
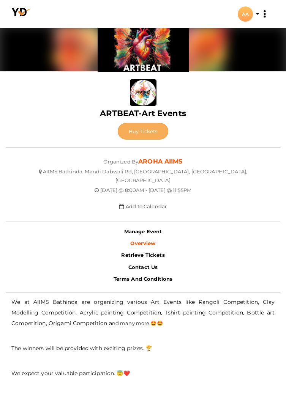
click at [142, 128] on button "Buy Tickets" at bounding box center [143, 131] width 51 height 17
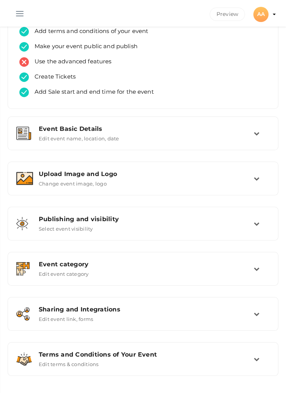
scroll to position [74, 0]
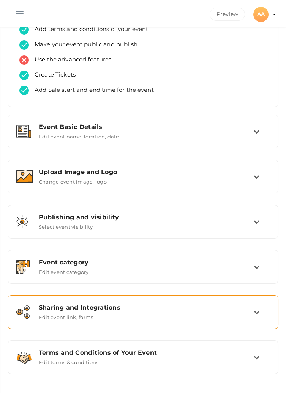
click at [248, 319] on div "Sharing and Integrations Edit event link, forms" at bounding box center [143, 312] width 221 height 16
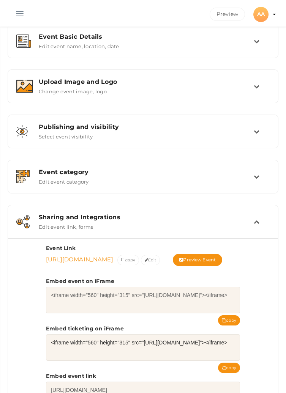
scroll to position [185, 0]
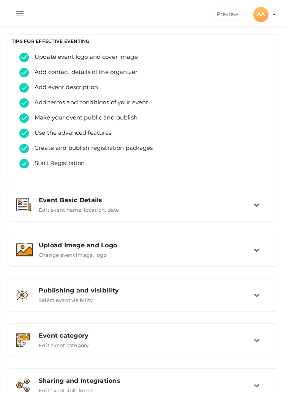
click at [20, 13] on button "button" at bounding box center [20, 12] width 20 height 20
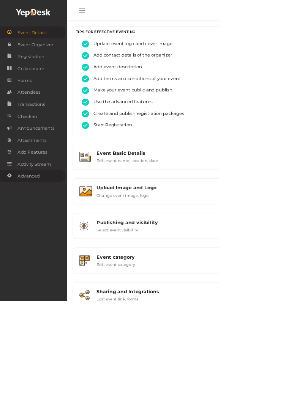
click at [30, 234] on span "Advanced" at bounding box center [37, 229] width 29 height 15
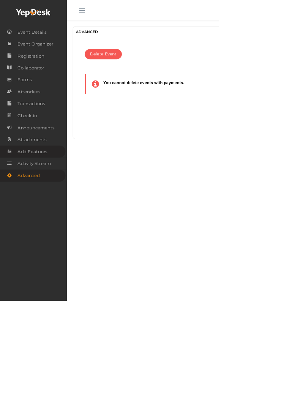
click at [21, 199] on link "Add Features" at bounding box center [42, 198] width 85 height 16
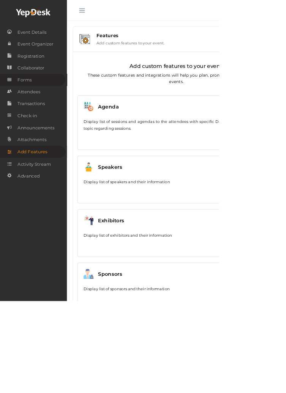
click at [28, 109] on span "Forms" at bounding box center [32, 104] width 19 height 15
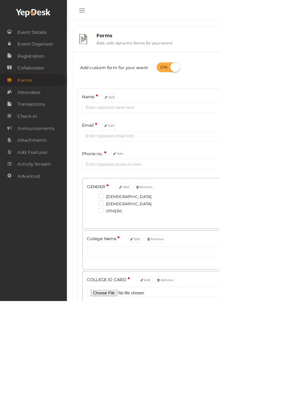
click at [107, 9] on button "button" at bounding box center [107, 12] width 20 height 20
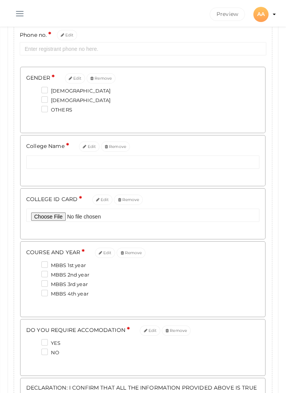
scroll to position [167, 0]
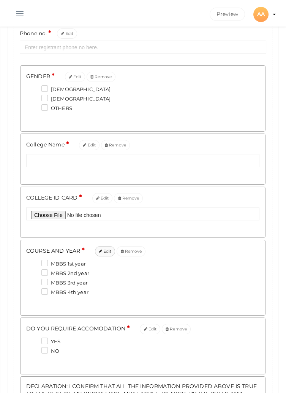
click at [101, 254] on button "Edit" at bounding box center [105, 251] width 21 height 10
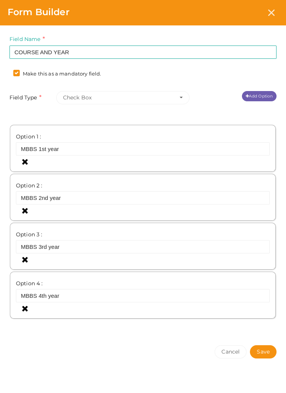
click at [261, 97] on link "Add Option" at bounding box center [259, 96] width 35 height 10
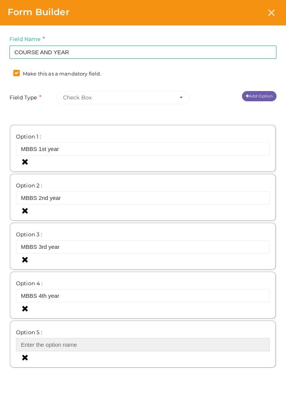
click at [32, 346] on input "text" at bounding box center [143, 344] width 254 height 13
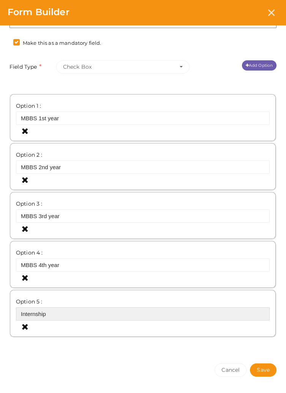
scroll to position [32, 0]
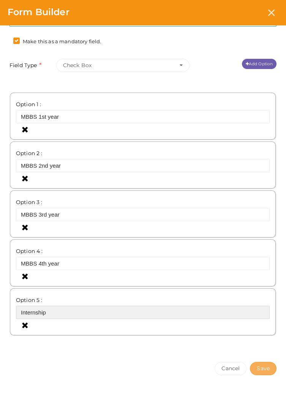
type input "Internship"
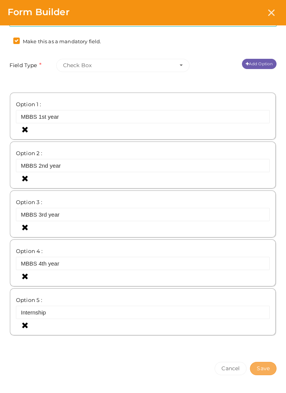
click at [263, 369] on button "Save" at bounding box center [263, 368] width 27 height 13
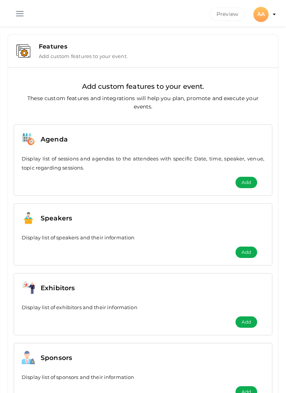
click at [22, 13] on span "button" at bounding box center [20, 13] width 8 height 1
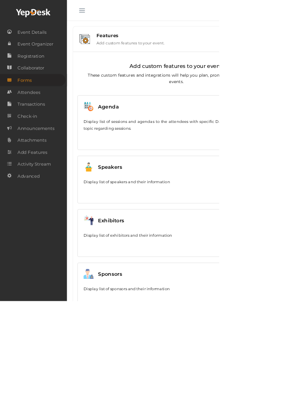
click at [30, 110] on span "Forms" at bounding box center [32, 104] width 19 height 15
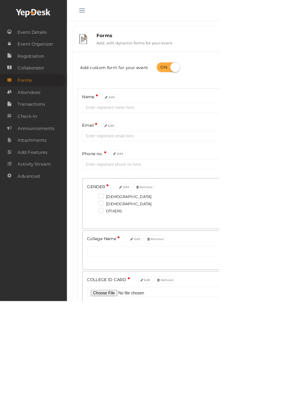
click at [286, 15] on html "Discover Events How it works Powerful Registration / Ticketing Start selling yo…" at bounding box center [143, 196] width 286 height 393
click at [107, 16] on button "button" at bounding box center [107, 12] width 20 height 20
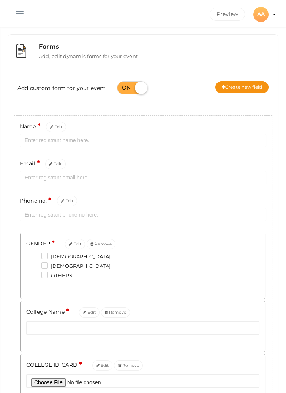
click at [258, 20] on div "AA" at bounding box center [260, 14] width 15 height 15
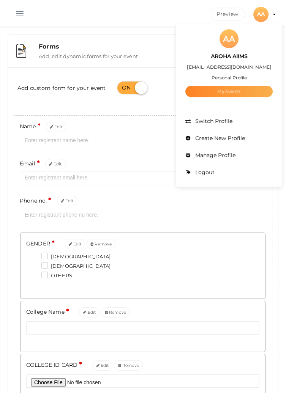
click at [224, 92] on link "My Events" at bounding box center [228, 91] width 87 height 11
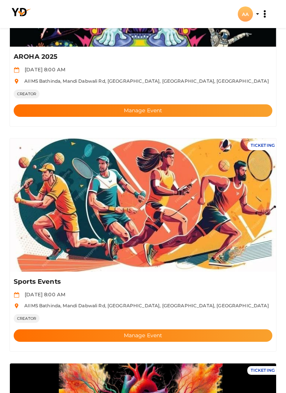
scroll to position [164, 0]
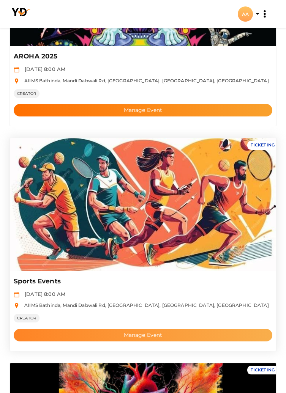
click at [128, 336] on button "Manage Event" at bounding box center [143, 335] width 259 height 13
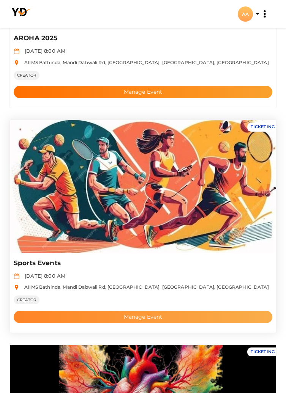
scroll to position [201, 0]
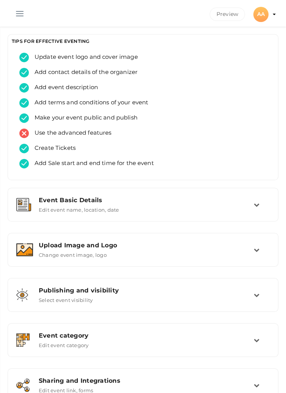
click at [20, 13] on button "button" at bounding box center [20, 12] width 20 height 20
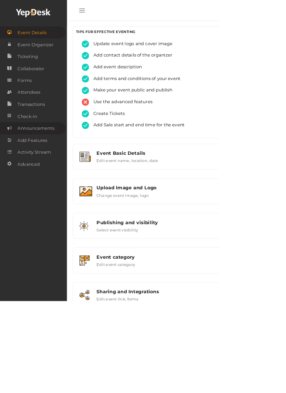
click at [43, 172] on span "Announcements" at bounding box center [47, 167] width 48 height 15
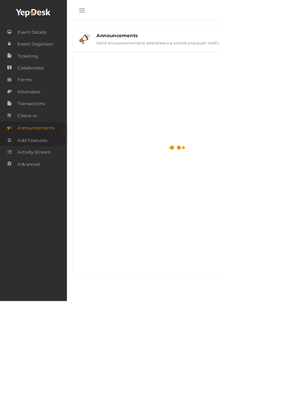
click at [39, 185] on span "Add Features" at bounding box center [42, 183] width 39 height 15
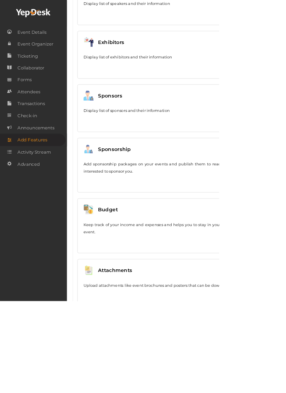
scroll to position [234, 0]
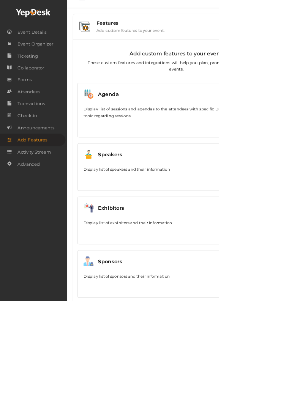
scroll to position [0, 0]
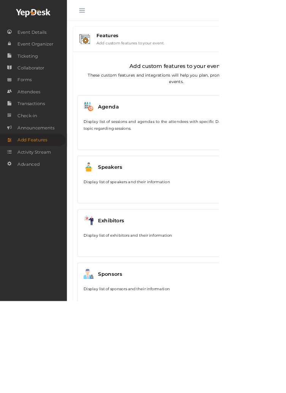
click at [108, 11] on button "button" at bounding box center [107, 12] width 20 height 20
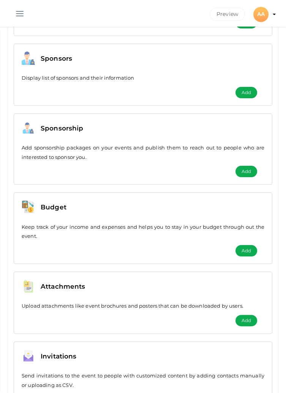
scroll to position [391, 0]
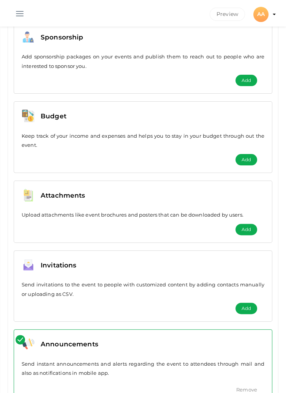
click at [245, 227] on span "Add" at bounding box center [245, 230] width 9 height 8
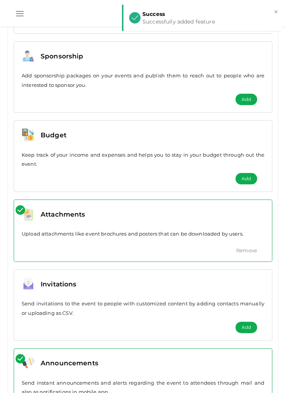
scroll to position [0, 0]
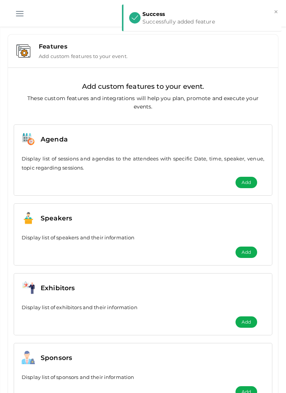
click at [20, 16] on button "button" at bounding box center [20, 12] width 20 height 20
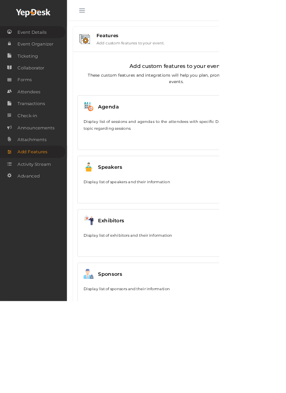
click at [33, 39] on span "Event Details" at bounding box center [42, 42] width 38 height 15
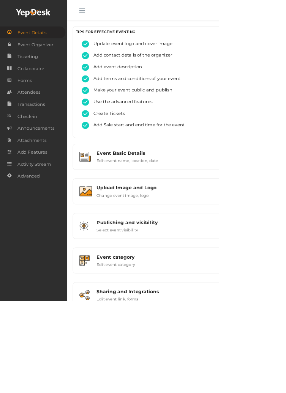
click at [286, 10] on html "Discover Events How it works Powerful Registration / Ticketing Start selling yo…" at bounding box center [143, 196] width 286 height 393
click at [286, 20] on html "Discover Events How it works Powerful Registration / Ticketing Start selling yo…" at bounding box center [143, 196] width 286 height 393
click at [104, 14] on span "button" at bounding box center [107, 13] width 8 height 1
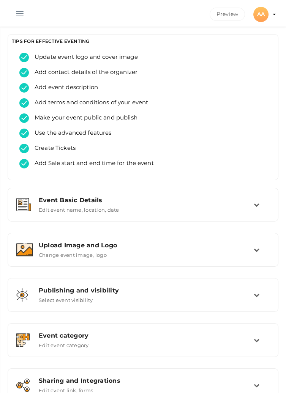
click at [257, 9] on div "AA" at bounding box center [260, 14] width 15 height 15
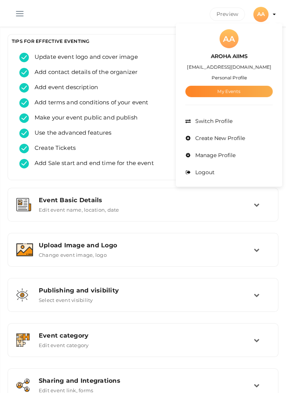
click at [229, 97] on link "My Events" at bounding box center [228, 91] width 87 height 11
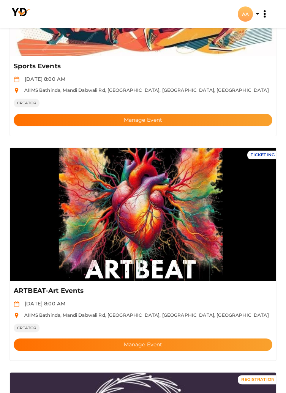
scroll to position [381, 0]
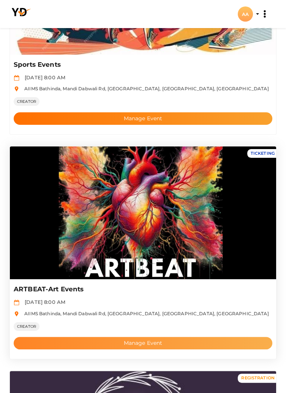
click at [139, 349] on button "Manage Event" at bounding box center [143, 343] width 259 height 13
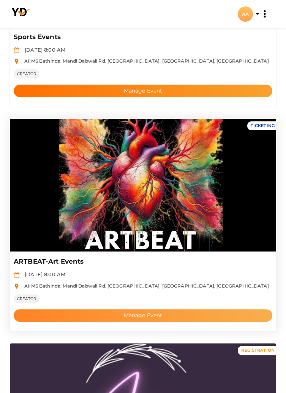
scroll to position [418, 0]
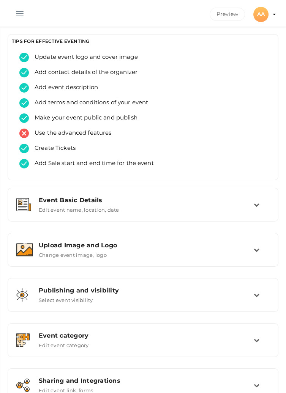
click at [17, 14] on button "button" at bounding box center [20, 12] width 20 height 20
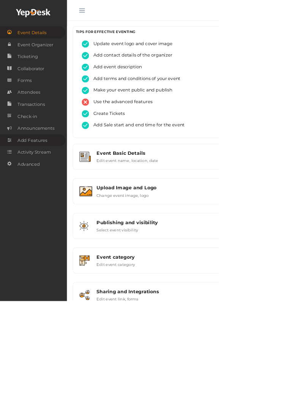
click at [37, 188] on span "Add Features" at bounding box center [42, 183] width 39 height 15
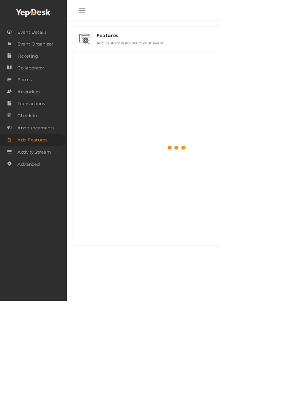
click at [104, 8] on button "button" at bounding box center [107, 12] width 20 height 20
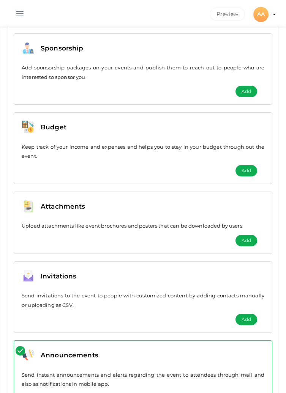
scroll to position [391, 0]
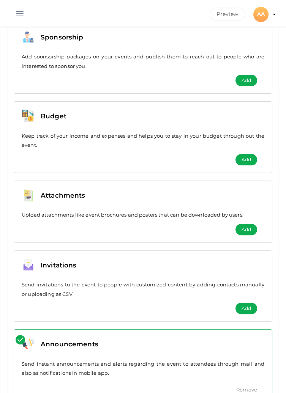
click at [241, 231] on span "Add" at bounding box center [245, 230] width 9 height 8
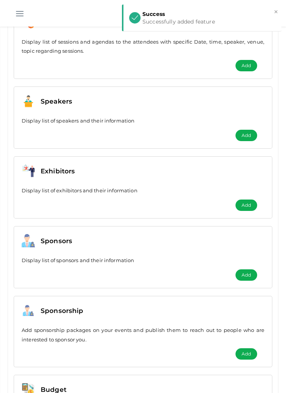
scroll to position [0, 0]
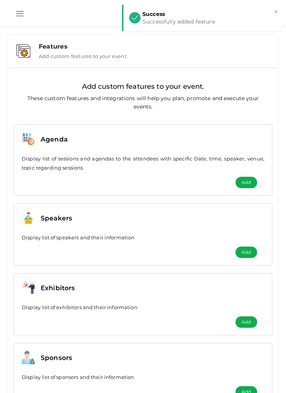
click at [17, 9] on button "button" at bounding box center [20, 12] width 20 height 20
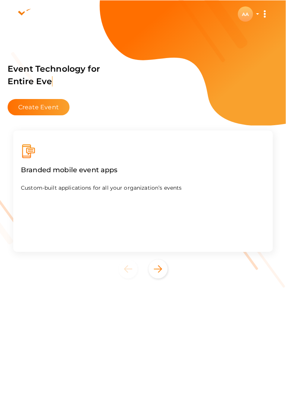
click at [245, 13] on div "AA" at bounding box center [245, 13] width 15 height 15
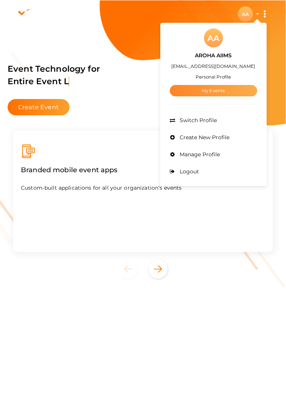
click at [214, 92] on link "My Events" at bounding box center [213, 90] width 87 height 11
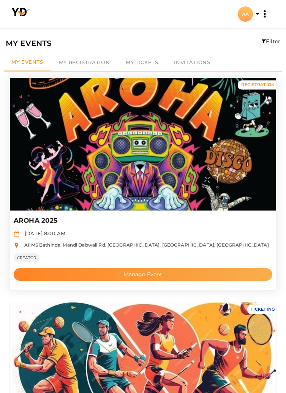
click at [168, 275] on button "Manage Event" at bounding box center [143, 274] width 259 height 13
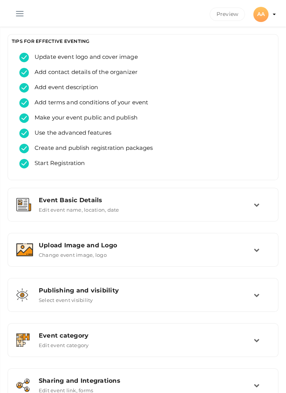
click at [23, 9] on button "button" at bounding box center [20, 12] width 20 height 20
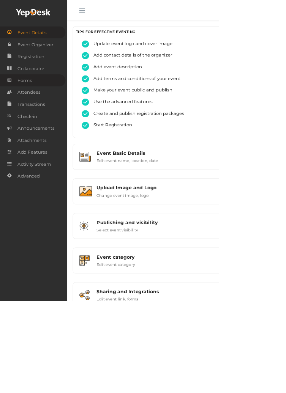
click at [49, 107] on link "Forms" at bounding box center [42, 105] width 85 height 16
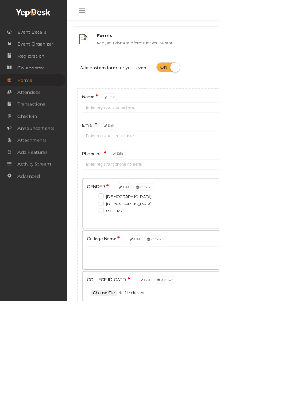
click at [110, 11] on button "button" at bounding box center [107, 12] width 20 height 20
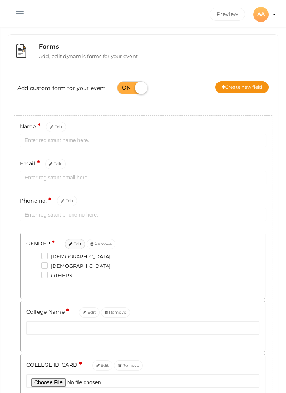
click at [74, 244] on button "Edit" at bounding box center [75, 244] width 21 height 10
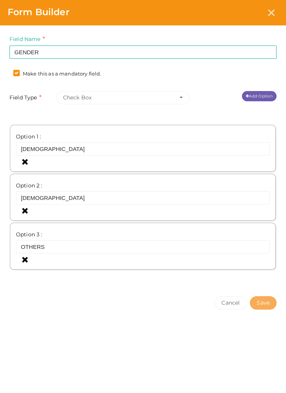
click at [263, 302] on button "Save" at bounding box center [263, 303] width 27 height 13
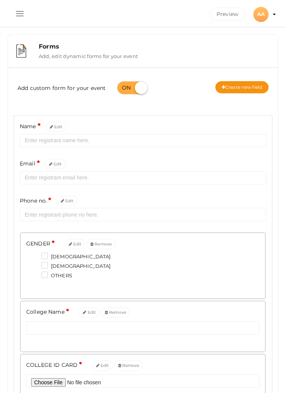
click at [18, 14] on span "button" at bounding box center [20, 13] width 8 height 1
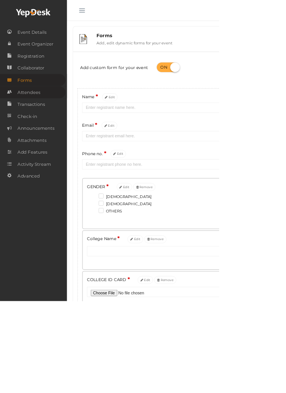
click at [49, 120] on span "Attendees" at bounding box center [38, 120] width 30 height 15
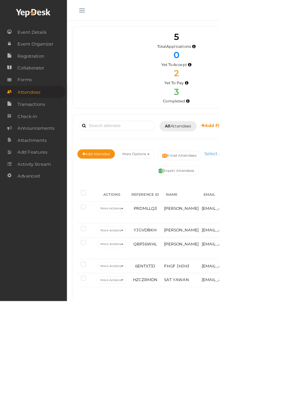
click at [102, 11] on button "button" at bounding box center [107, 12] width 20 height 20
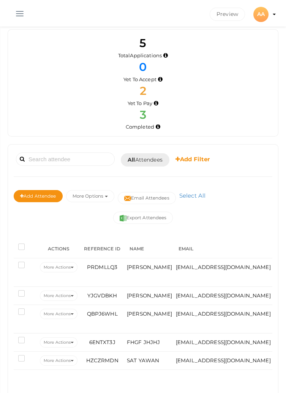
scroll to position [5, 0]
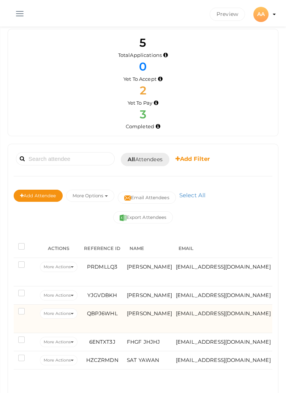
click at [22, 314] on label at bounding box center [22, 313] width 9 height 8
click at [11, 310] on input "checkbox" at bounding box center [11, 310] width 0 height 0
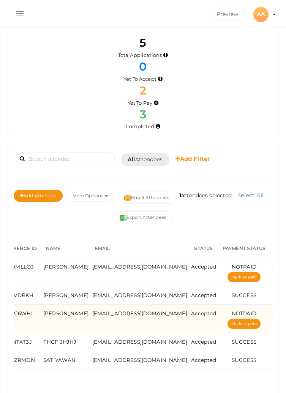
scroll to position [0, 0]
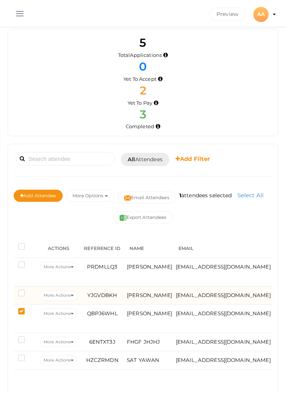
click at [23, 290] on label at bounding box center [22, 294] width 9 height 8
click at [11, 292] on input "checkbox" at bounding box center [11, 292] width 0 height 0
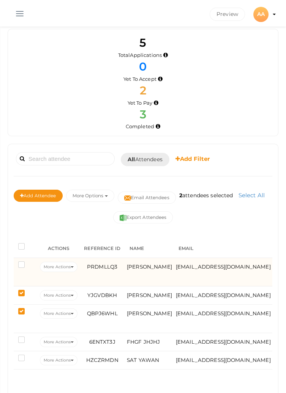
click at [21, 270] on label at bounding box center [22, 266] width 9 height 8
click at [11, 263] on input "checkbox" at bounding box center [11, 263] width 0 height 0
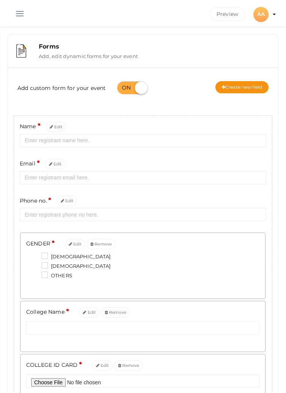
click at [21, 12] on button "button" at bounding box center [20, 12] width 20 height 20
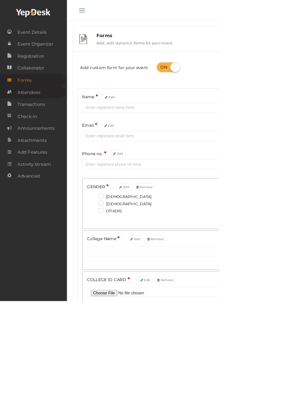
click at [52, 120] on span "Attendees" at bounding box center [38, 120] width 30 height 15
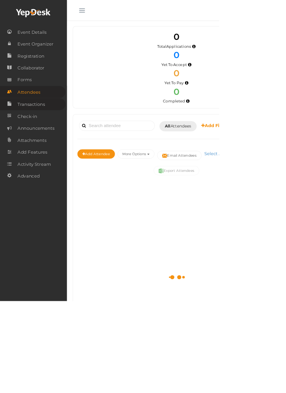
click at [47, 138] on span "Transactions" at bounding box center [41, 136] width 36 height 15
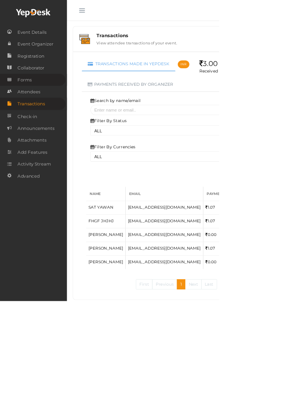
click at [34, 111] on span "Forms" at bounding box center [32, 104] width 19 height 15
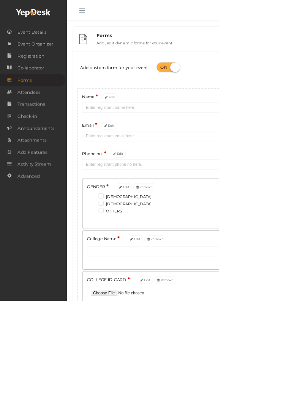
click at [108, 14] on span "button" at bounding box center [107, 13] width 8 height 1
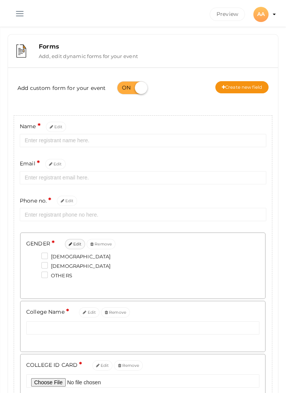
click at [75, 249] on button "Edit" at bounding box center [75, 244] width 21 height 10
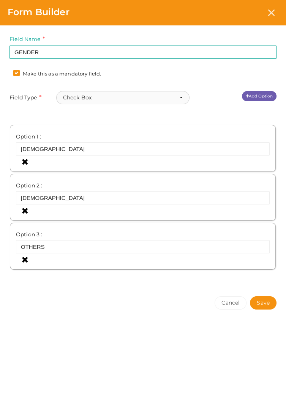
click at [170, 97] on button "Check Box" at bounding box center [123, 97] width 134 height 13
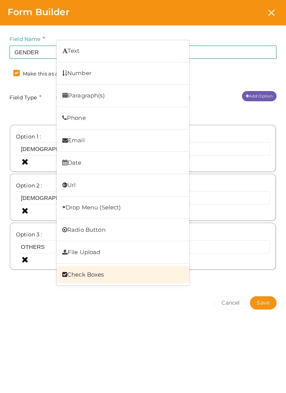
click at [160, 276] on link "Check Boxes" at bounding box center [123, 274] width 133 height 17
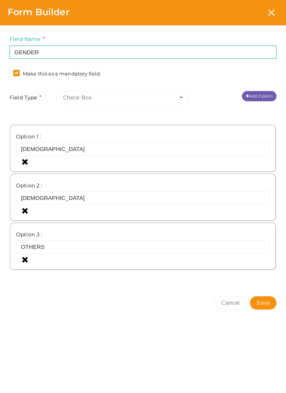
click at [258, 96] on link "Add Option" at bounding box center [259, 96] width 35 height 10
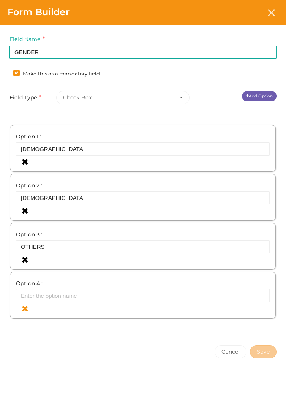
click at [22, 311] on icon at bounding box center [25, 309] width 6 height 8
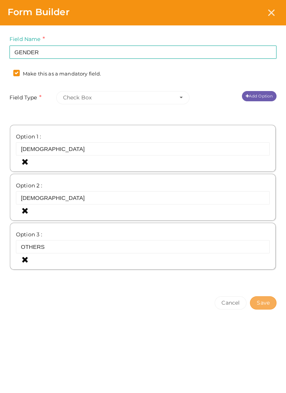
click at [263, 303] on button "Save" at bounding box center [263, 303] width 27 height 13
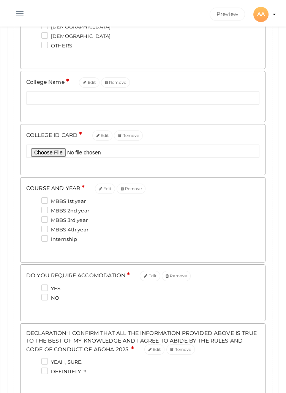
scroll to position [231, 0]
click at [30, 290] on div "YES" at bounding box center [142, 288] width 233 height 9
click at [42, 288] on label "YES" at bounding box center [50, 288] width 19 height 8
click at [34, 286] on ACCOMODATION\+0 "YES" at bounding box center [34, 286] width 0 height 0
click at [44, 301] on label "NO" at bounding box center [50, 298] width 18 height 8
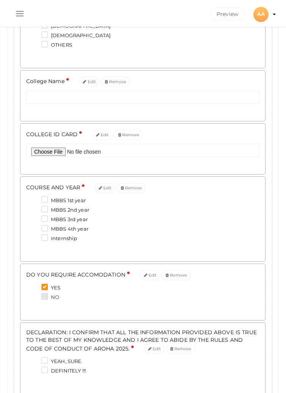
click at [34, 295] on ACCOMODATION\+1 "NO" at bounding box center [34, 295] width 0 height 0
click at [46, 291] on label "YES" at bounding box center [50, 288] width 19 height 8
click at [34, 286] on ACCOMODATION\+0 "YES" at bounding box center [34, 286] width 0 height 0
click at [47, 301] on label "NO" at bounding box center [50, 298] width 18 height 8
click at [34, 295] on ACCOMODATION\+1 "NO" at bounding box center [34, 295] width 0 height 0
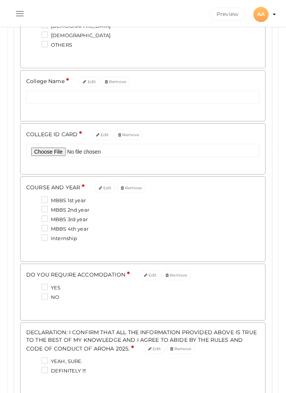
click at [45, 291] on label "YES" at bounding box center [50, 288] width 19 height 8
click at [34, 286] on ACCOMODATION\+0 "YES" at bounding box center [34, 286] width 0 height 0
click at [47, 298] on label "NO" at bounding box center [50, 298] width 18 height 8
click at [34, 295] on ACCOMODATION\+1 "NO" at bounding box center [34, 295] width 0 height 0
click at [47, 301] on label "NO" at bounding box center [50, 298] width 18 height 8
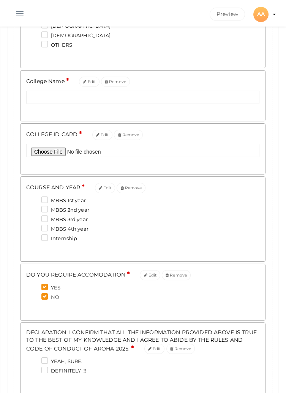
click at [34, 295] on ACCOMODATION\+1 "NO" at bounding box center [34, 295] width 0 height 0
click at [47, 288] on label "YES" at bounding box center [50, 288] width 19 height 8
click at [34, 286] on ACCOMODATION\+0 "YES" at bounding box center [34, 286] width 0 height 0
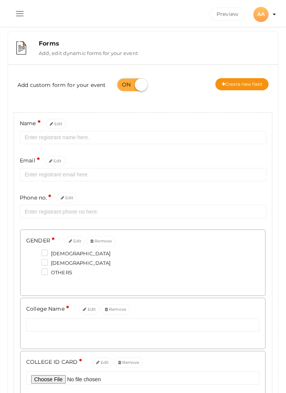
scroll to position [0, 0]
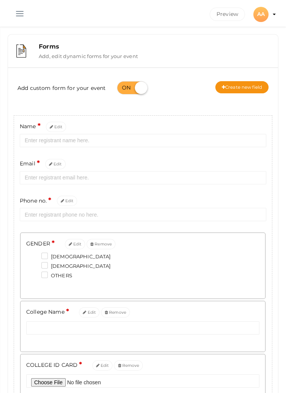
click at [18, 16] on button "button" at bounding box center [20, 12] width 20 height 20
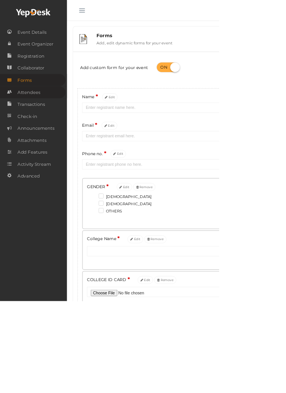
click at [45, 128] on span "Attendees" at bounding box center [38, 120] width 30 height 15
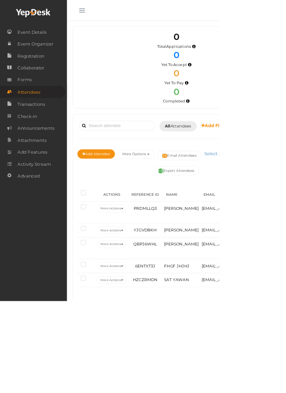
click at [103, 14] on button "button" at bounding box center [107, 12] width 20 height 20
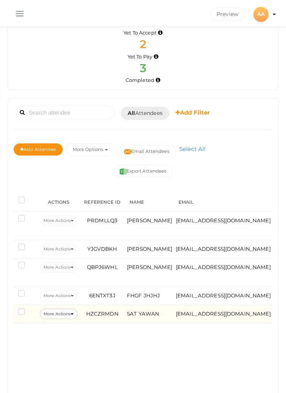
click at [60, 312] on button "More Actions" at bounding box center [59, 314] width 38 height 10
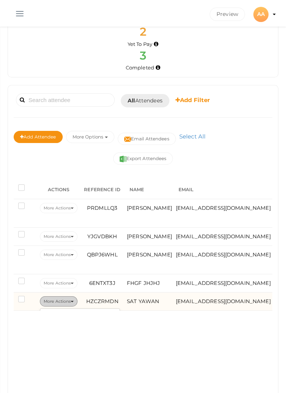
scroll to position [89, 0]
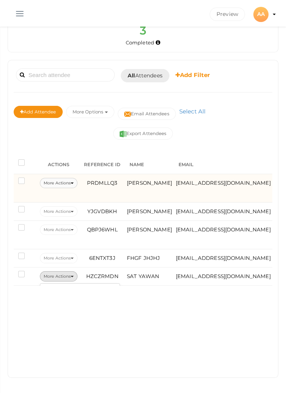
click at [72, 183] on icon at bounding box center [72, 184] width 3 height 2
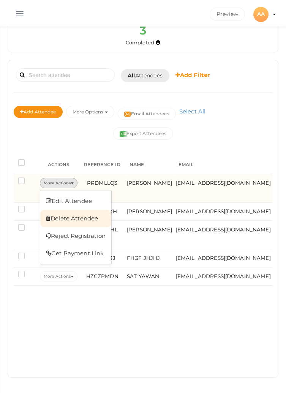
click at [88, 218] on link "Delete Attendee" at bounding box center [75, 218] width 71 height 17
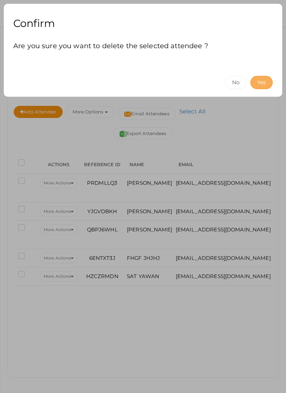
click at [263, 84] on button "Yes" at bounding box center [261, 82] width 22 height 13
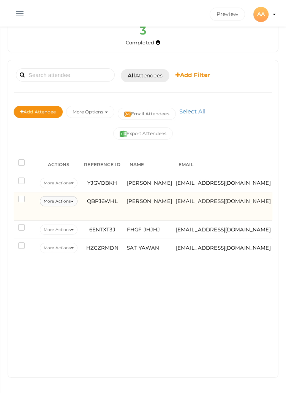
click at [74, 201] on icon at bounding box center [72, 202] width 3 height 2
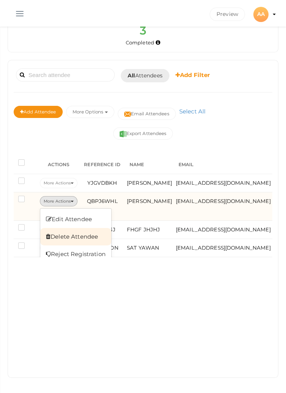
click at [89, 237] on link "Delete Attendee" at bounding box center [75, 236] width 71 height 17
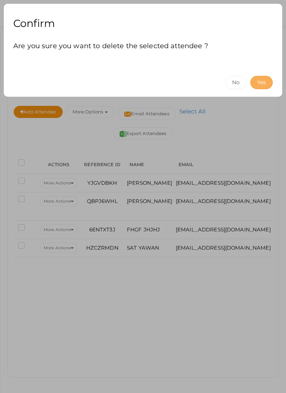
click at [266, 81] on button "Yes" at bounding box center [261, 82] width 22 height 13
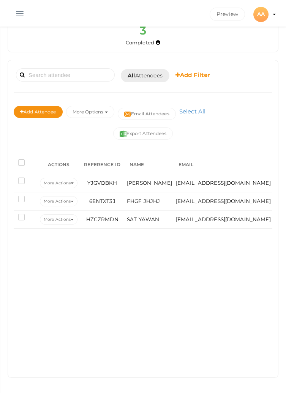
click at [21, 16] on button "button" at bounding box center [20, 12] width 20 height 20
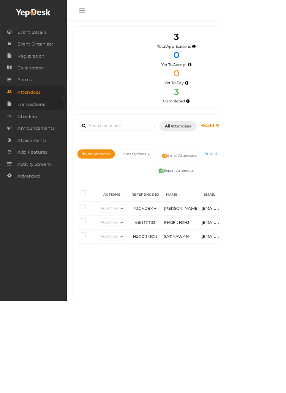
click at [54, 144] on span "Transactions" at bounding box center [41, 136] width 36 height 15
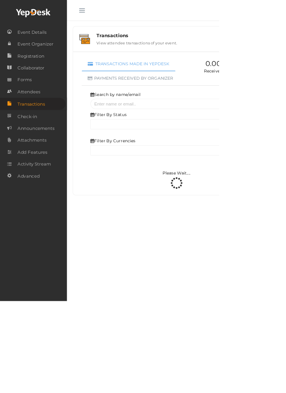
select select "ALL"
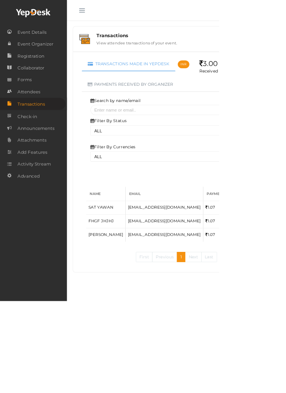
click at [107, 16] on button "button" at bounding box center [107, 12] width 20 height 20
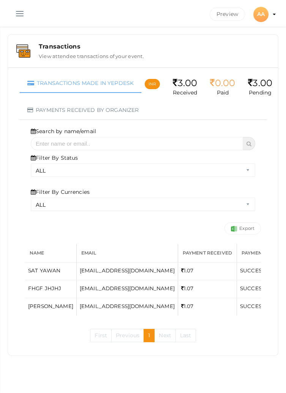
click at [16, 17] on button "button" at bounding box center [20, 12] width 20 height 20
